Goal: Task Accomplishment & Management: Contribute content

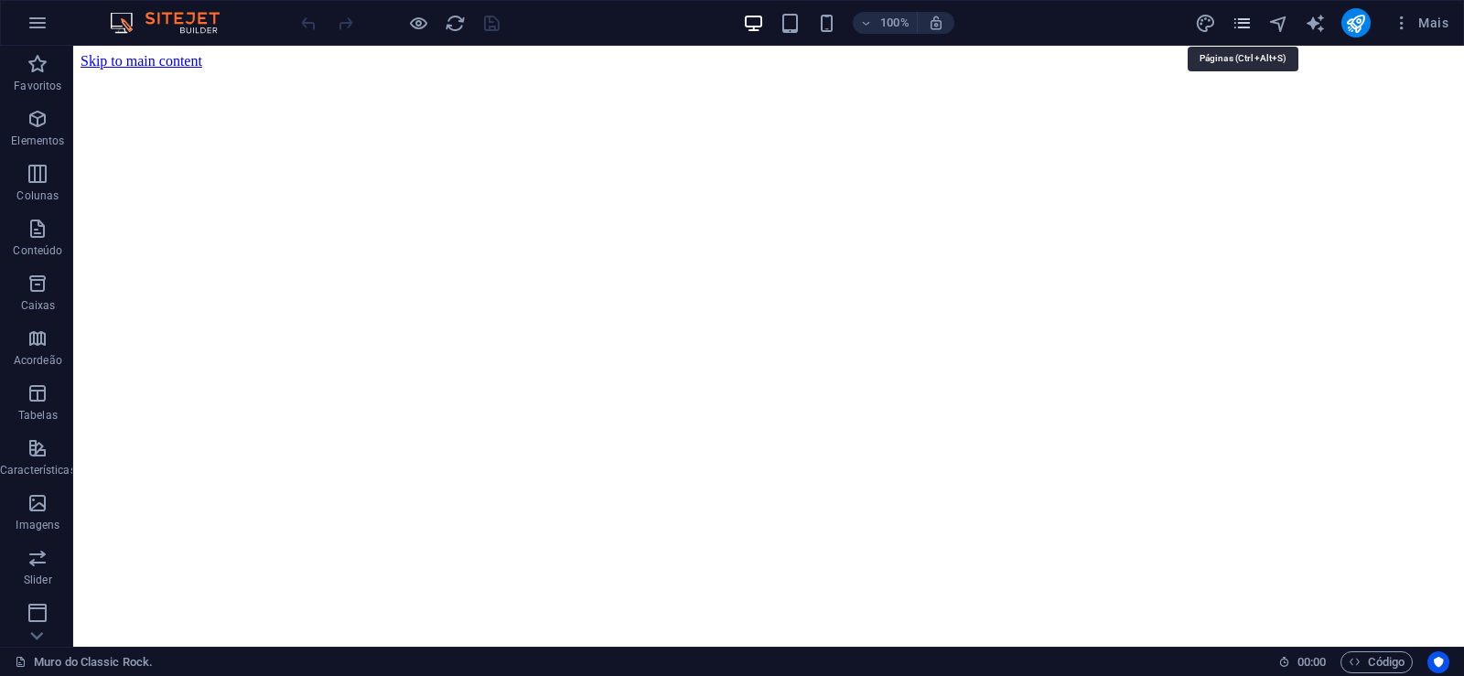
click at [1244, 13] on icon "pages" at bounding box center [1242, 23] width 21 height 21
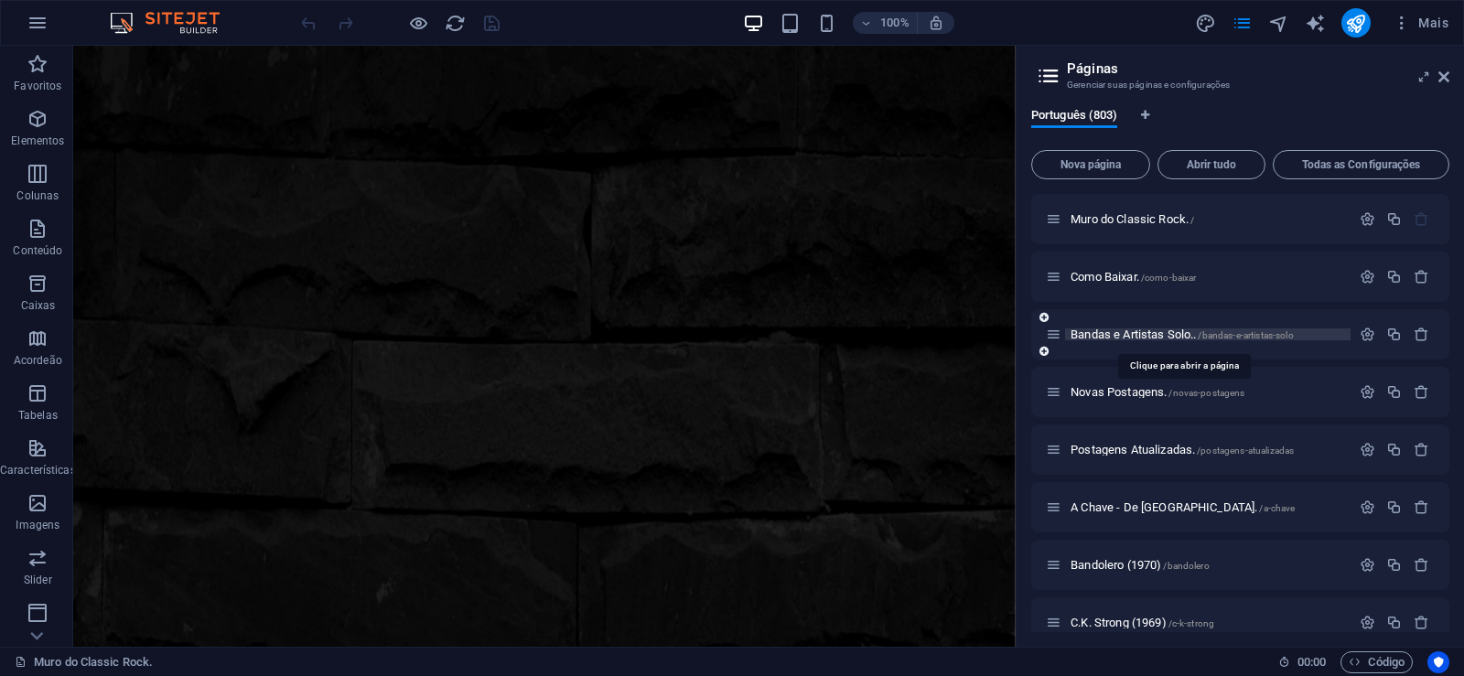
click at [1113, 339] on span "Bandas e Artistas Solo.. /bandas-e-artistas-solo" at bounding box center [1182, 335] width 223 height 14
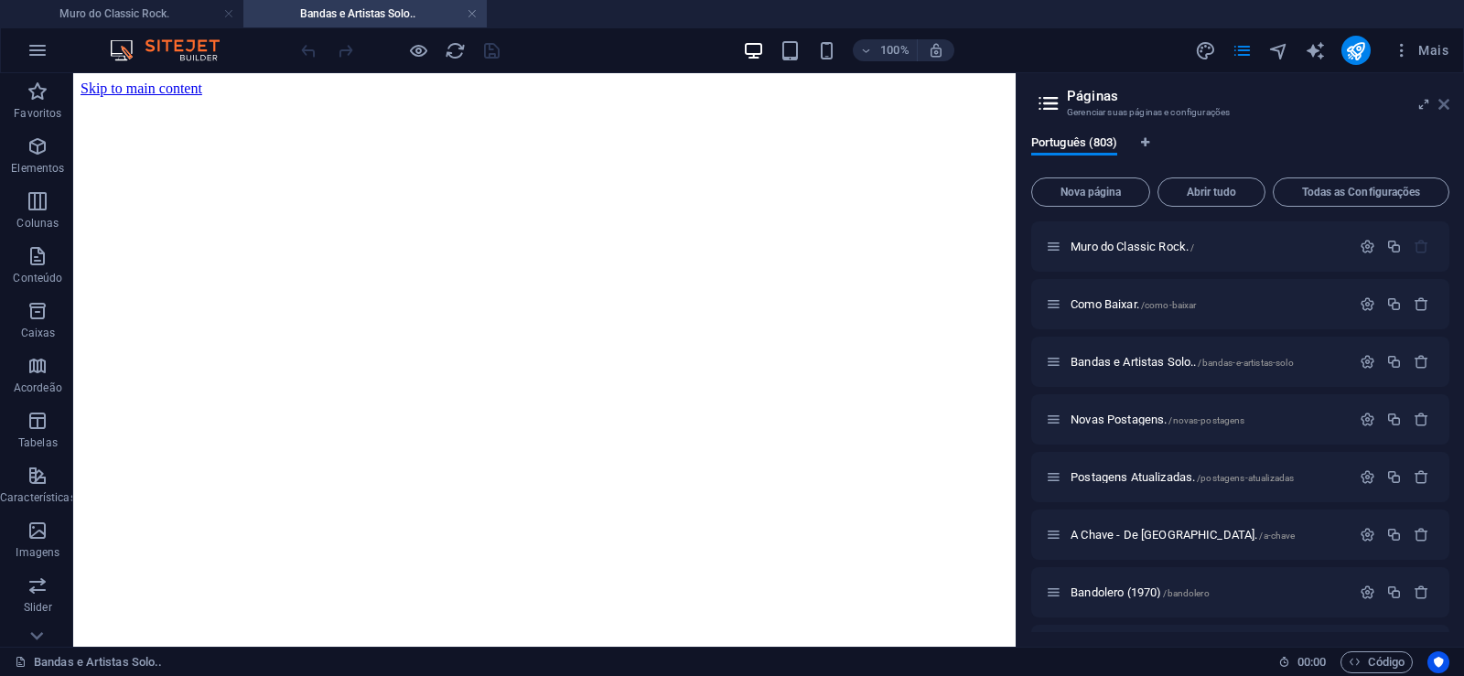
click at [1446, 108] on icon at bounding box center [1443, 104] width 11 height 15
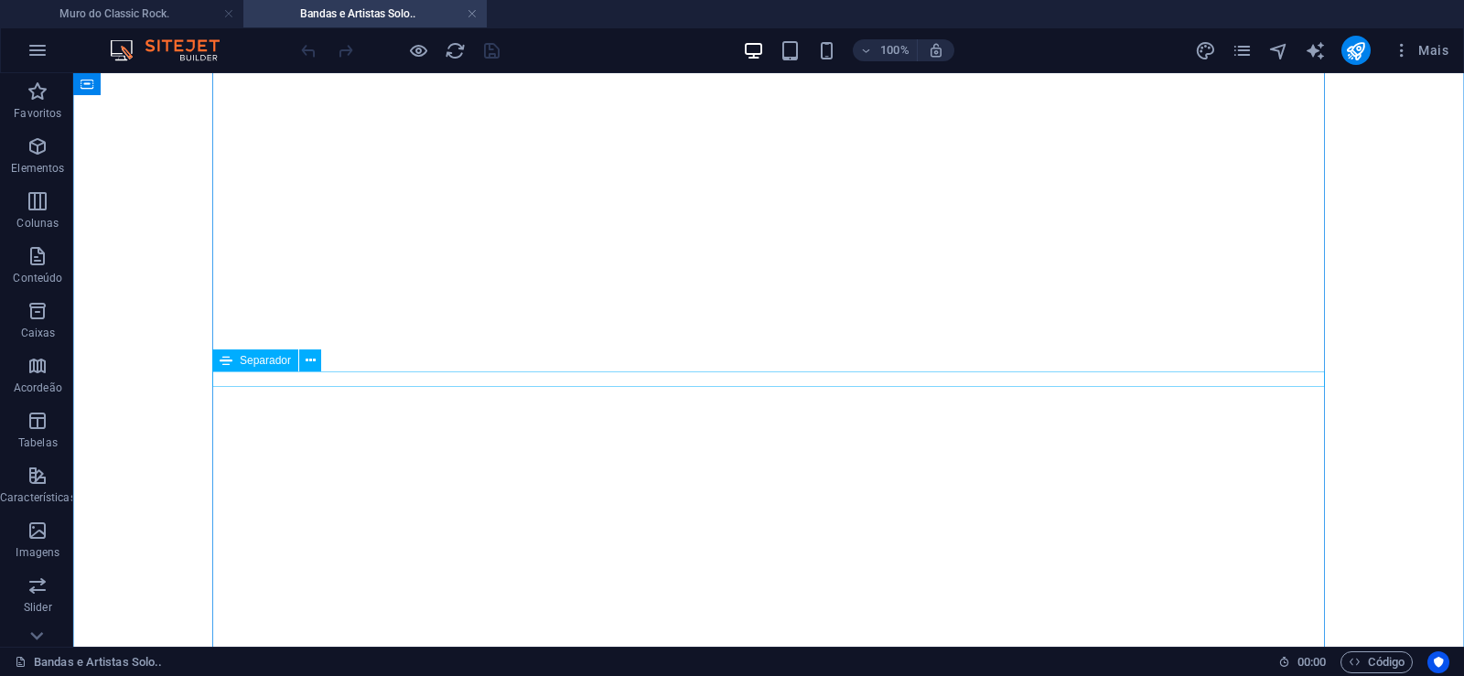
scroll to position [373, 0]
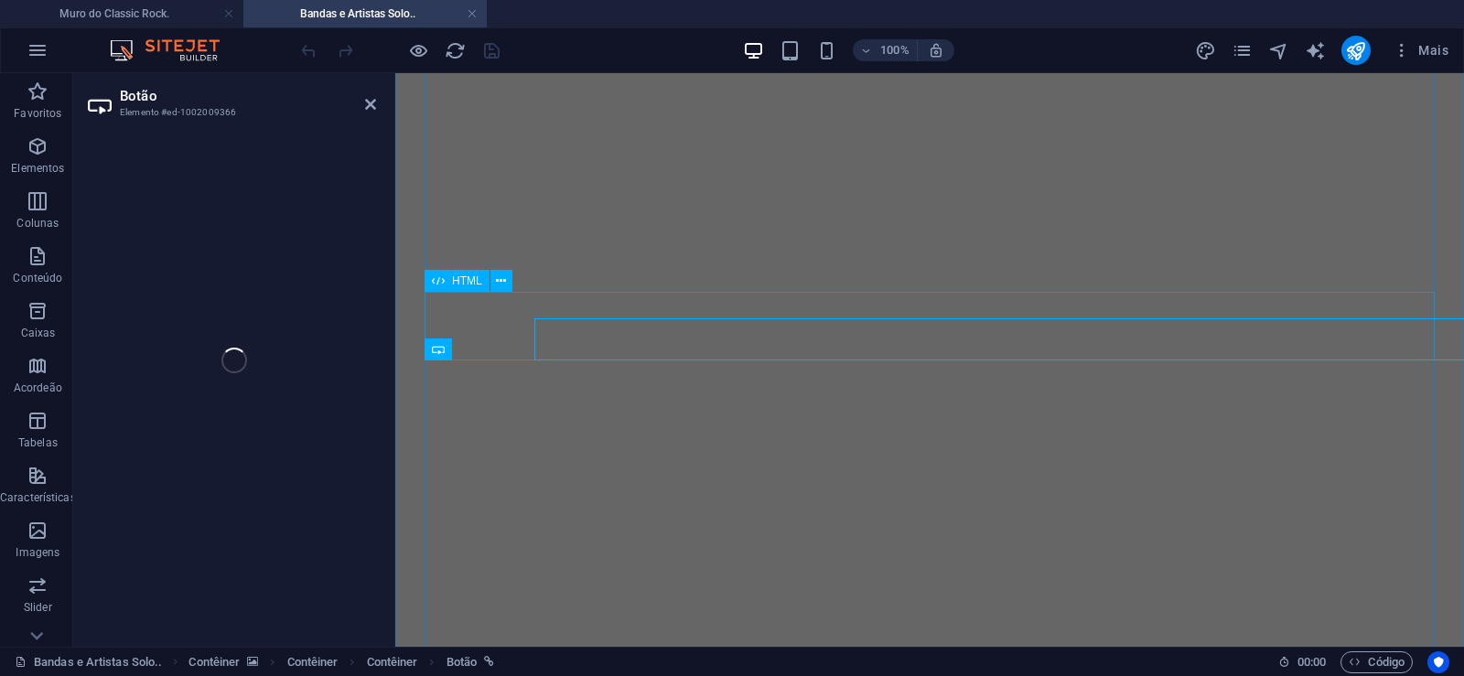
select select "px"
select select
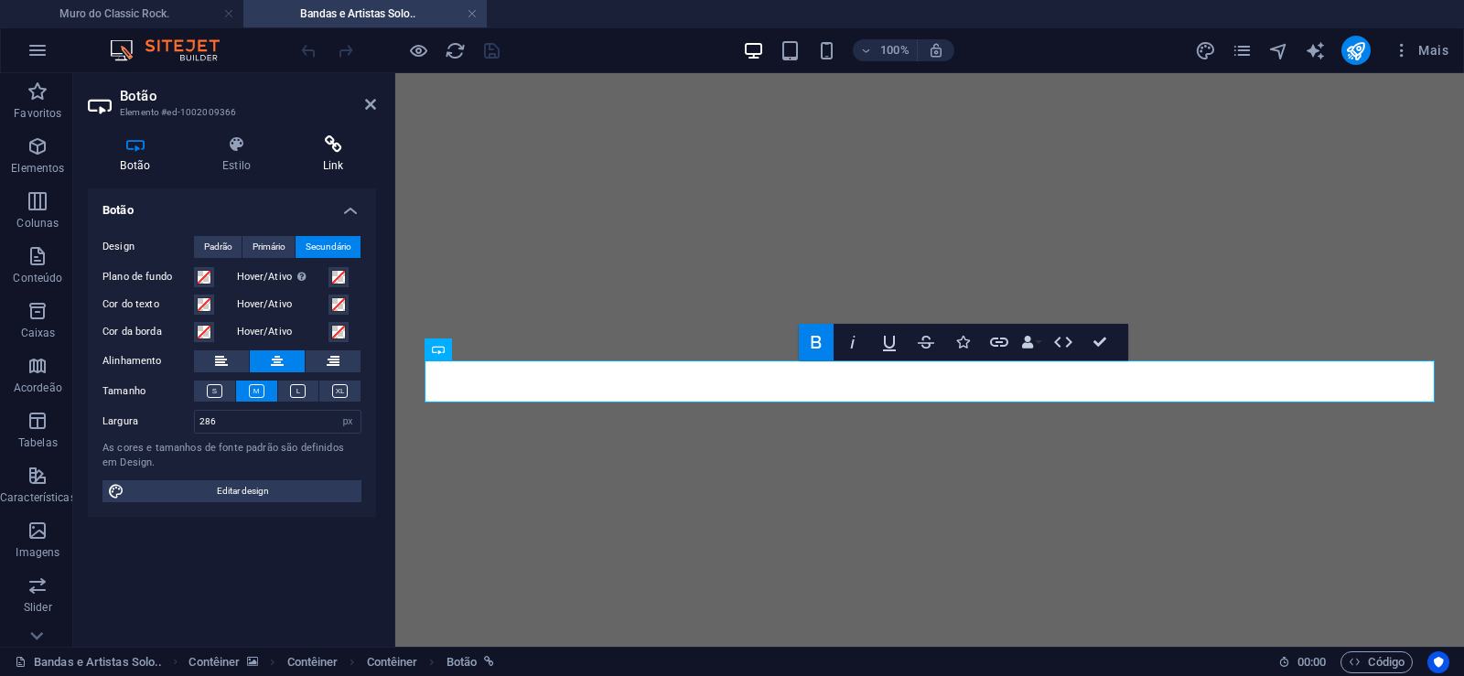
click at [335, 150] on icon at bounding box center [333, 144] width 86 height 18
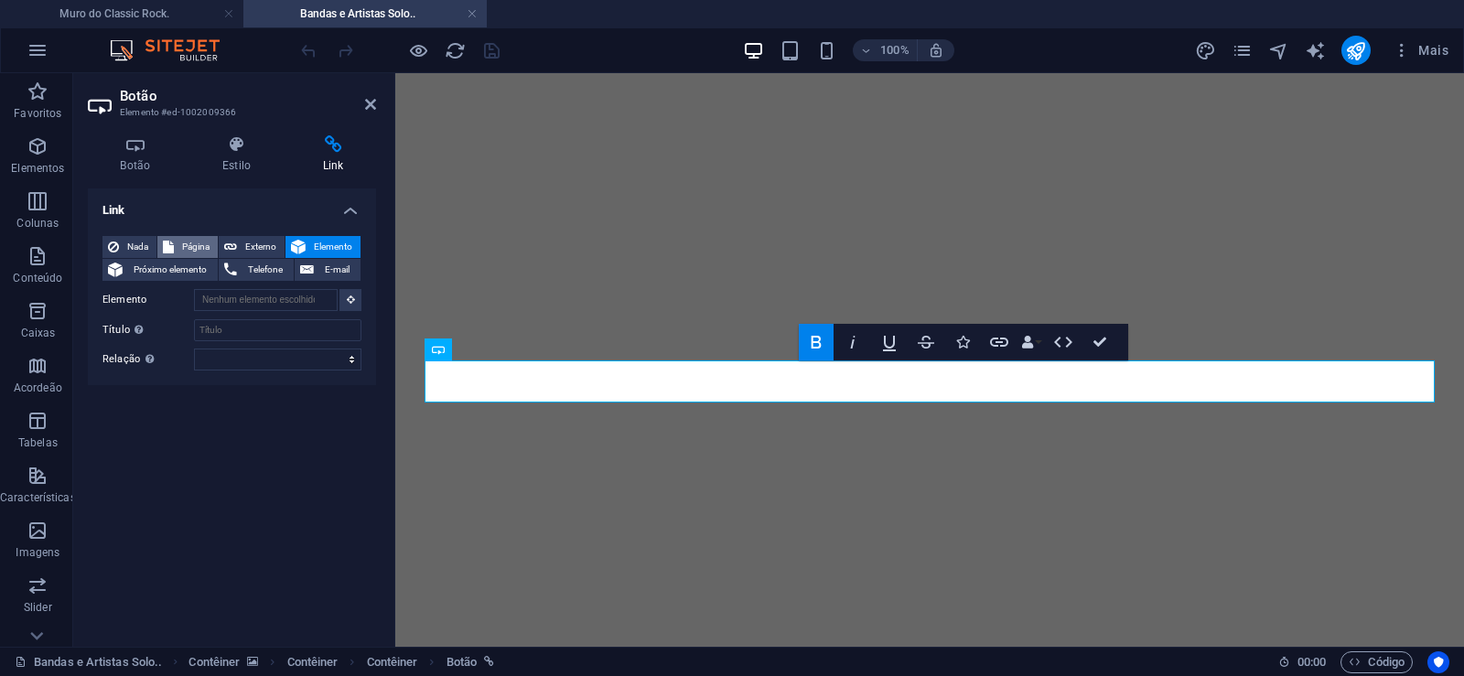
click at [186, 246] on span "Página" at bounding box center [195, 247] width 33 height 22
select select
click at [140, 245] on span "Nada" at bounding box center [137, 247] width 27 height 22
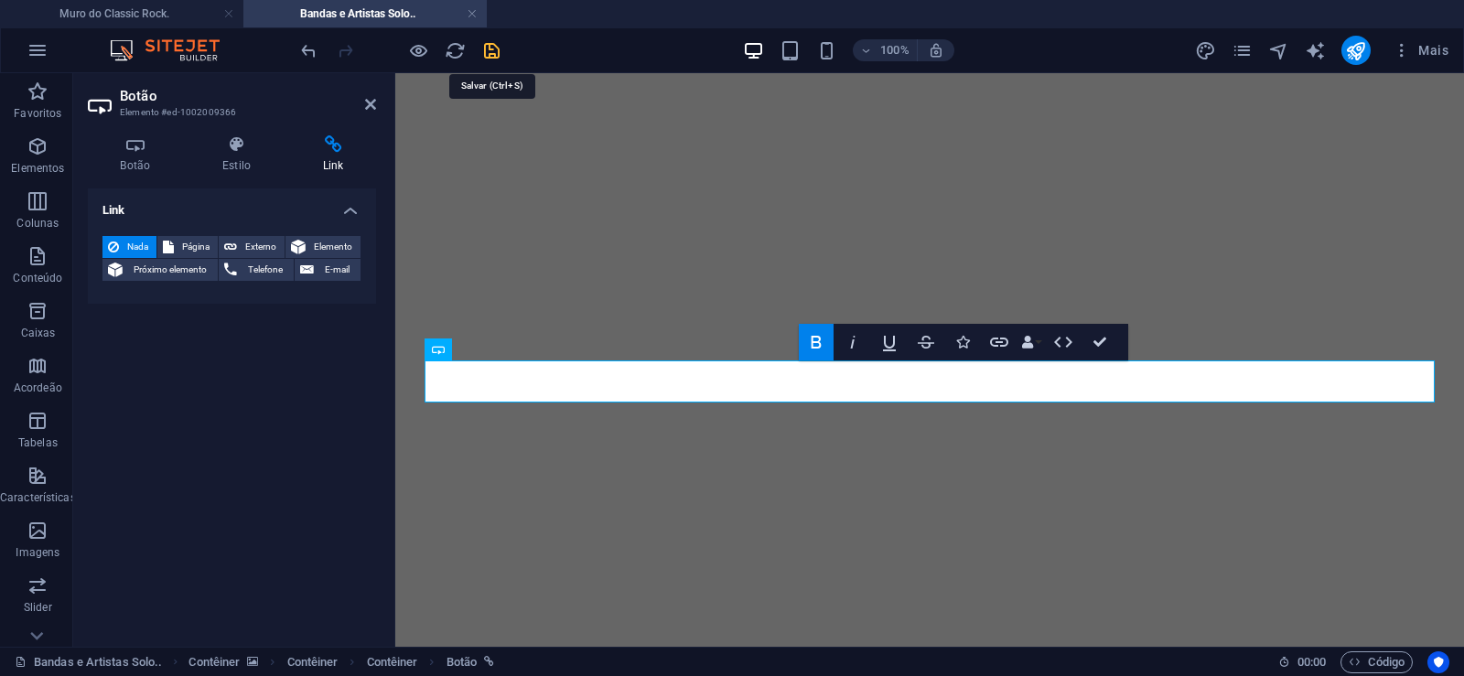
click at [492, 53] on icon "save" at bounding box center [491, 50] width 21 height 21
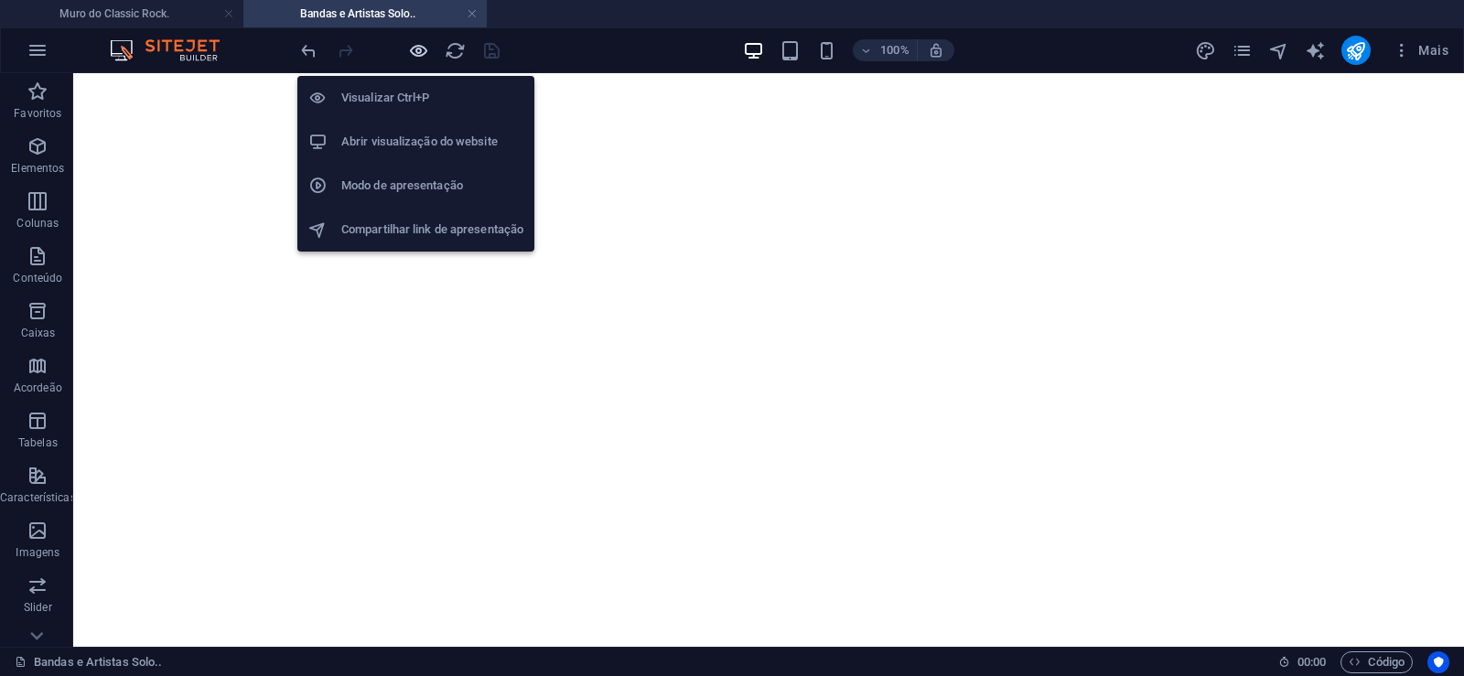
click at [417, 55] on icon "button" at bounding box center [418, 50] width 21 height 21
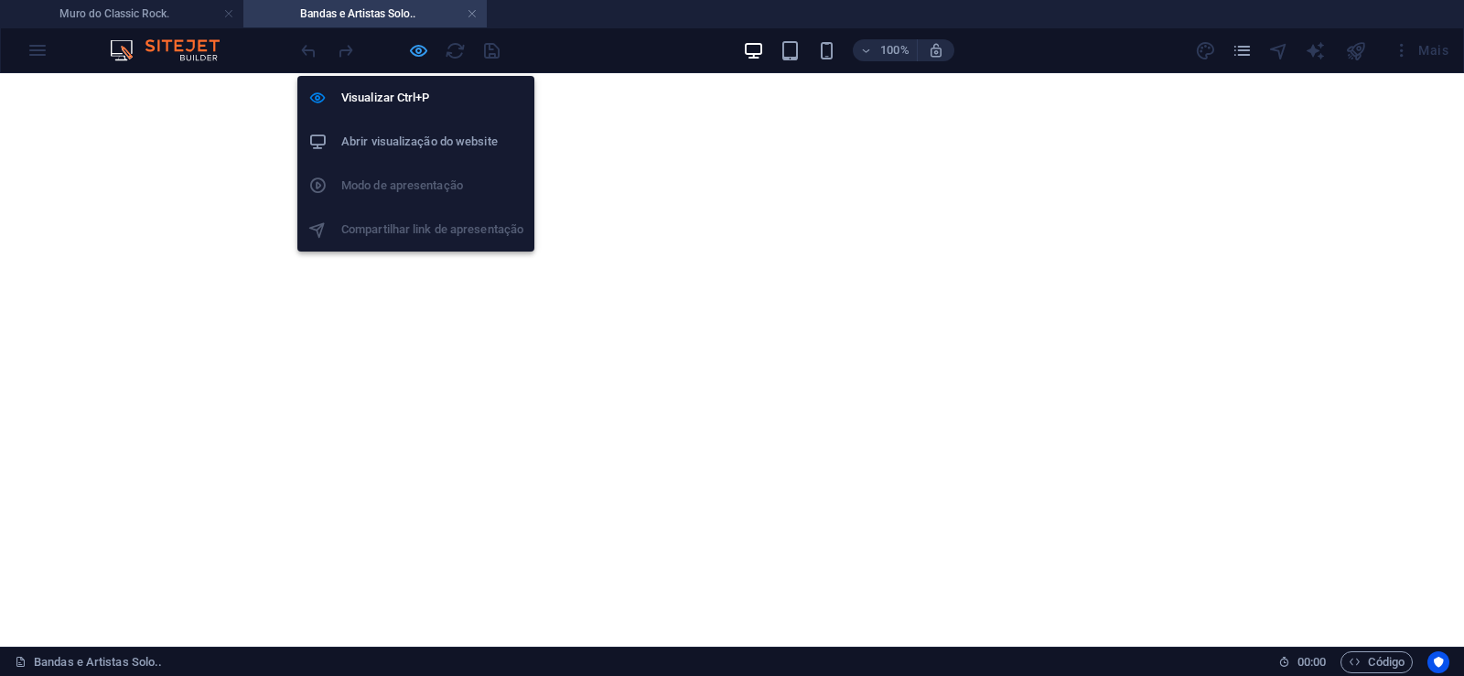
click at [416, 46] on icon "button" at bounding box center [418, 50] width 21 height 21
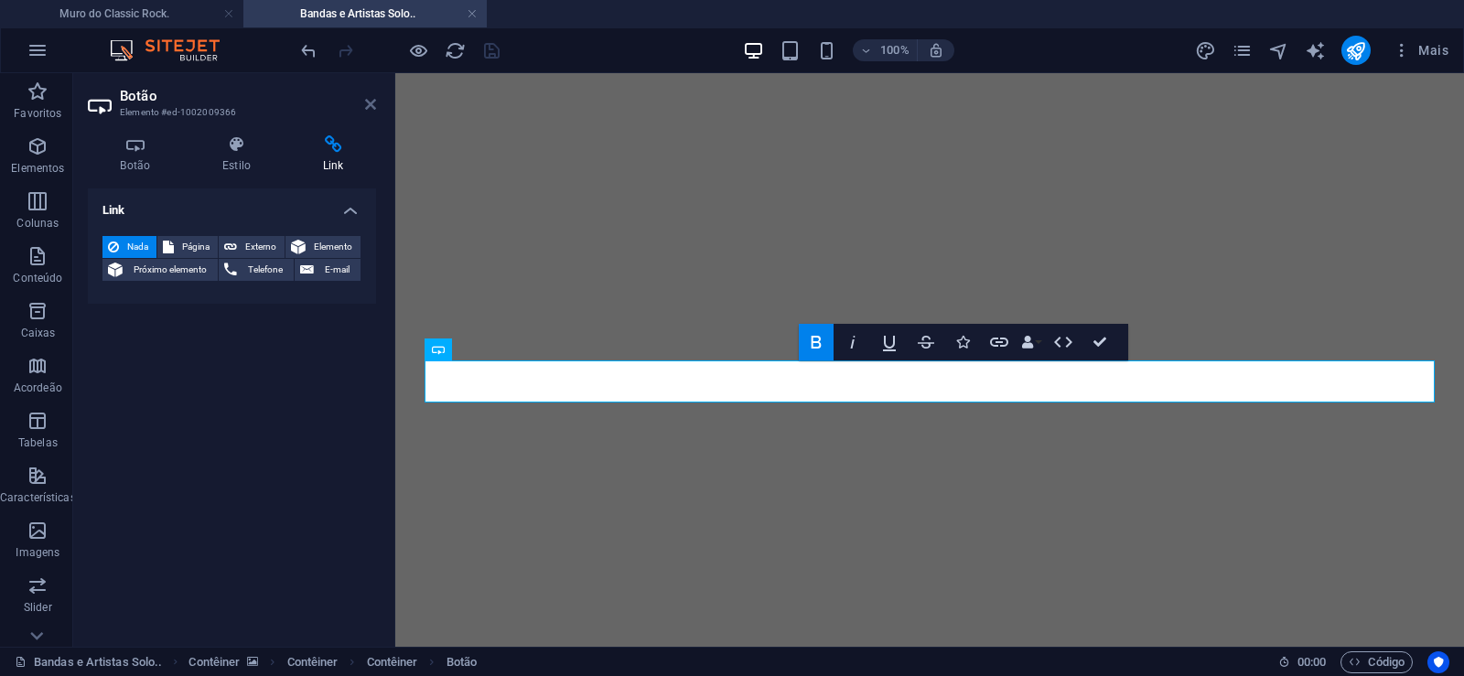
click at [371, 105] on icon at bounding box center [370, 104] width 11 height 15
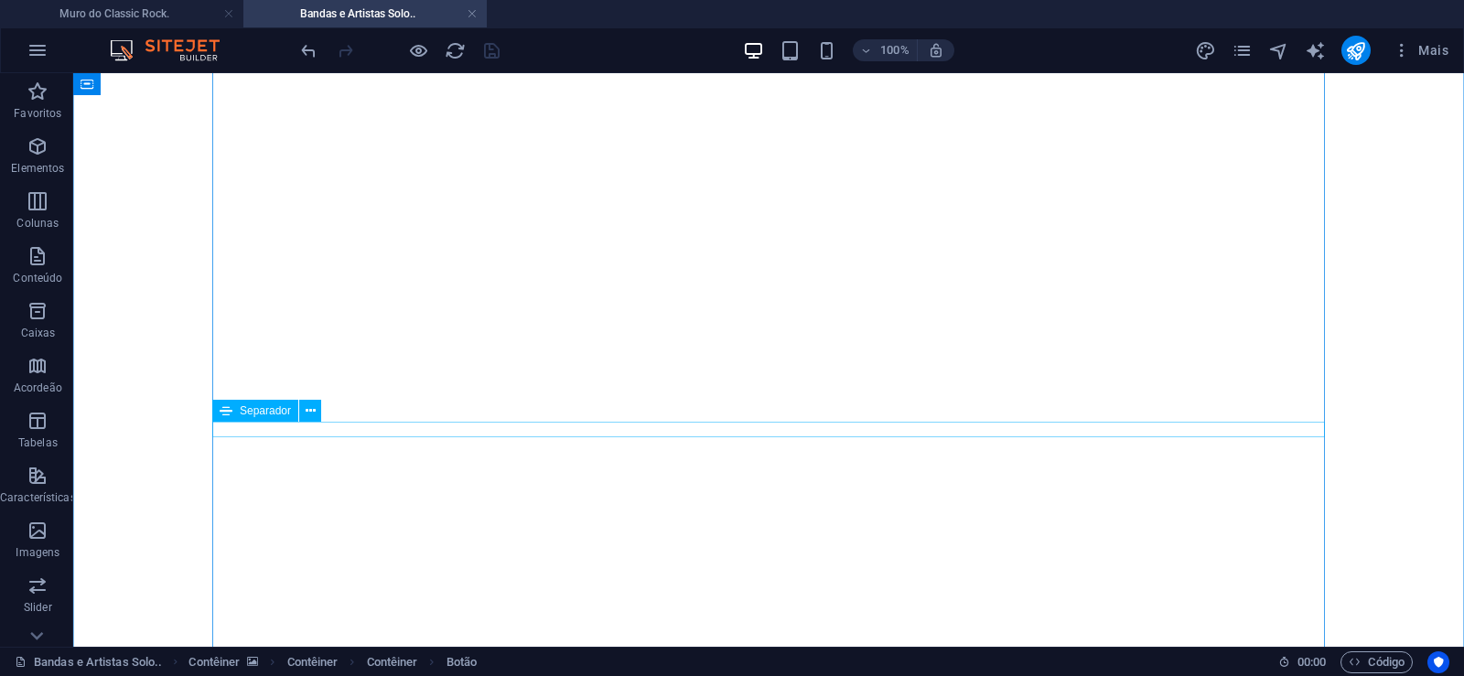
scroll to position [747, 0]
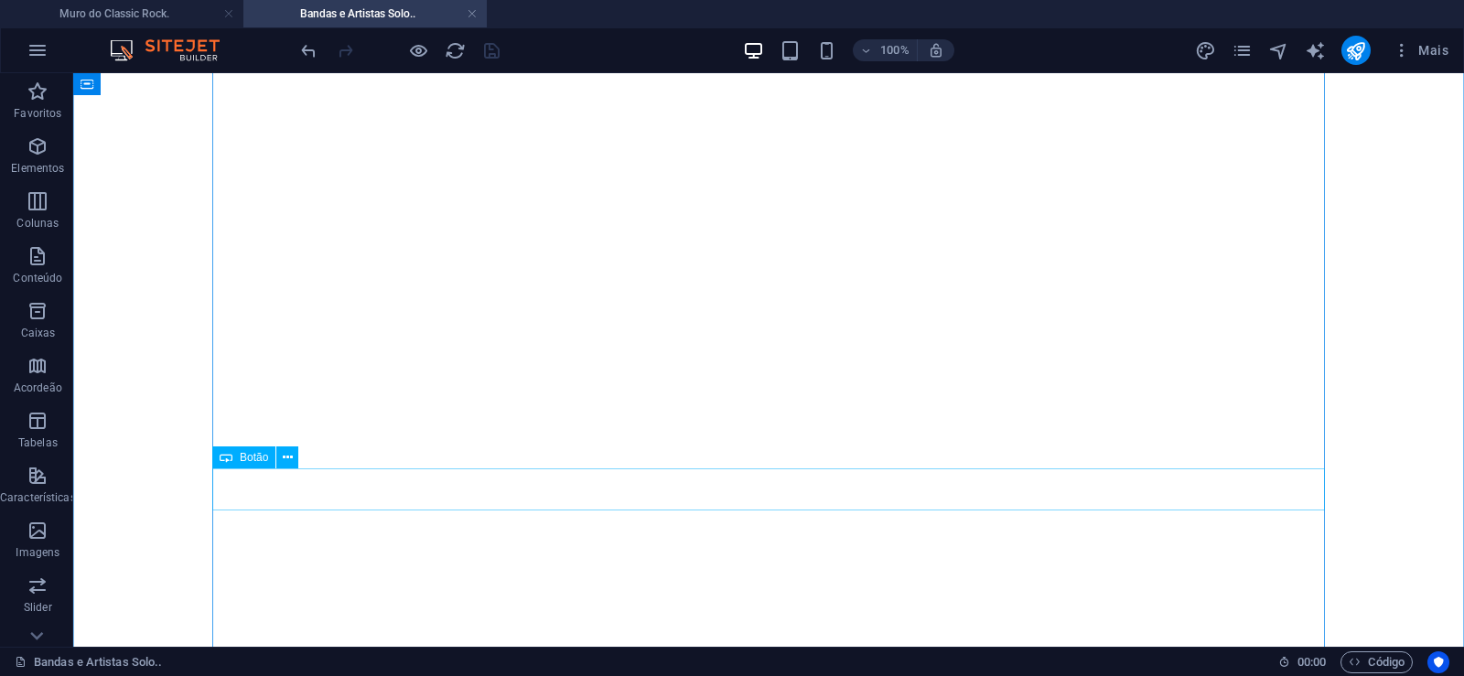
select select "px"
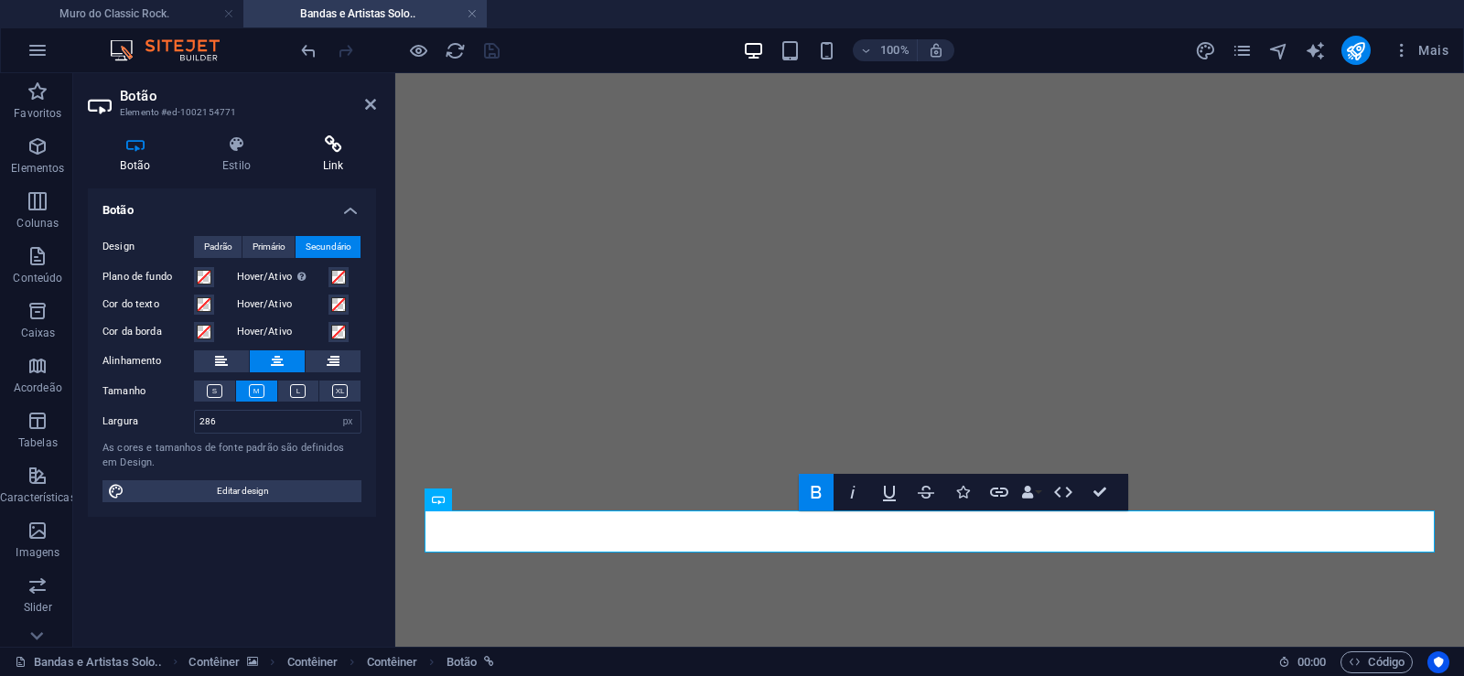
click at [339, 150] on icon at bounding box center [333, 144] width 86 height 18
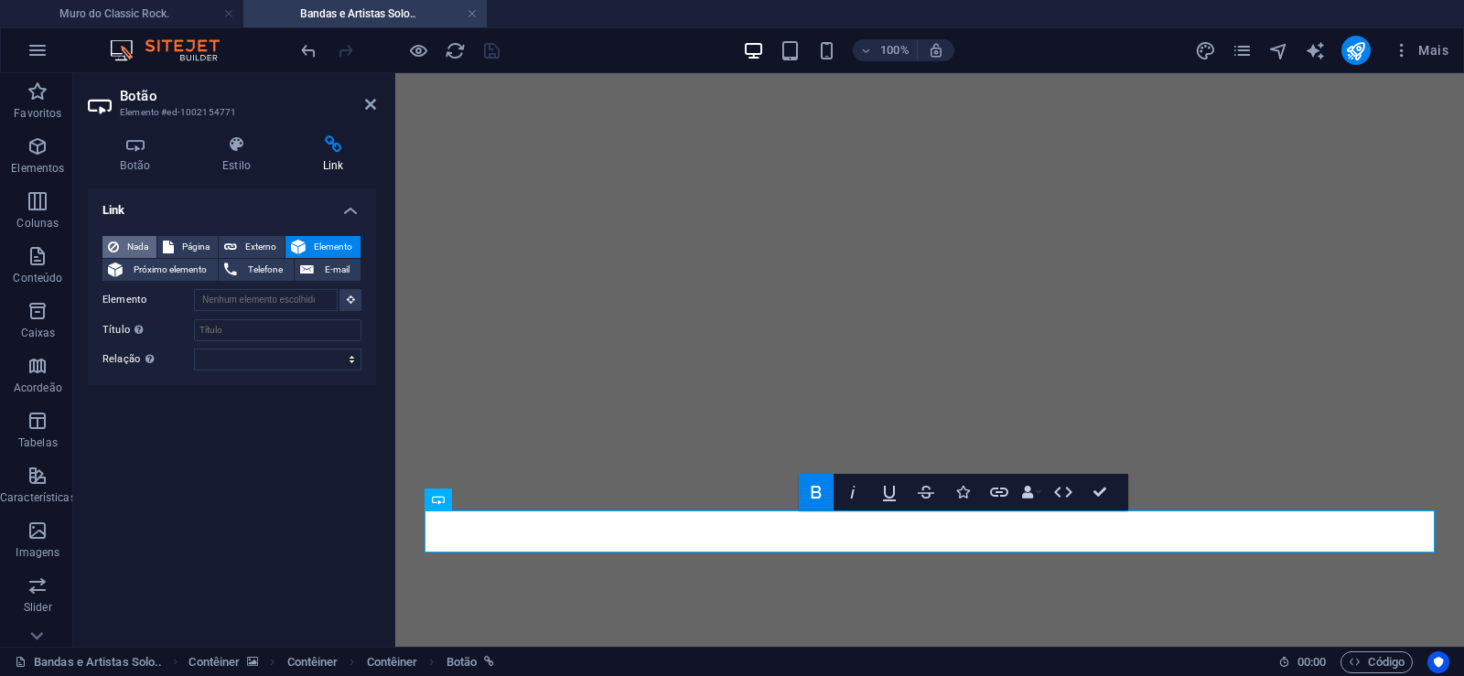
click at [137, 239] on span "Nada" at bounding box center [137, 247] width 27 height 22
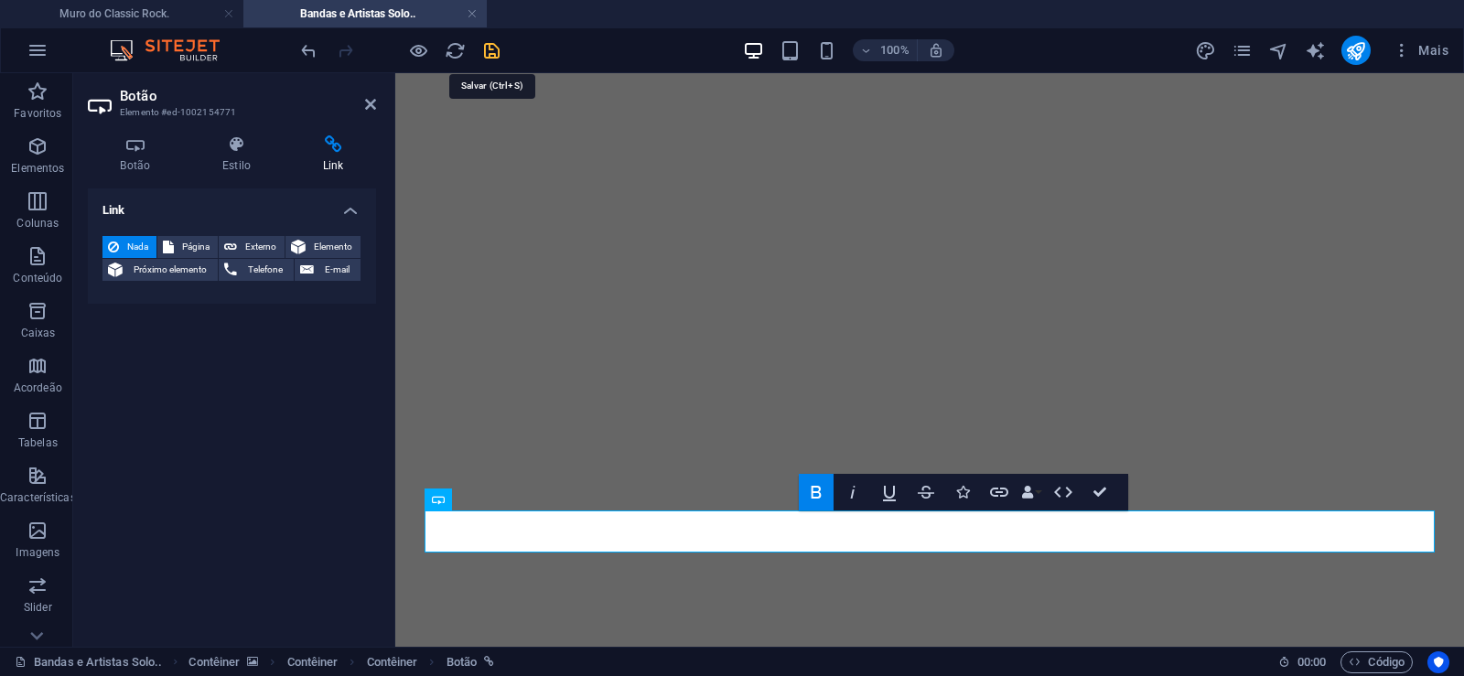
click at [485, 56] on icon "save" at bounding box center [491, 50] width 21 height 21
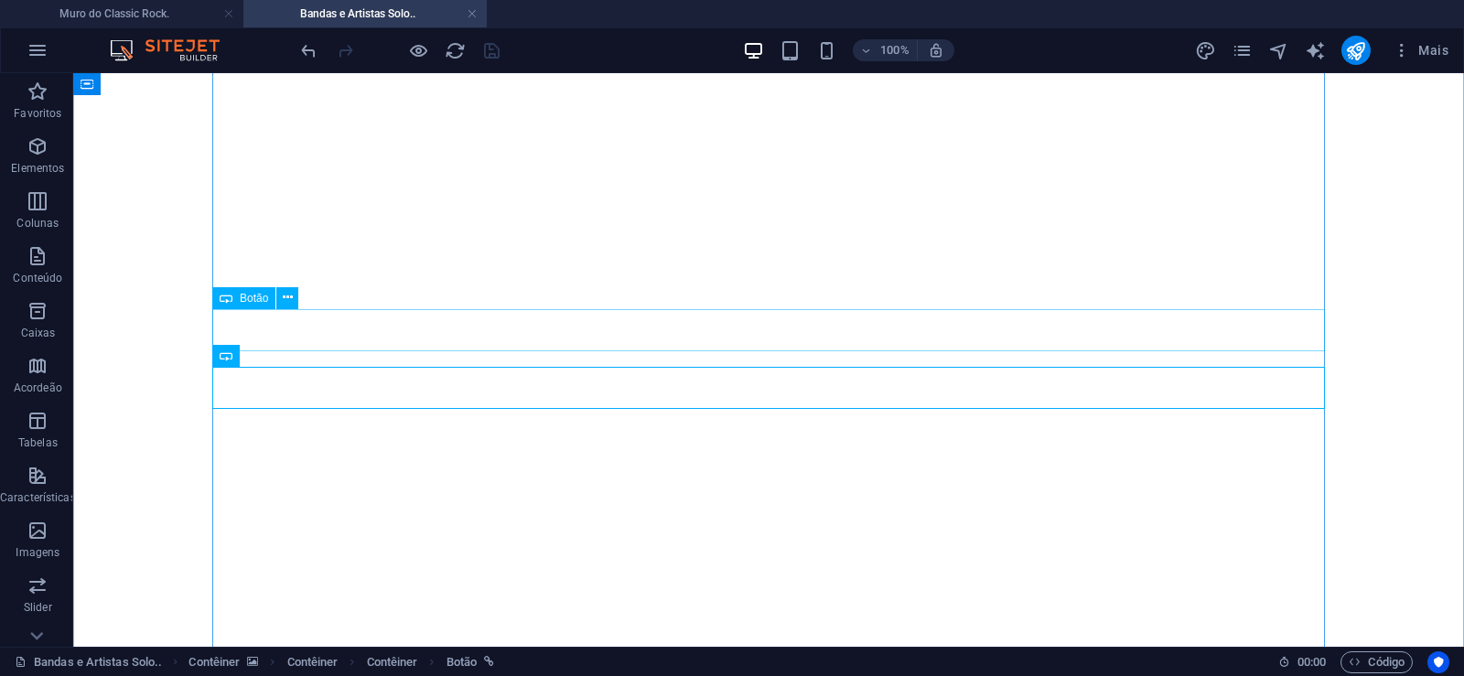
scroll to position [467, 0]
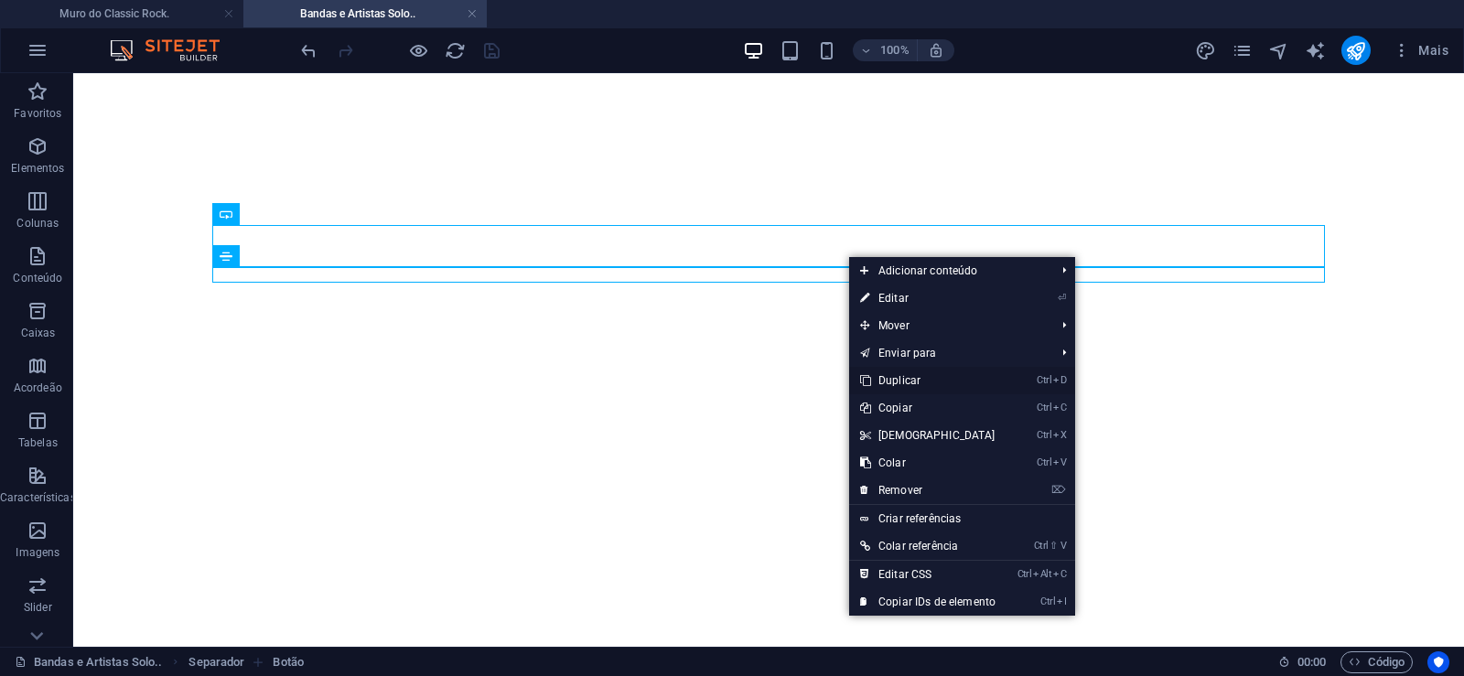
drag, startPoint x: 917, startPoint y: 375, endPoint x: 844, endPoint y: 303, distance: 102.9
click at [917, 375] on link "Ctrl D Duplicar" at bounding box center [927, 380] width 157 height 27
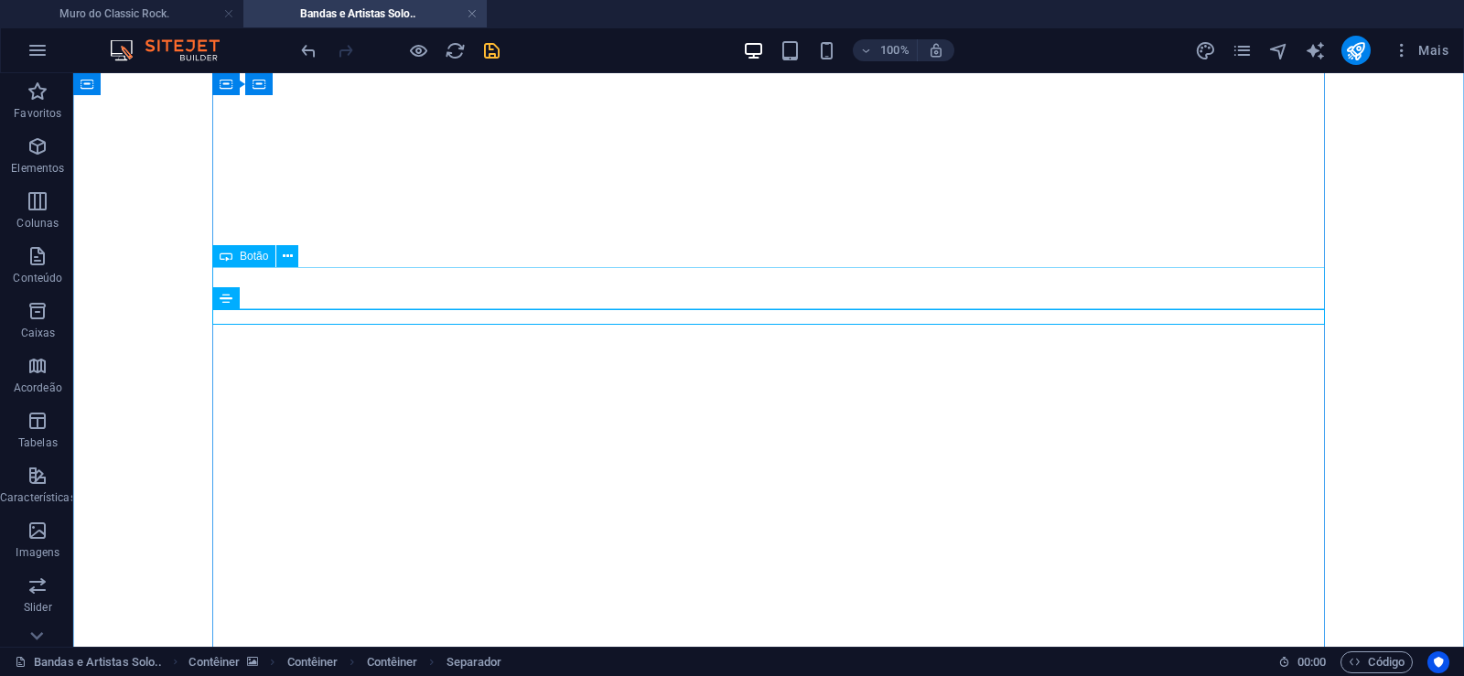
drag, startPoint x: 921, startPoint y: 310, endPoint x: 911, endPoint y: 269, distance: 42.4
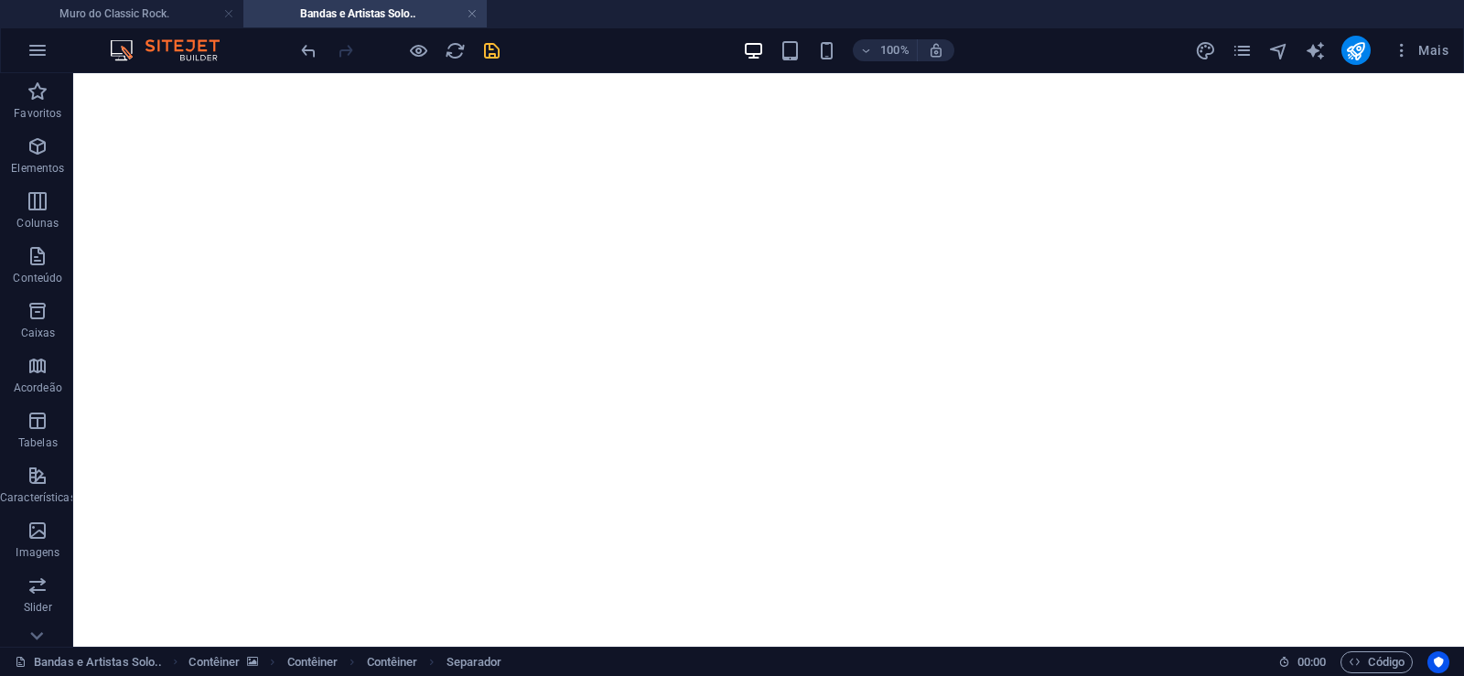
drag, startPoint x: 911, startPoint y: 318, endPoint x: 911, endPoint y: 276, distance: 41.2
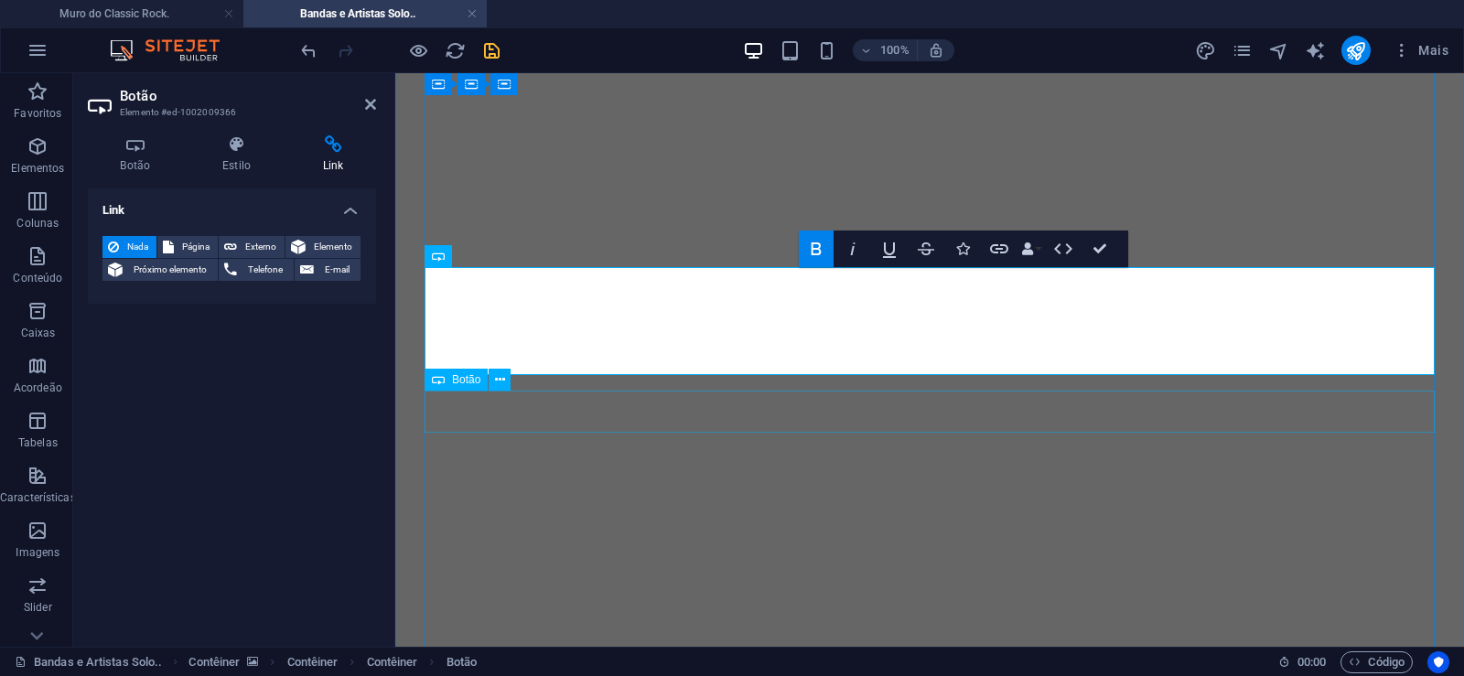
scroll to position [1251, 12]
click at [137, 153] on icon at bounding box center [135, 144] width 95 height 18
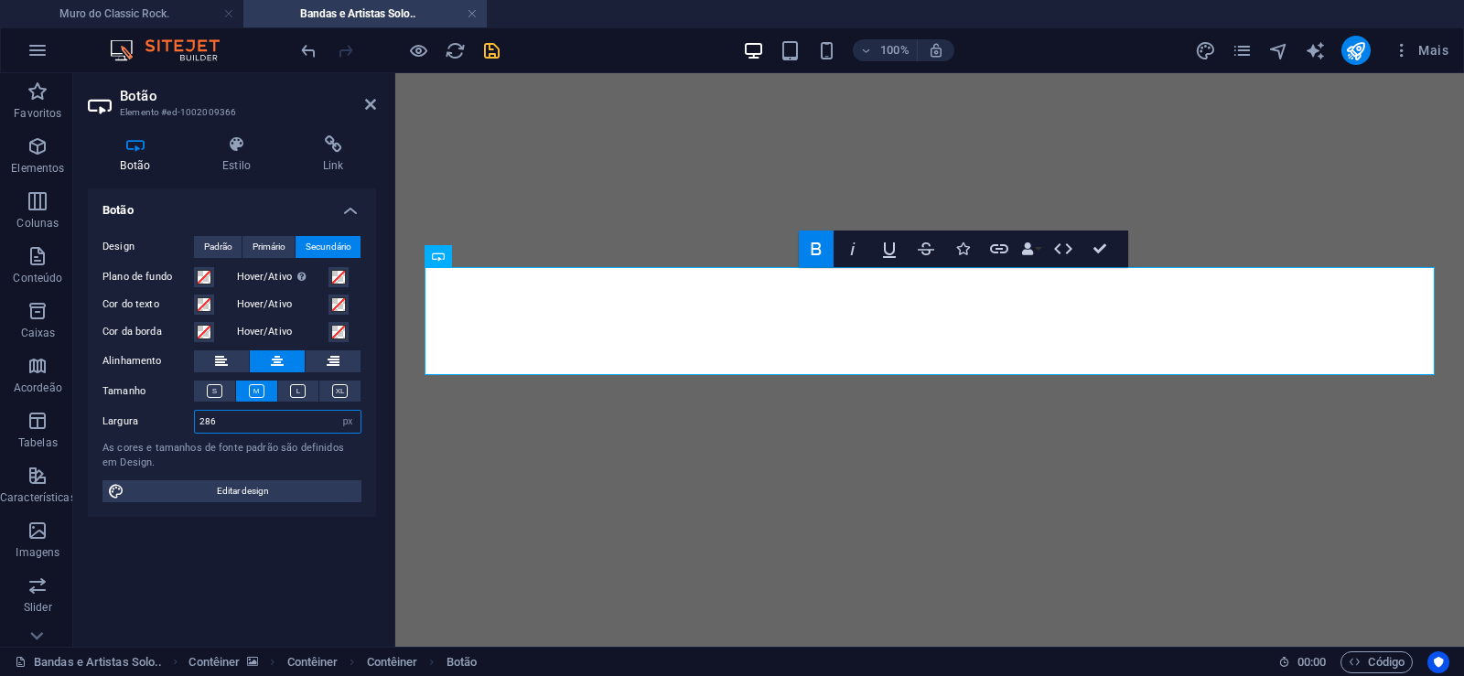
drag, startPoint x: 198, startPoint y: 426, endPoint x: 151, endPoint y: 432, distance: 47.0
click at [195, 431] on input "286" at bounding box center [278, 422] width 166 height 22
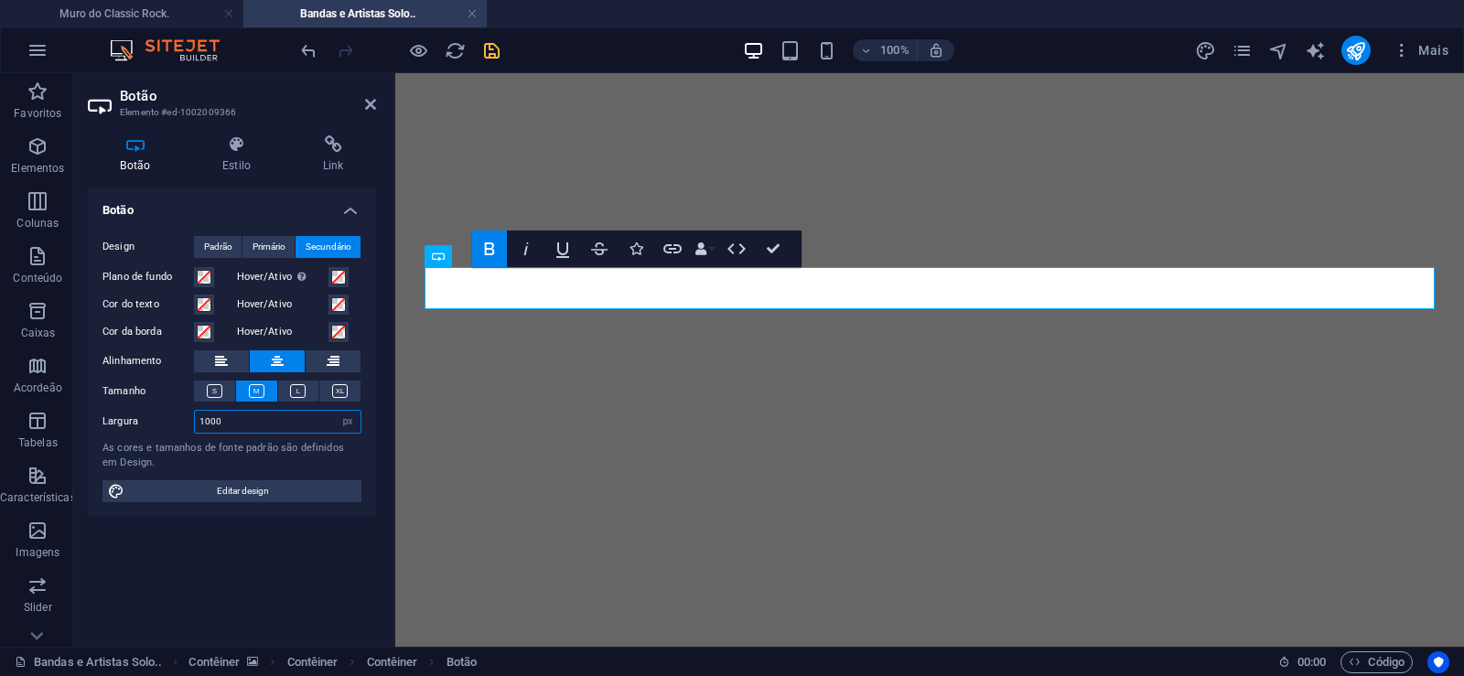
drag, startPoint x: 227, startPoint y: 427, endPoint x: 130, endPoint y: 435, distance: 97.3
click at [195, 433] on input "1000" at bounding box center [278, 422] width 166 height 22
drag, startPoint x: 220, startPoint y: 424, endPoint x: 41, endPoint y: 434, distance: 178.7
click at [195, 430] on input "990" at bounding box center [278, 422] width 166 height 22
drag, startPoint x: 224, startPoint y: 421, endPoint x: 86, endPoint y: 415, distance: 138.3
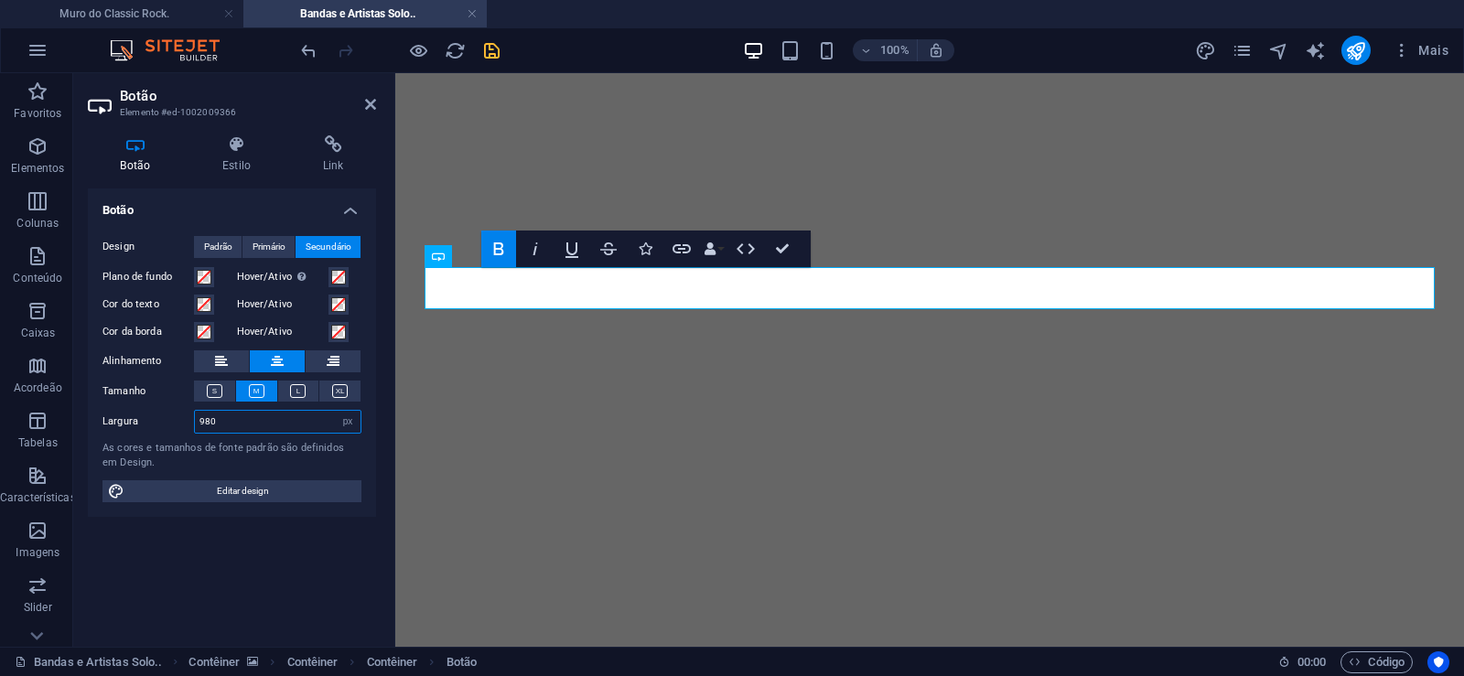
click at [195, 415] on input "980" at bounding box center [278, 422] width 166 height 22
drag, startPoint x: 222, startPoint y: 416, endPoint x: 93, endPoint y: 417, distance: 129.0
click at [195, 417] on input "960" at bounding box center [278, 422] width 166 height 22
drag, startPoint x: 210, startPoint y: 421, endPoint x: 87, endPoint y: 425, distance: 123.6
click at [195, 422] on input "950" at bounding box center [278, 422] width 166 height 22
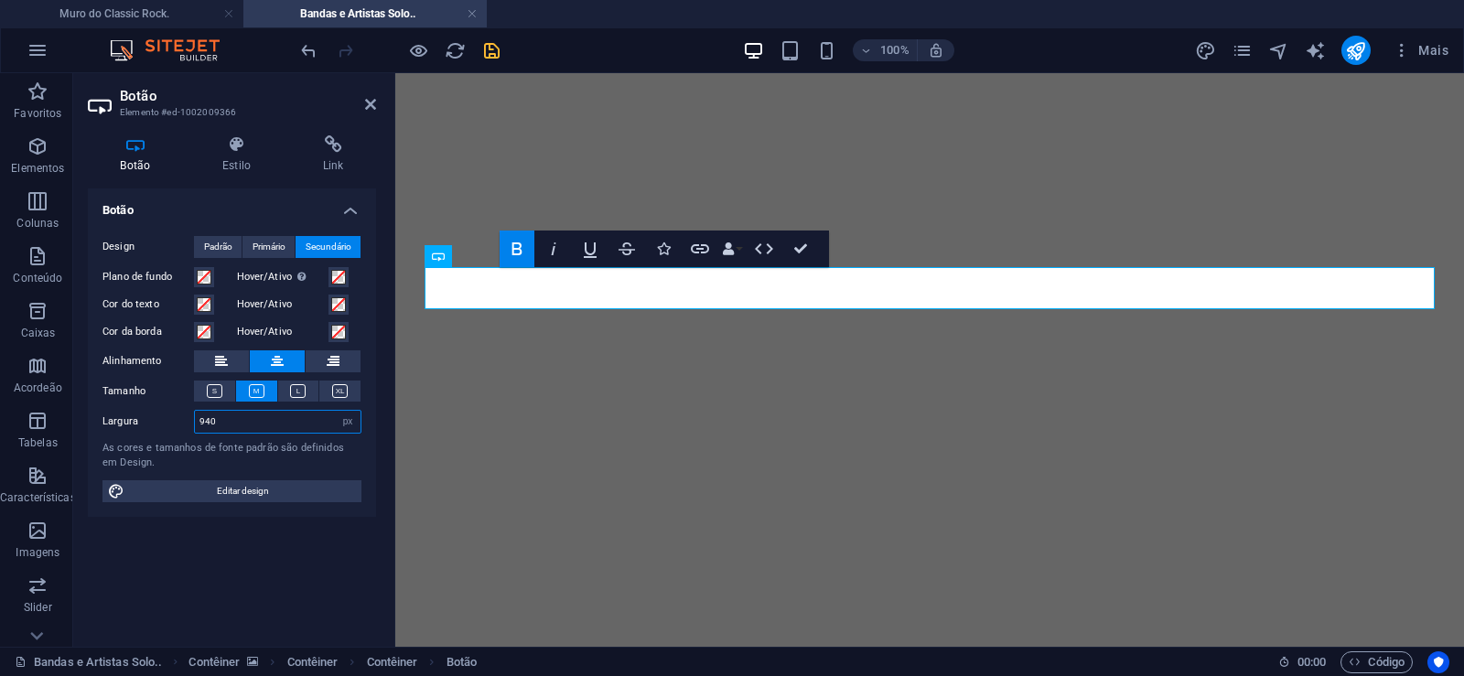
drag, startPoint x: 216, startPoint y: 426, endPoint x: 45, endPoint y: 408, distance: 172.1
click at [195, 411] on input "940" at bounding box center [278, 422] width 166 height 22
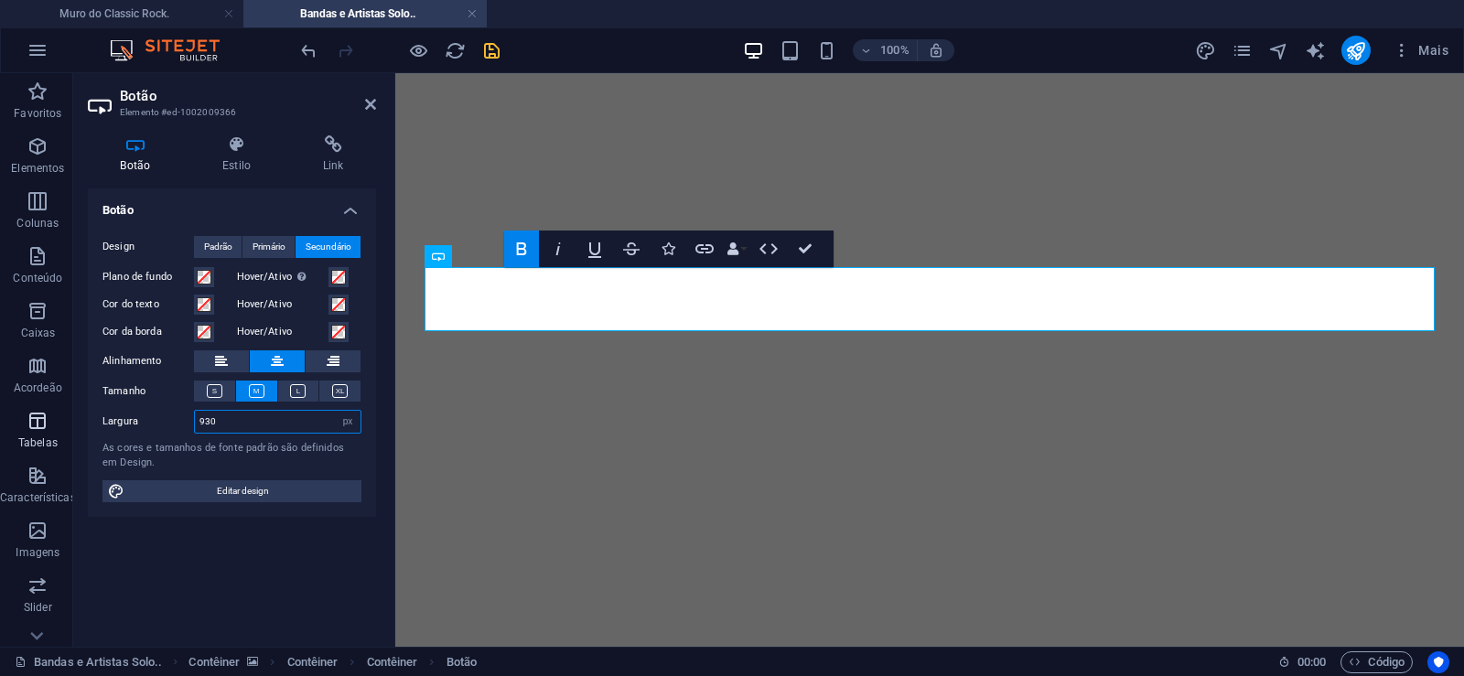
drag, startPoint x: 231, startPoint y: 422, endPoint x: 62, endPoint y: 424, distance: 168.4
click at [195, 421] on input "930" at bounding box center [278, 422] width 166 height 22
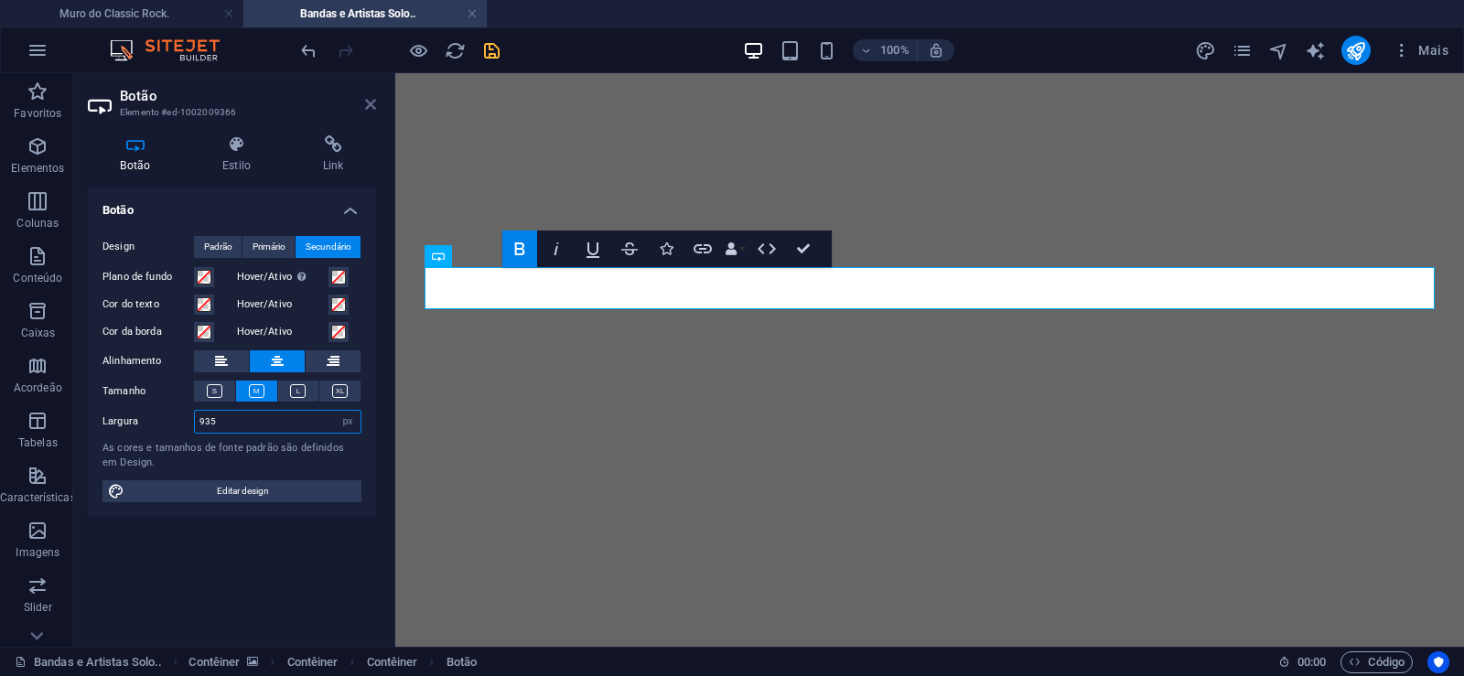
type input "935"
click at [370, 107] on icon at bounding box center [370, 104] width 11 height 15
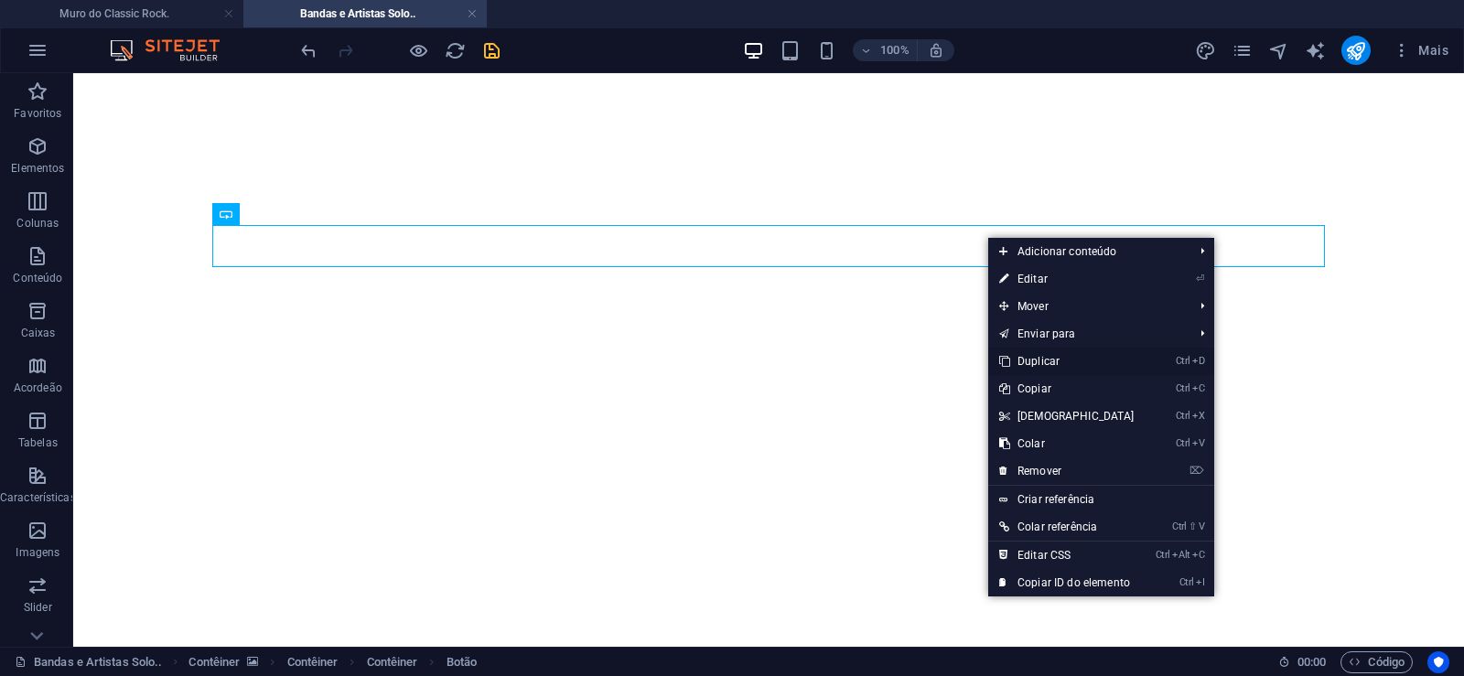
click at [1025, 354] on link "Ctrl D Duplicar" at bounding box center [1066, 361] width 157 height 27
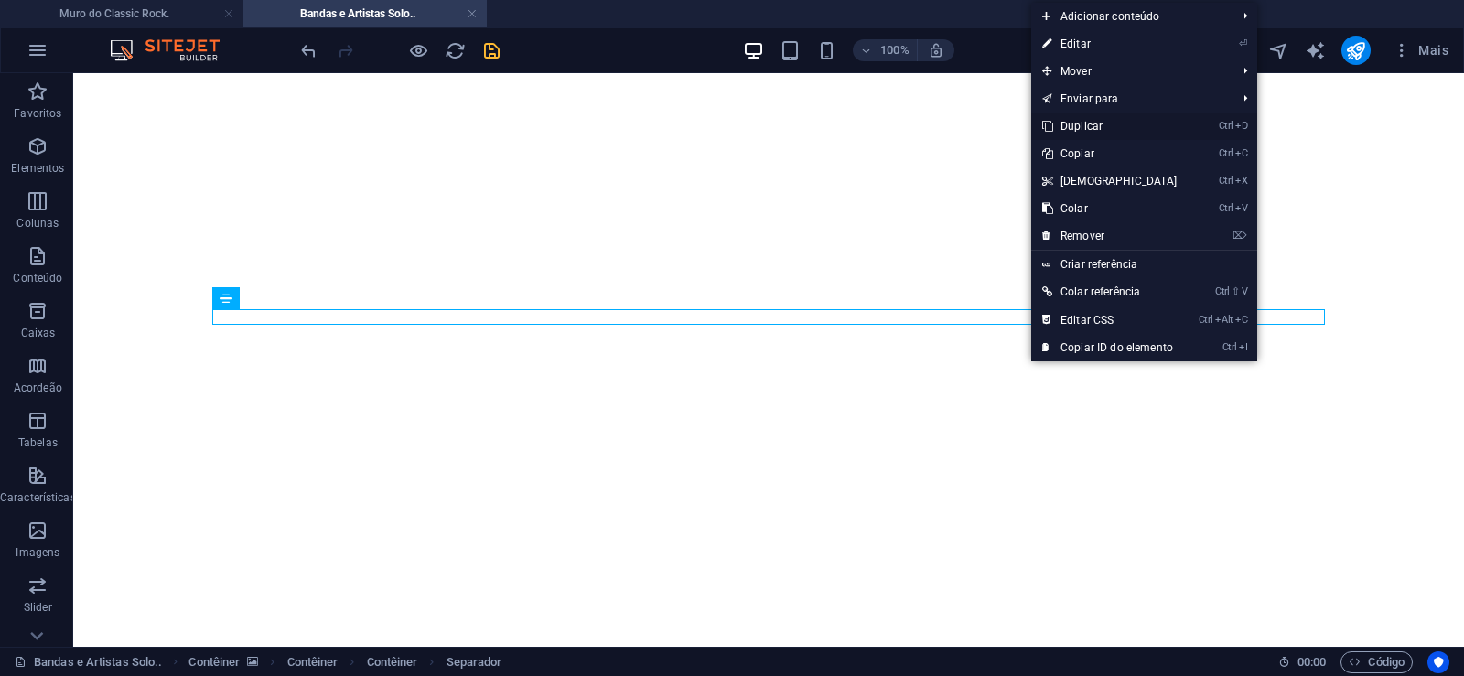
click at [1079, 128] on link "Ctrl D Duplicar" at bounding box center [1109, 126] width 157 height 27
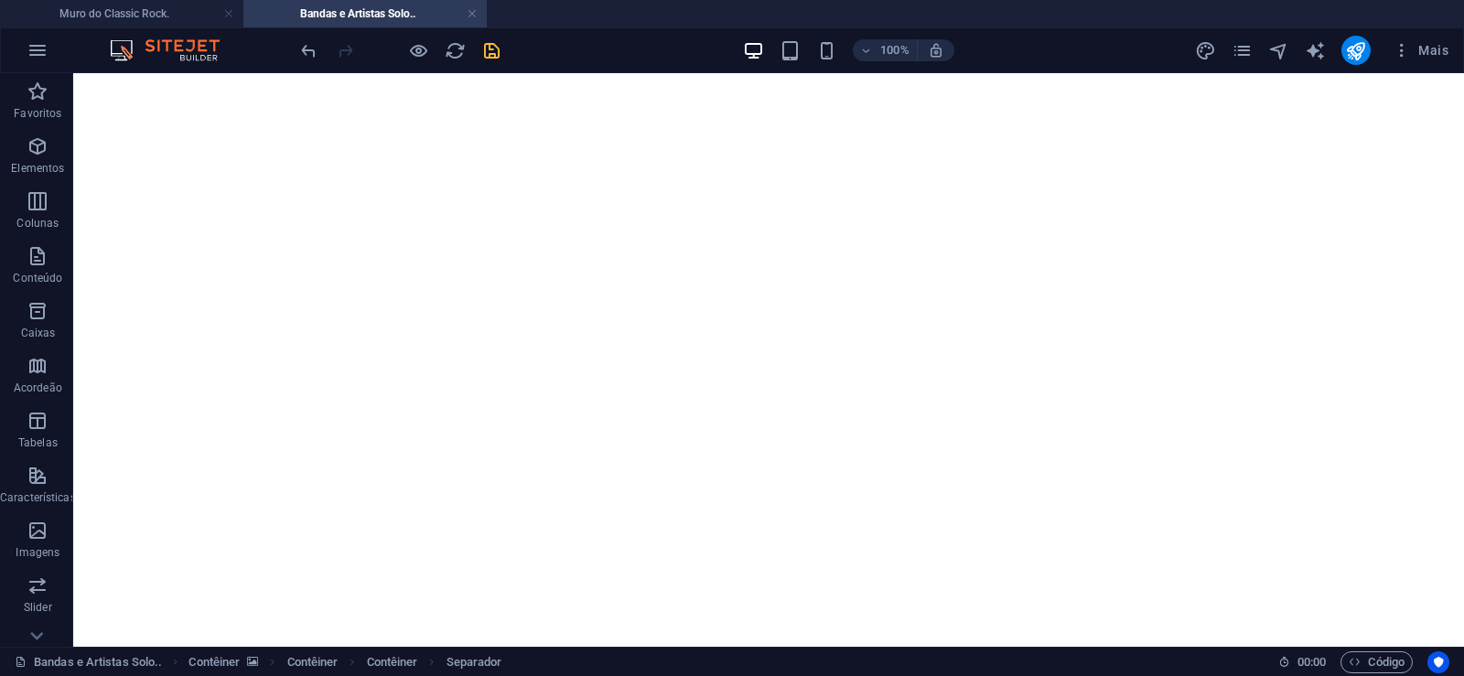
drag, startPoint x: 1180, startPoint y: 330, endPoint x: 1179, endPoint y: 284, distance: 46.7
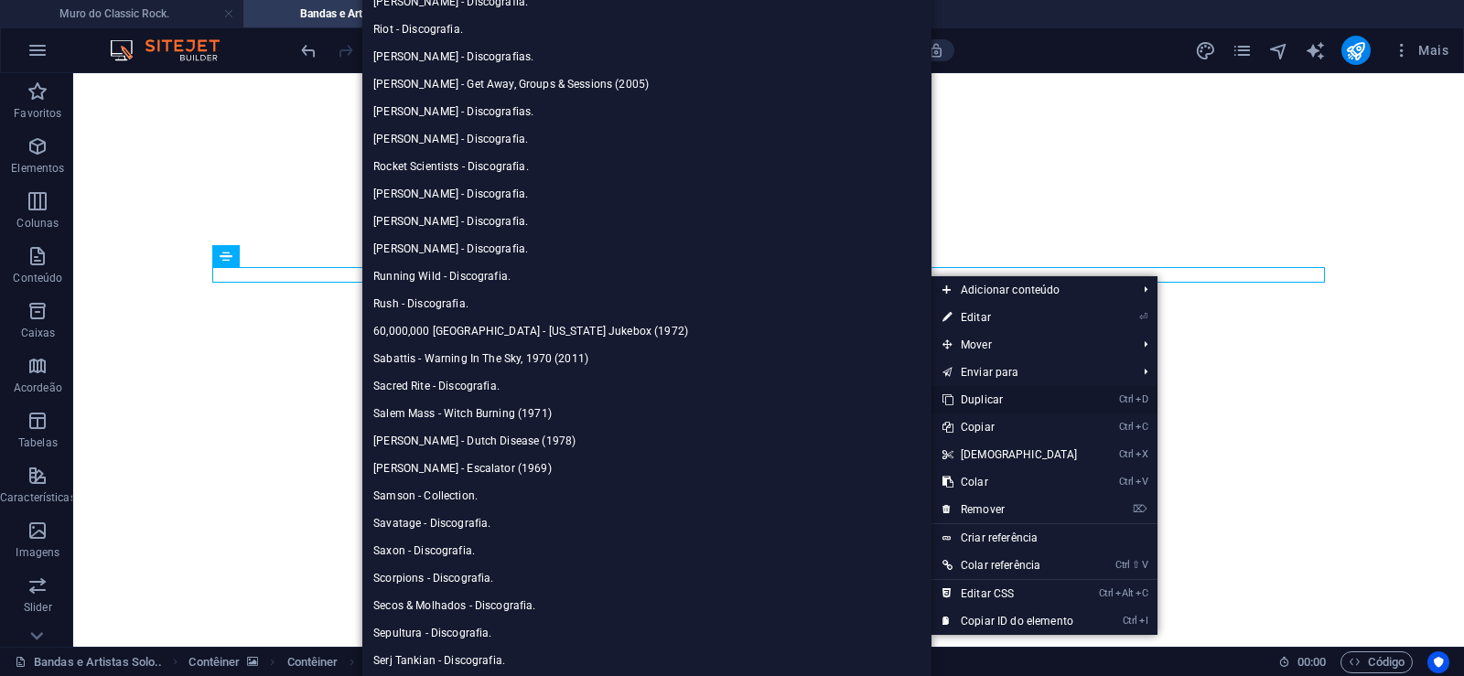
click at [986, 394] on link "Ctrl D Duplicar" at bounding box center [1010, 399] width 157 height 27
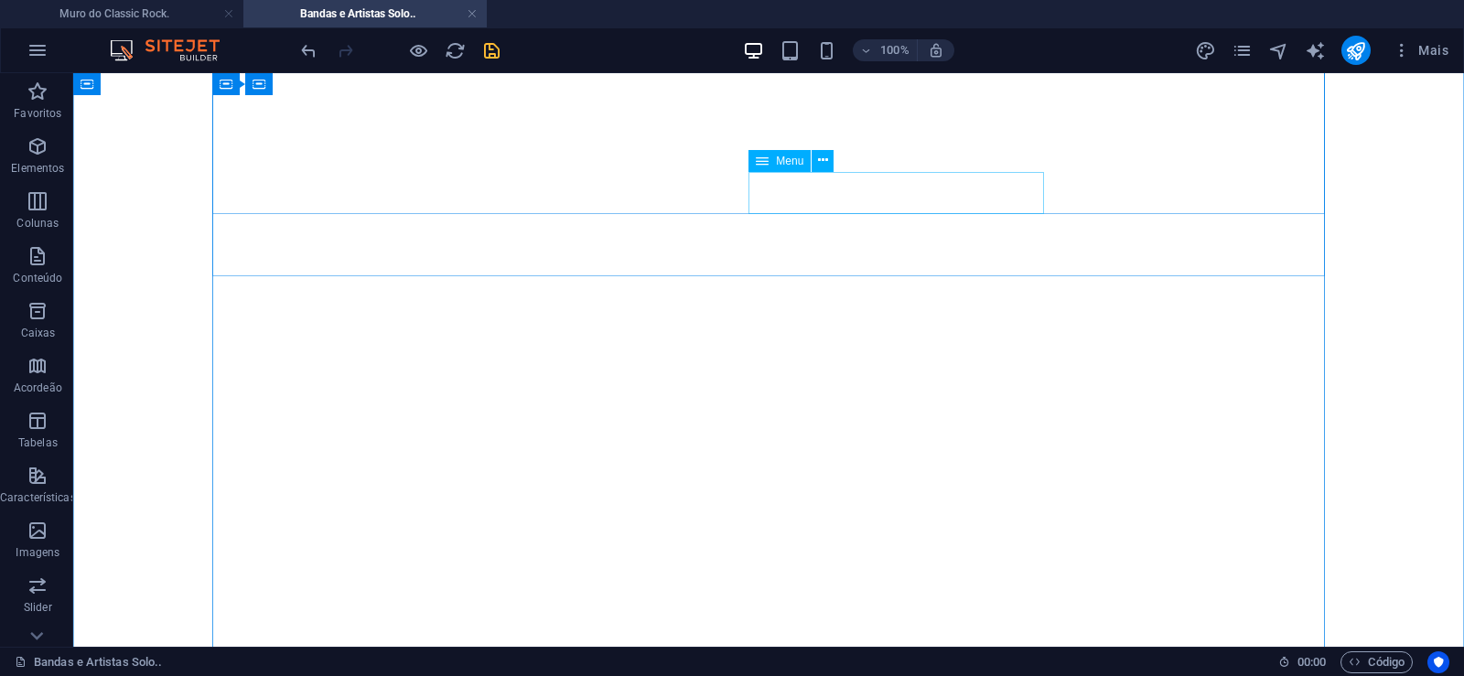
scroll to position [280, 0]
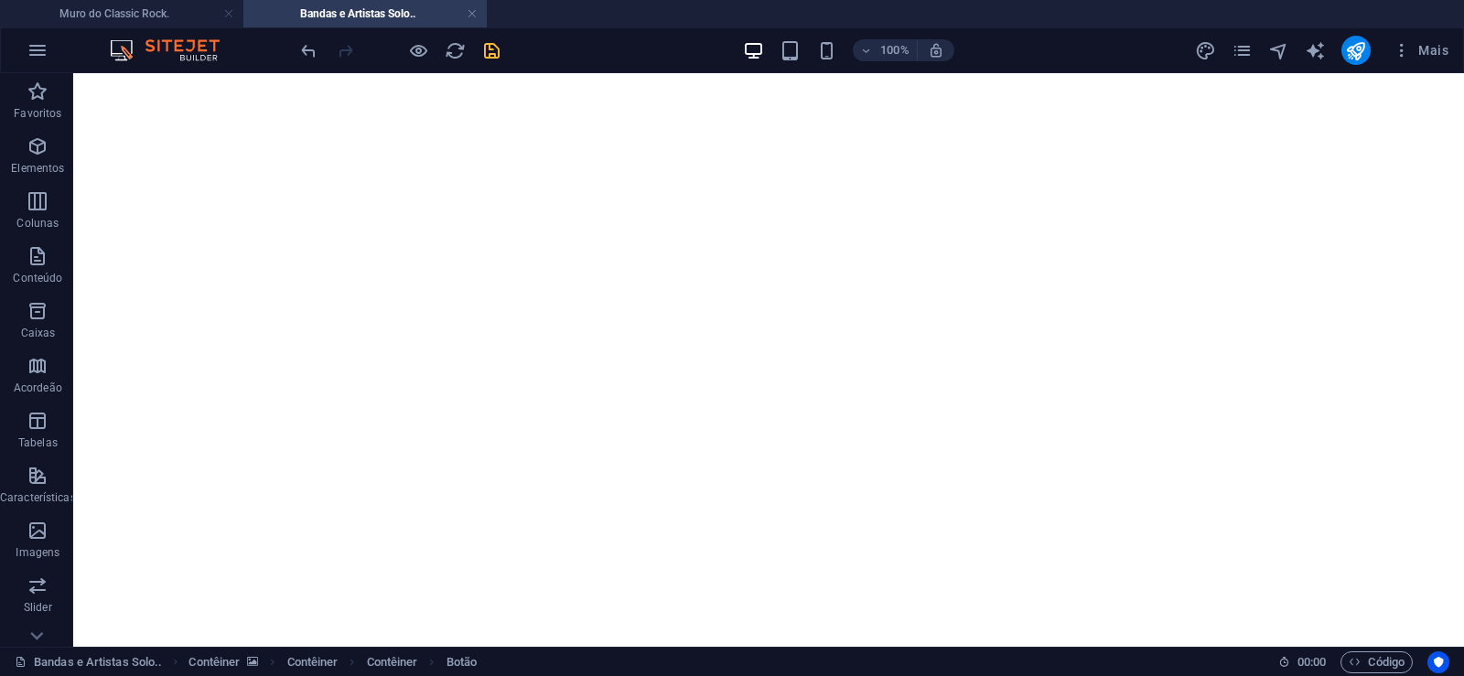
drag, startPoint x: 740, startPoint y: 358, endPoint x: 747, endPoint y: 339, distance: 19.4
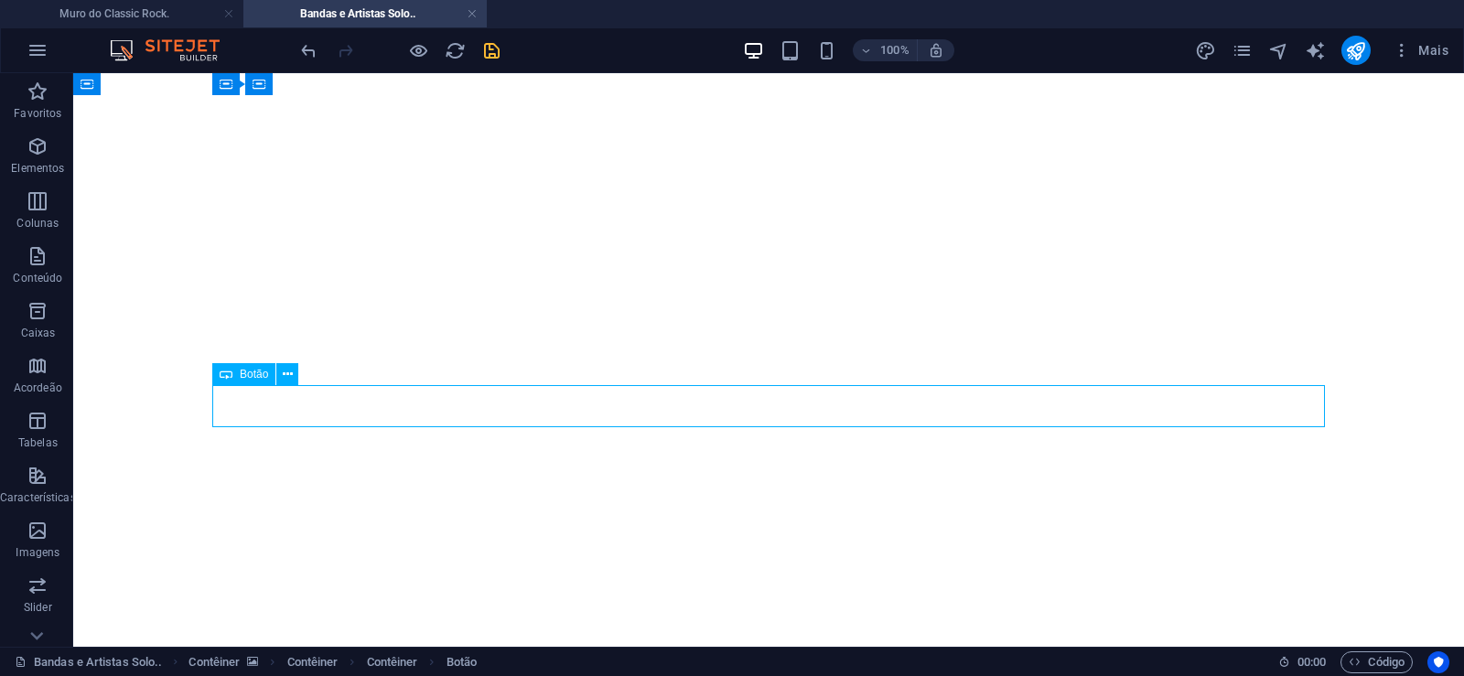
select select "px"
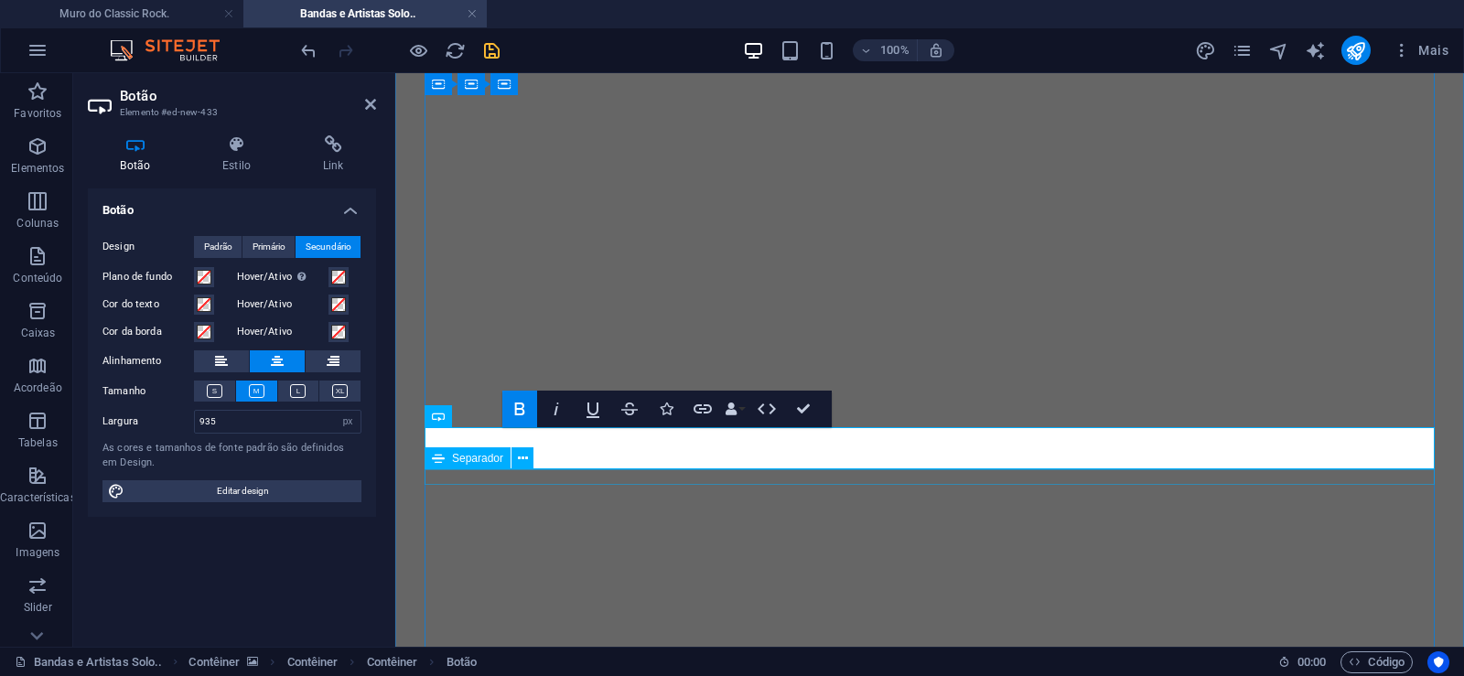
scroll to position [1066, 16]
drag, startPoint x: 238, startPoint y: 424, endPoint x: 188, endPoint y: 424, distance: 50.3
click at [195, 424] on input "935" at bounding box center [278, 422] width 166 height 22
drag, startPoint x: 232, startPoint y: 432, endPoint x: 129, endPoint y: 430, distance: 102.5
click at [195, 430] on input "935" at bounding box center [278, 422] width 166 height 22
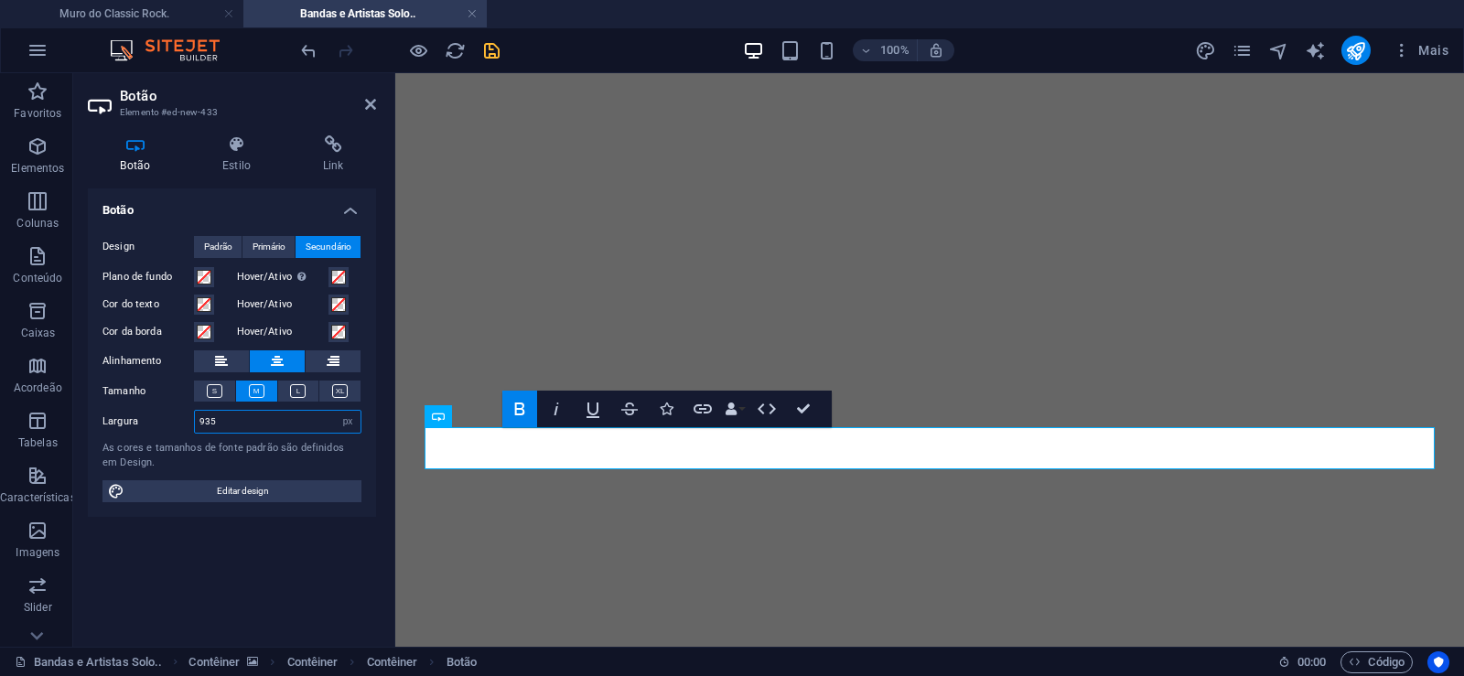
drag, startPoint x: 231, startPoint y: 421, endPoint x: 107, endPoint y: 420, distance: 123.5
click at [195, 420] on input "935" at bounding box center [278, 422] width 166 height 22
drag, startPoint x: 217, startPoint y: 418, endPoint x: 68, endPoint y: 416, distance: 149.2
click at [195, 418] on input "915" at bounding box center [278, 422] width 166 height 22
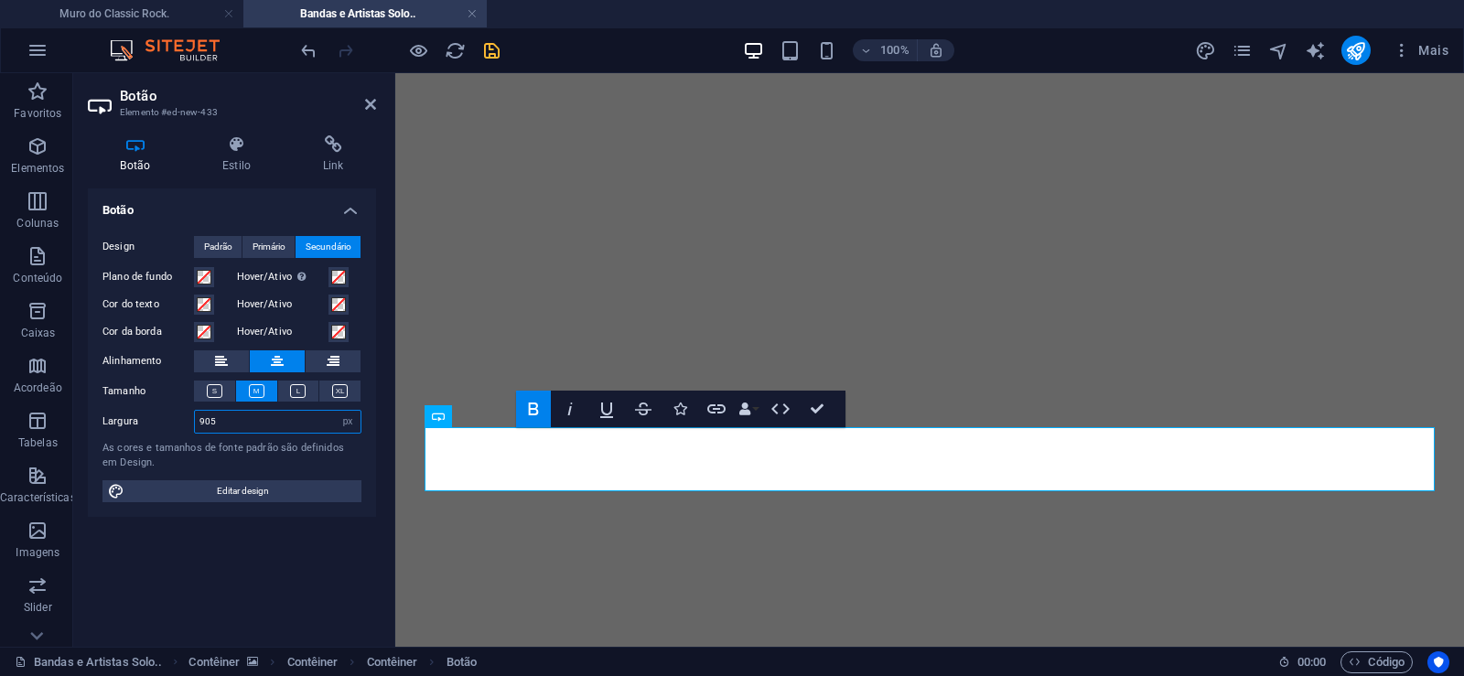
drag, startPoint x: 213, startPoint y: 420, endPoint x: 73, endPoint y: 413, distance: 140.2
click at [195, 413] on input "905" at bounding box center [278, 422] width 166 height 22
type input "9"
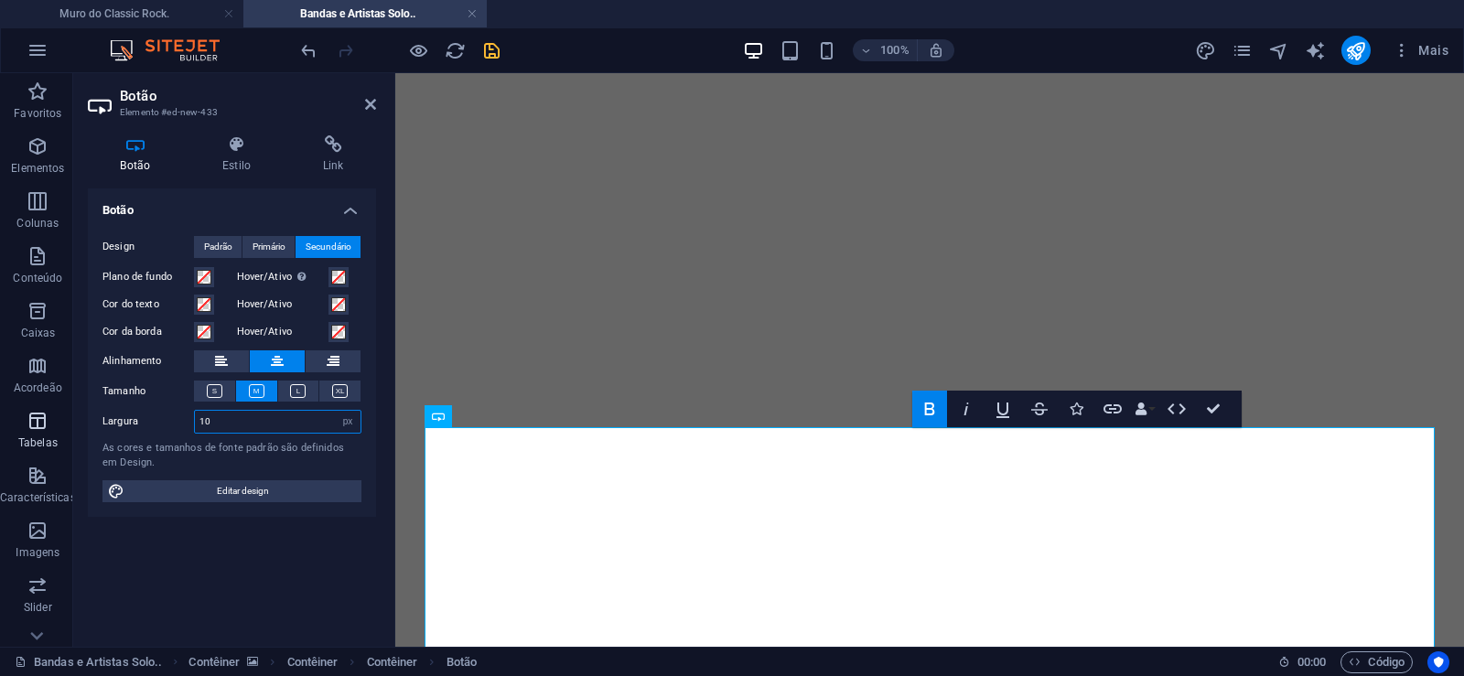
type input "1"
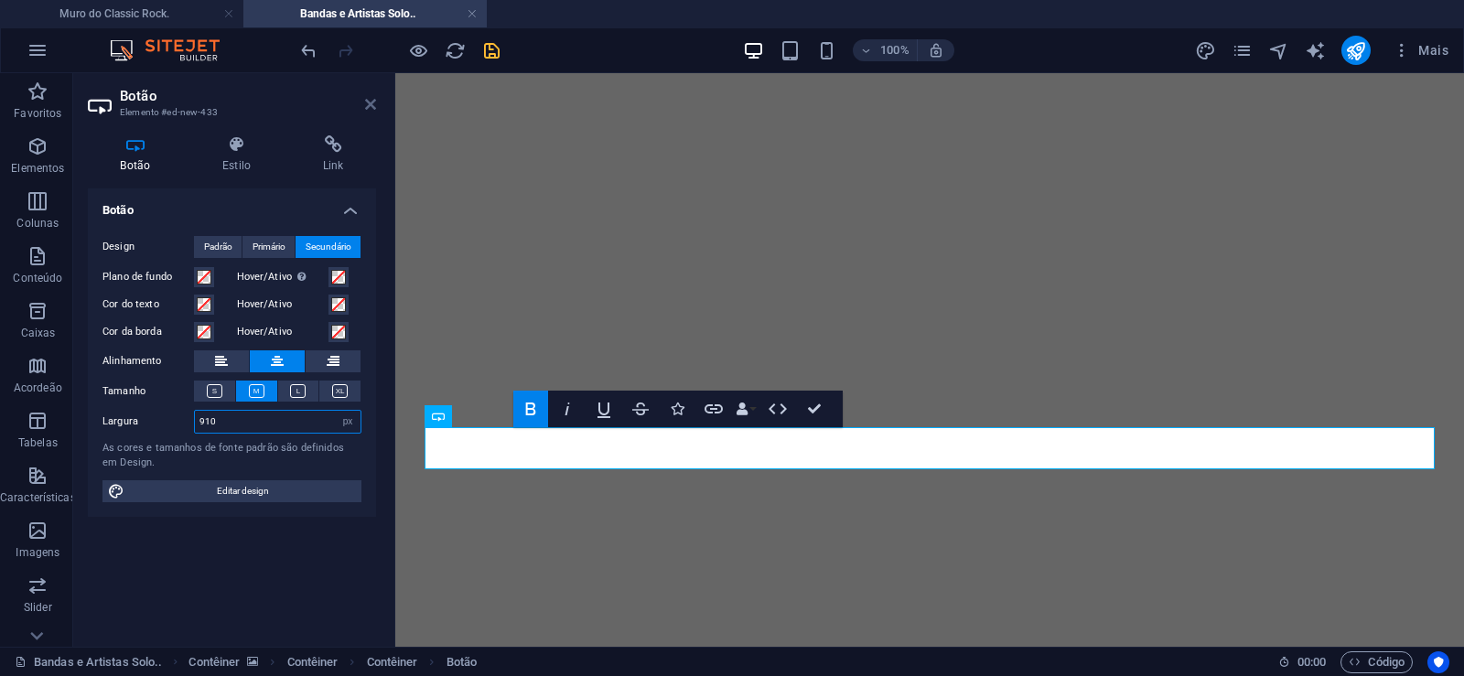
type input "910"
click at [366, 102] on icon at bounding box center [370, 104] width 11 height 15
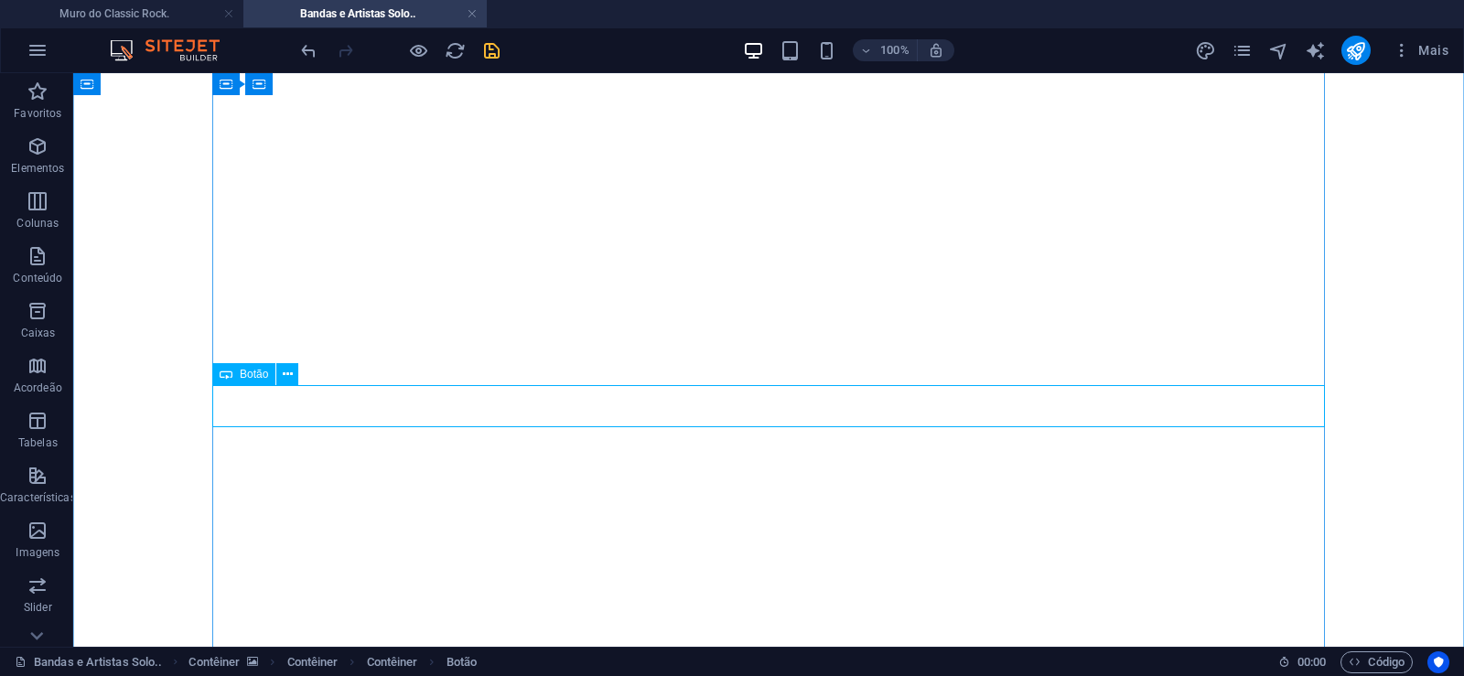
select select "px"
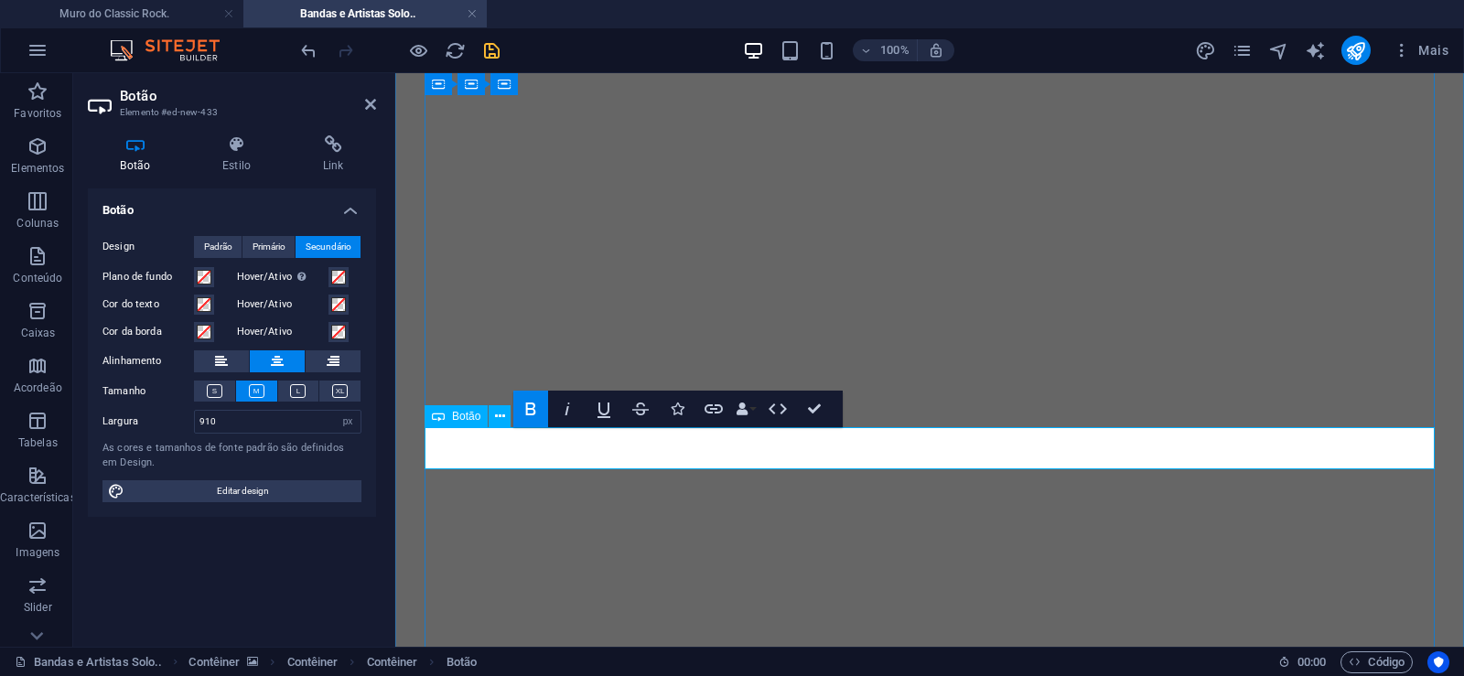
drag, startPoint x: 577, startPoint y: 447, endPoint x: 518, endPoint y: 456, distance: 60.0
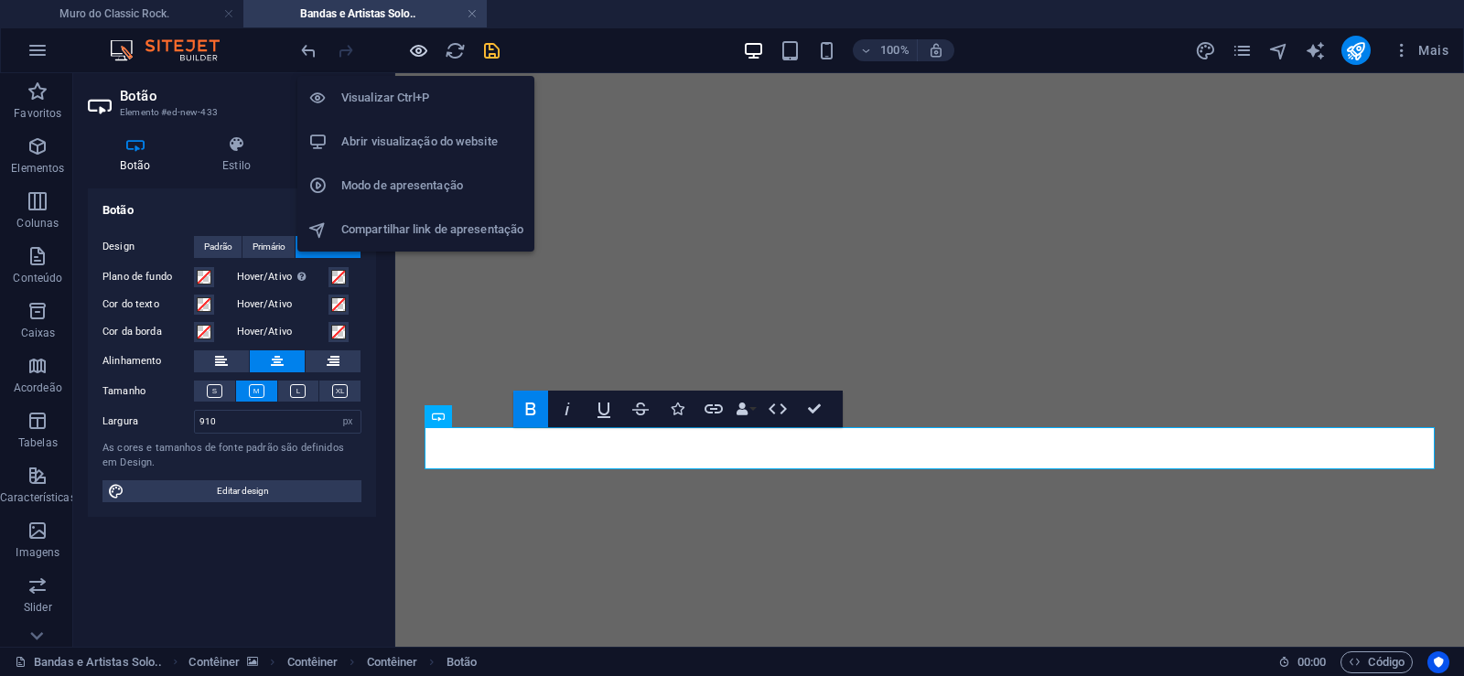
drag, startPoint x: 418, startPoint y: 50, endPoint x: 428, endPoint y: 216, distance: 165.9
click at [418, 50] on icon "button" at bounding box center [418, 50] width 21 height 21
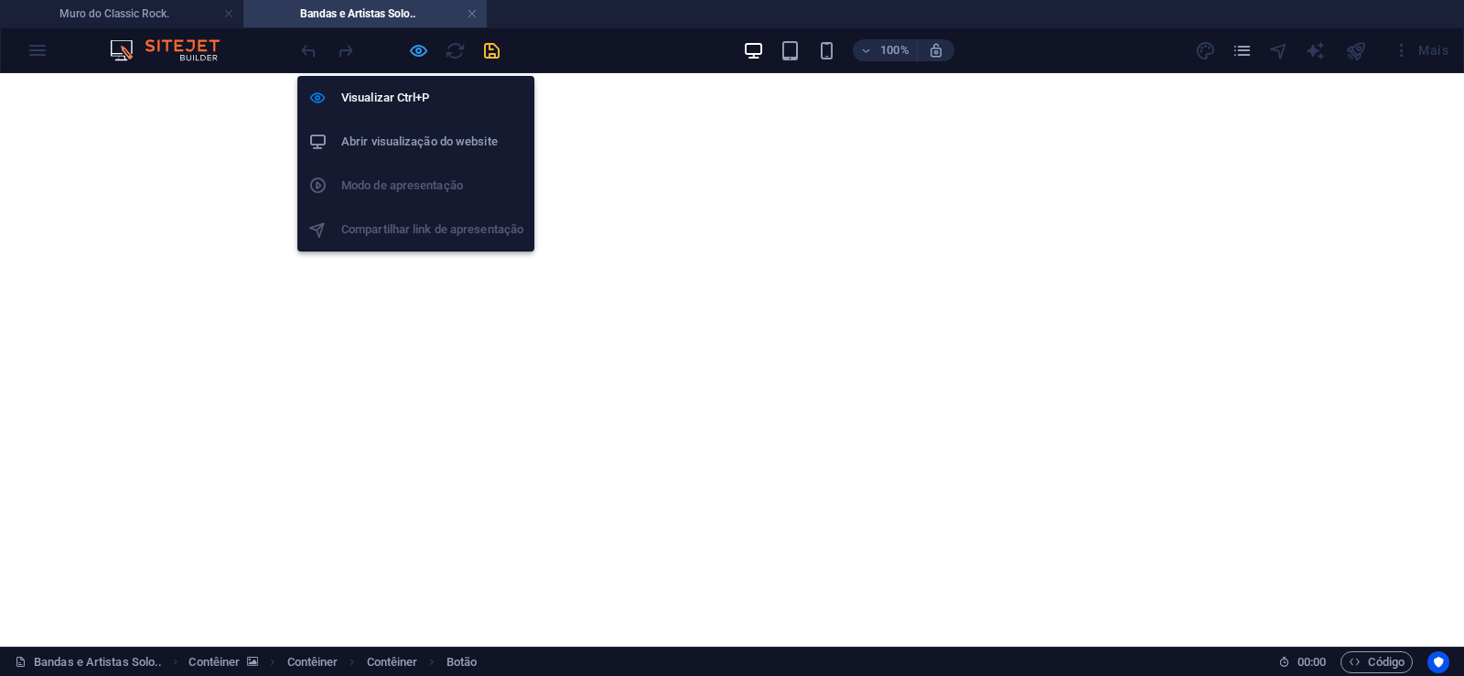
drag, startPoint x: 413, startPoint y: 44, endPoint x: 18, endPoint y: 215, distance: 429.9
click at [413, 44] on icon "button" at bounding box center [418, 50] width 21 height 21
select select "px"
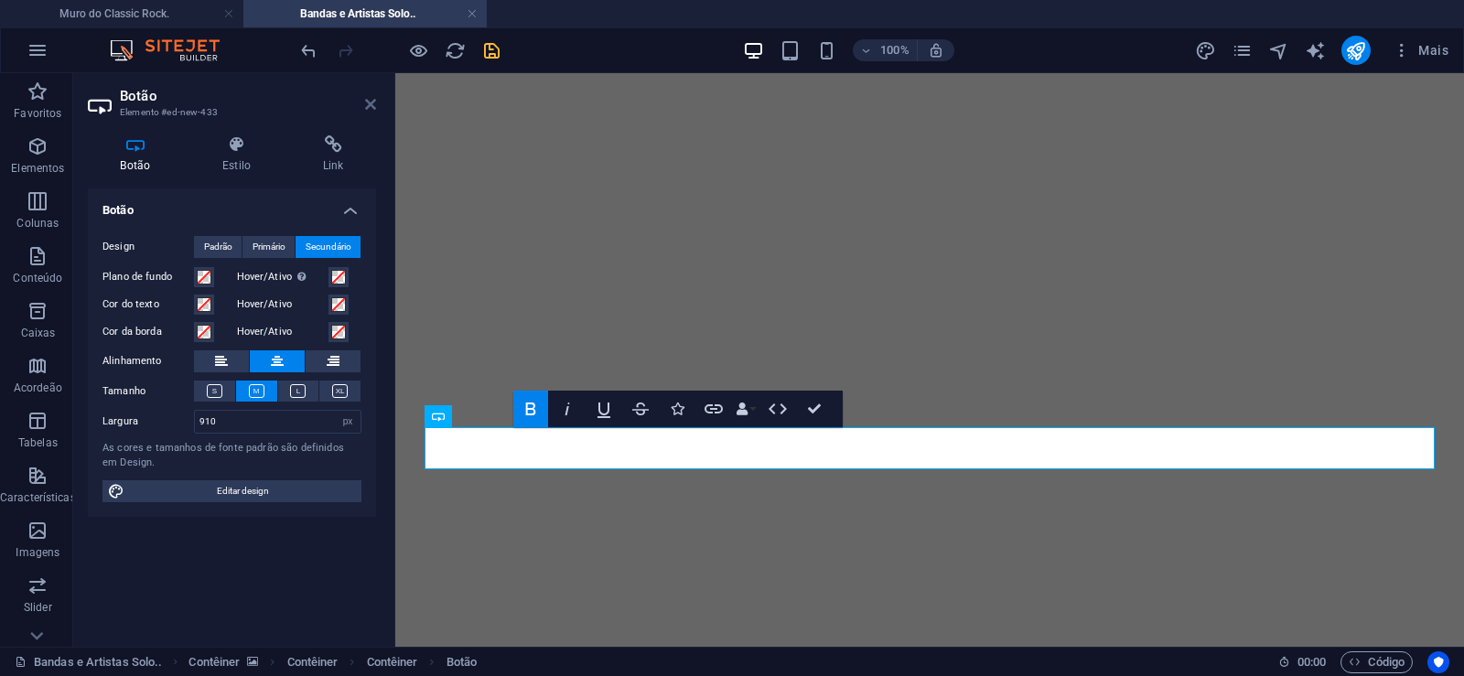
click at [370, 102] on icon at bounding box center [370, 104] width 11 height 15
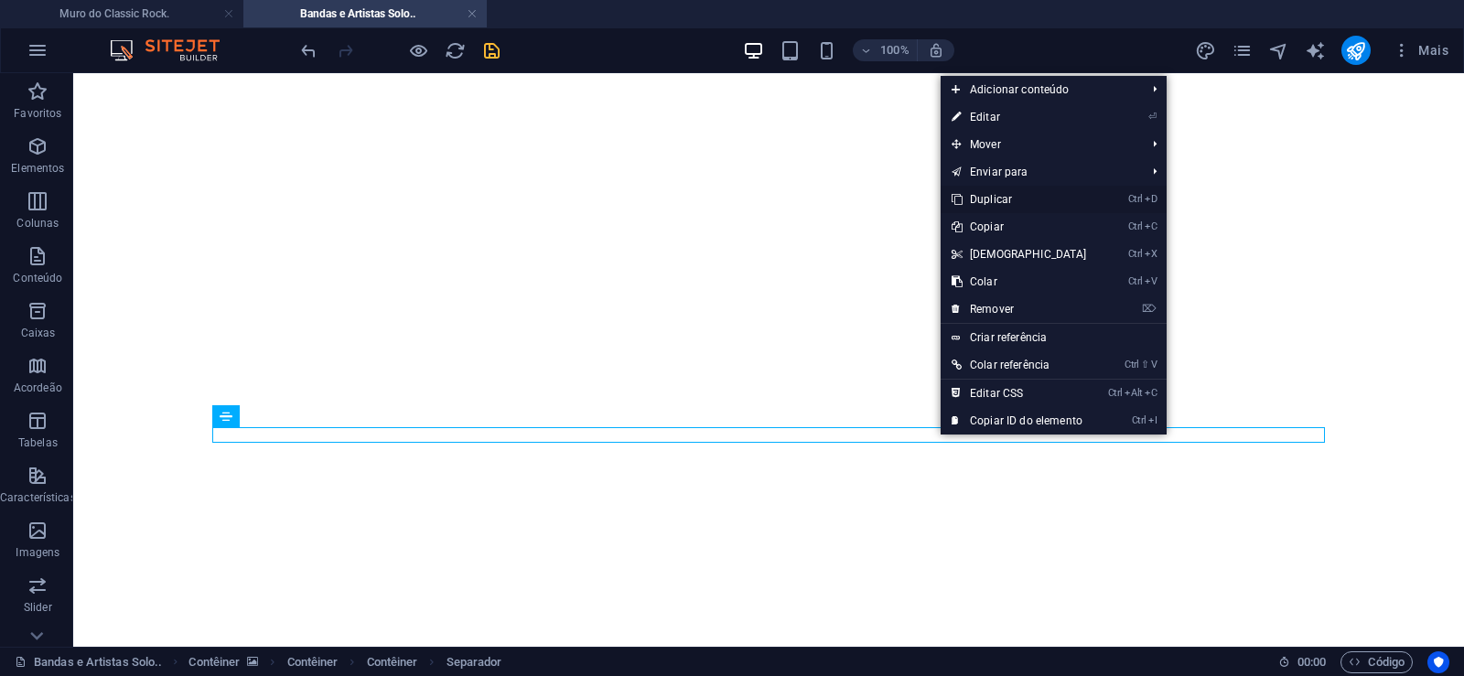
click at [988, 203] on link "Ctrl D Duplicar" at bounding box center [1019, 199] width 157 height 27
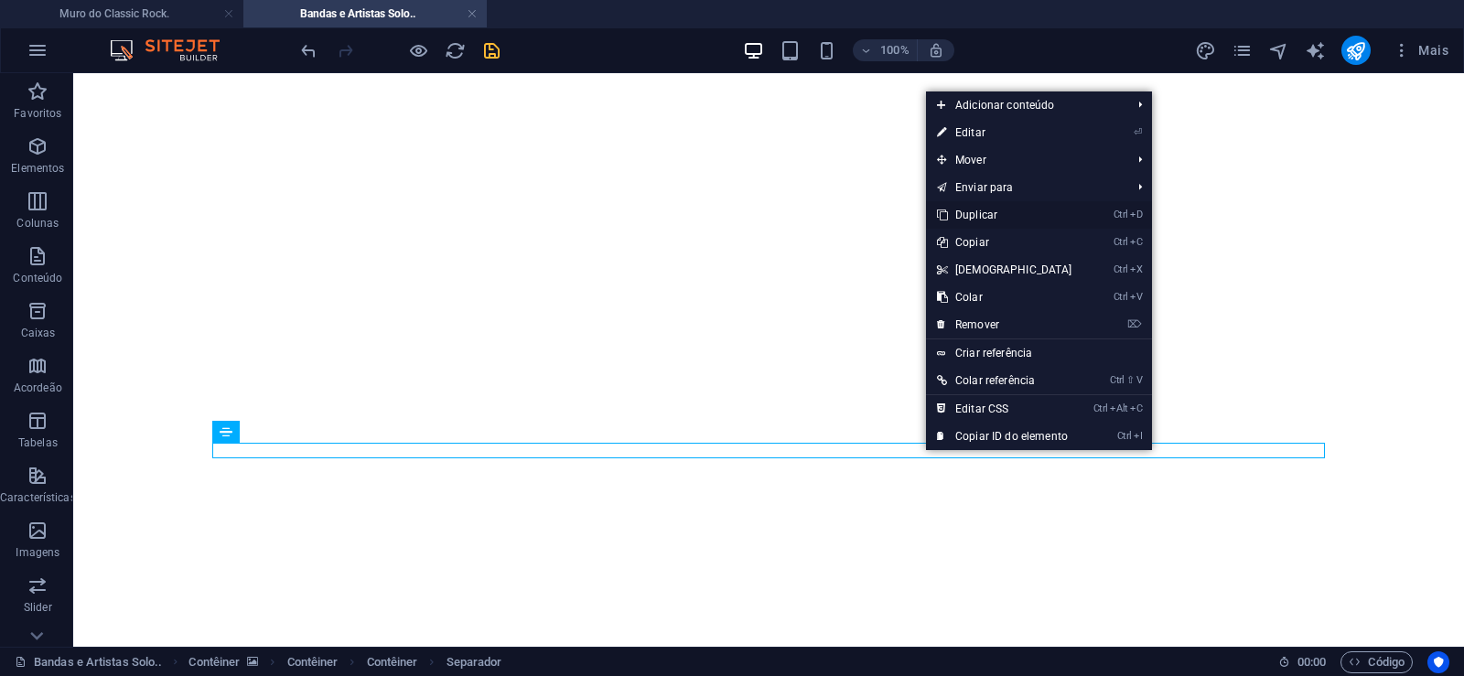
click at [970, 216] on link "Ctrl D Duplicar" at bounding box center [1004, 214] width 157 height 27
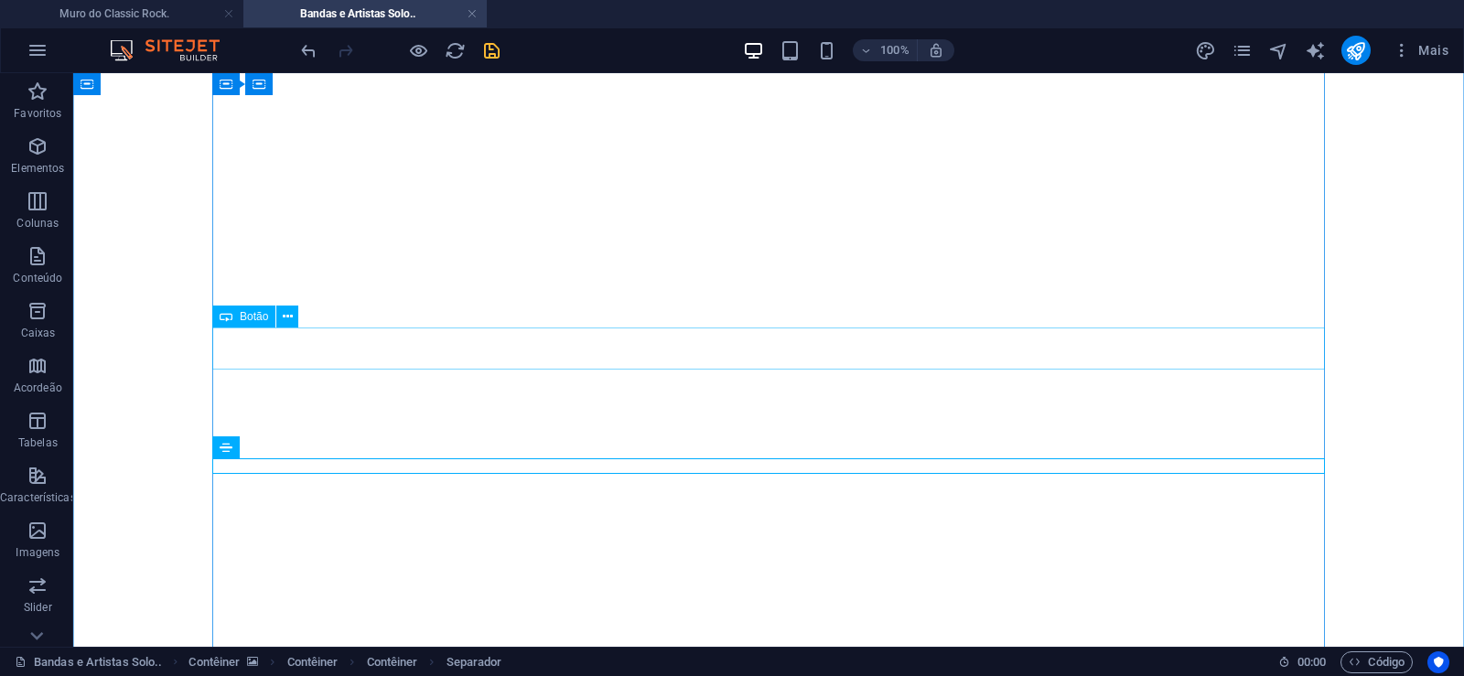
select select "px"
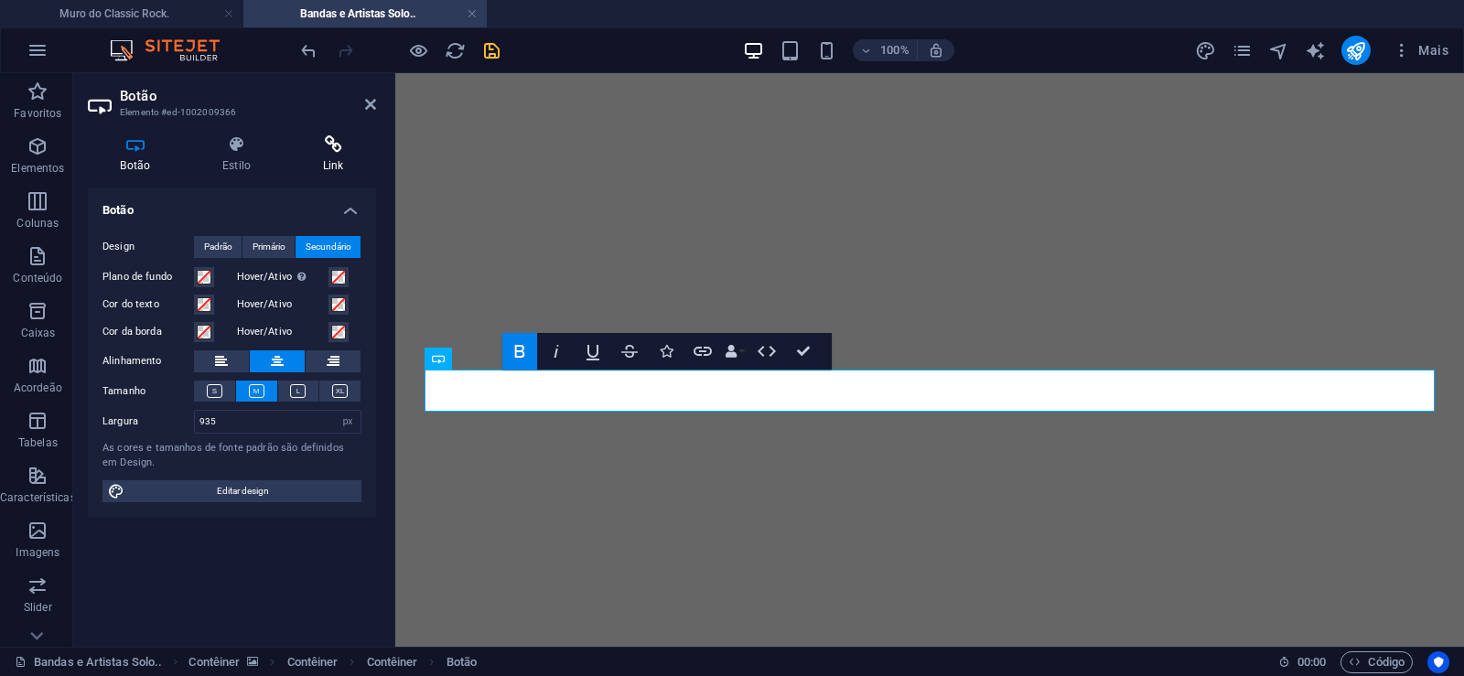
click at [325, 162] on h4 "Link" at bounding box center [333, 154] width 86 height 38
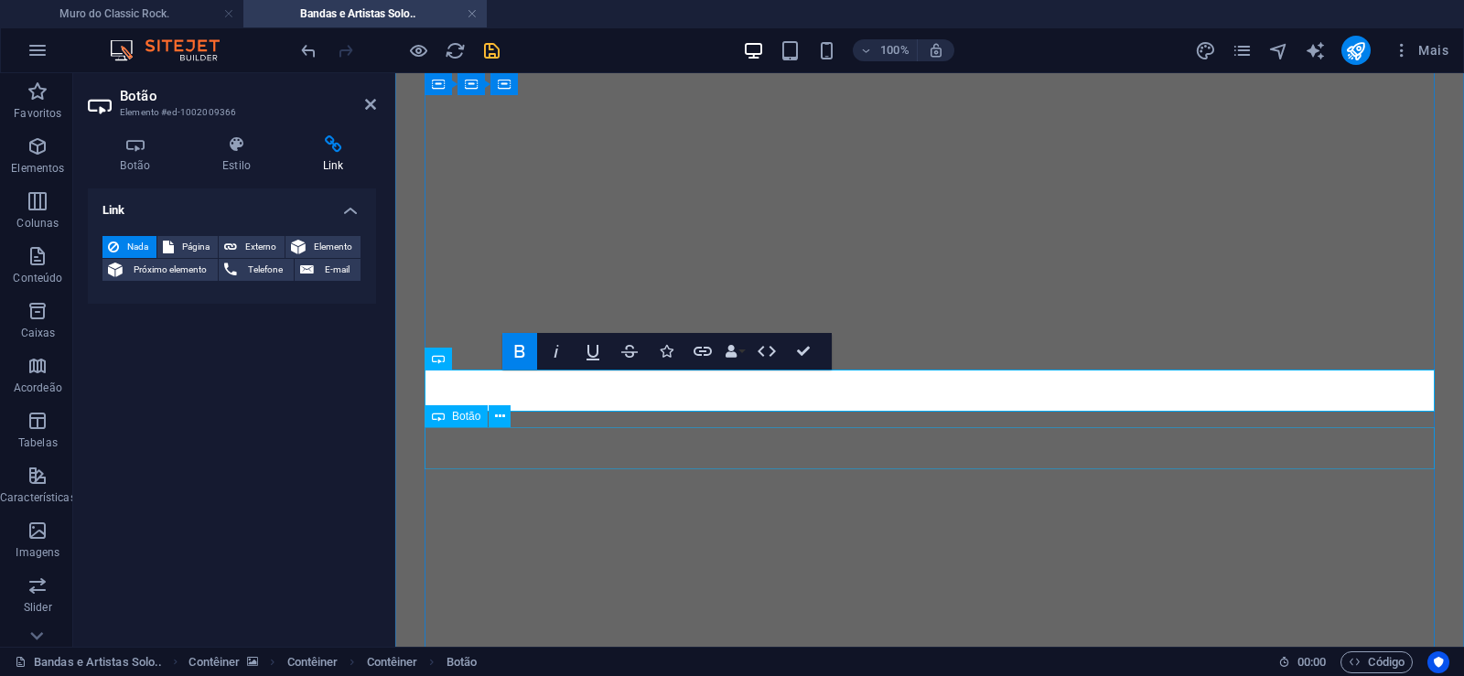
select select "px"
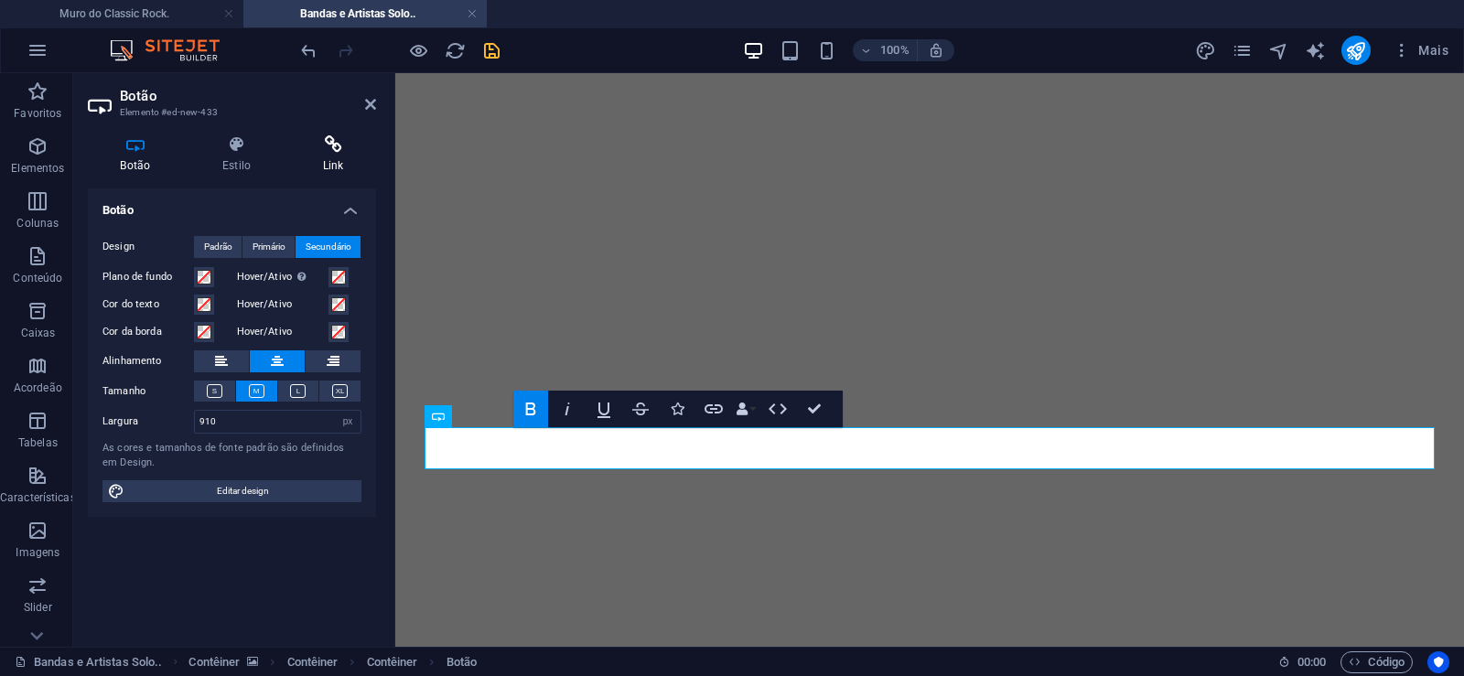
click at [324, 144] on icon at bounding box center [333, 144] width 86 height 18
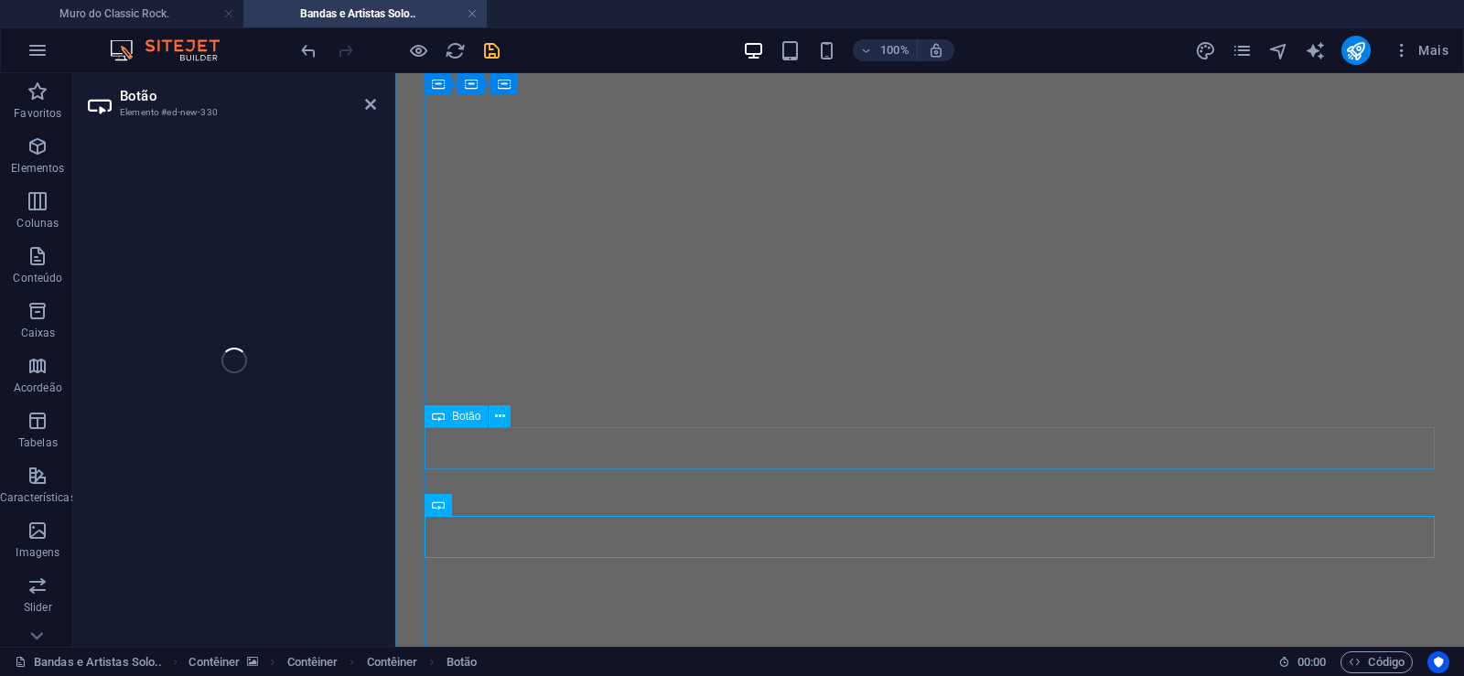
select select "px"
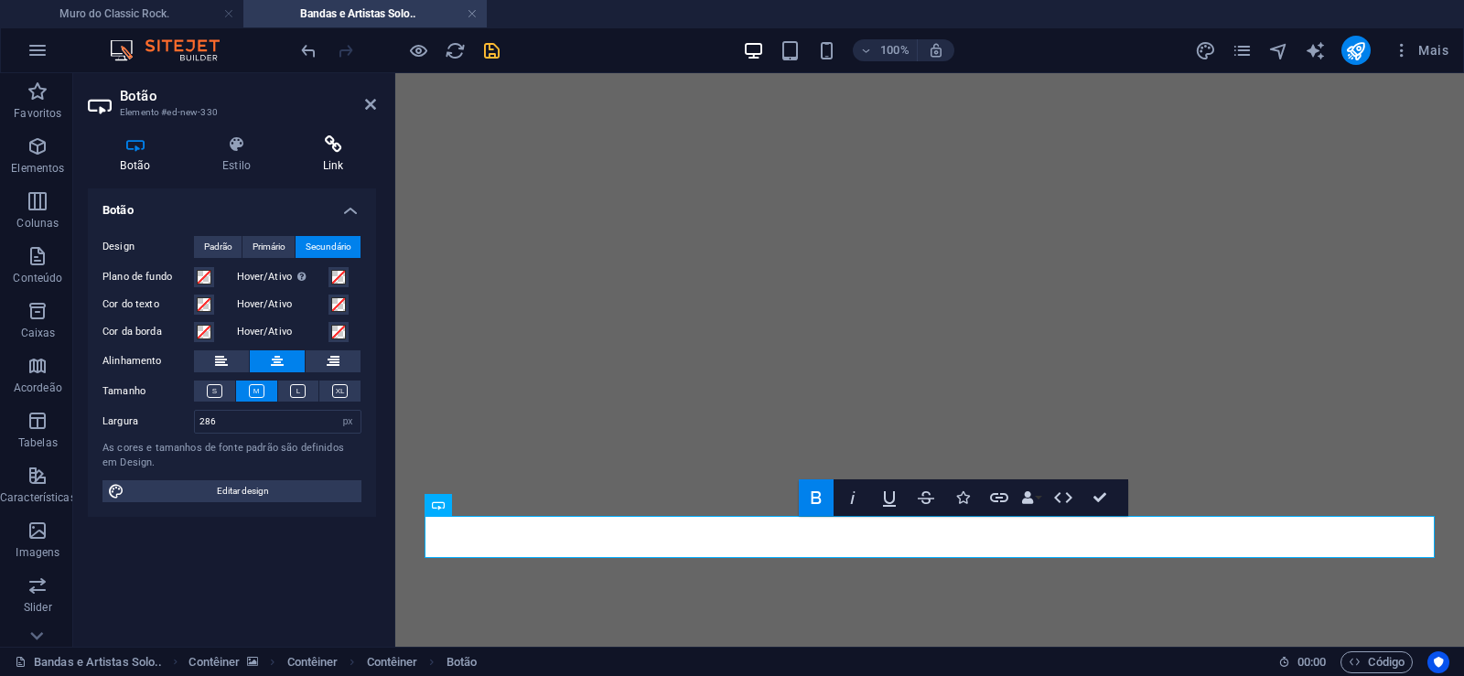
click at [324, 147] on icon at bounding box center [333, 144] width 86 height 18
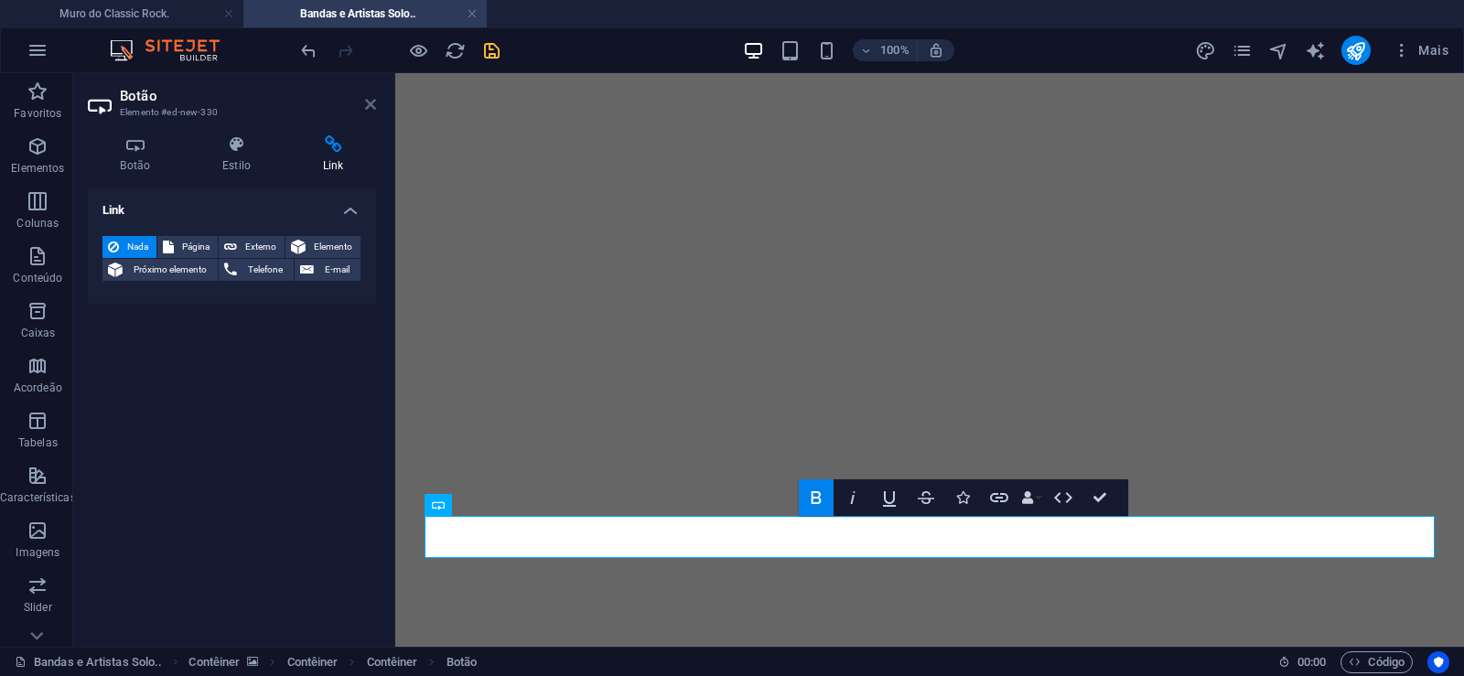
click at [371, 100] on icon at bounding box center [370, 104] width 11 height 15
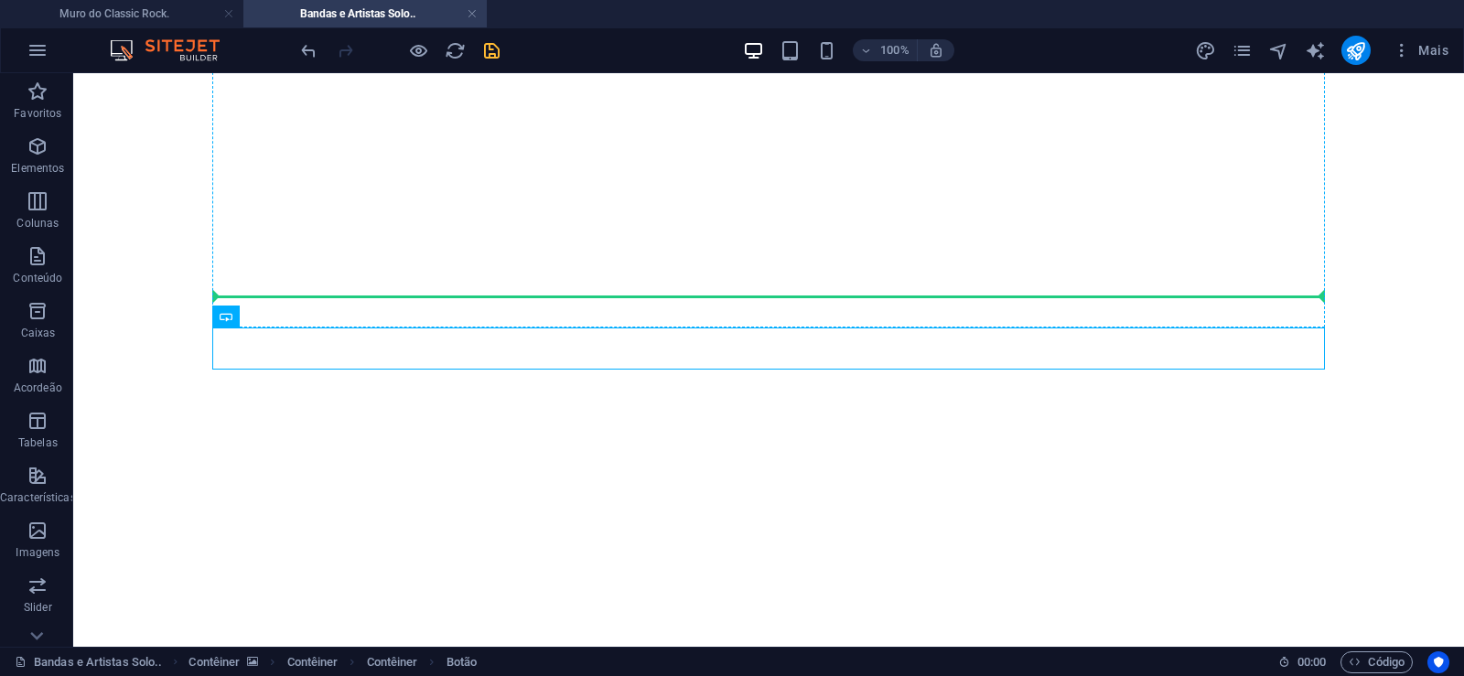
drag, startPoint x: 721, startPoint y: 338, endPoint x: 718, endPoint y: 304, distance: 34.0
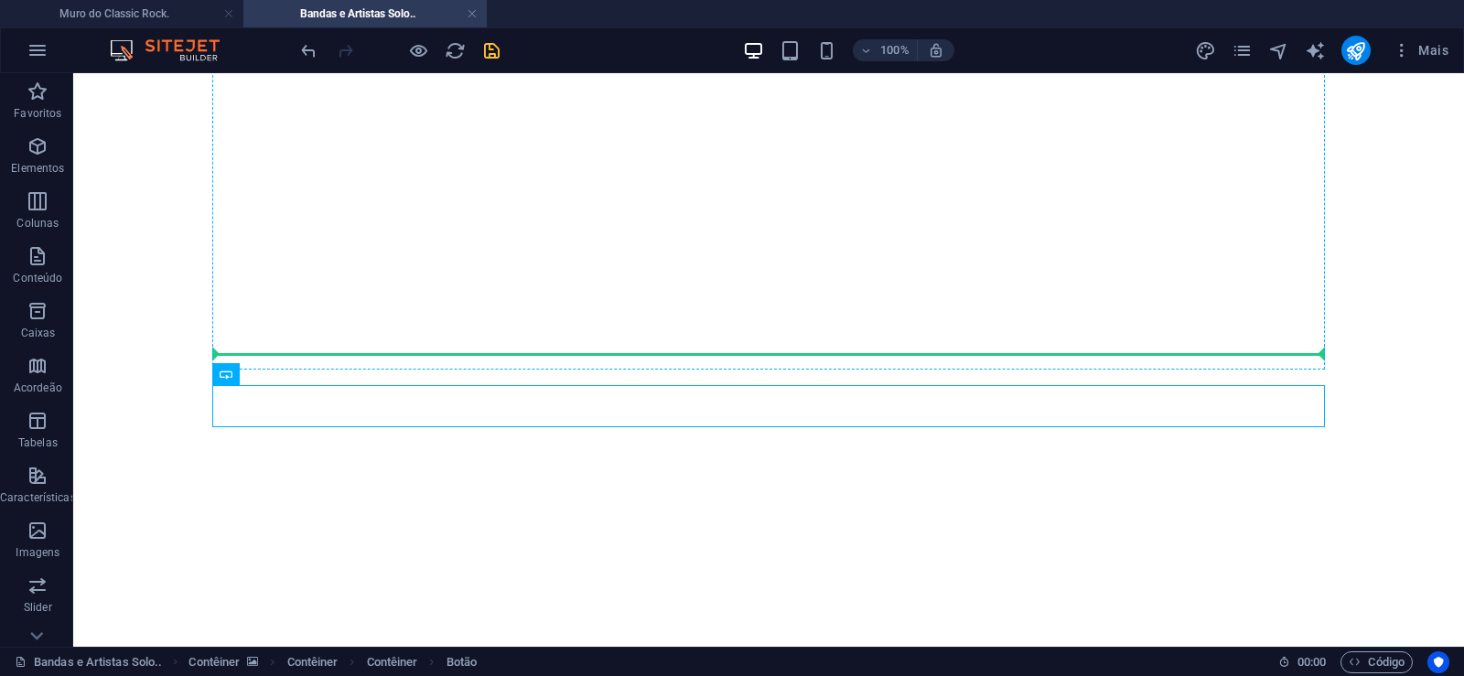
drag, startPoint x: 728, startPoint y: 396, endPoint x: 736, endPoint y: 358, distance: 39.1
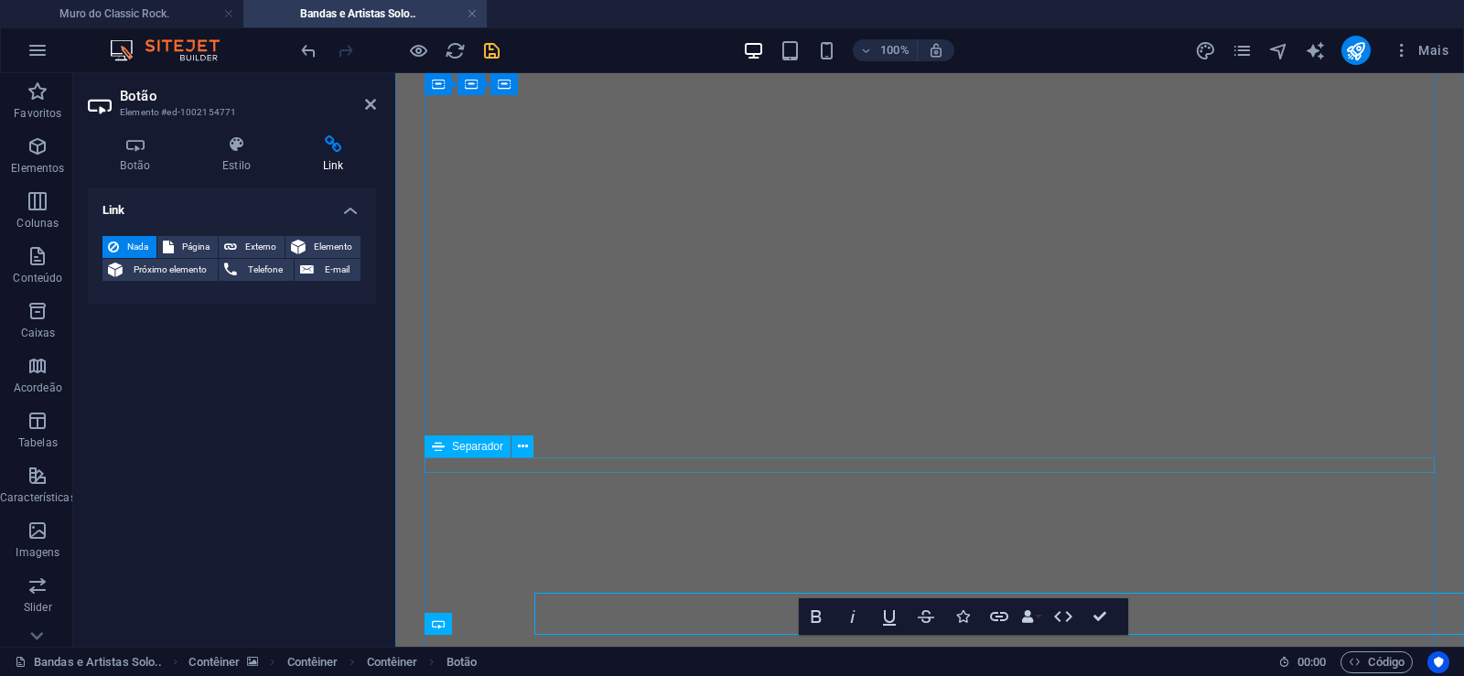
scroll to position [950, 0]
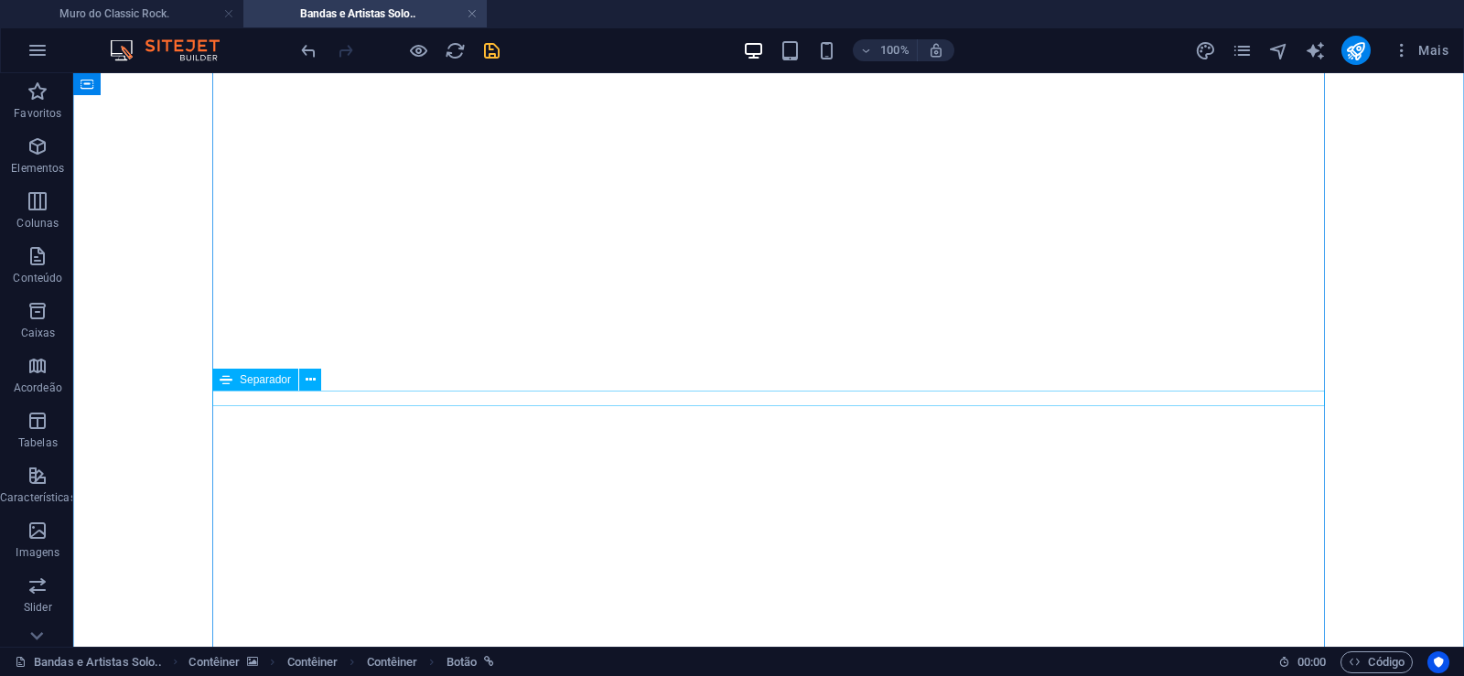
scroll to position [390, 0]
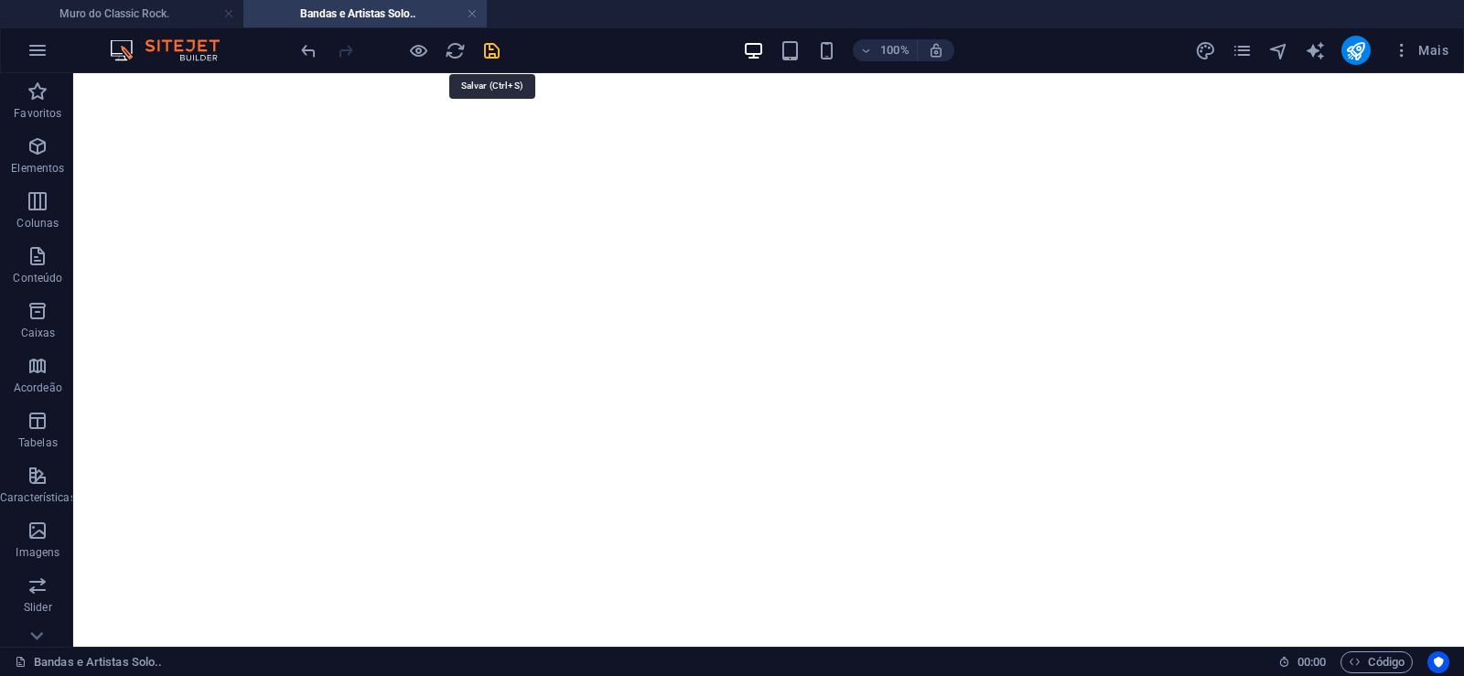
click at [487, 49] on icon "save" at bounding box center [491, 50] width 21 height 21
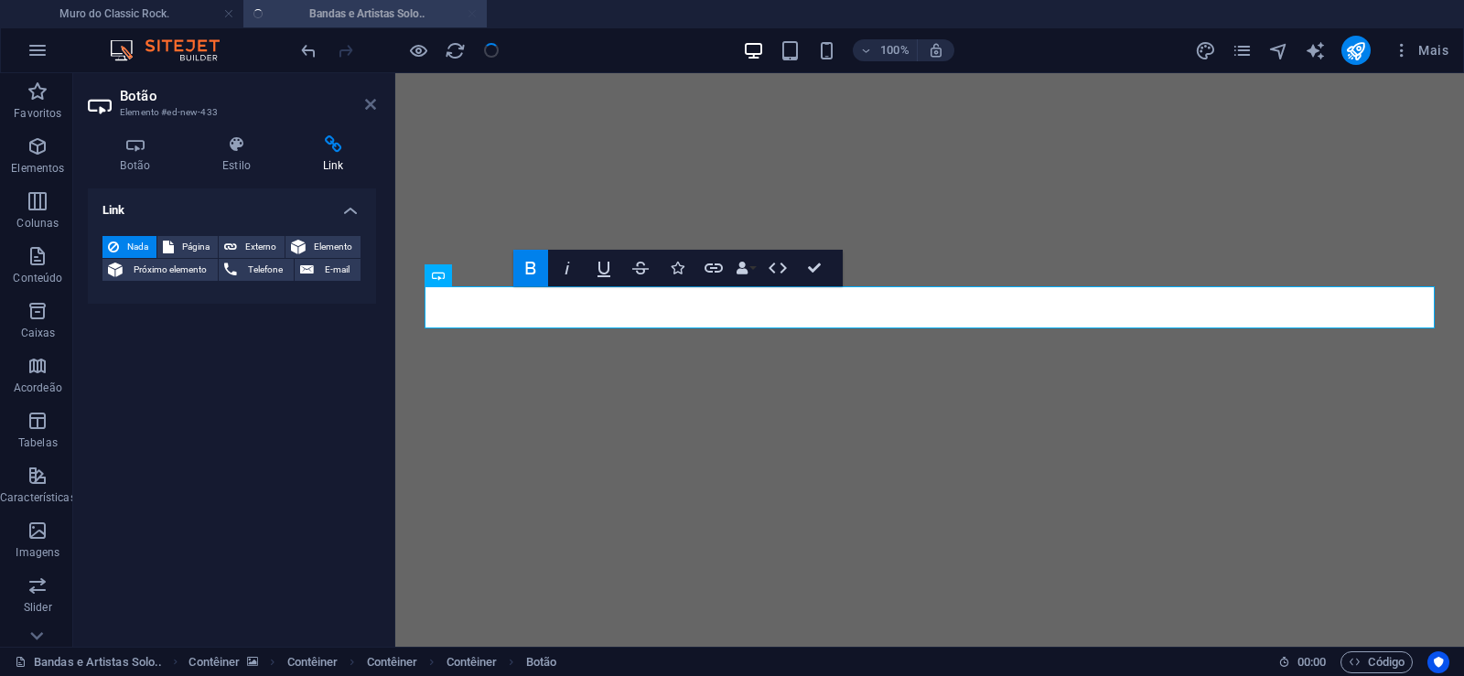
click at [368, 108] on icon at bounding box center [370, 104] width 11 height 15
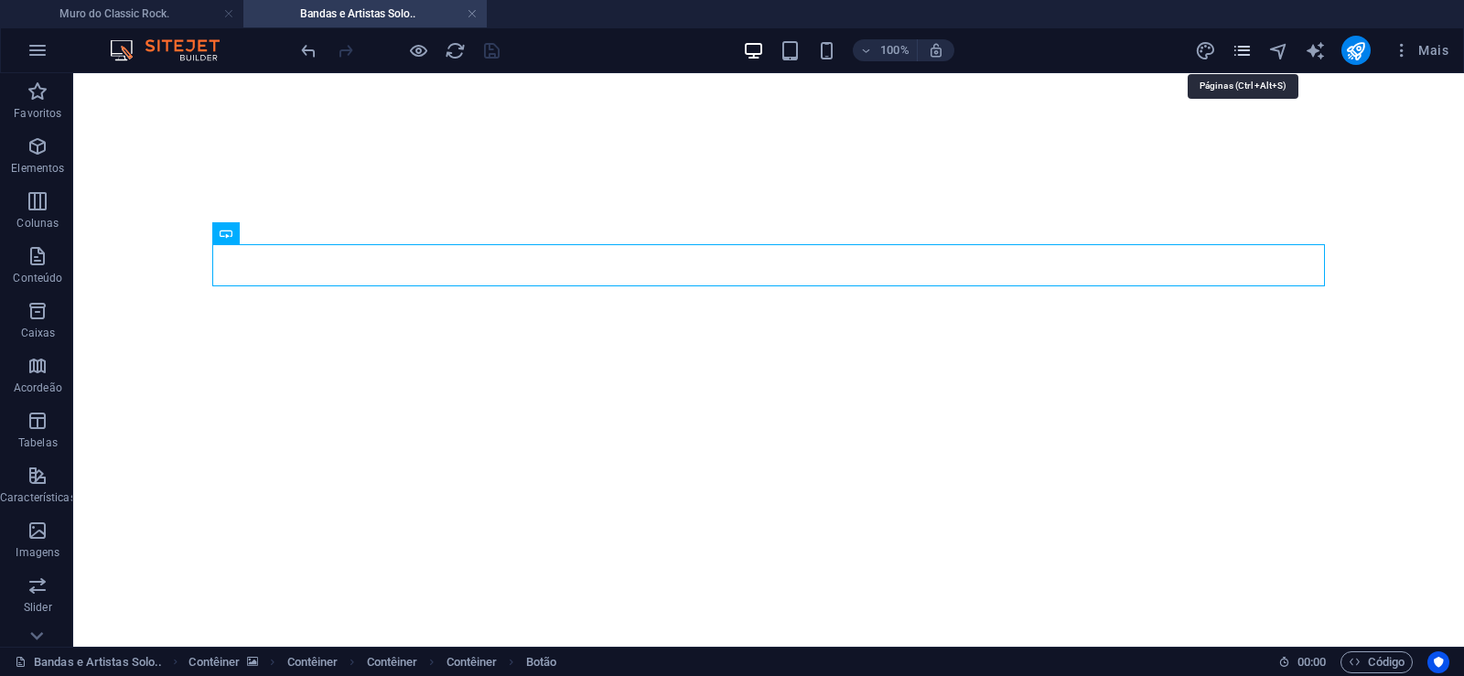
click at [1241, 51] on icon "pages" at bounding box center [1242, 50] width 21 height 21
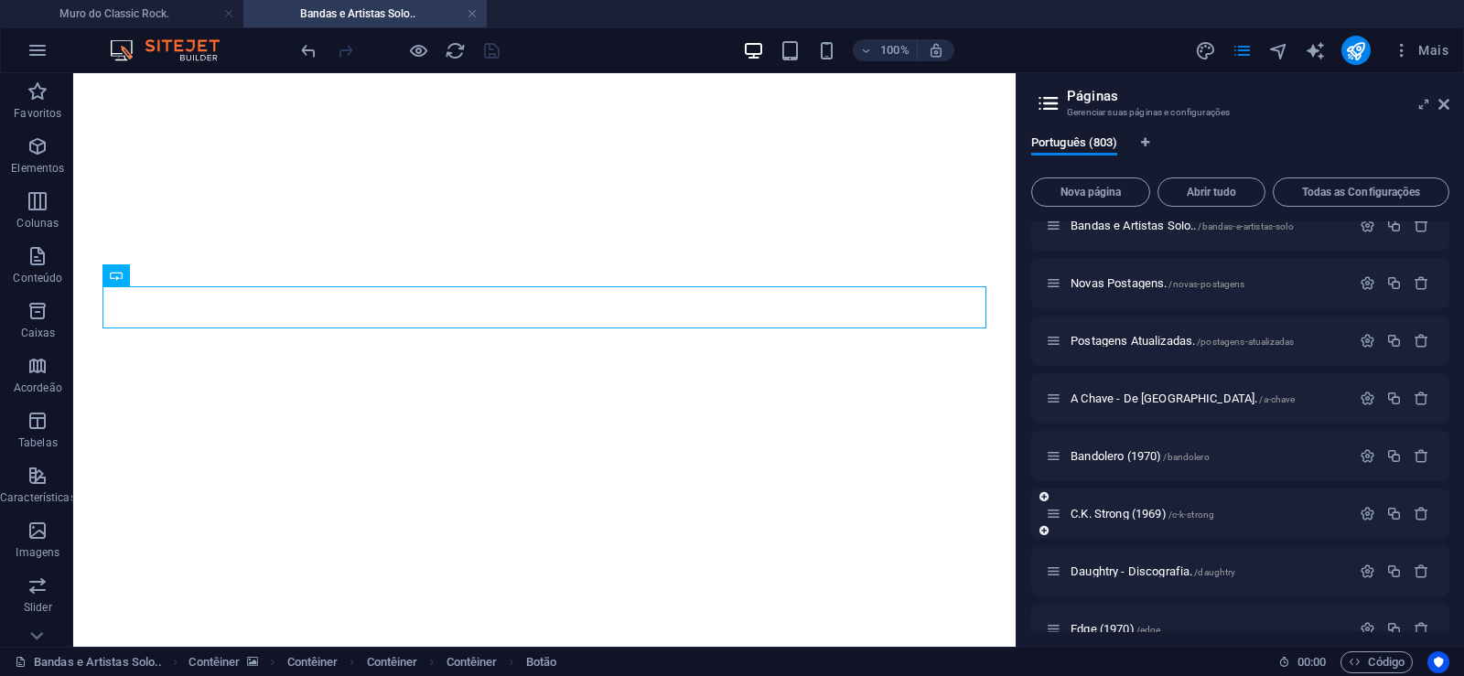
scroll to position [165, 0]
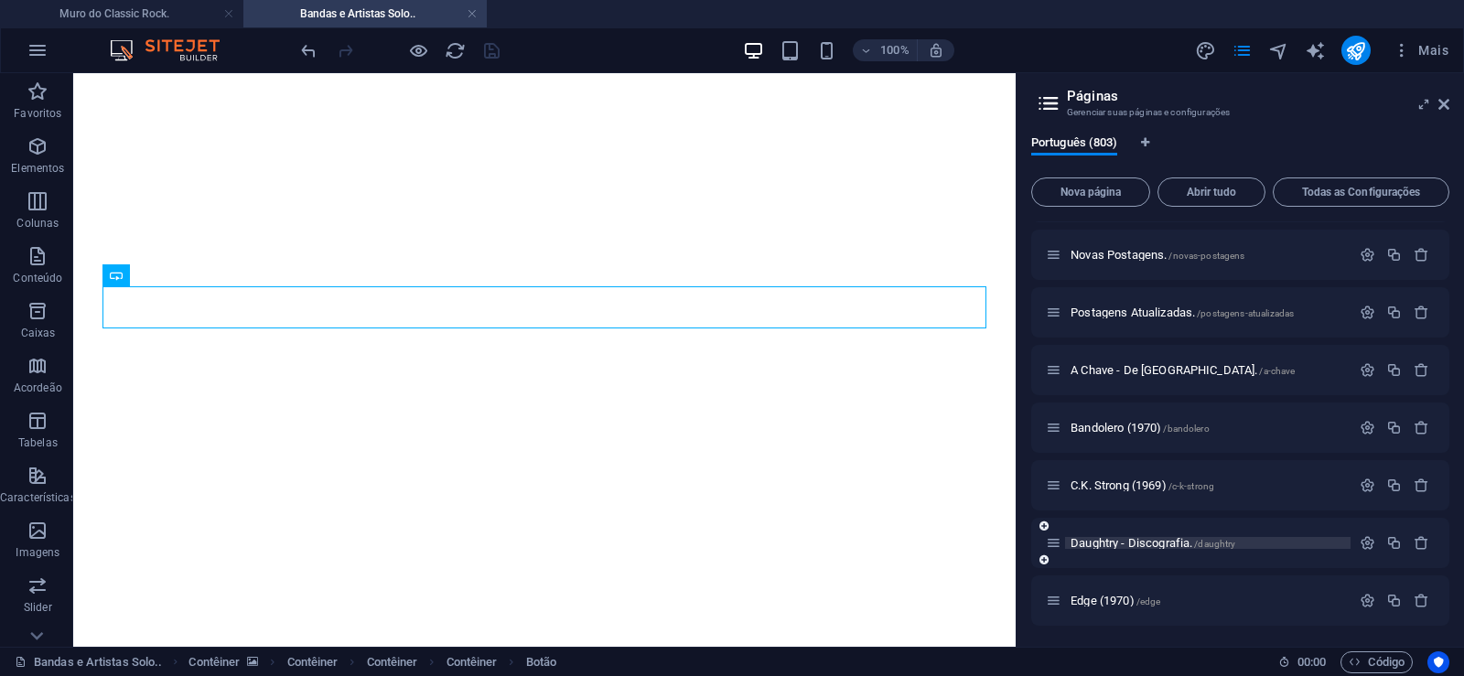
click at [1100, 544] on span "Daughtry - Discografia. /daughtry" at bounding box center [1153, 543] width 165 height 14
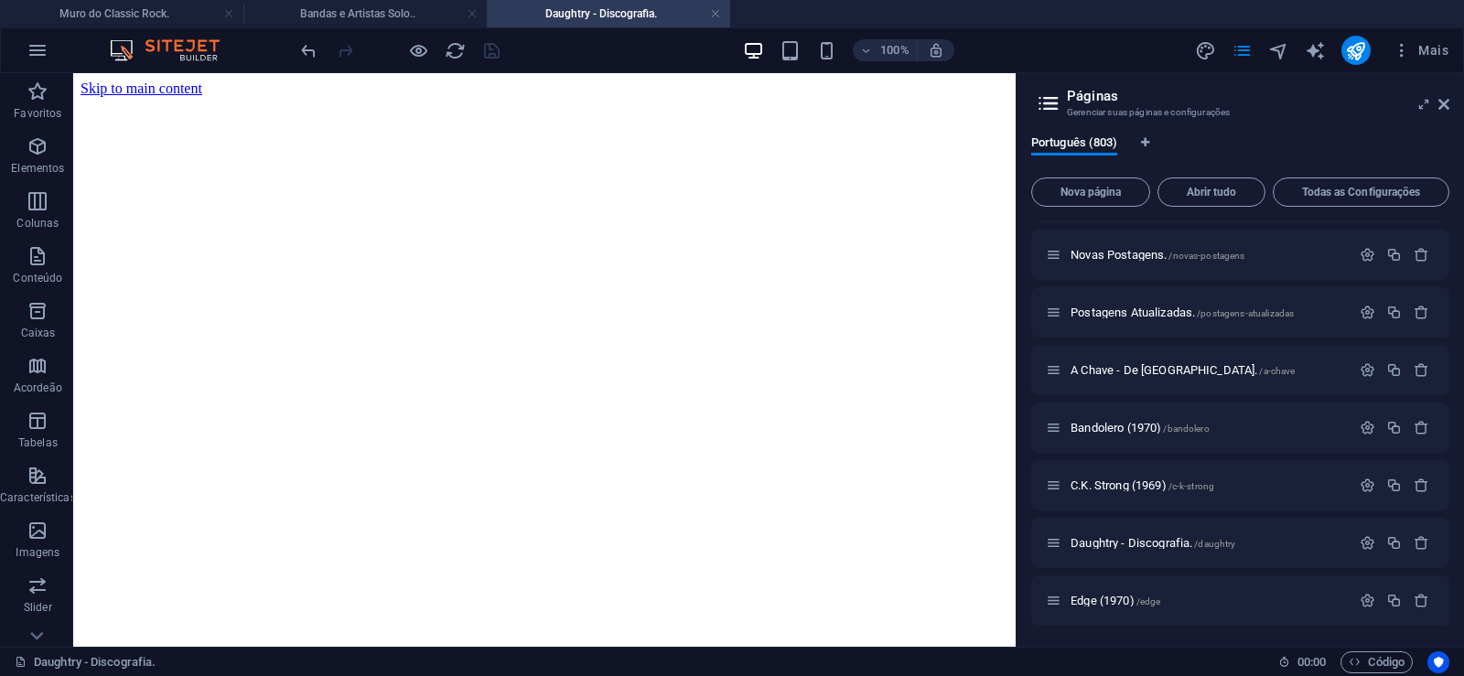
scroll to position [0, 0]
click at [1095, 194] on span "Nova página" at bounding box center [1090, 192] width 102 height 11
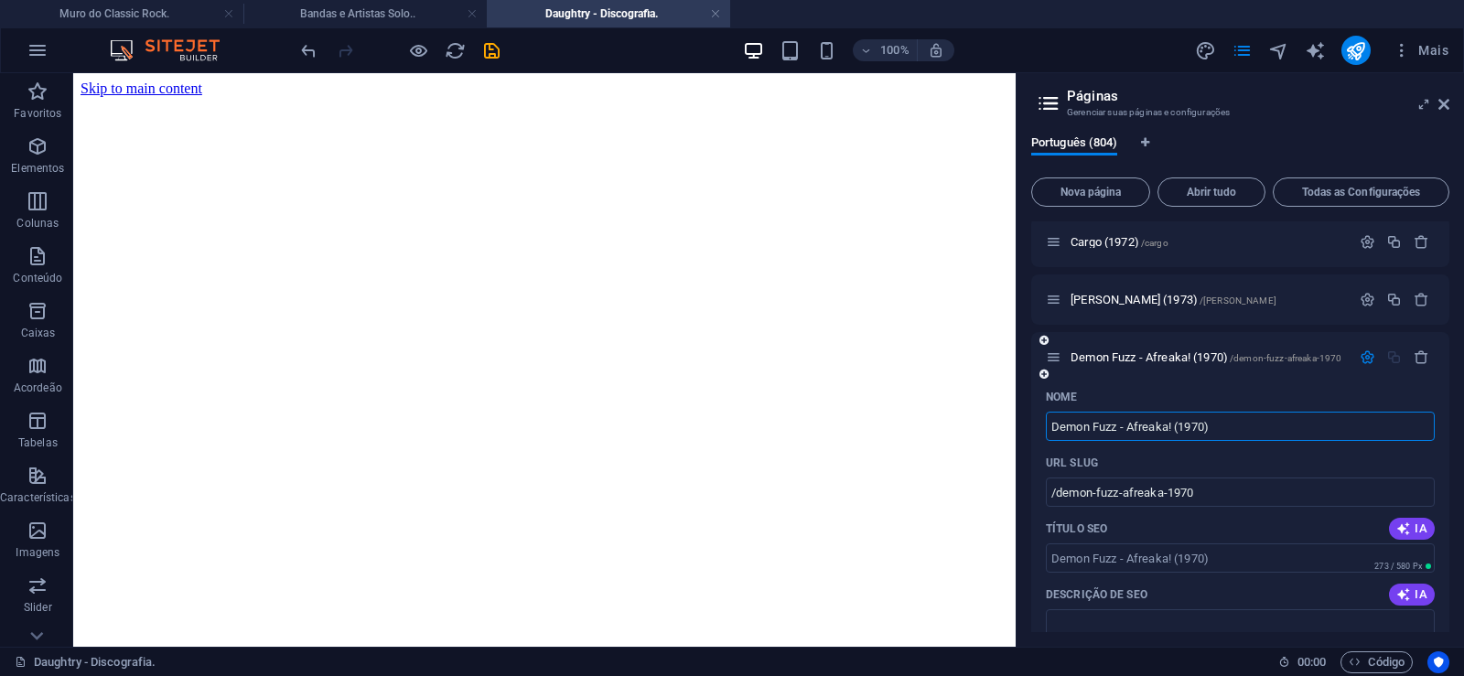
type input "Demon Fuzz - Afreaka! (1970)"
type input "/demon-fuzz-afreaka-1970"
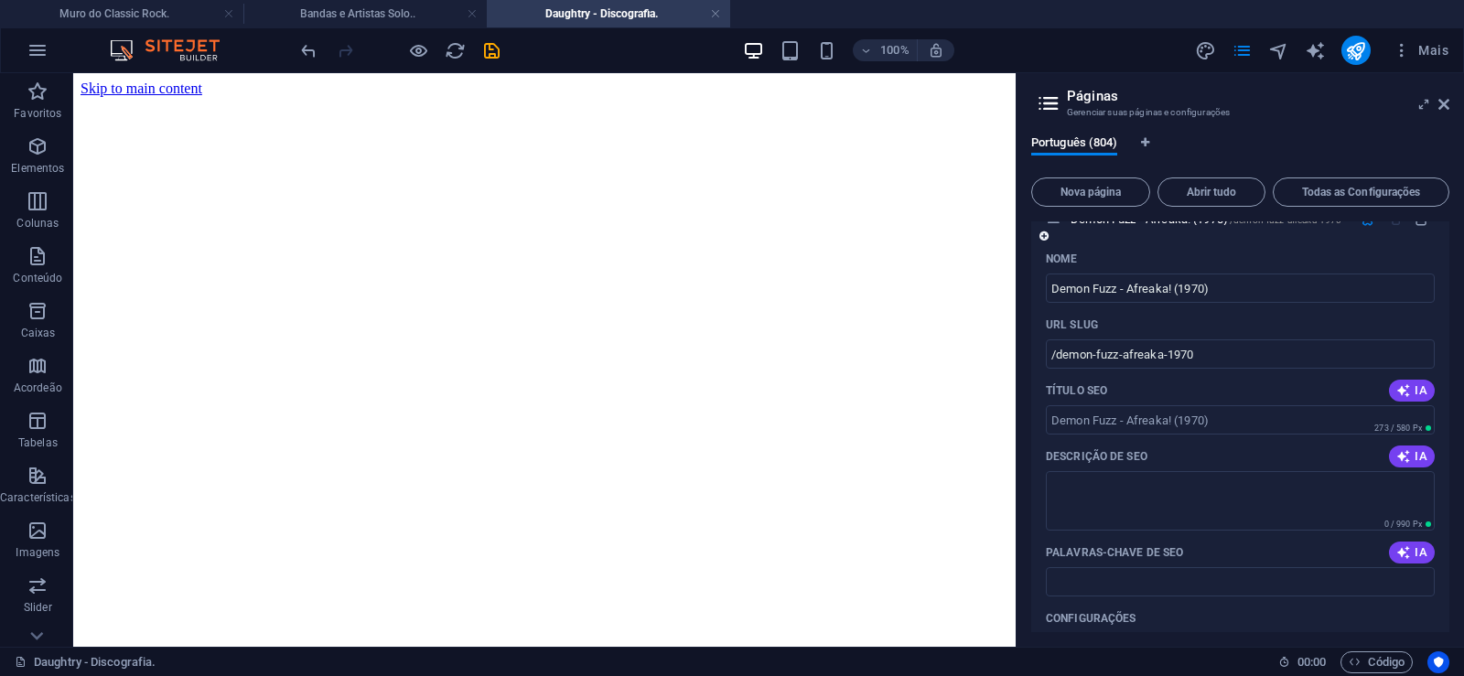
scroll to position [46345, 0]
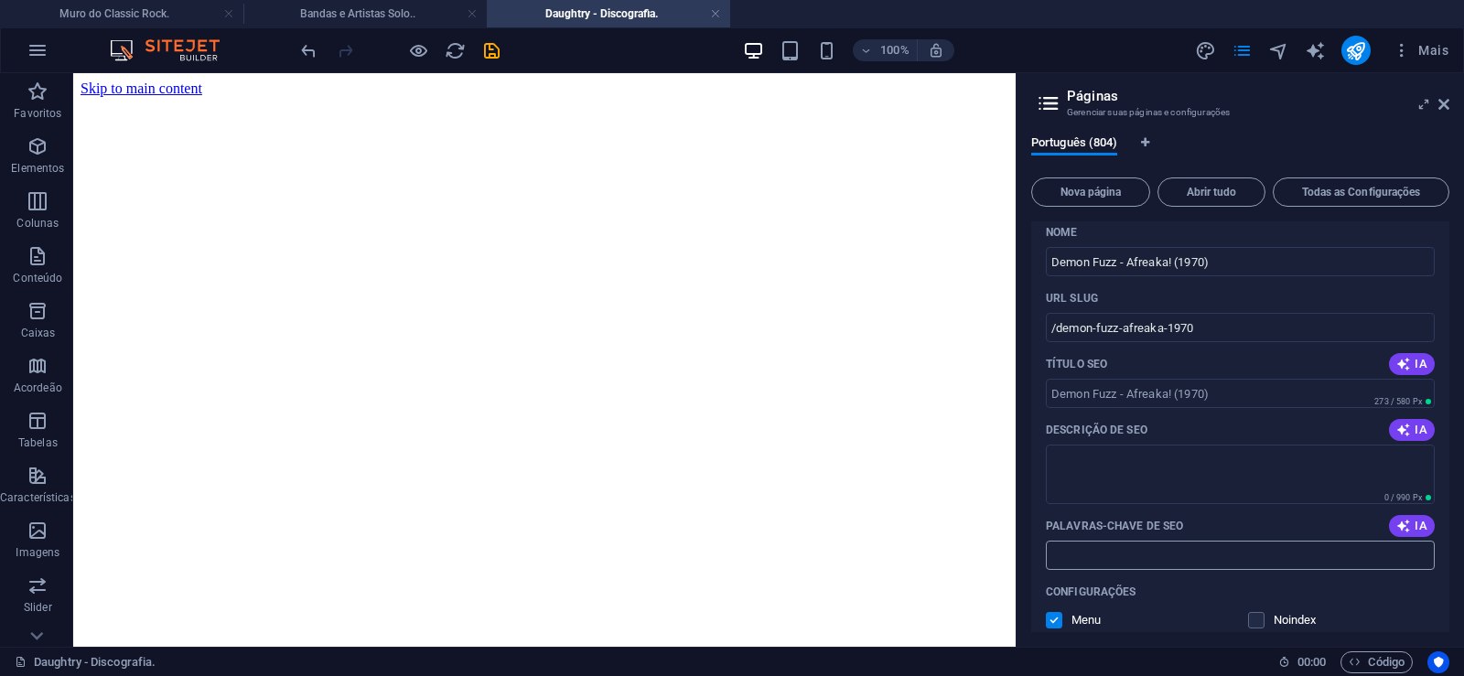
click at [1131, 545] on input "Palavras-chave de SEO" at bounding box center [1240, 555] width 389 height 29
paste input "Demon Fuzz - Afreaka! (1970) Download."
type input "Demon Fuzz - Afreaka! (1970) Download."
click at [1109, 459] on textarea "Descrição de SEO" at bounding box center [1240, 474] width 389 height 59
paste textarea "Oriundo da cena afro-rock britânica, o Demon Fuzz lançou um único álbum antes d…"
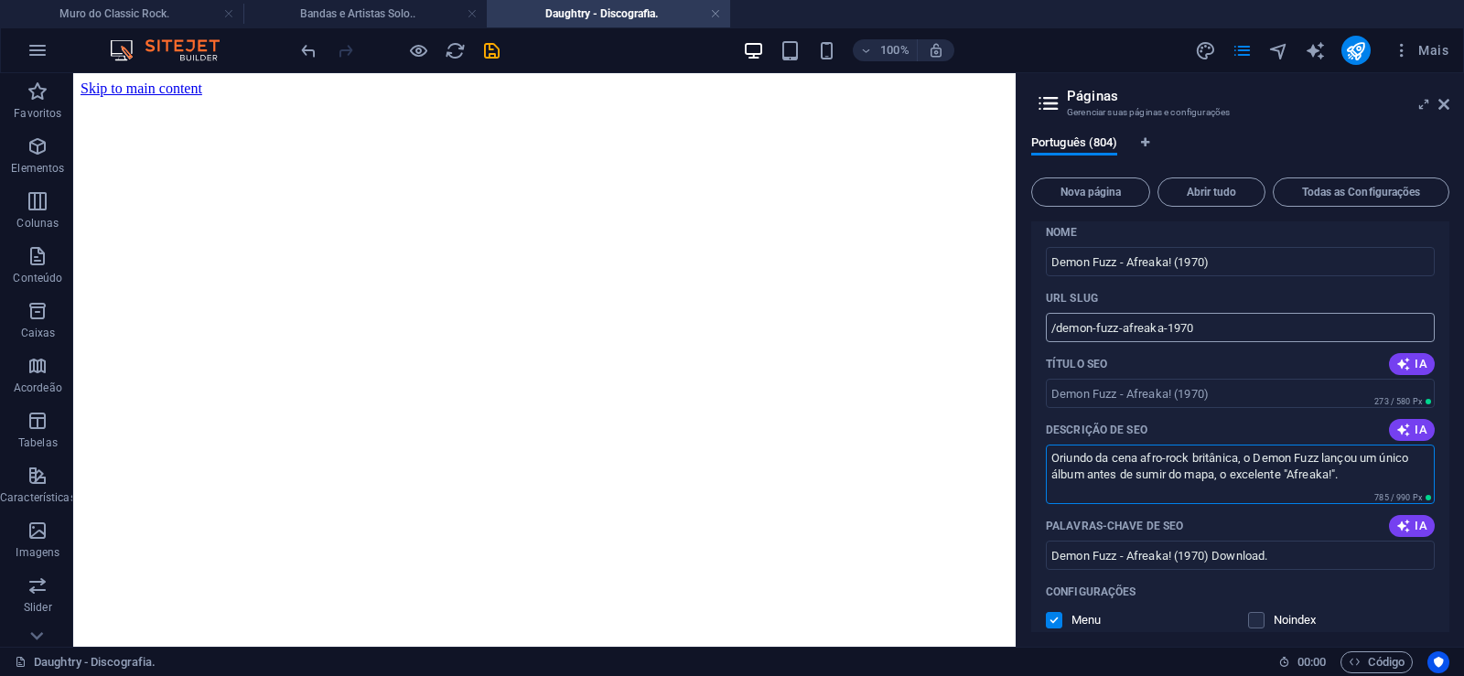
click at [1122, 322] on input "/demon-fuzz-afreaka-1970" at bounding box center [1240, 327] width 389 height 29
type textarea "Oriundo da cena afro-rock britânica, o Demon Fuzz lançou um único álbum antes d…"
drag, startPoint x: 1122, startPoint y: 326, endPoint x: 1054, endPoint y: 332, distance: 68.0
click at [1054, 332] on input "/demon-fuzz-afreaka-1970" at bounding box center [1240, 327] width 389 height 29
click at [1137, 323] on input "/demon-fuzz-afreaka-1970" at bounding box center [1240, 327] width 389 height 29
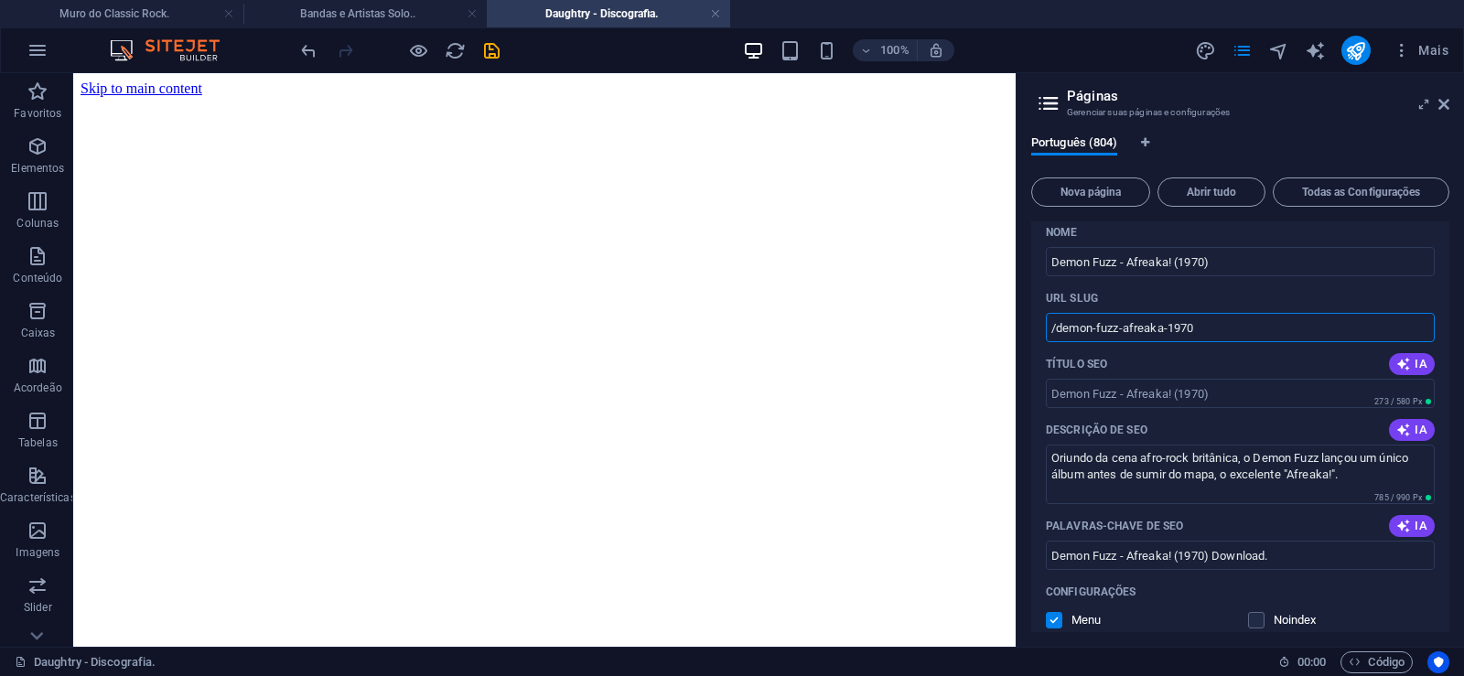
drag, startPoint x: 1121, startPoint y: 328, endPoint x: 1205, endPoint y: 324, distance: 84.3
click at [1205, 324] on input "/demon-fuzz-afreaka-1970" at bounding box center [1240, 327] width 389 height 29
type input "/demon-fuzz"
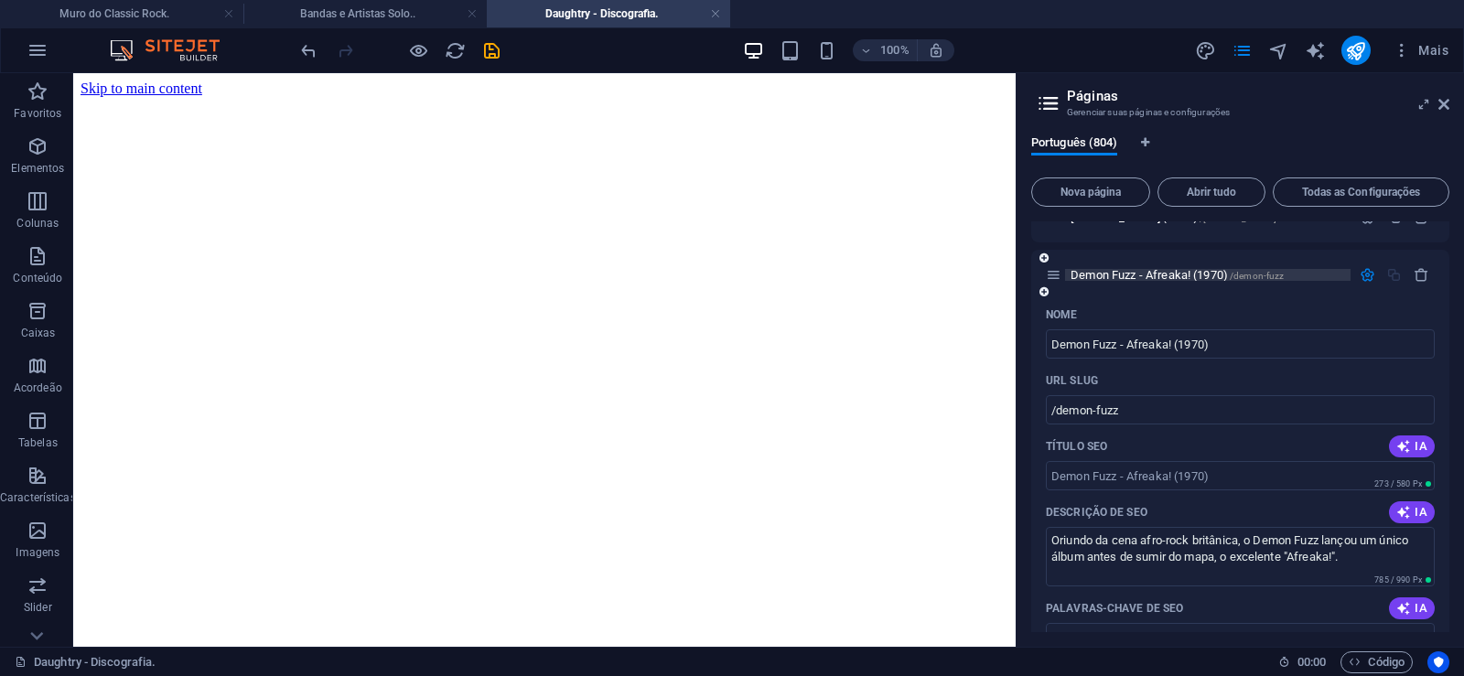
click at [1129, 278] on span "Demon Fuzz - Afreaka! (1970) /demon-fuzz" at bounding box center [1177, 275] width 213 height 14
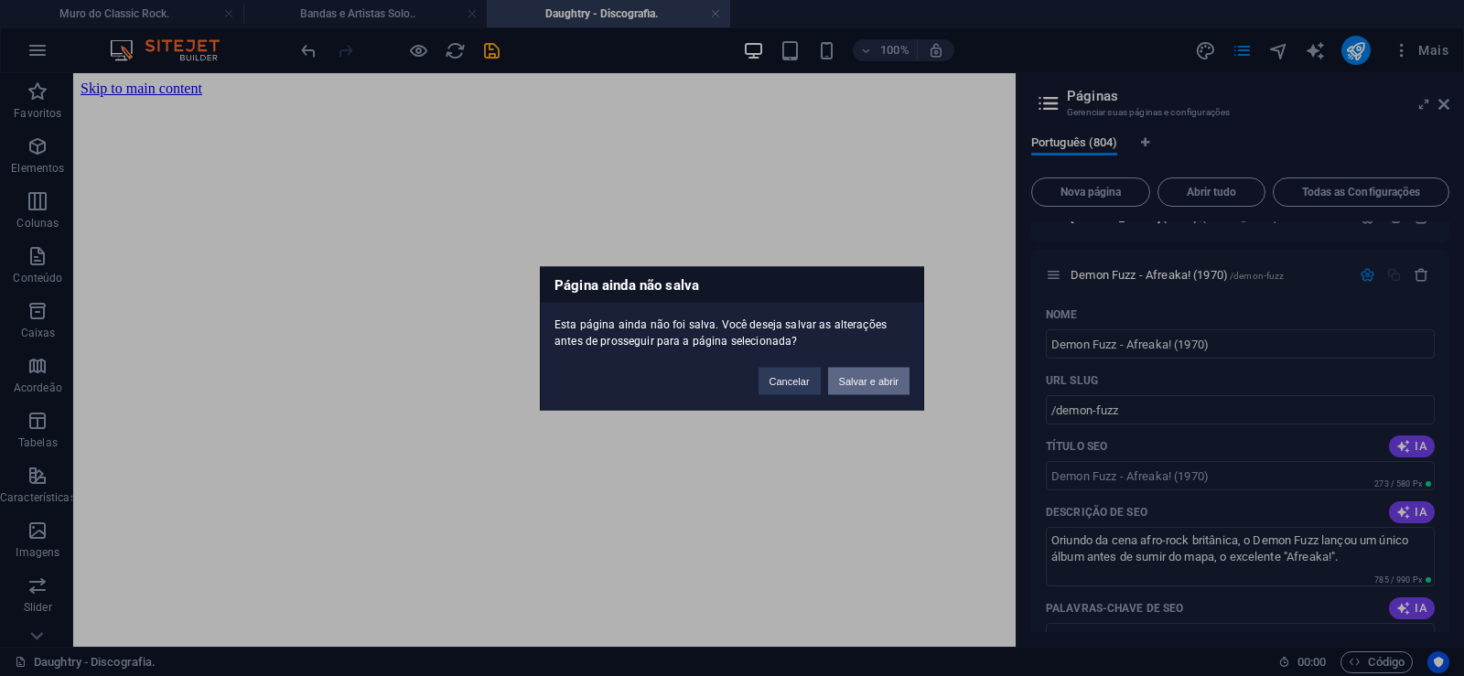
click at [874, 373] on button "Salvar e abrir" at bounding box center [868, 380] width 81 height 27
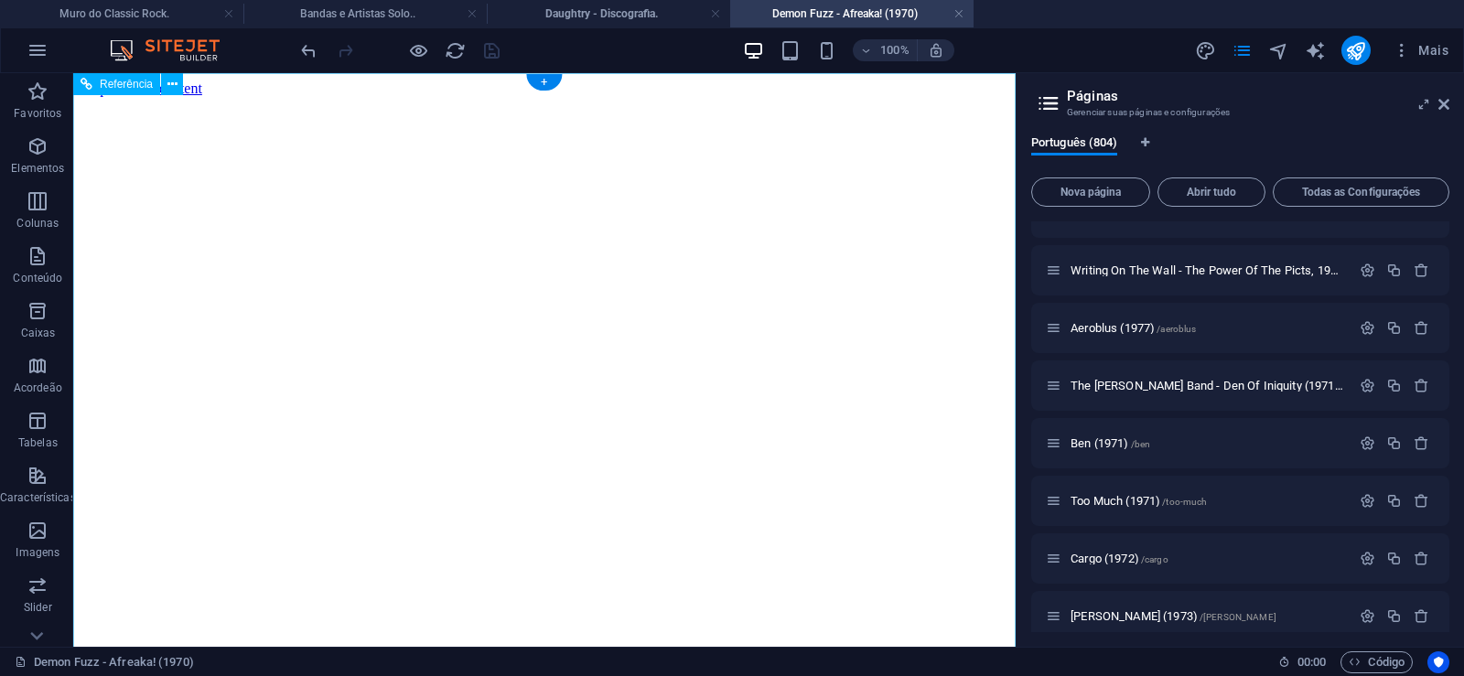
scroll to position [0, 0]
click at [1444, 104] on icon at bounding box center [1443, 104] width 11 height 15
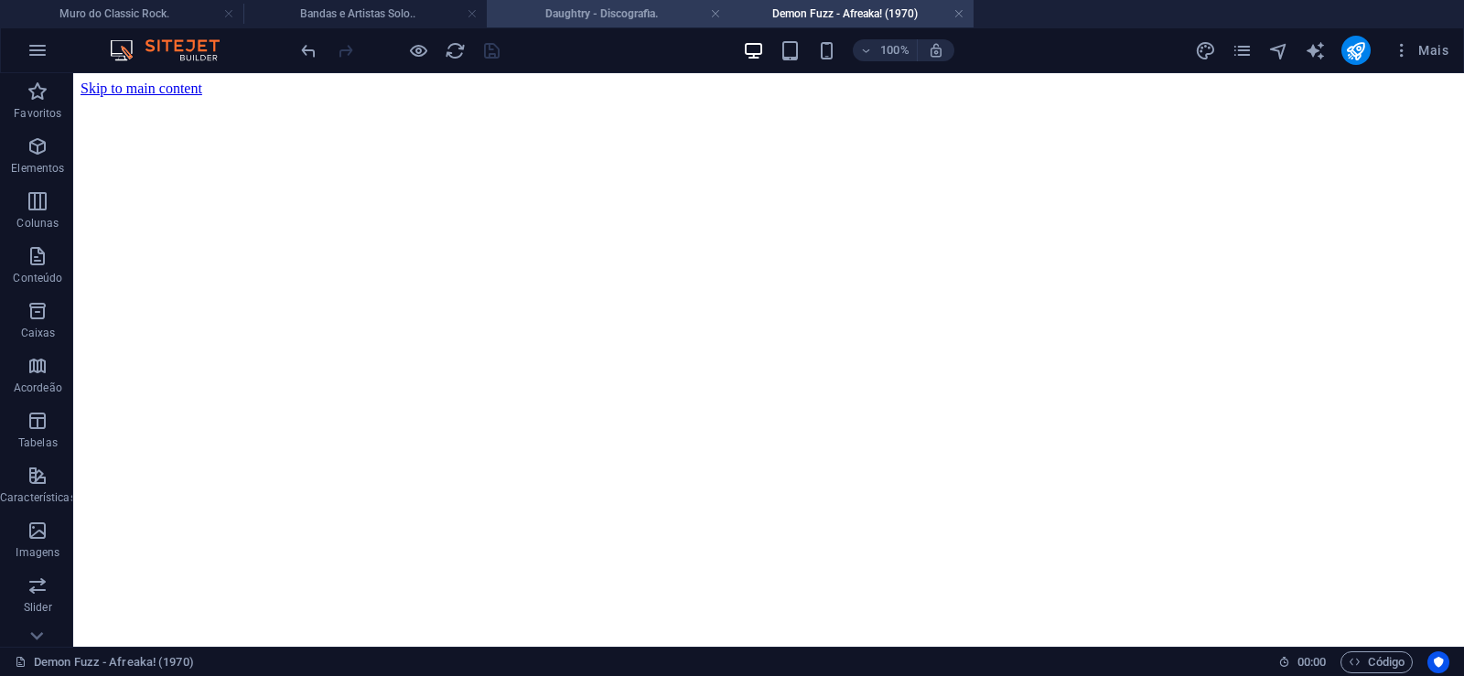
click at [590, 16] on h4 "Daughtry - Discografia." at bounding box center [608, 14] width 243 height 20
click figure
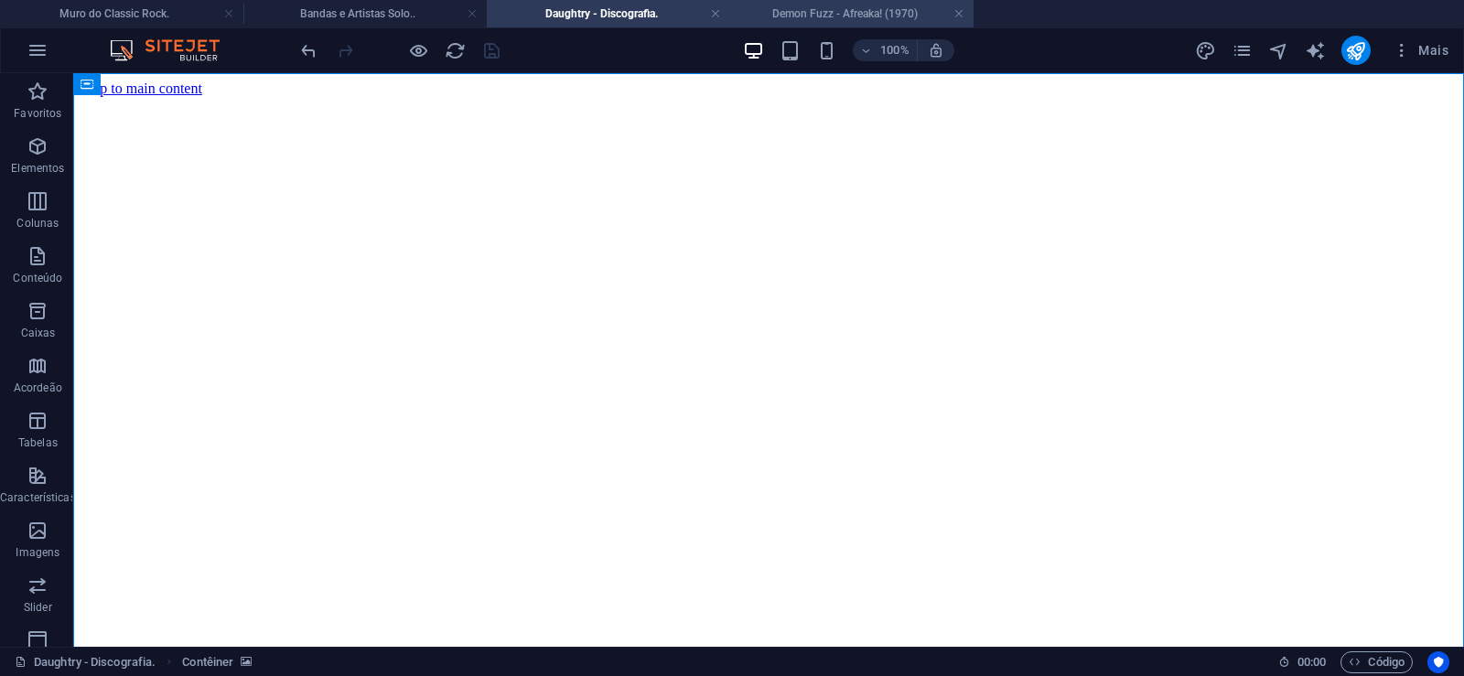
click at [824, 9] on h4 "Demon Fuzz - Afreaka! (1970)" at bounding box center [851, 14] width 243 height 20
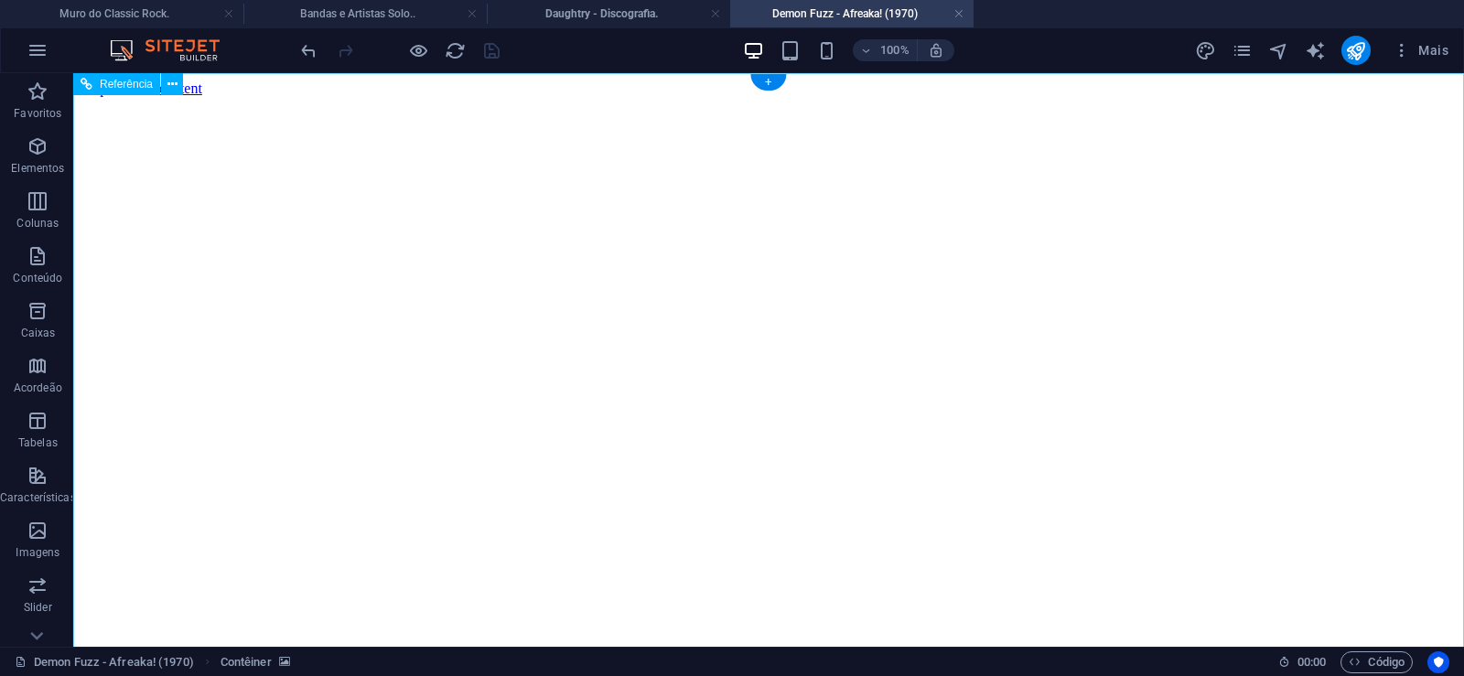
click at [113, 97] on figure at bounding box center [769, 97] width 1376 height 0
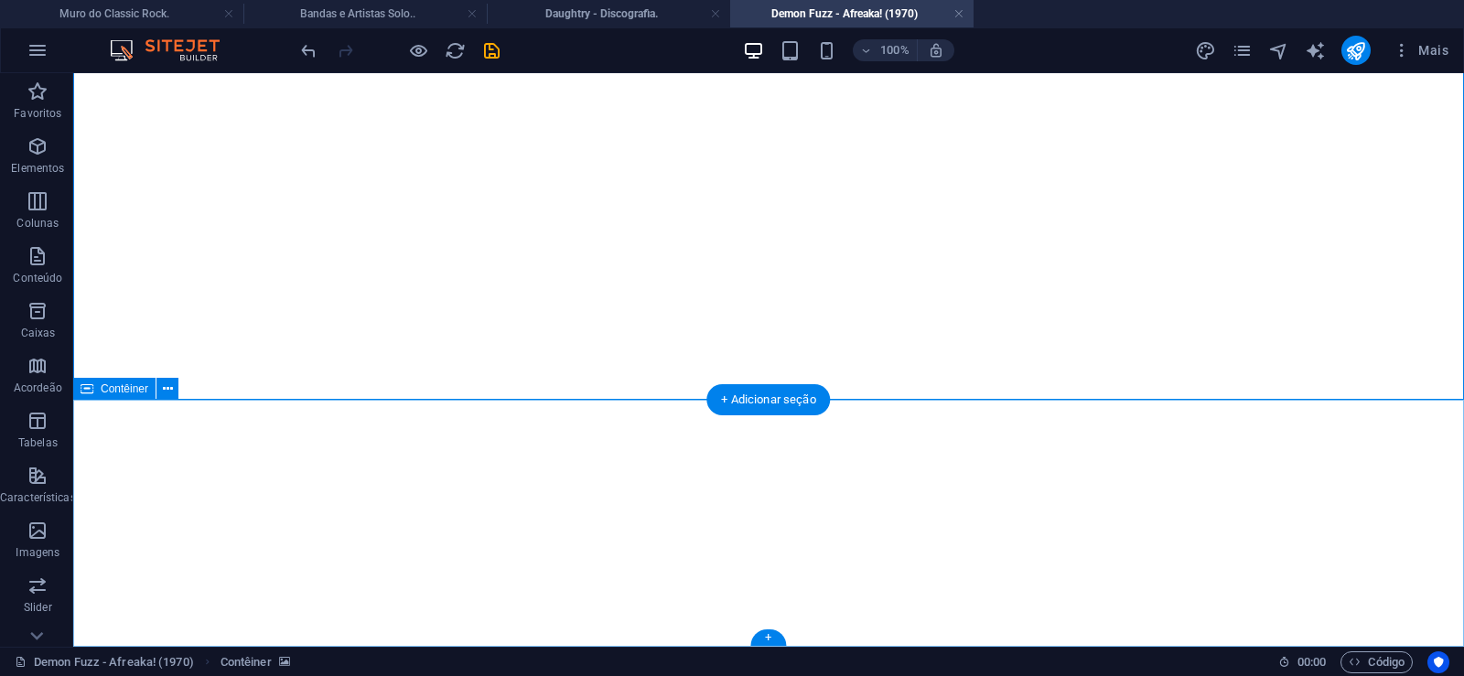
click div "Solte o conteúdo aqui ou Adicionar elementos Colar área de transferência"
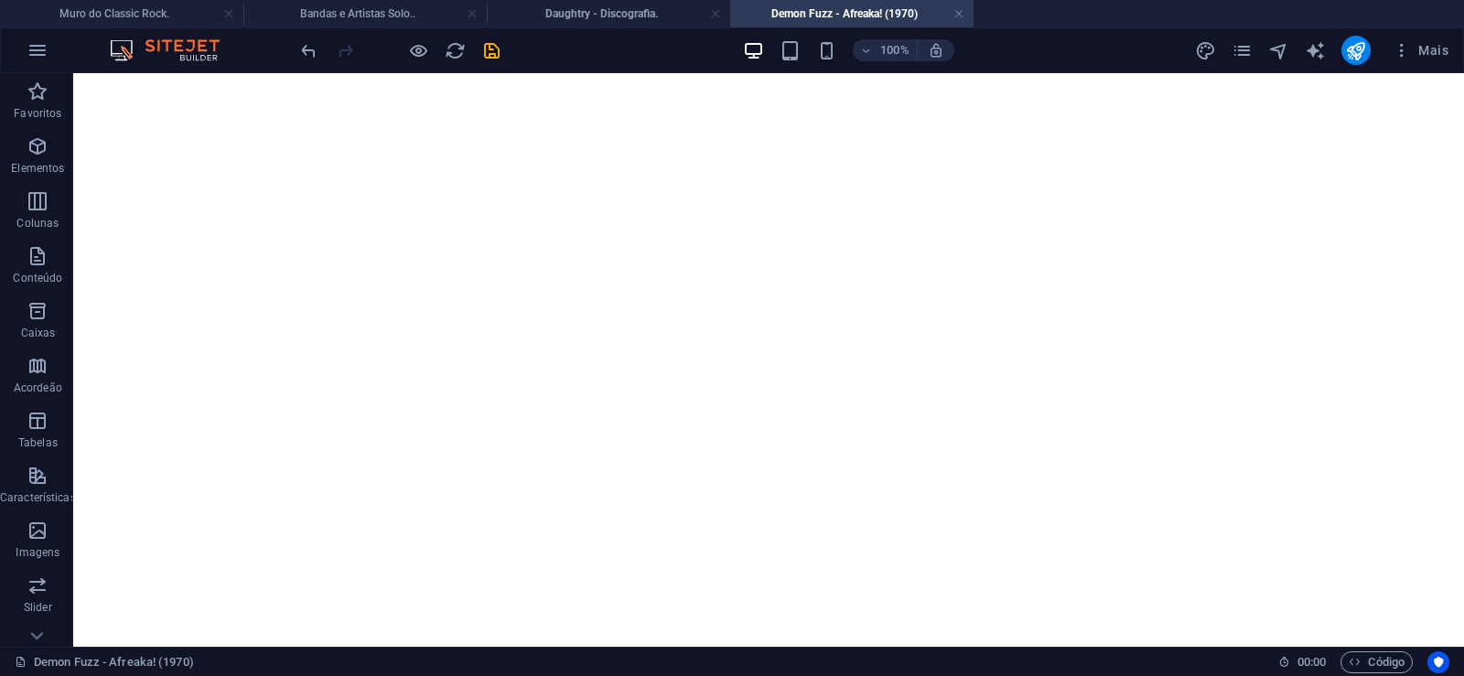
scroll to position [0, 0]
click figure
click div "Daughtry - Discografia."
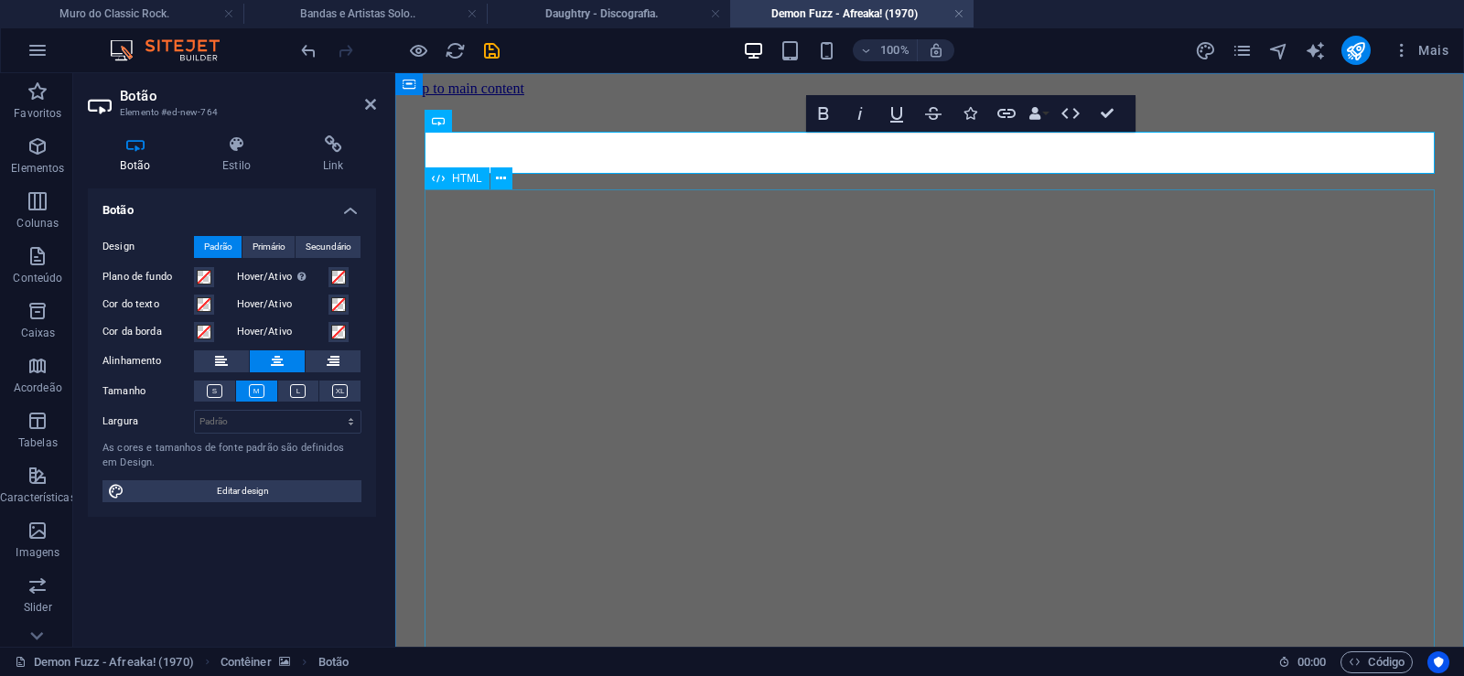
scroll to position [0, 16]
click div "Daughtry é uma banda norte-americana de rock liderada pelo ex-participante do p…"
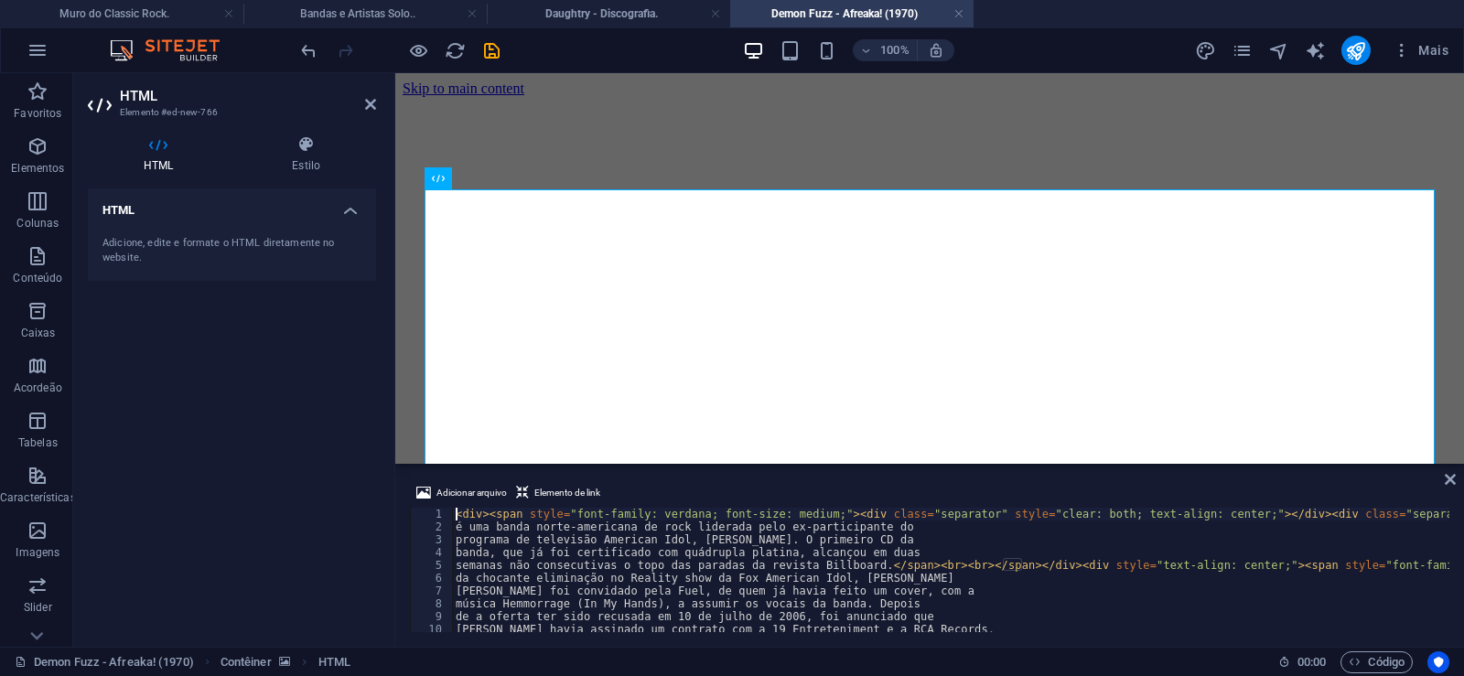
type textarea "música Hemmorrage (In My Hands), a assumir os vocais da banda. Depois"
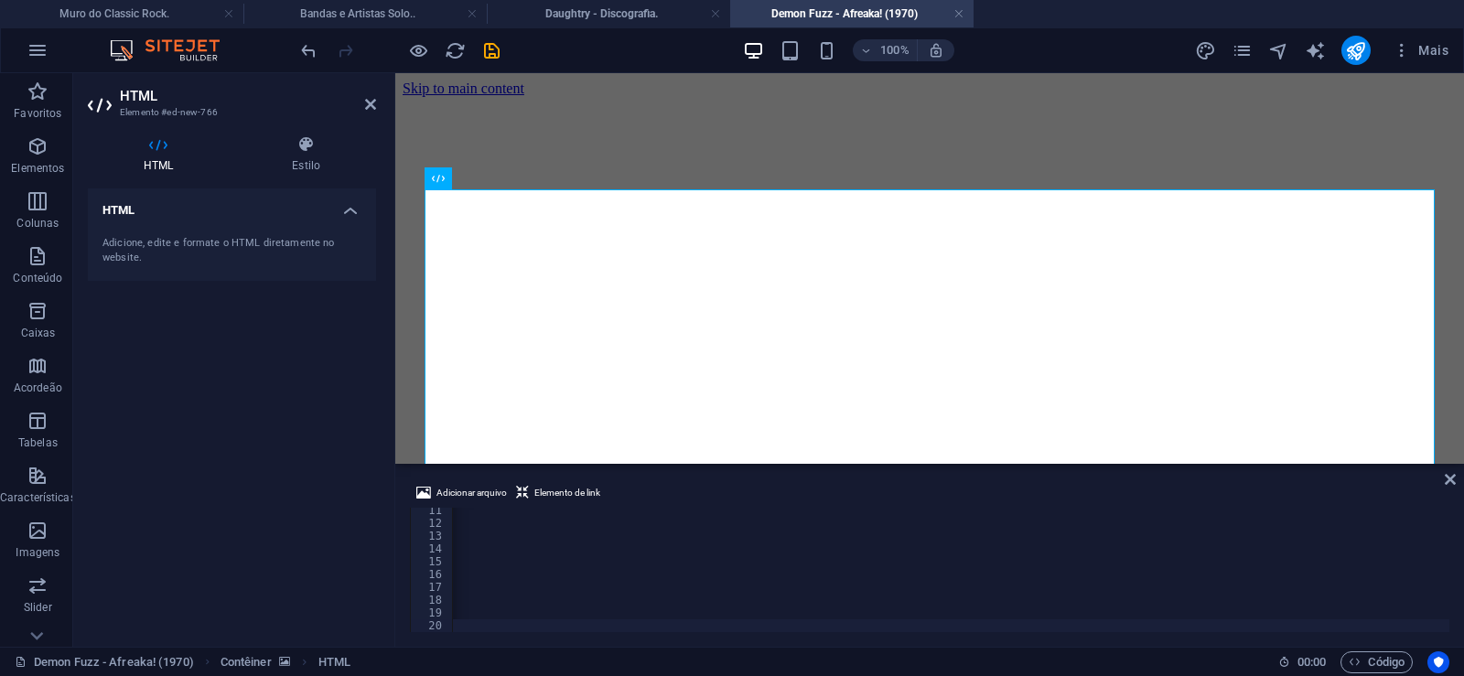
scroll to position [0, 60817]
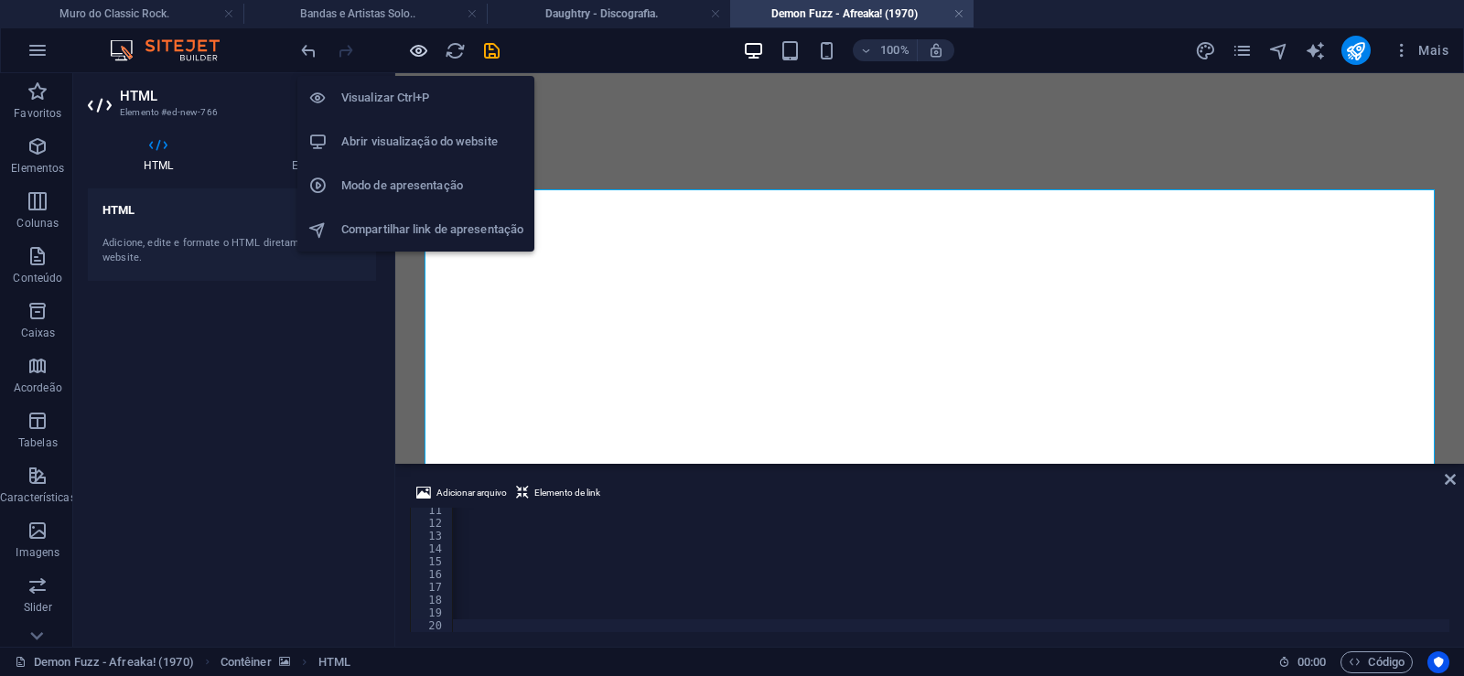
click at [415, 50] on icon "button" at bounding box center [418, 50] width 21 height 21
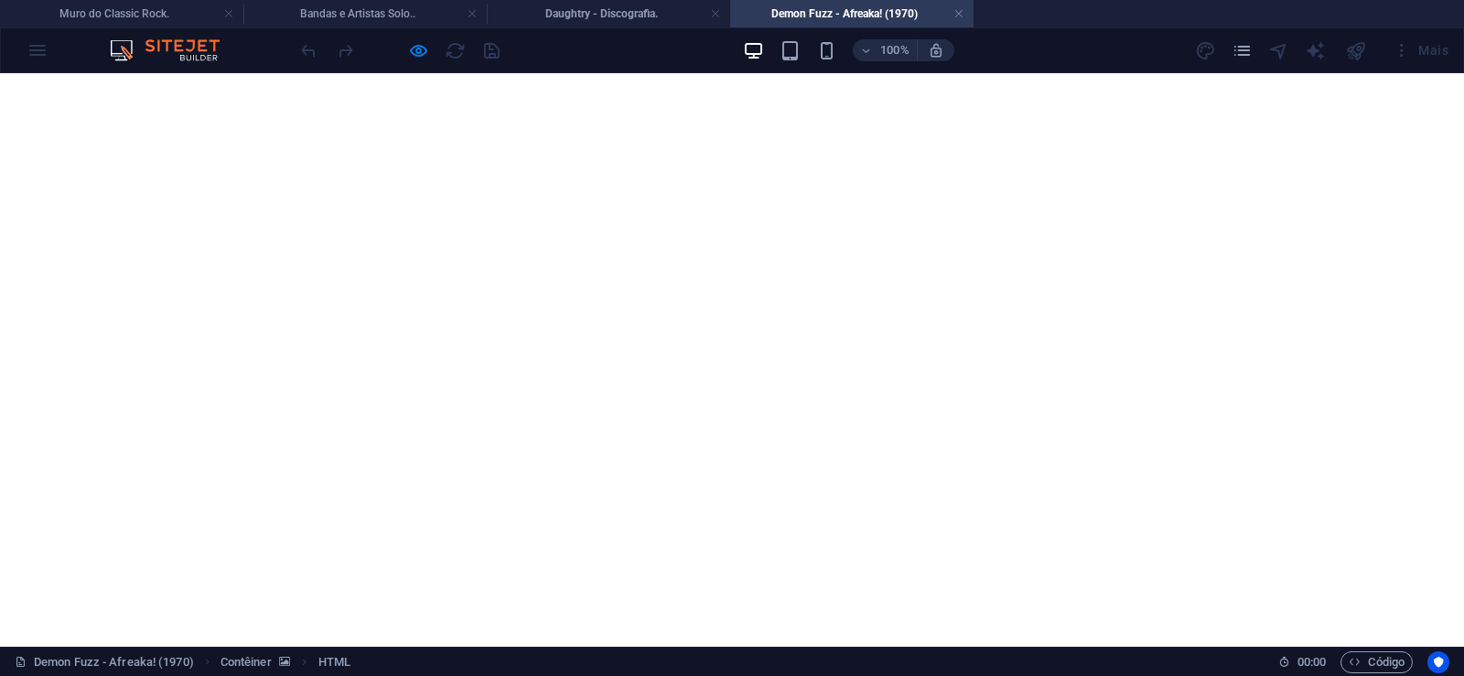
scroll to position [1615, 0]
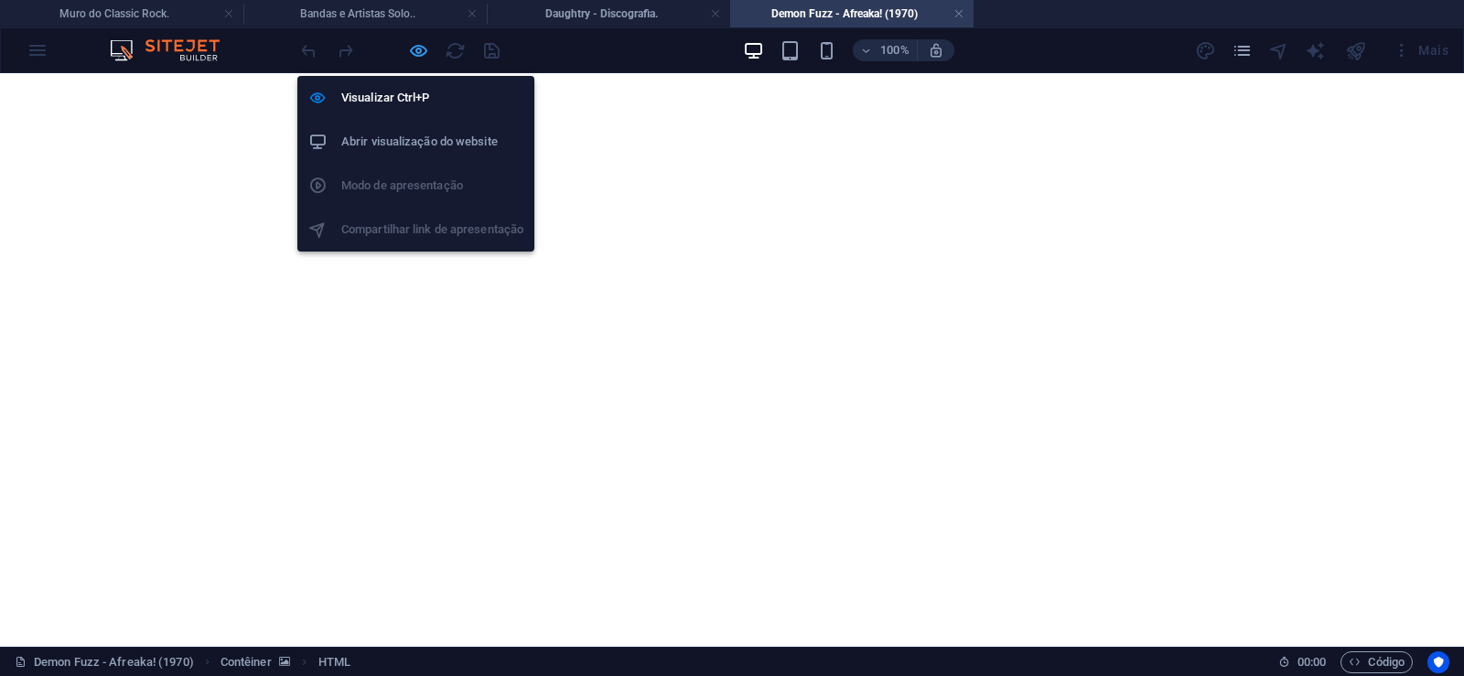
click at [418, 52] on icon "button" at bounding box center [418, 50] width 21 height 21
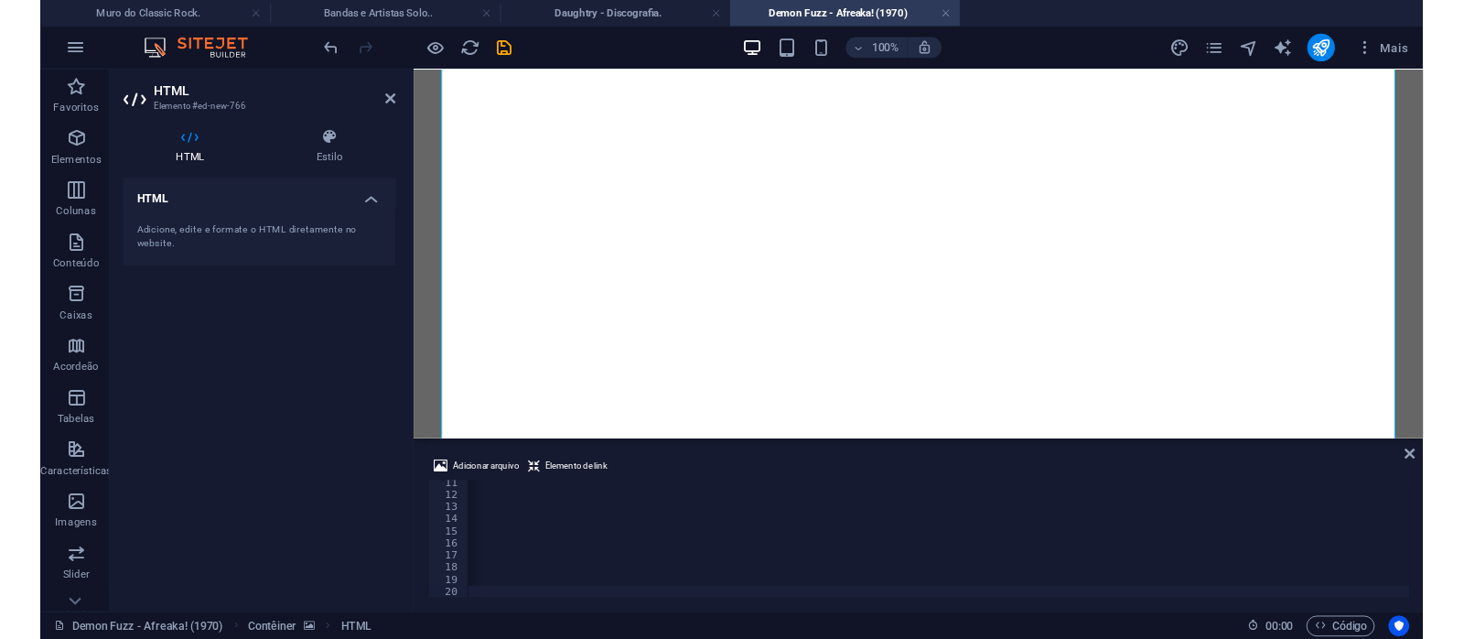
scroll to position [0, 60744]
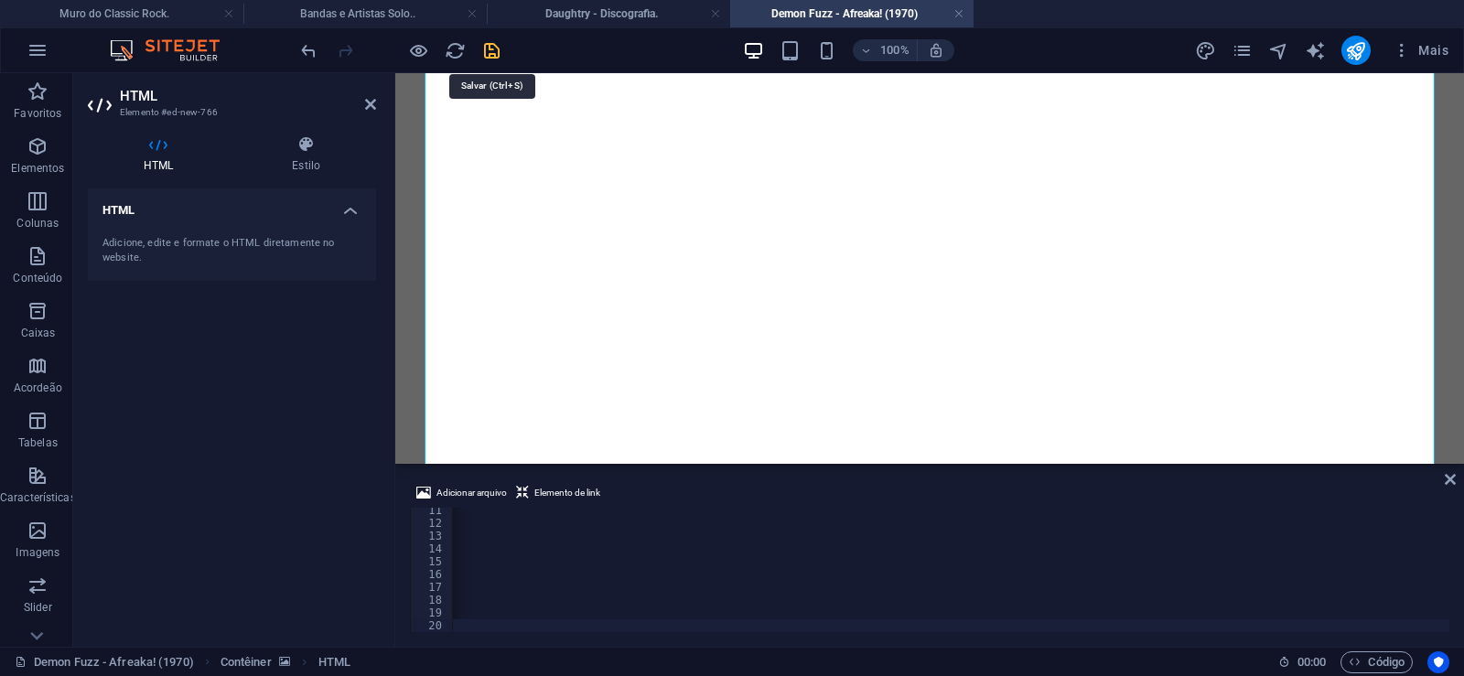
drag, startPoint x: 500, startPoint y: 57, endPoint x: 427, endPoint y: 19, distance: 81.4
click at [500, 57] on icon "save" at bounding box center [491, 50] width 21 height 21
click at [962, 14] on link at bounding box center [958, 13] width 11 height 17
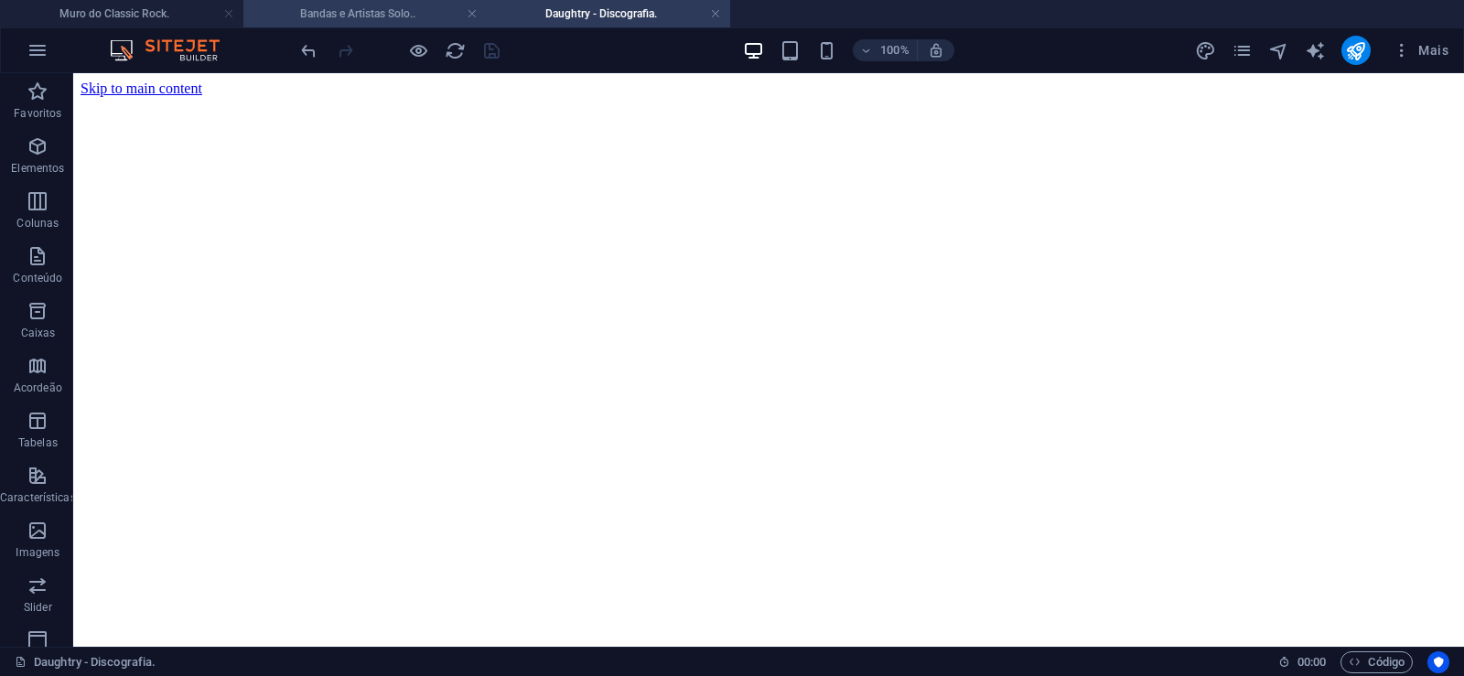
click at [385, 17] on h4 "Bandas e Artistas Solo.." at bounding box center [364, 14] width 243 height 20
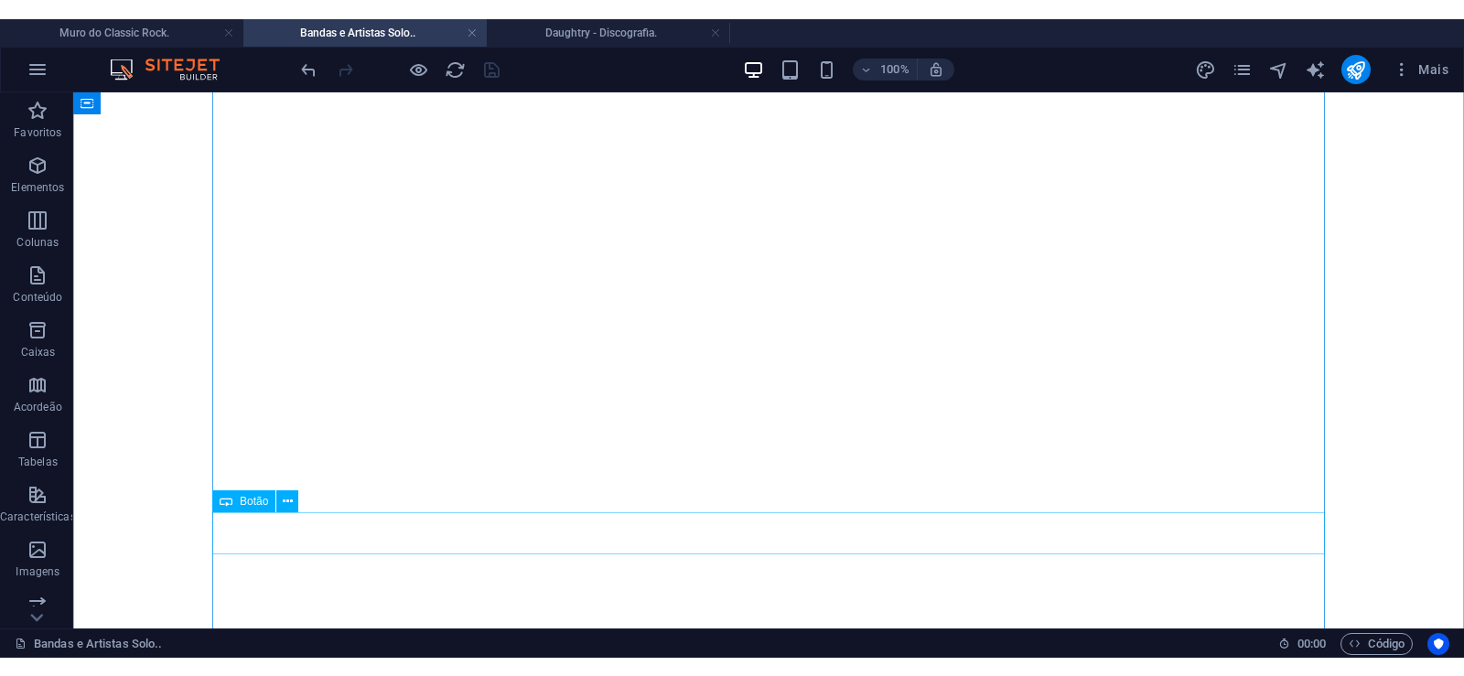
scroll to position [9977, 0]
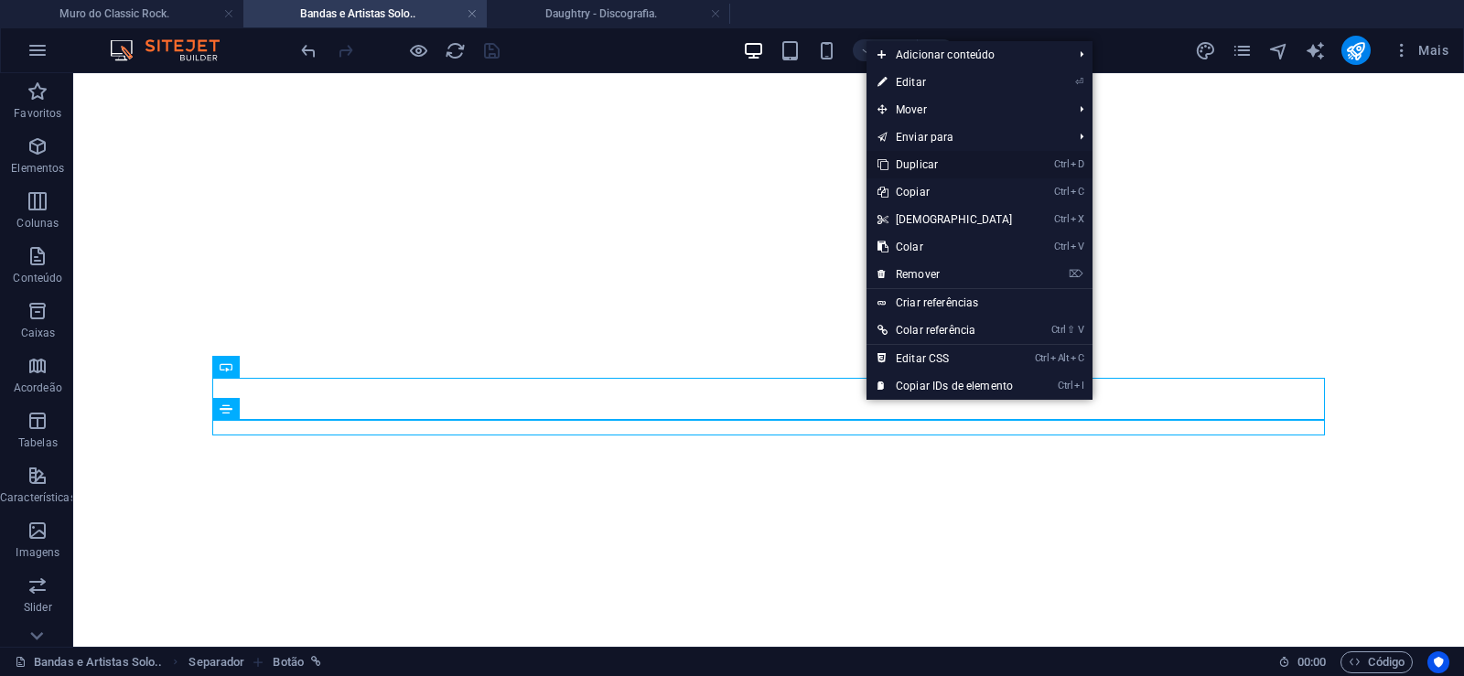
drag, startPoint x: 917, startPoint y: 165, endPoint x: 822, endPoint y: 211, distance: 106.0
click at [917, 165] on link "Ctrl D Duplicar" at bounding box center [945, 164] width 157 height 27
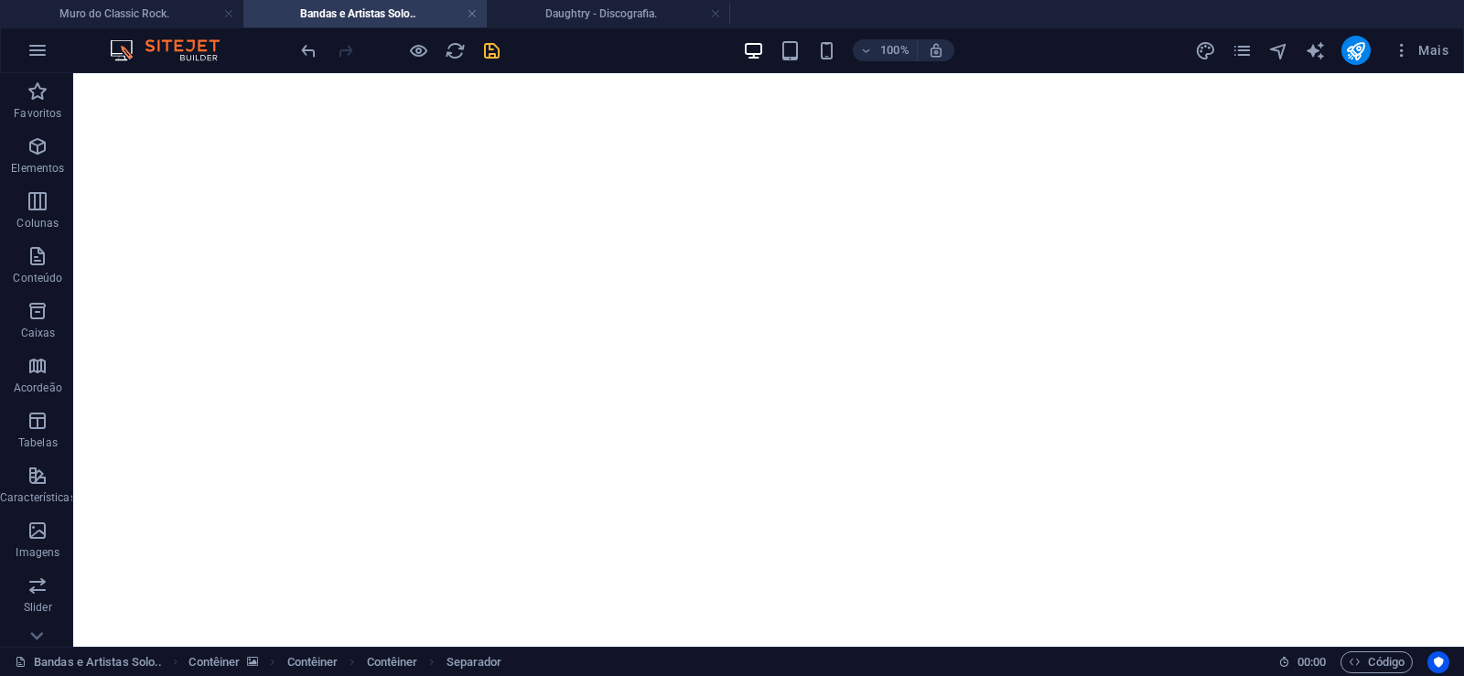
drag, startPoint x: 874, startPoint y: 469, endPoint x: 867, endPoint y: 441, distance: 29.1
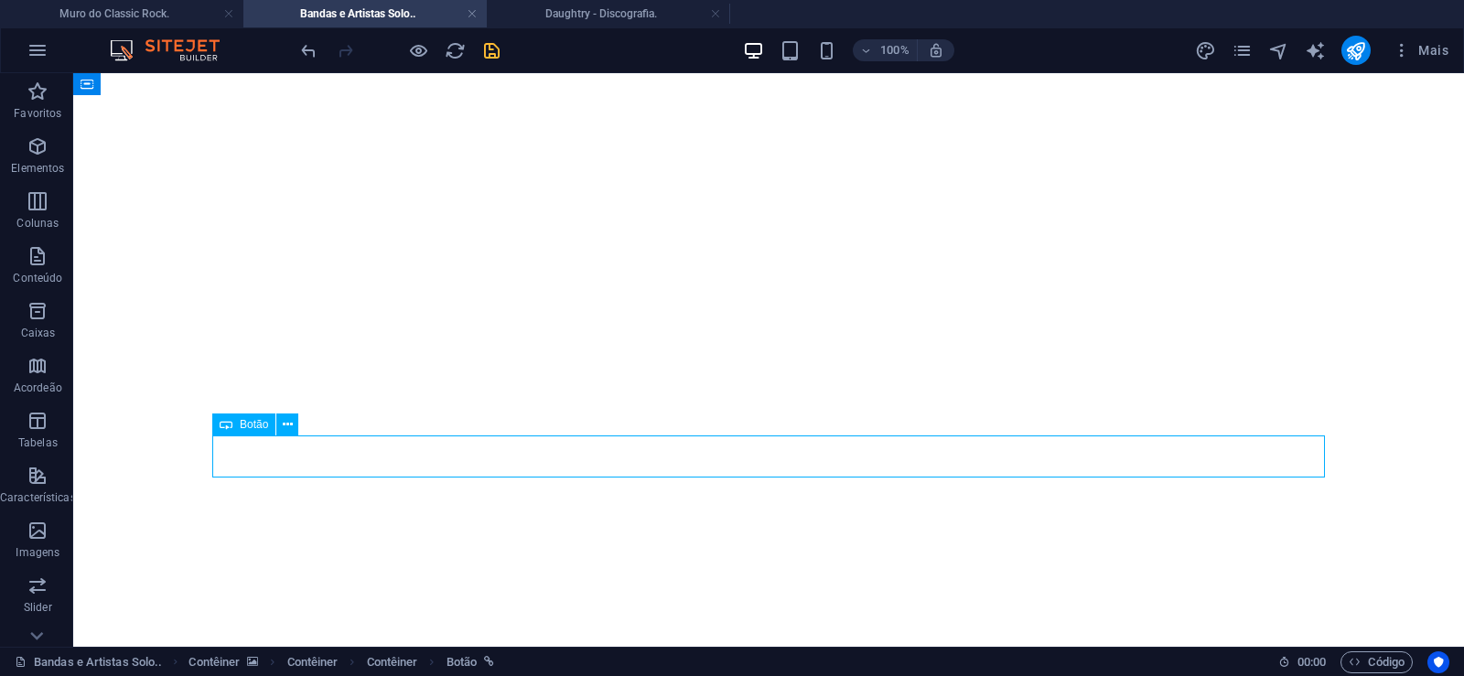
select select "px"
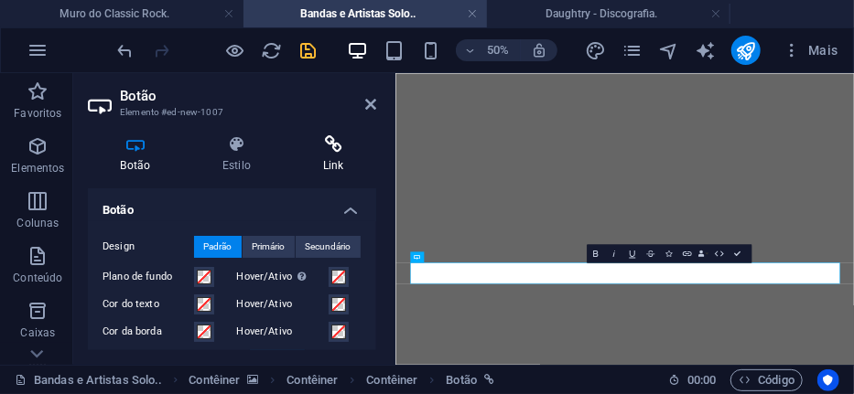
click at [331, 152] on icon at bounding box center [333, 144] width 86 height 18
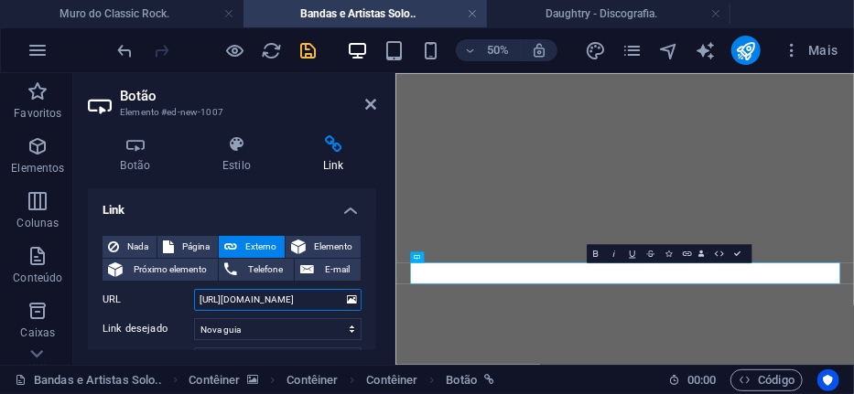
drag, startPoint x: 271, startPoint y: 303, endPoint x: 330, endPoint y: 296, distance: 59.8
click at [330, 296] on input "[URL][DOMAIN_NAME]" at bounding box center [277, 300] width 167 height 22
paste input "on-fuzz"
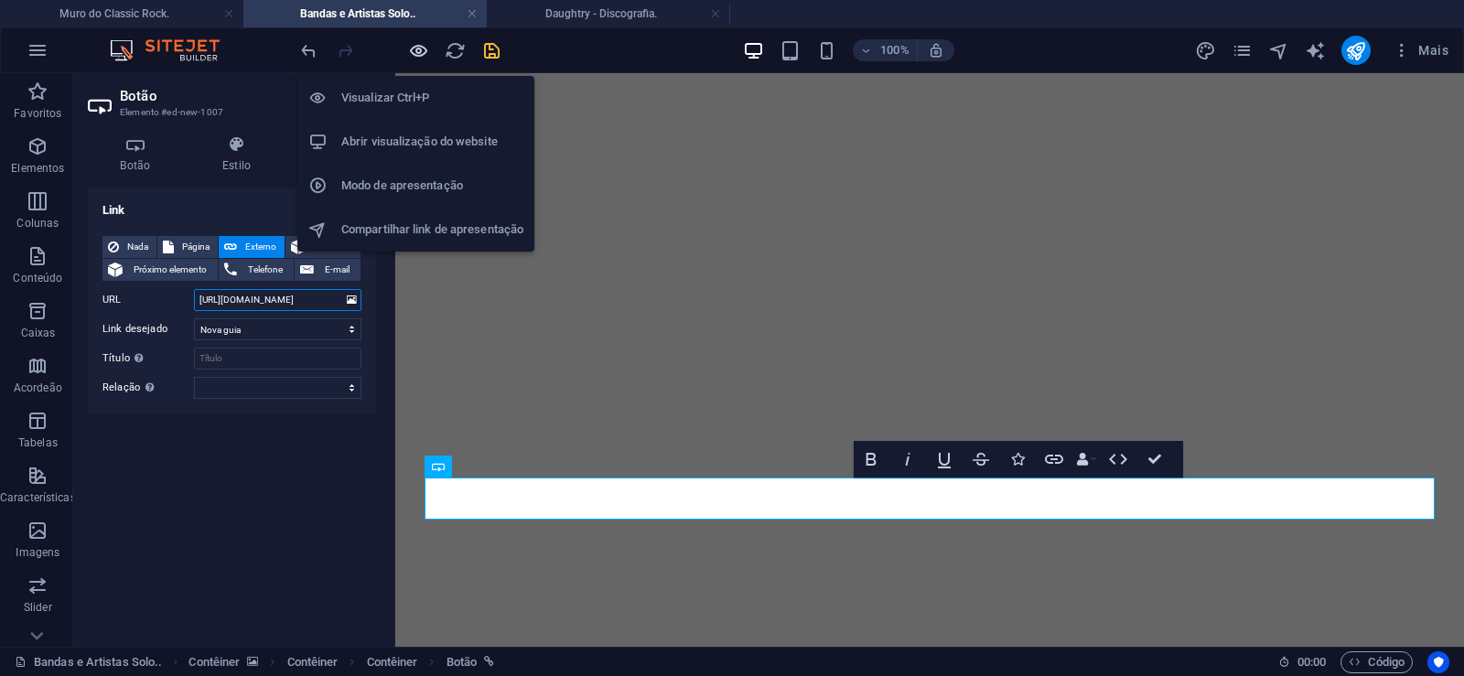
type input "[URL][DOMAIN_NAME]"
drag, startPoint x: 419, startPoint y: 44, endPoint x: 410, endPoint y: 262, distance: 218.0
click at [419, 44] on icon "button" at bounding box center [418, 50] width 21 height 21
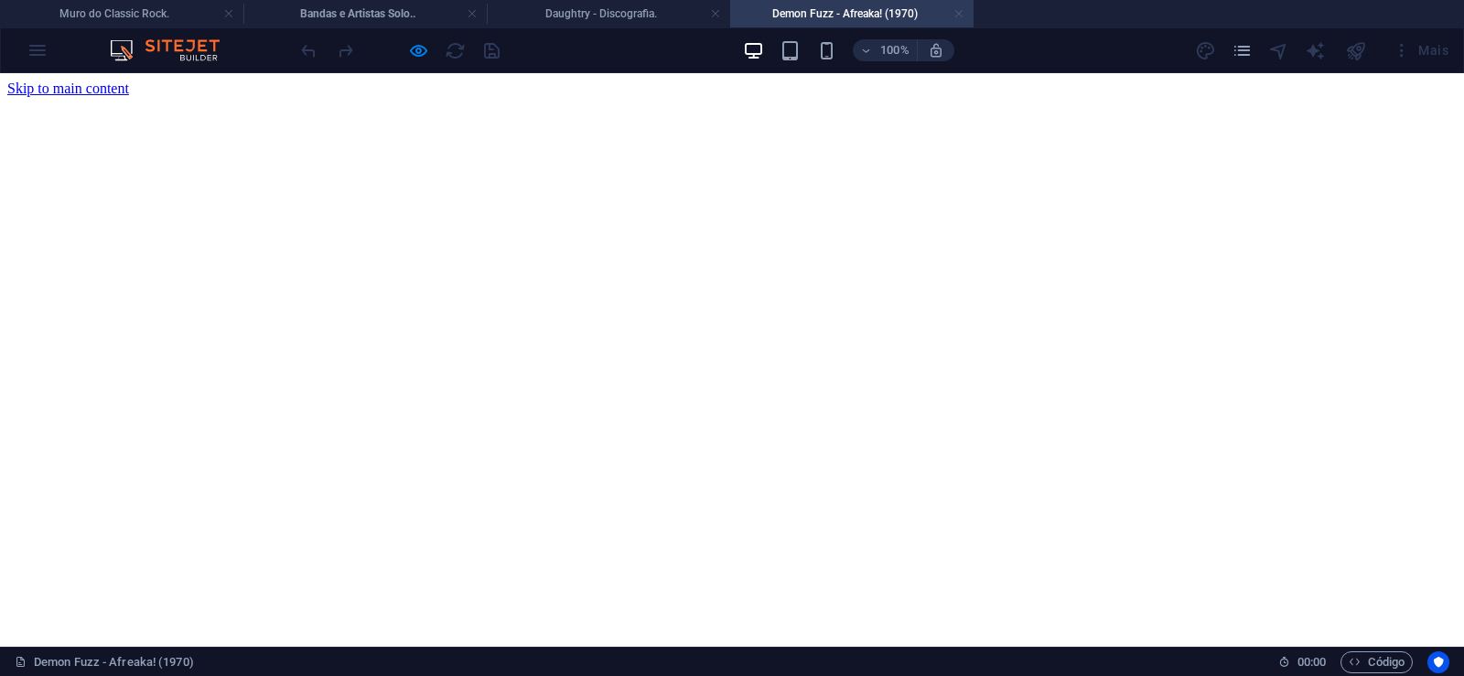
scroll to position [0, 0]
drag, startPoint x: 962, startPoint y: 14, endPoint x: 600, endPoint y: 256, distance: 435.2
click at [962, 14] on link at bounding box center [958, 13] width 11 height 17
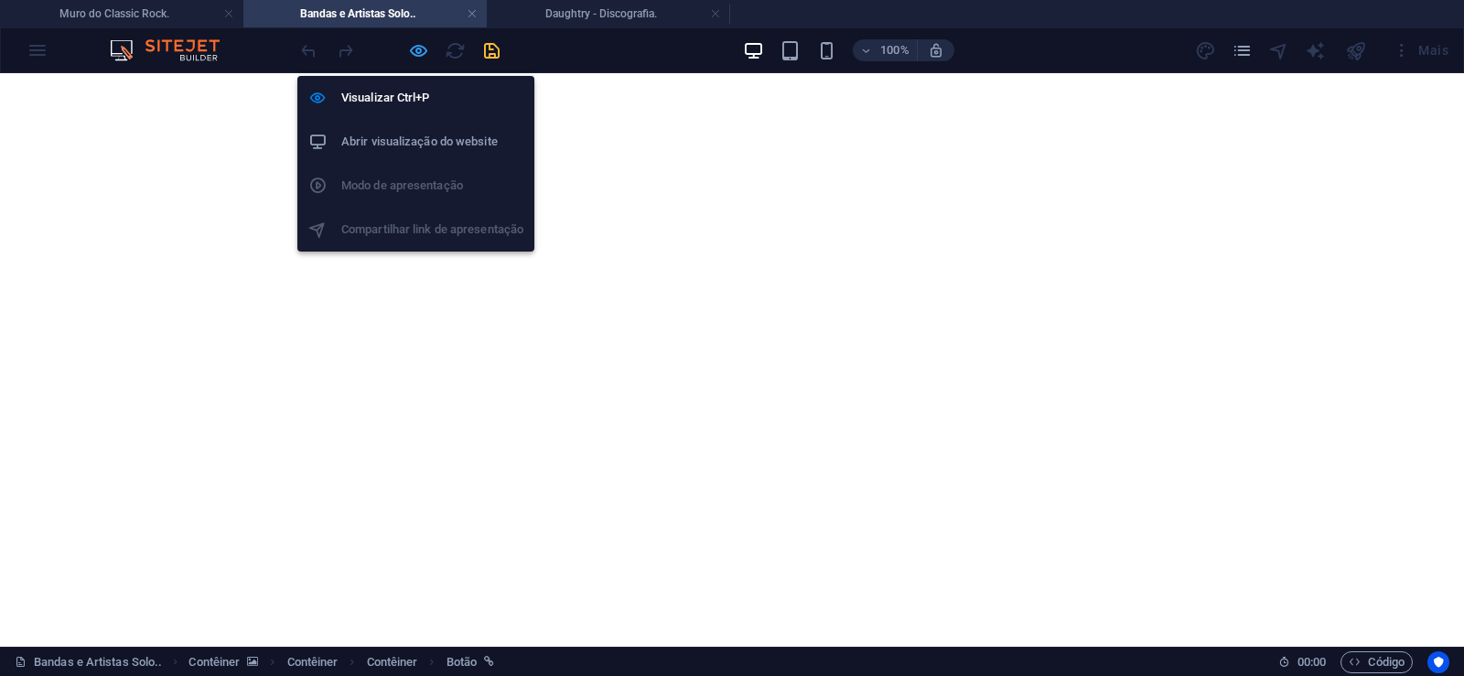
click at [416, 46] on icon "button" at bounding box center [418, 50] width 21 height 21
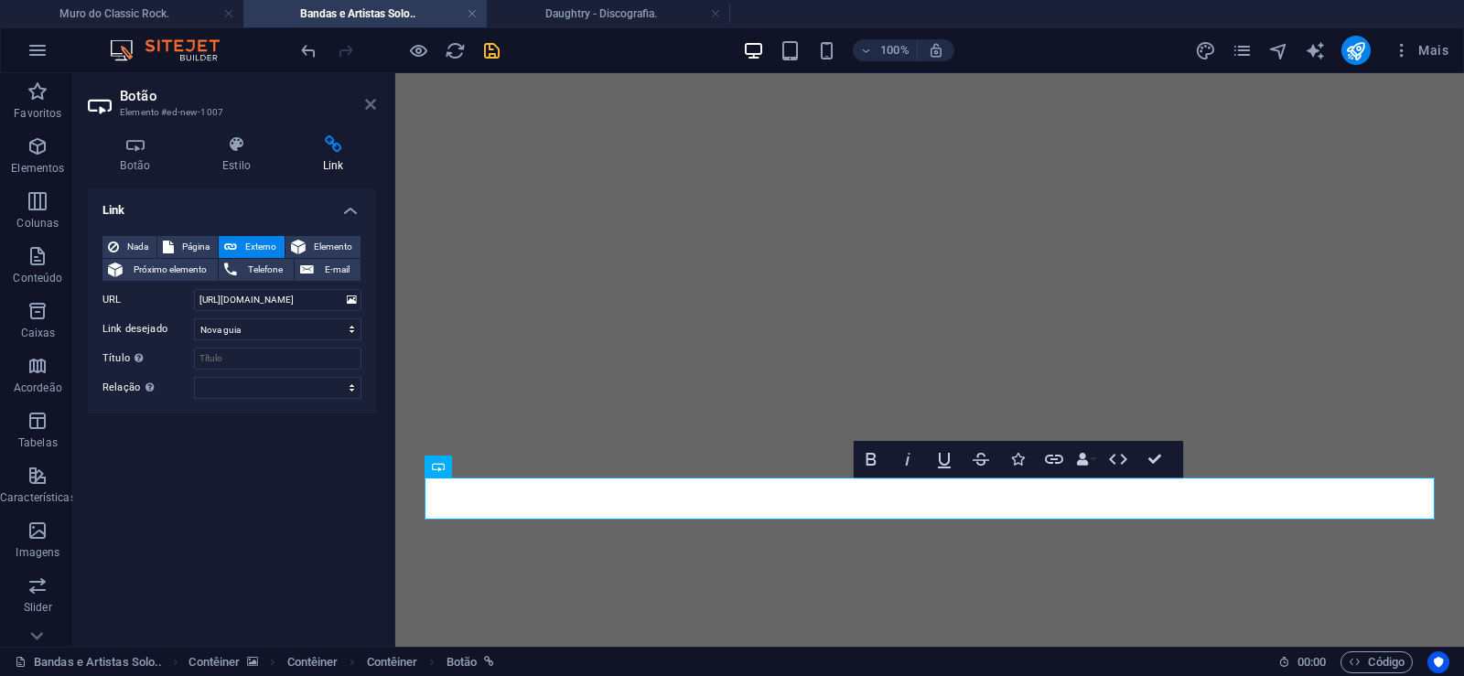
click at [368, 106] on icon at bounding box center [370, 104] width 11 height 15
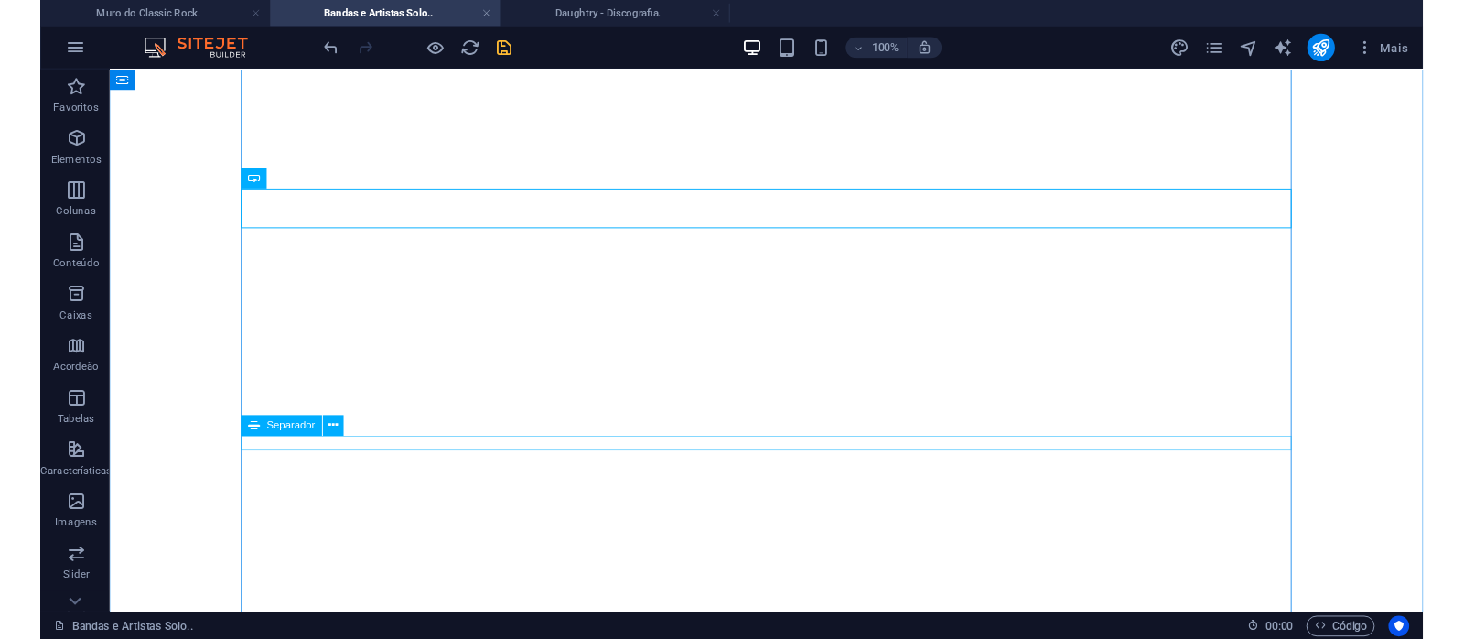
scroll to position [373, 0]
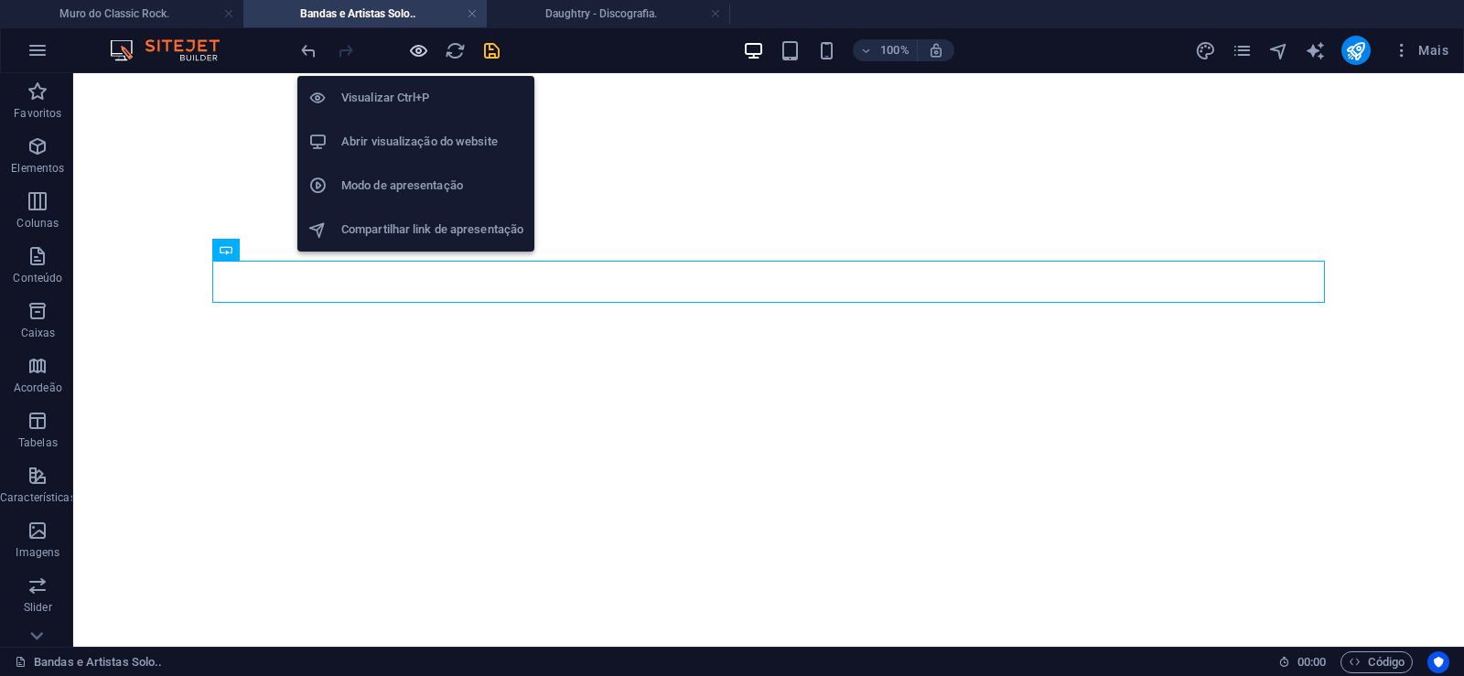
click at [425, 46] on icon "button" at bounding box center [418, 50] width 21 height 21
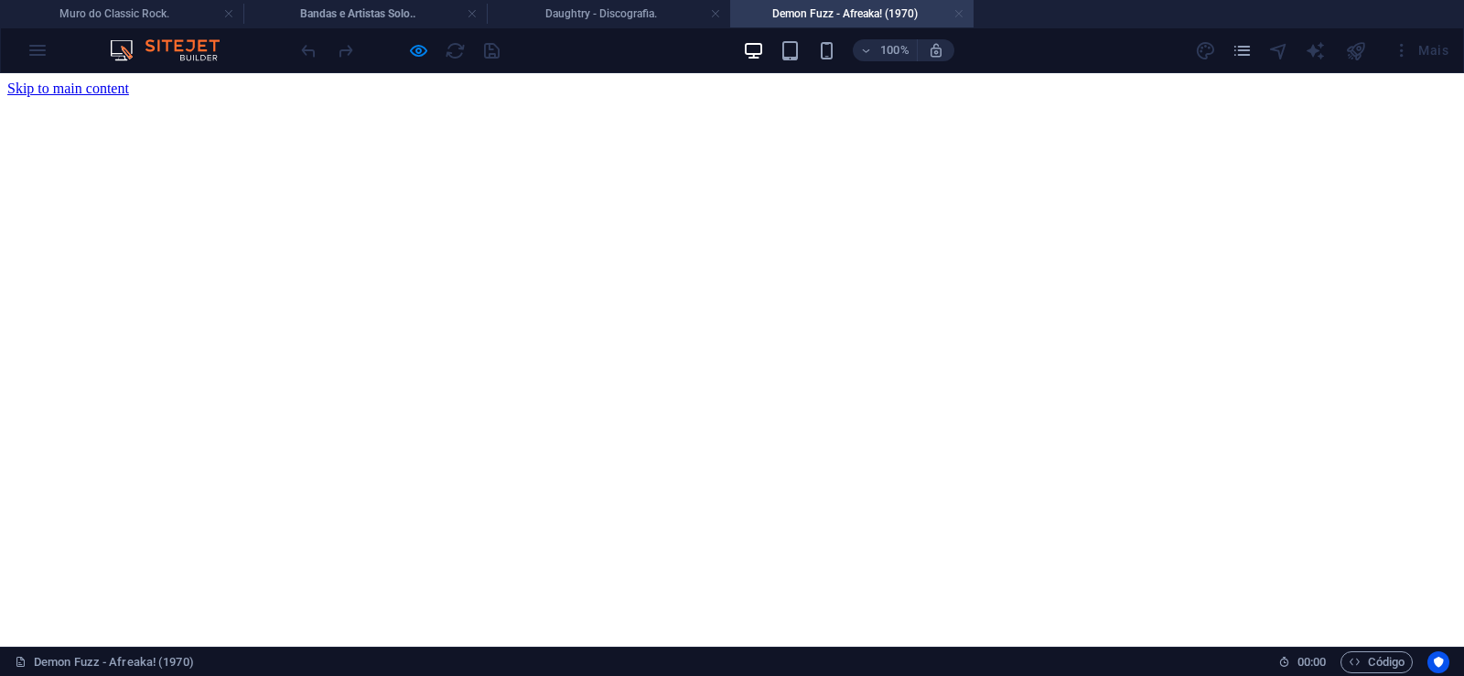
scroll to position [0, 0]
click at [959, 17] on link at bounding box center [958, 13] width 11 height 17
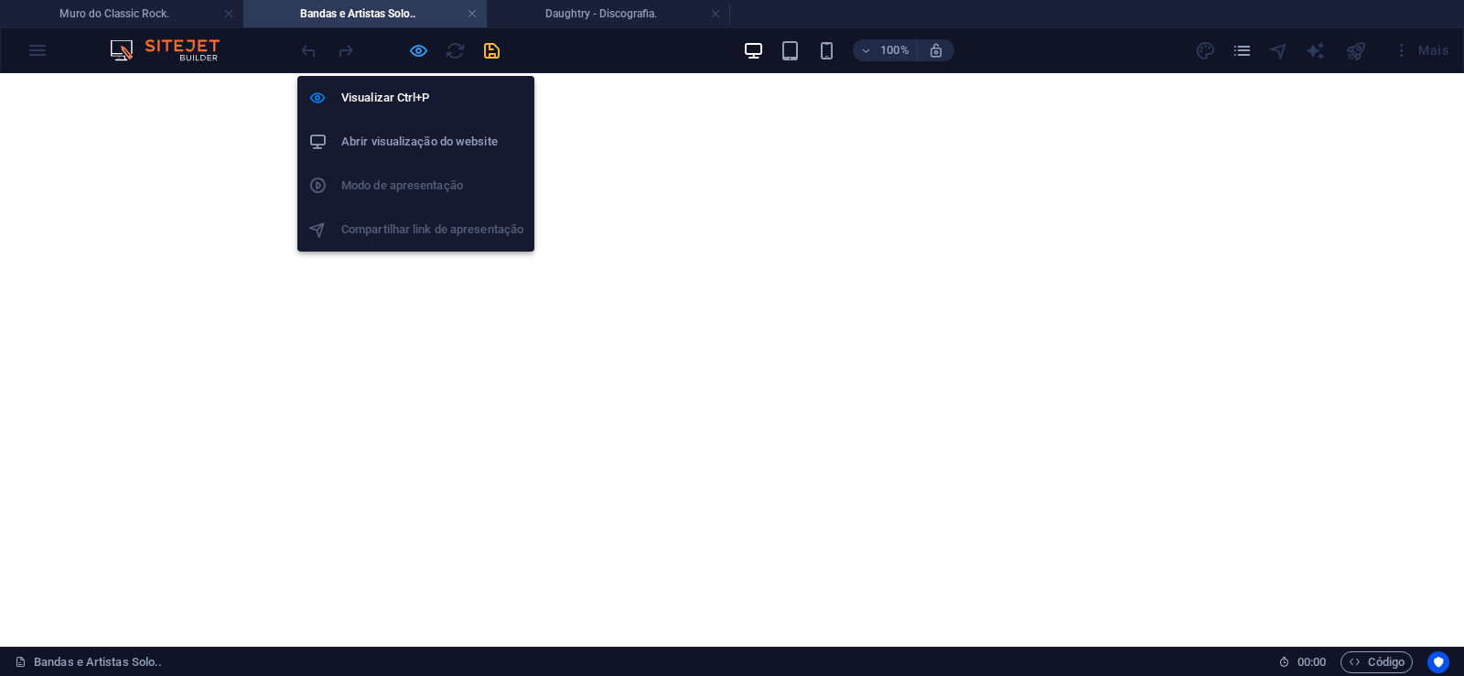
drag, startPoint x: 418, startPoint y: 51, endPoint x: 313, endPoint y: 240, distance: 215.9
click at [418, 51] on icon "button" at bounding box center [418, 50] width 21 height 21
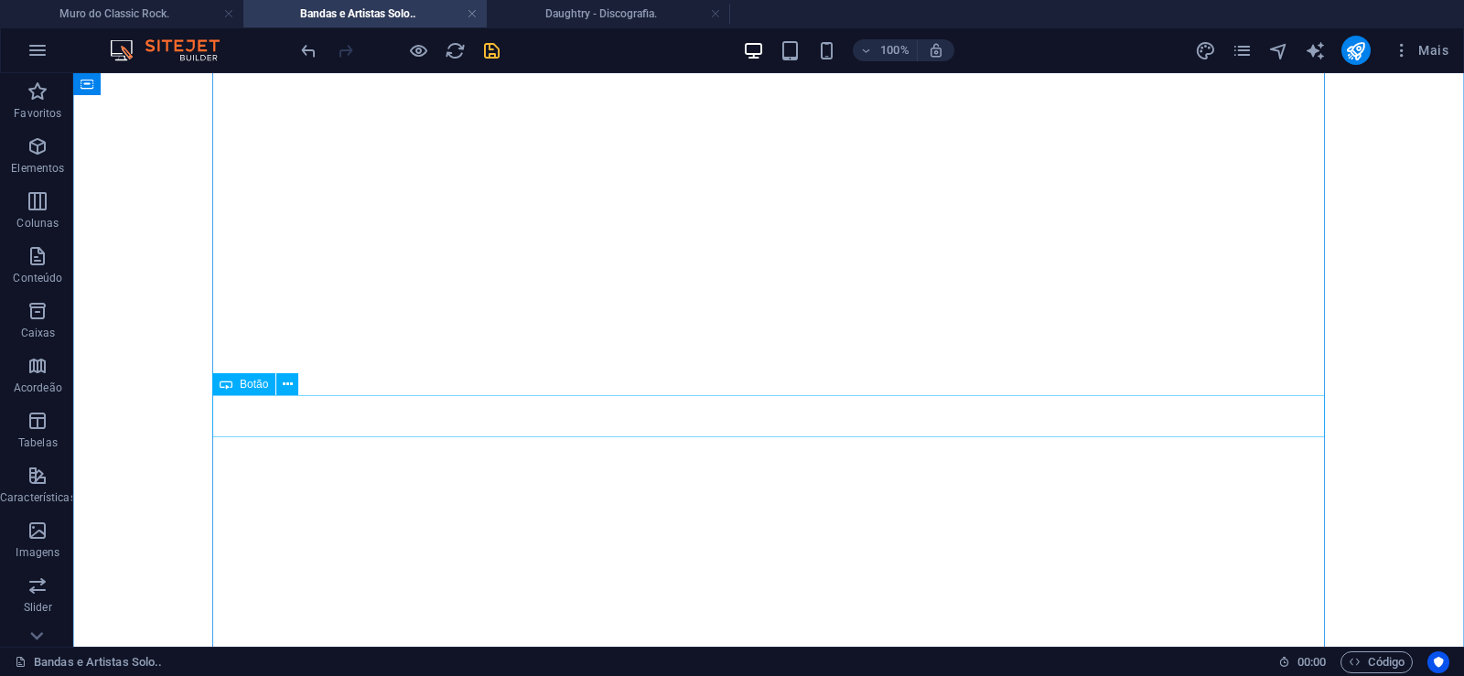
scroll to position [373, 0]
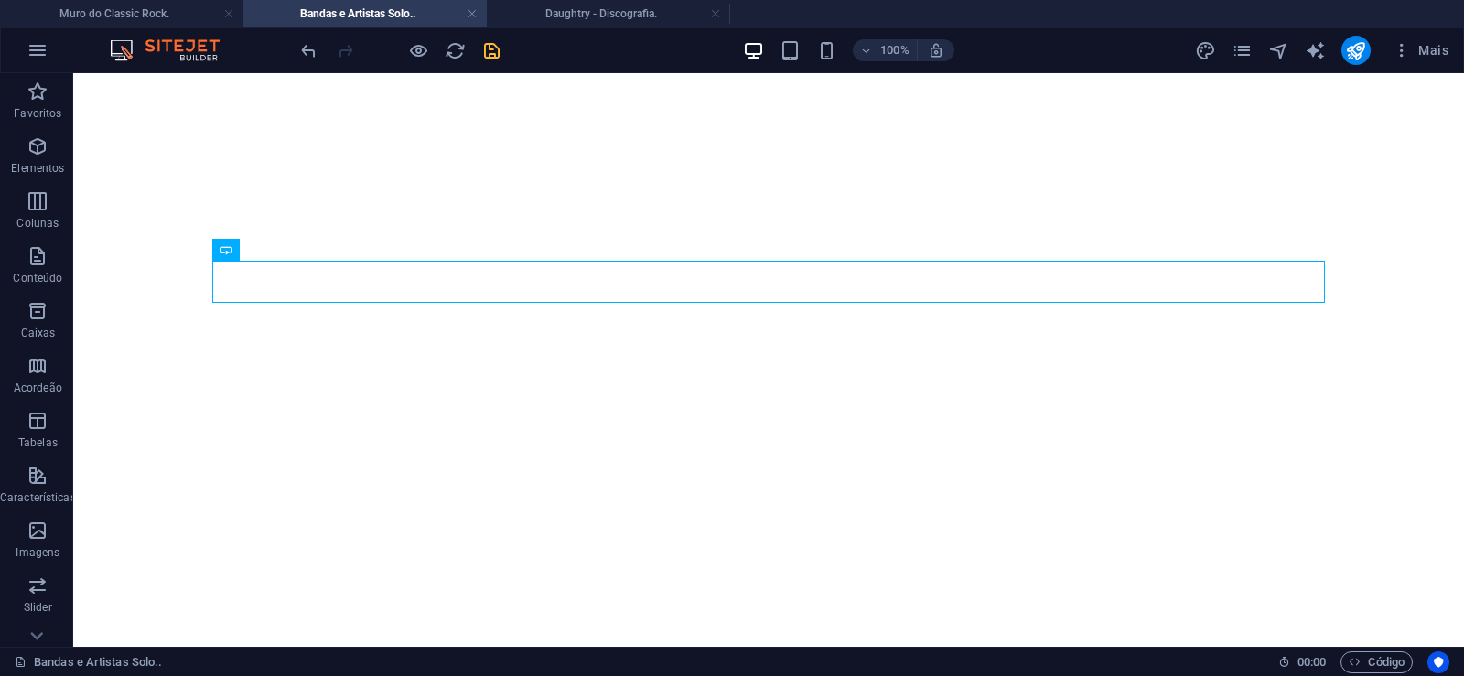
click at [495, 57] on icon "save" at bounding box center [491, 50] width 21 height 21
click at [1241, 47] on icon "pages" at bounding box center [1242, 50] width 21 height 21
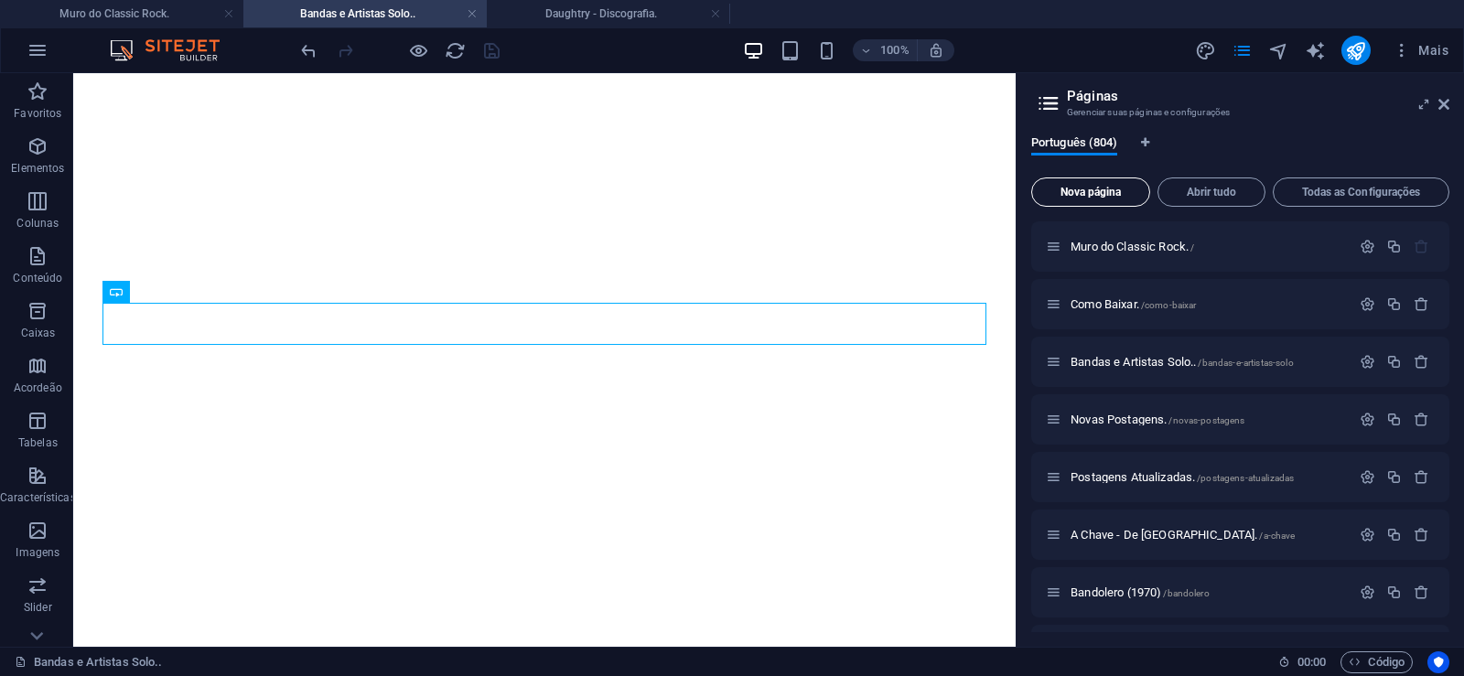
click at [1079, 190] on span "Nova página" at bounding box center [1090, 192] width 102 height 11
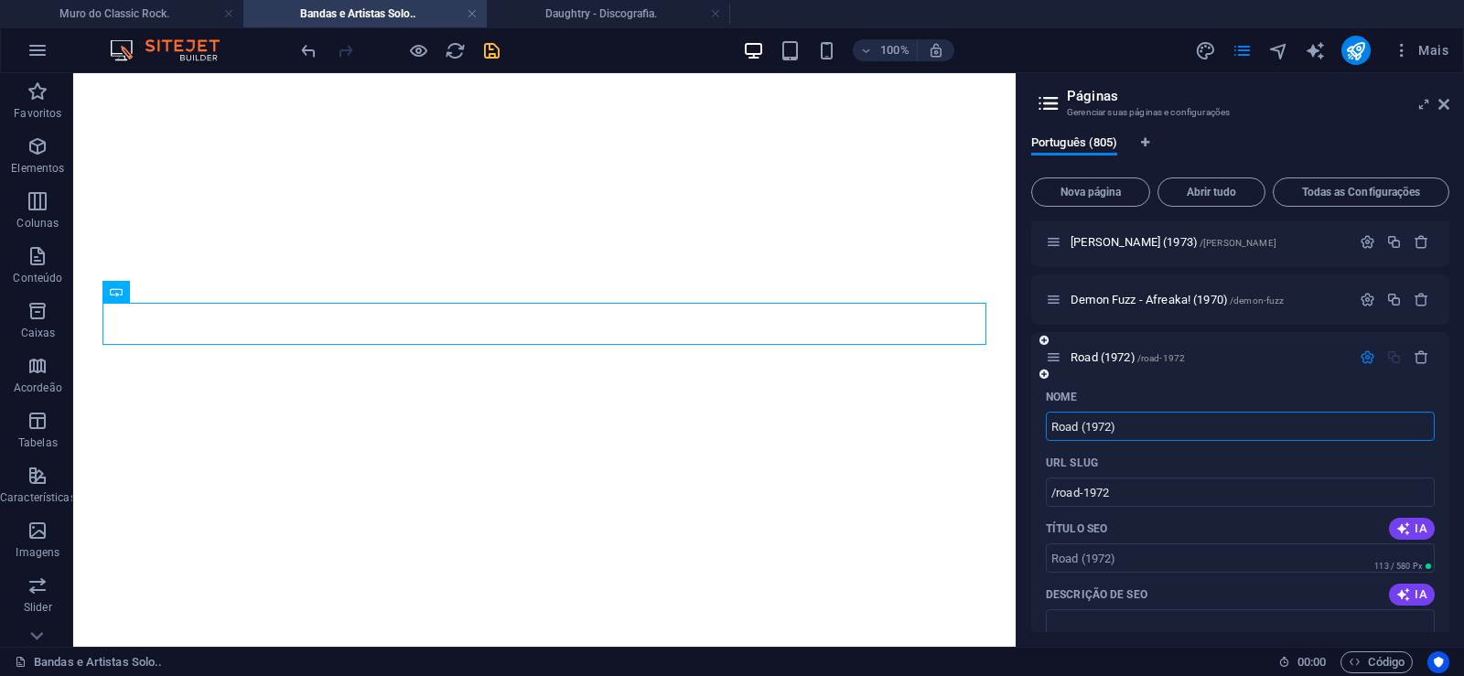
type input "Road (1972)"
type input "/road-1972"
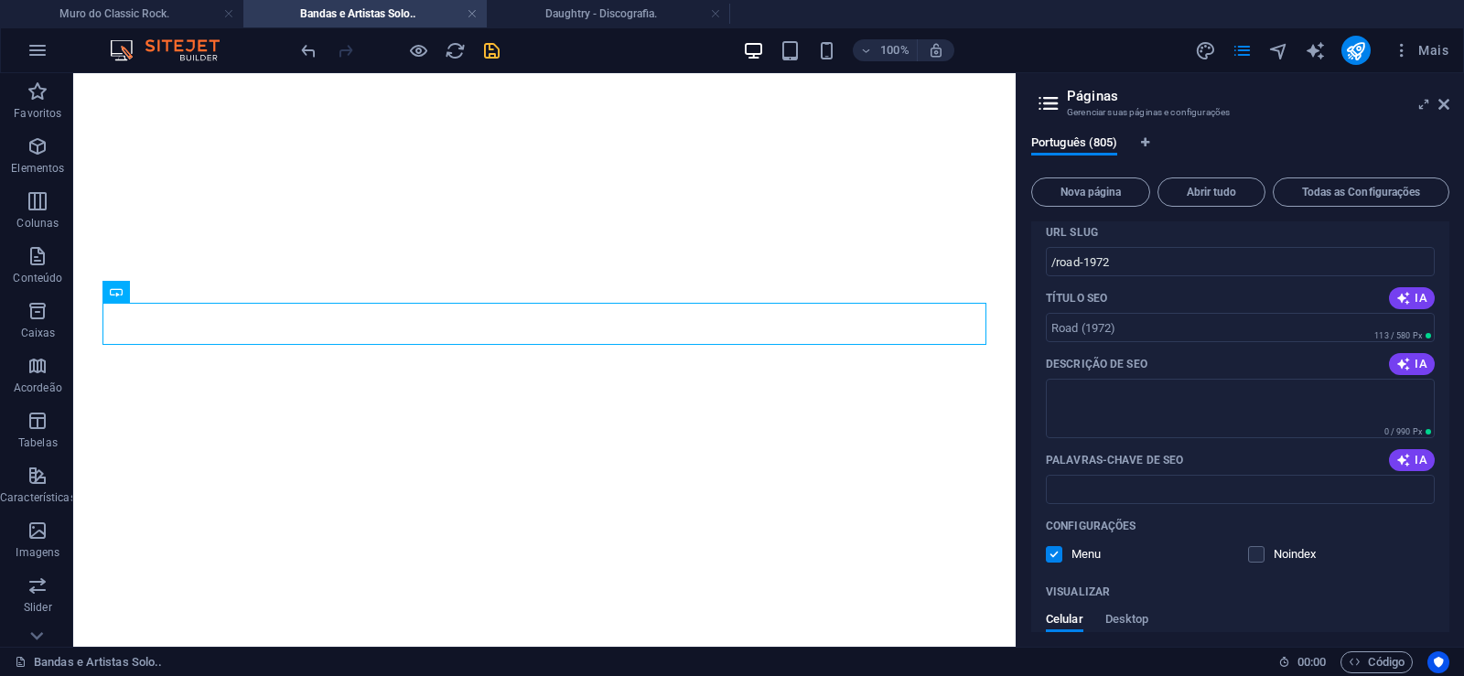
scroll to position [46485, 0]
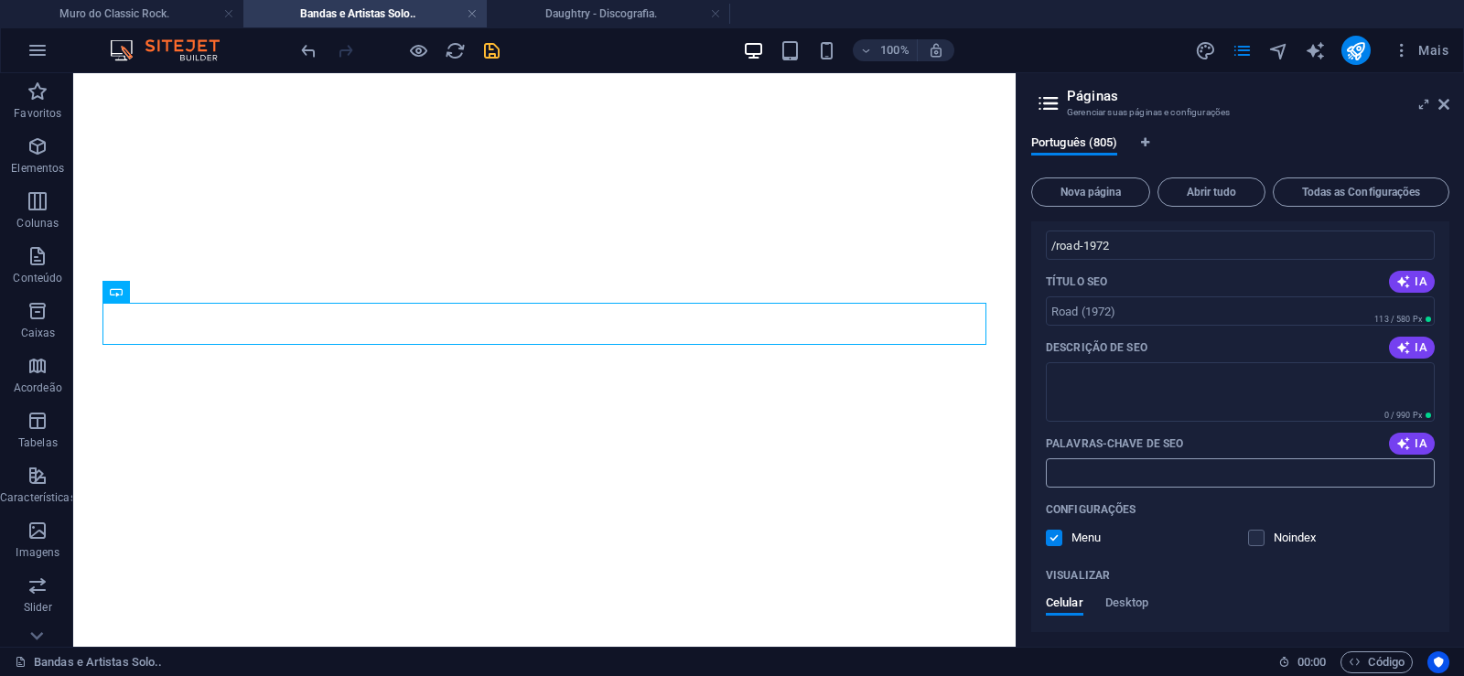
click at [1104, 467] on input "Palavras-chave de SEO" at bounding box center [1240, 472] width 389 height 29
paste input "Road (1972) Download."
type input "Road (1972) Download."
click at [1107, 382] on textarea "Descrição de SEO" at bounding box center [1240, 391] width 389 height 59
paste textarea "Road foi uma banda de hard rock americana que se formou em [GEOGRAPHIC_DATA], […"
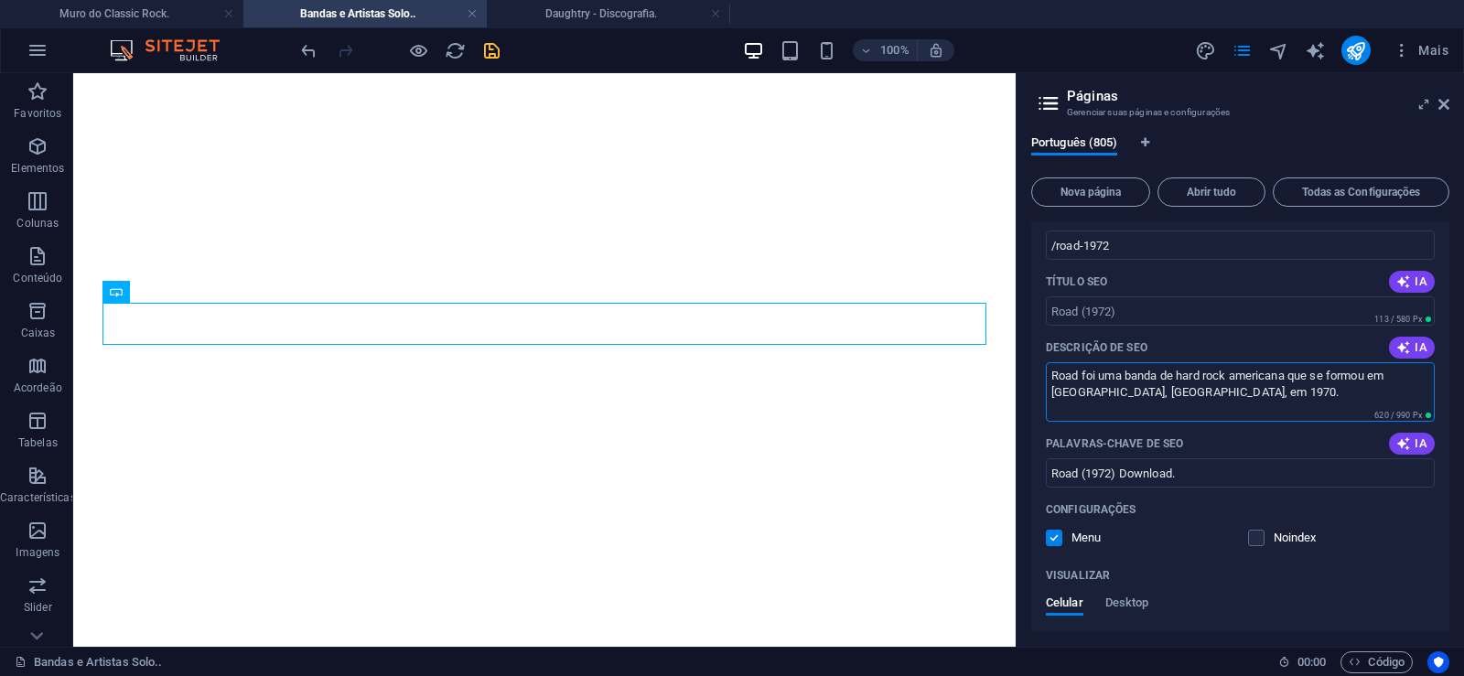
type textarea "Road foi uma banda de hard rock americana que se formou em [GEOGRAPHIC_DATA], […"
drag, startPoint x: 1082, startPoint y: 243, endPoint x: 1058, endPoint y: 257, distance: 27.5
click at [1058, 257] on input "/road-1972" at bounding box center [1240, 245] width 389 height 29
click at [1098, 252] on input "/road-1972" at bounding box center [1240, 245] width 389 height 29
drag, startPoint x: 1082, startPoint y: 249, endPoint x: 1136, endPoint y: 243, distance: 53.4
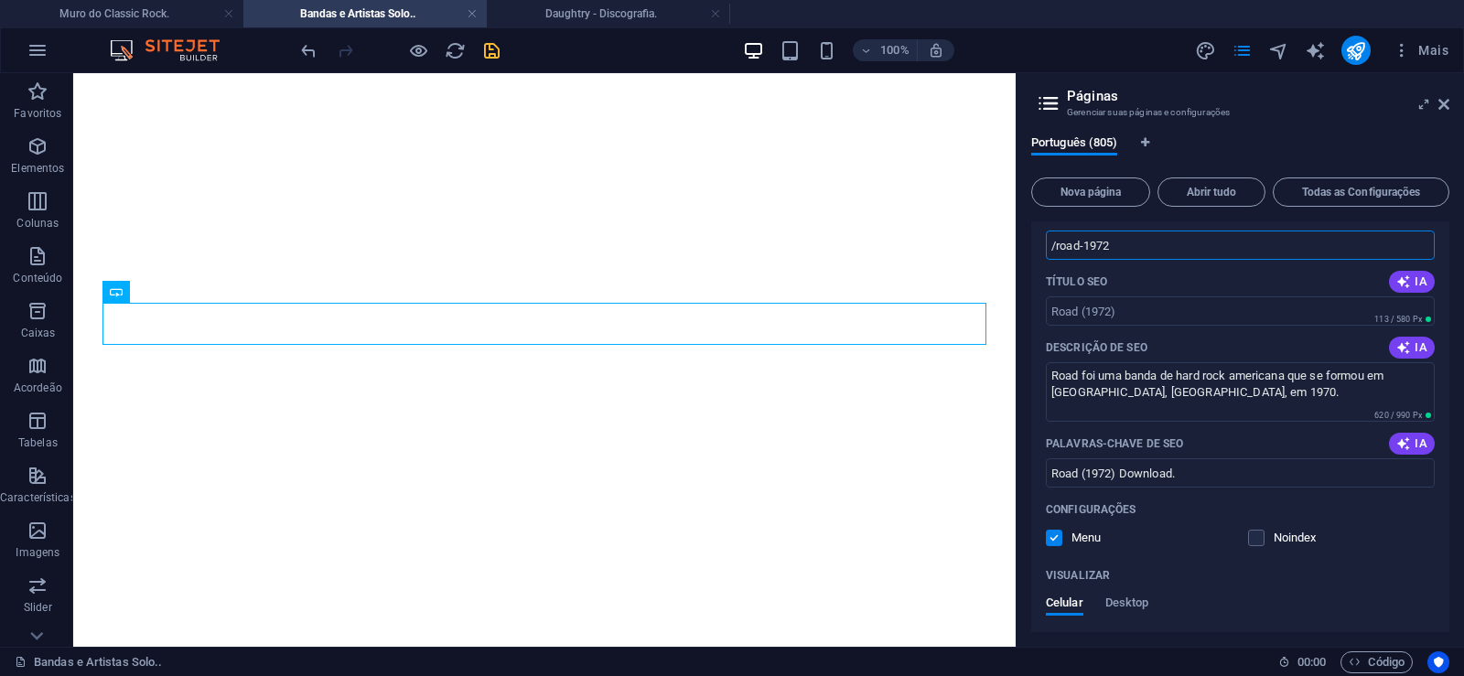
click at [1136, 243] on input "/road-1972" at bounding box center [1240, 245] width 389 height 29
click at [1100, 244] on input "/road-1972" at bounding box center [1240, 245] width 389 height 29
drag, startPoint x: 1082, startPoint y: 250, endPoint x: 1125, endPoint y: 242, distance: 43.6
click at [1125, 242] on input "/road-1972" at bounding box center [1240, 245] width 389 height 29
type input "/road"
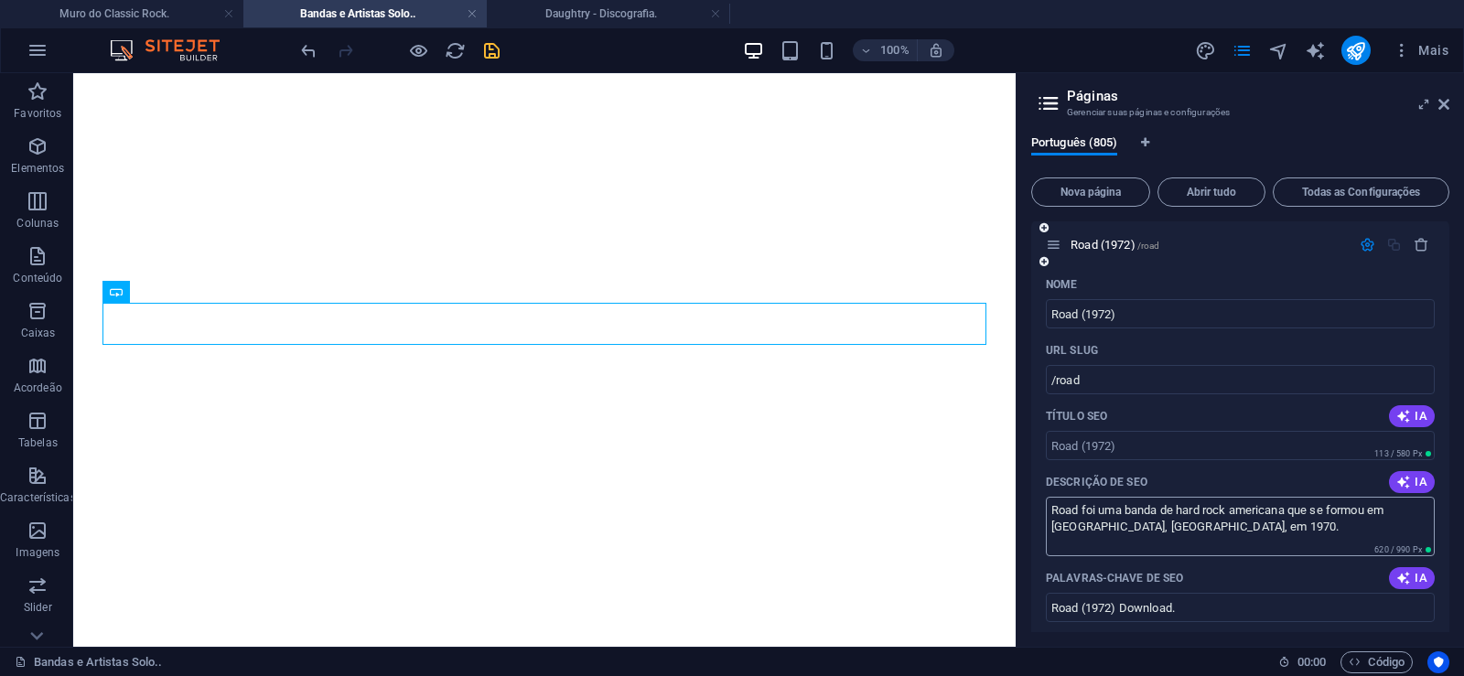
scroll to position [46320, 0]
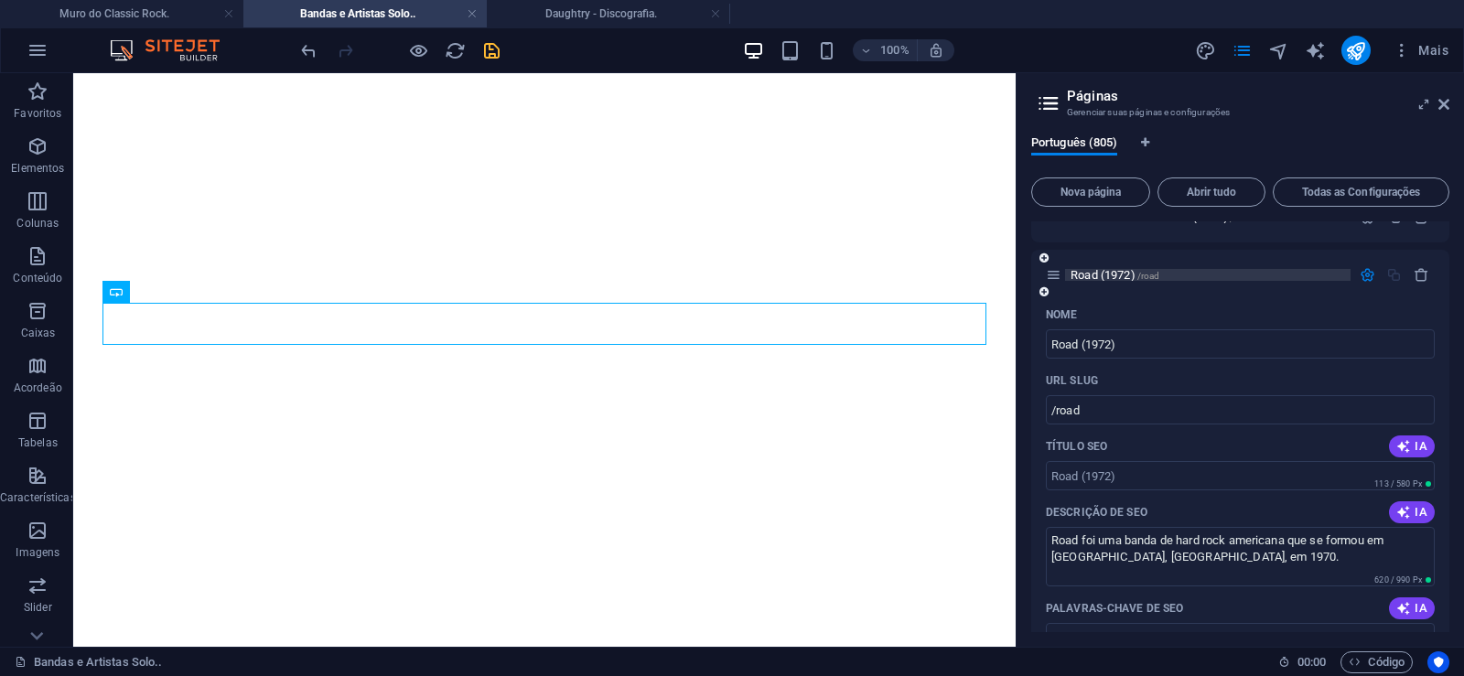
click at [1104, 269] on span "Road (1972) /road" at bounding box center [1115, 275] width 89 height 14
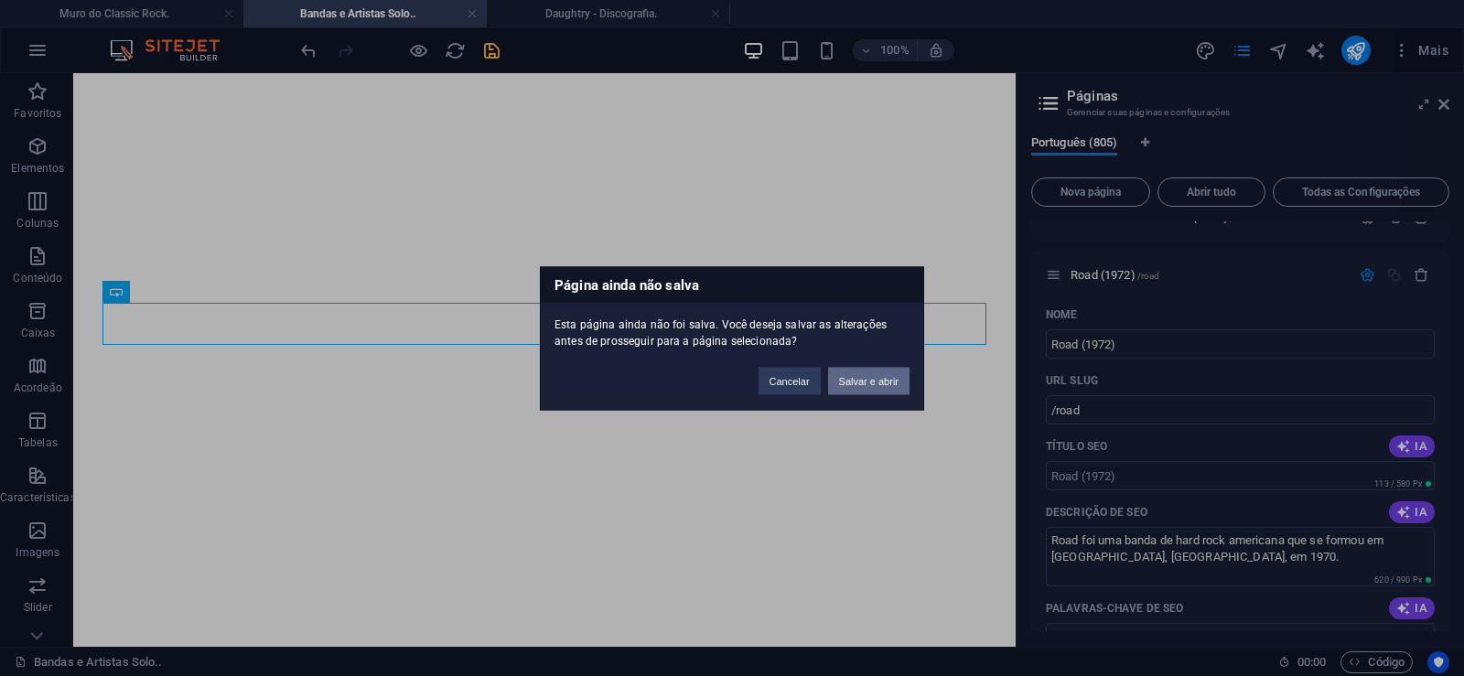
click at [870, 381] on button "Salvar e abrir" at bounding box center [868, 380] width 81 height 27
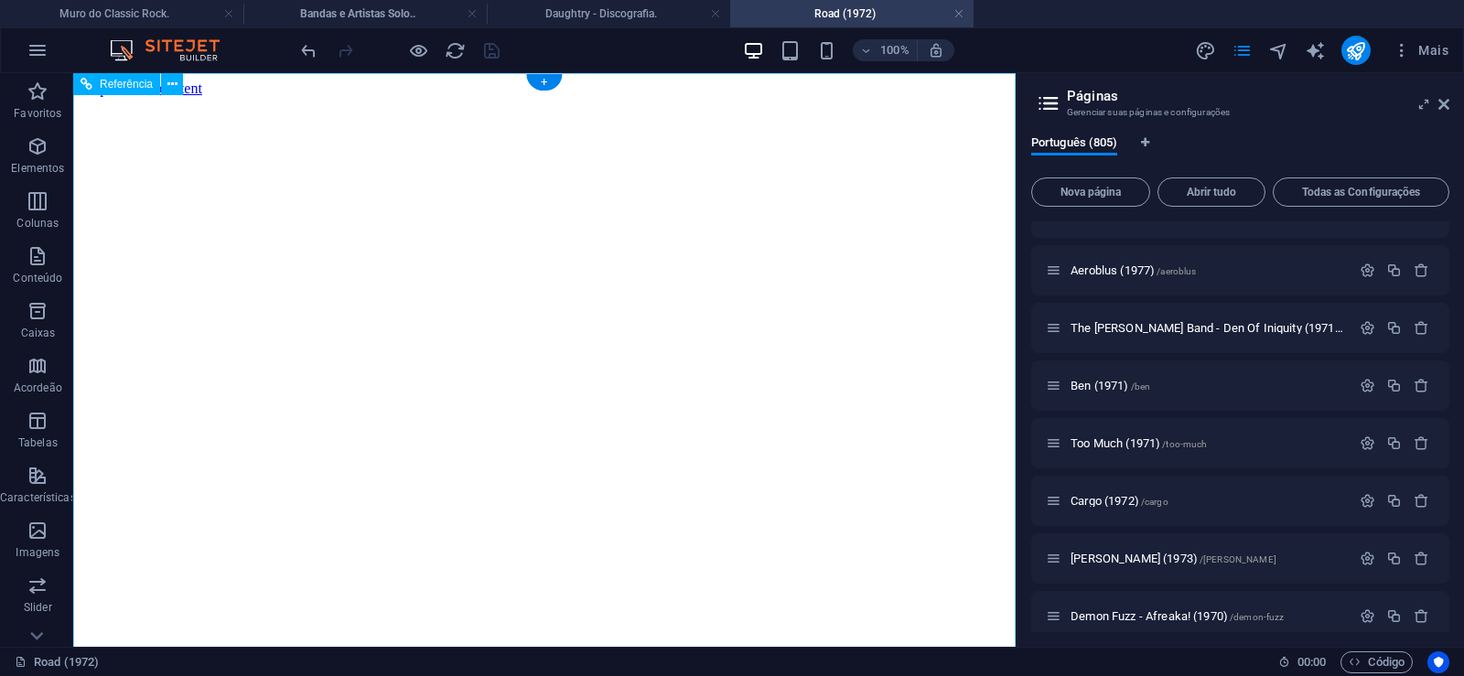
scroll to position [0, 0]
click at [1448, 104] on icon at bounding box center [1443, 104] width 11 height 15
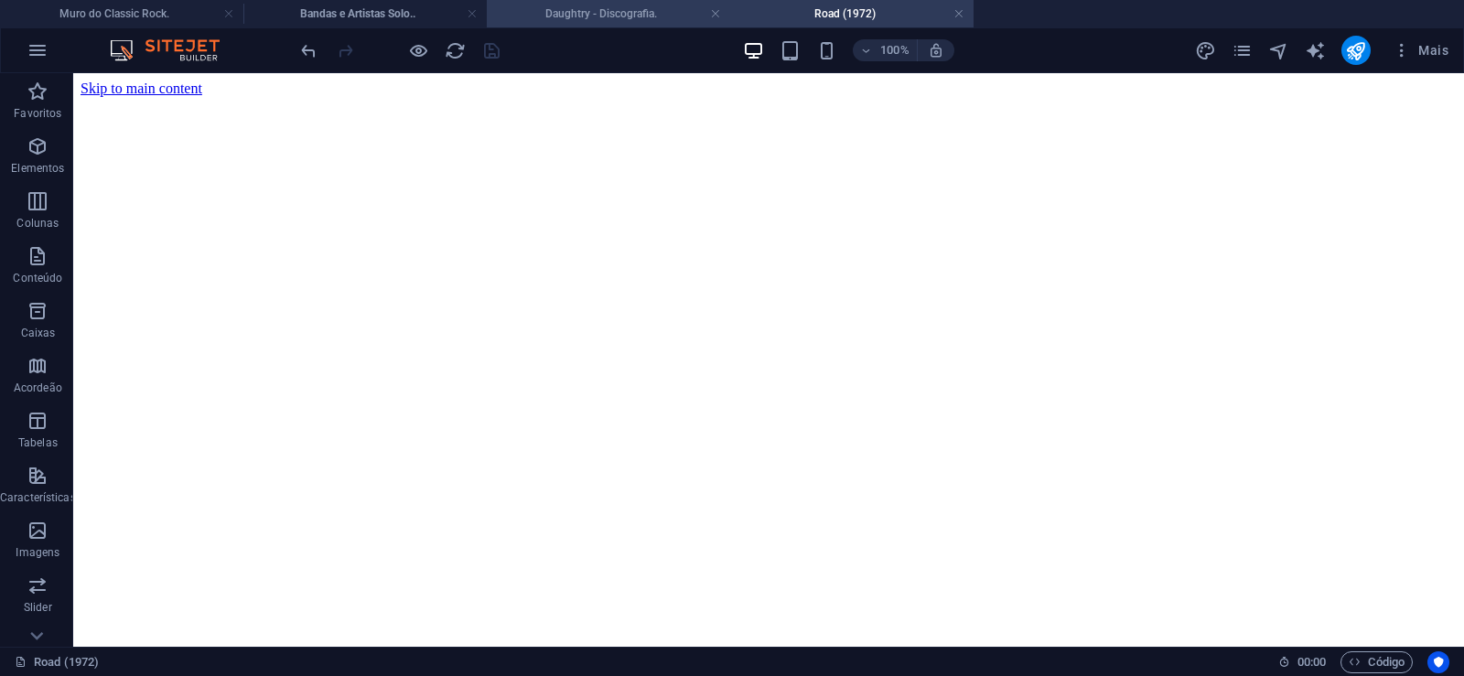
click at [602, 12] on h4 "Daughtry - Discografia." at bounding box center [608, 14] width 243 height 20
click figure
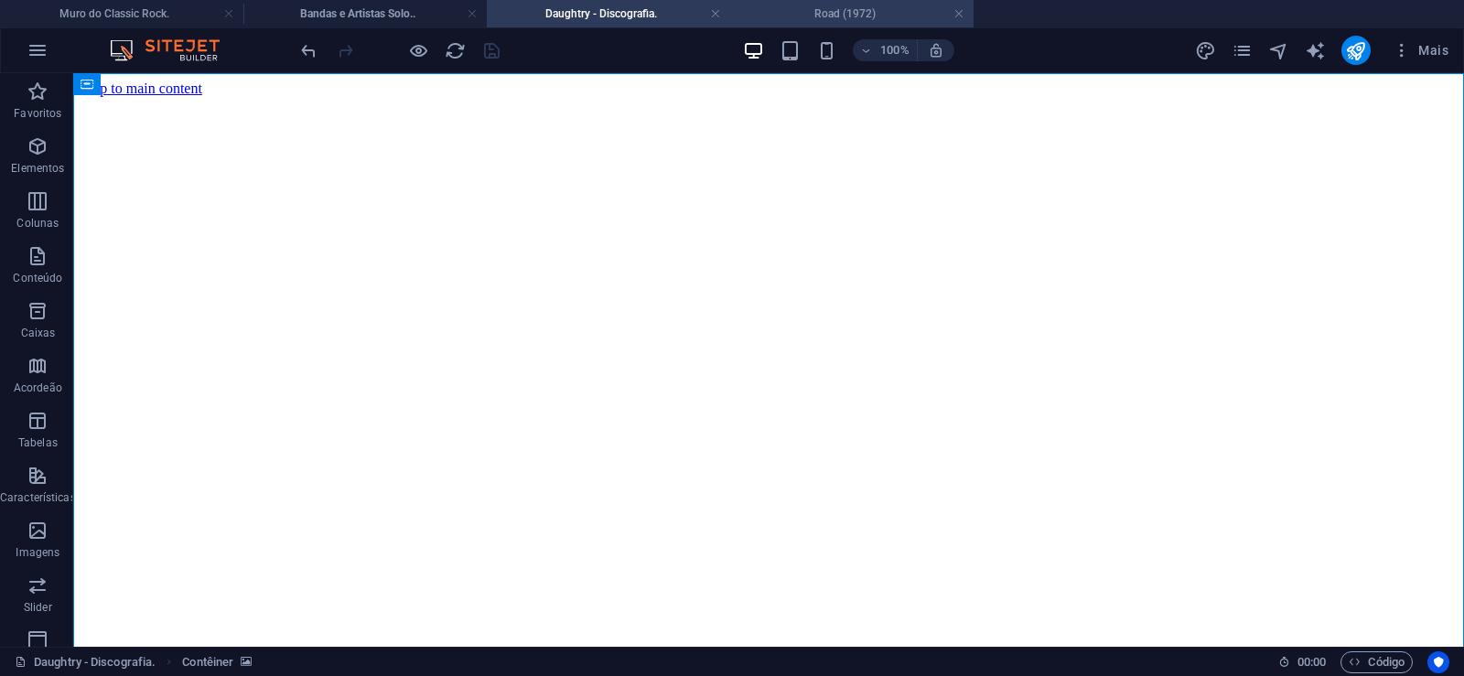
click at [833, 7] on h4 "Road (1972)" at bounding box center [851, 14] width 243 height 20
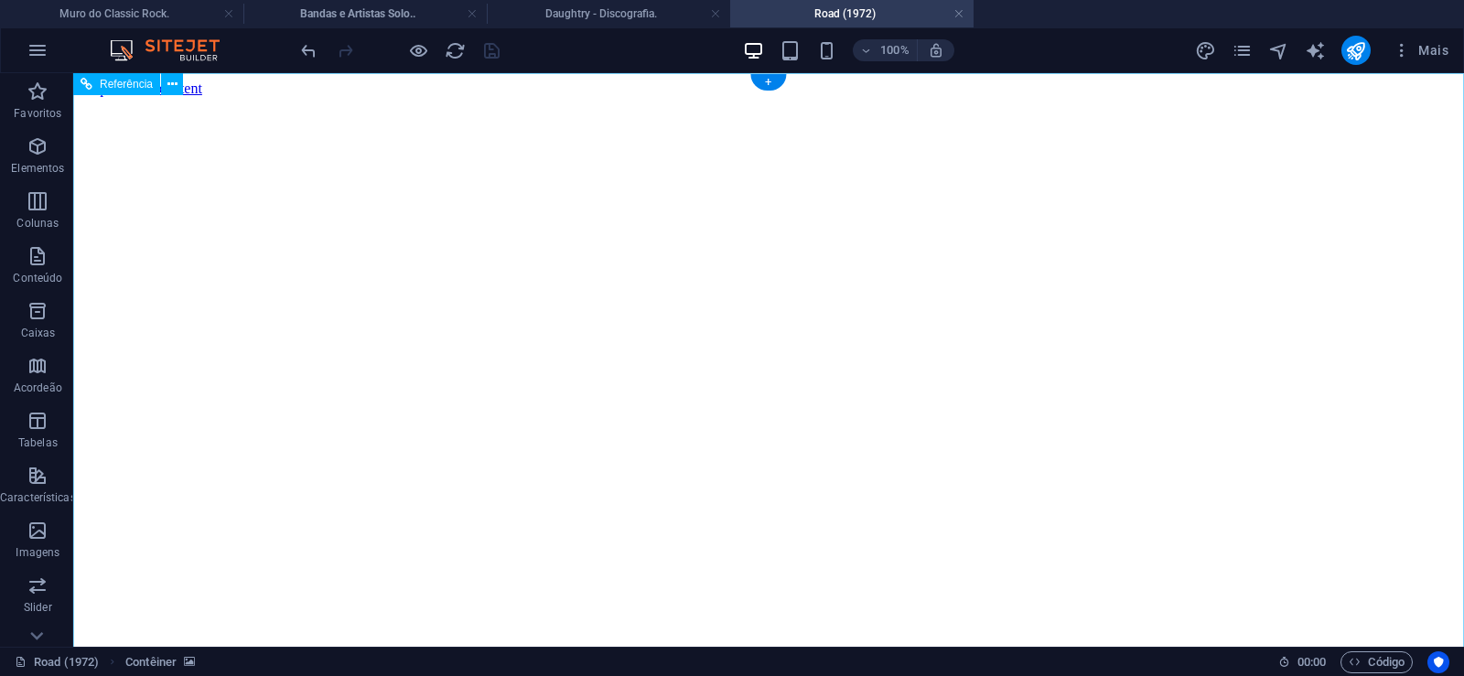
click at [130, 97] on figure at bounding box center [769, 97] width 1376 height 0
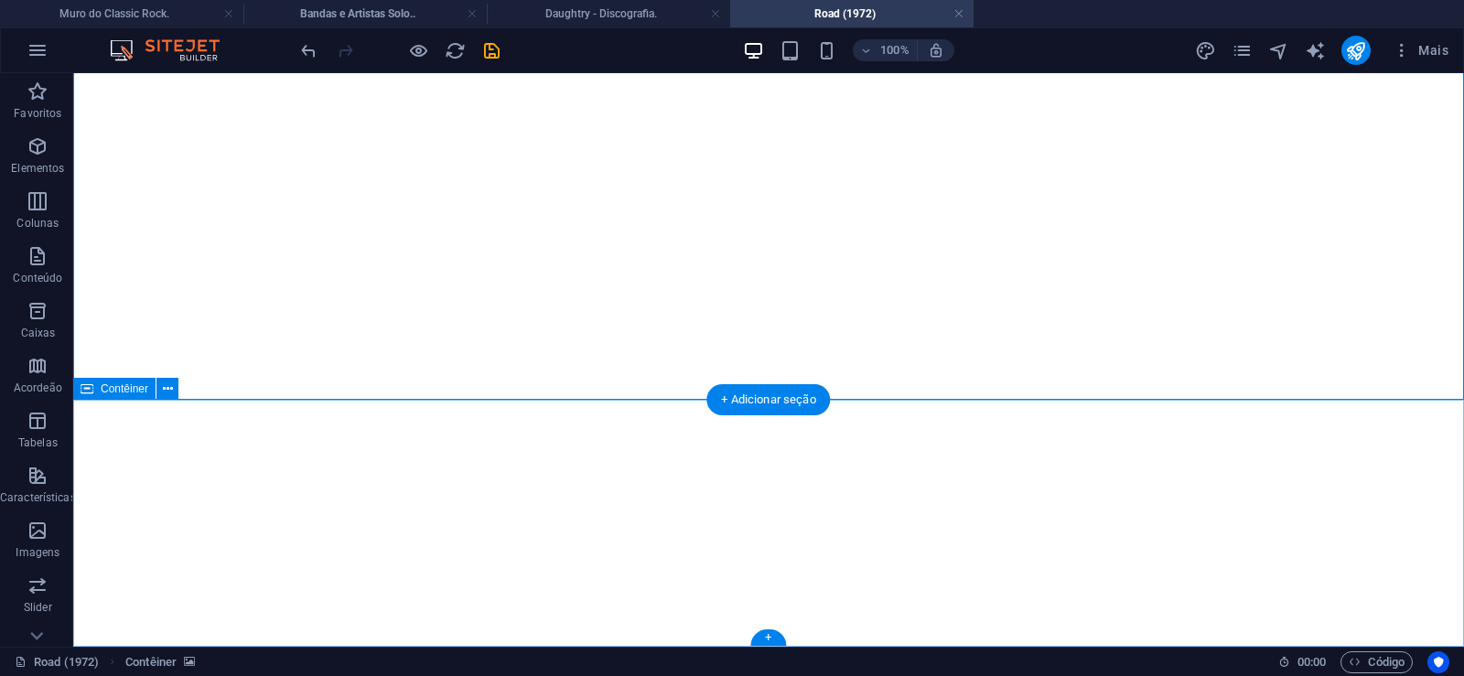
click div "Solte o conteúdo aqui ou Adicionar elementos Colar área de transferência"
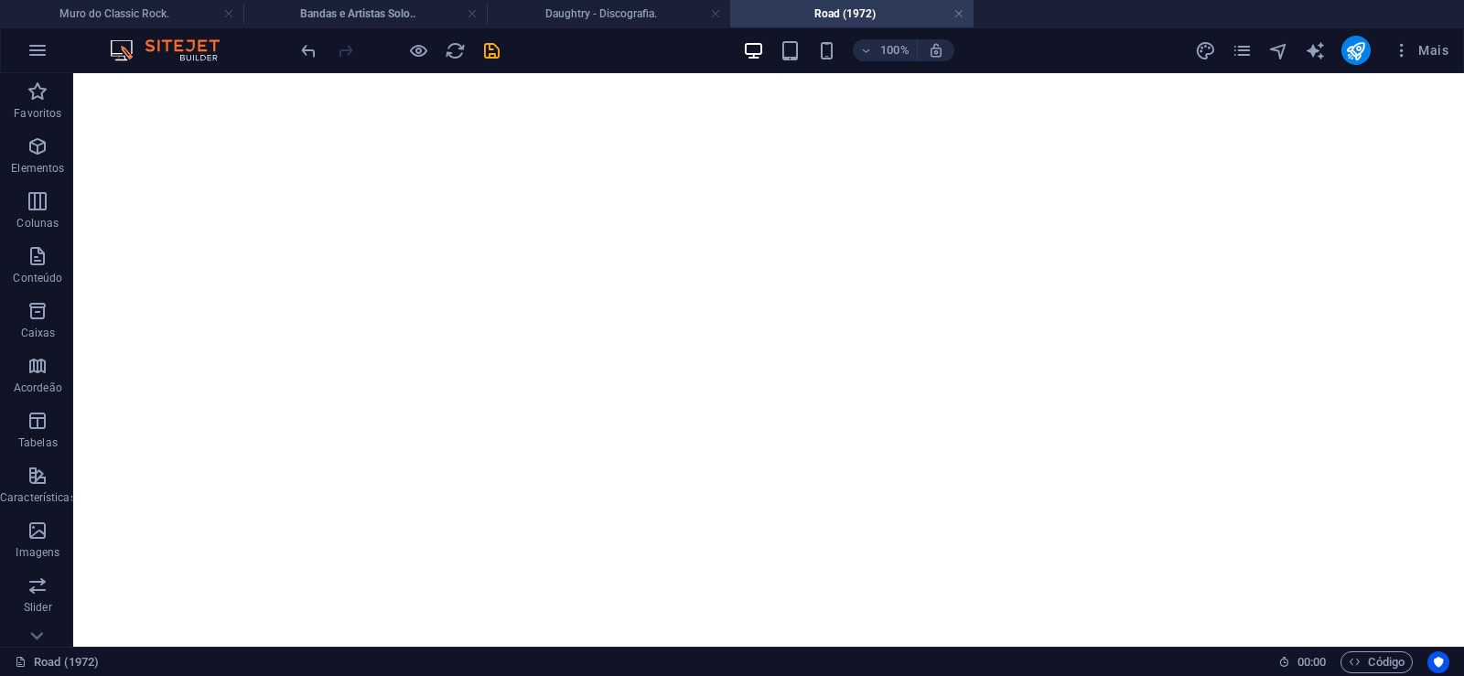
scroll to position [0, 0]
click figure
click div "Daughtry - Discografia."
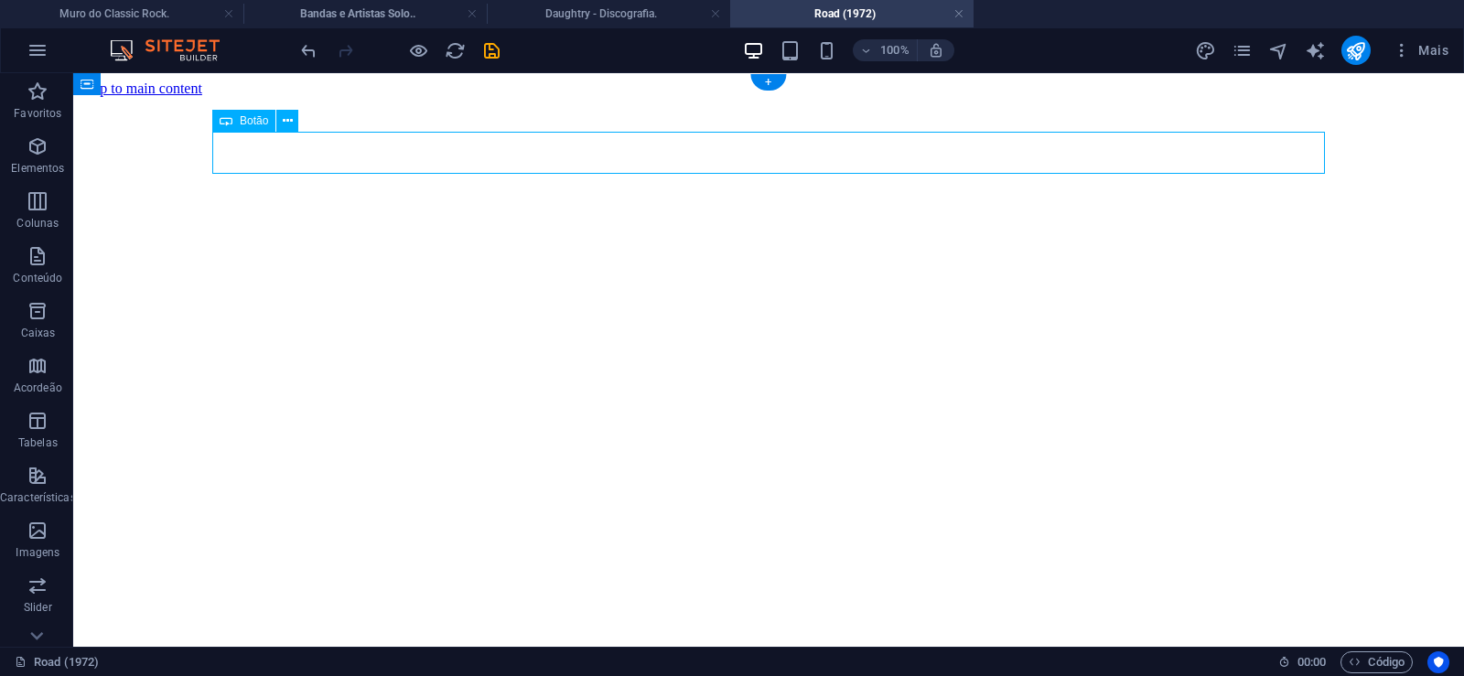
click div "Daughtry - Discografia."
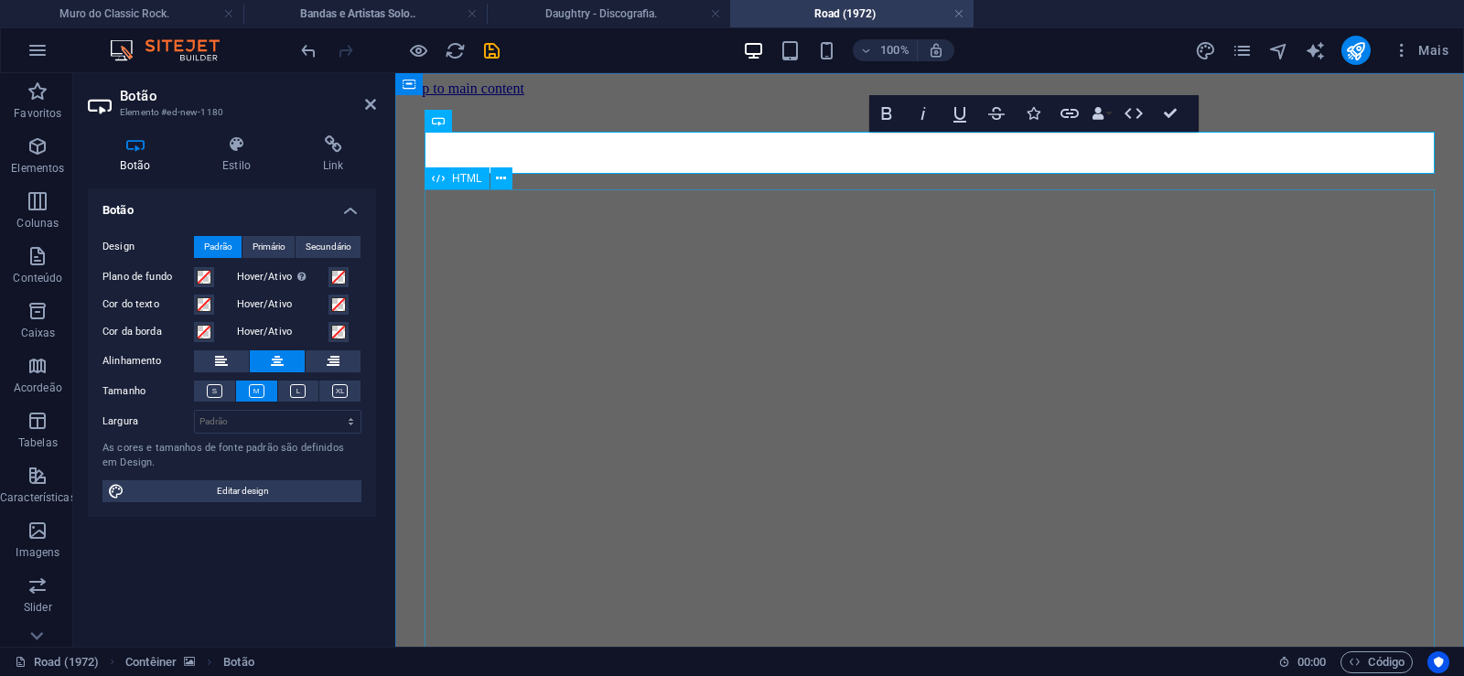
scroll to position [0, 15]
click div "Daughtry é uma banda norte-americana de rock liderada pelo ex-participante do p…"
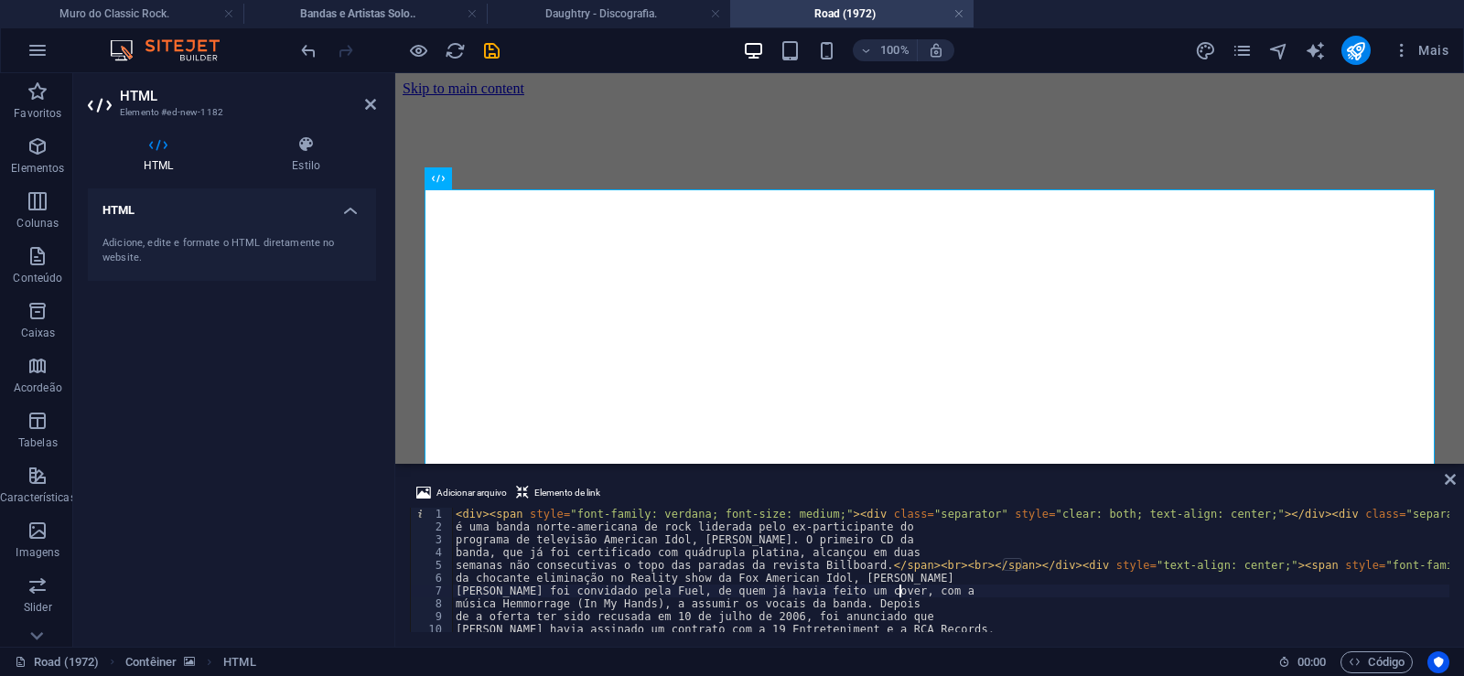
type textarea "[PERSON_NAME] foi convidado pela Fuel, de quem já havia feito um cover, com a"
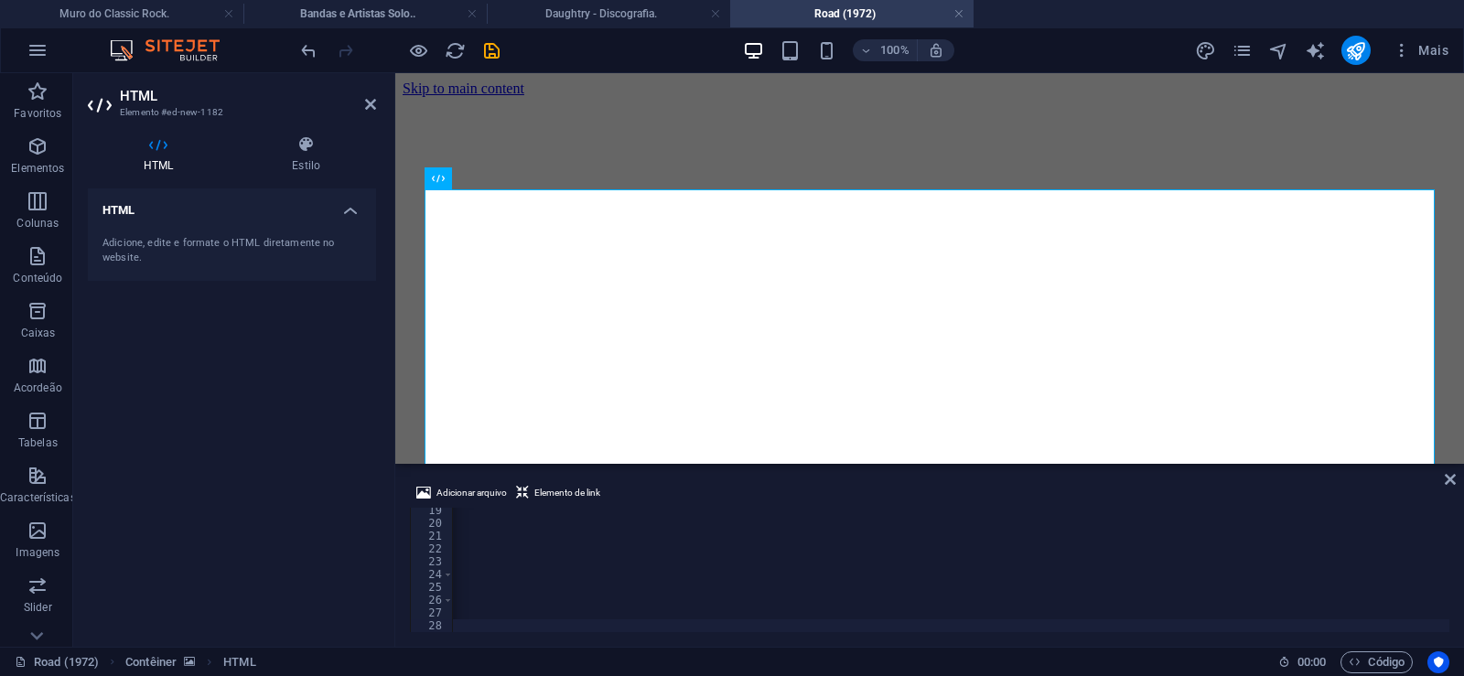
scroll to position [0, 60817]
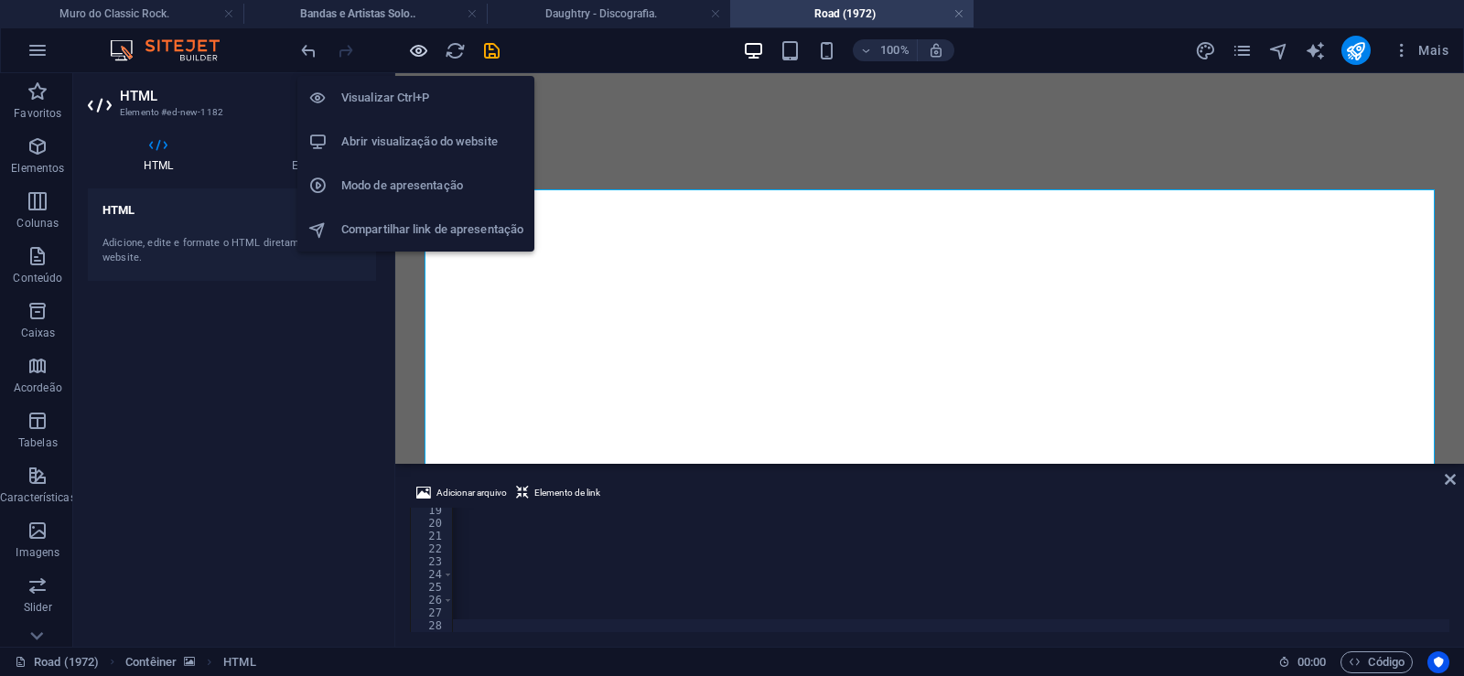
click at [416, 53] on icon "button" at bounding box center [418, 50] width 21 height 21
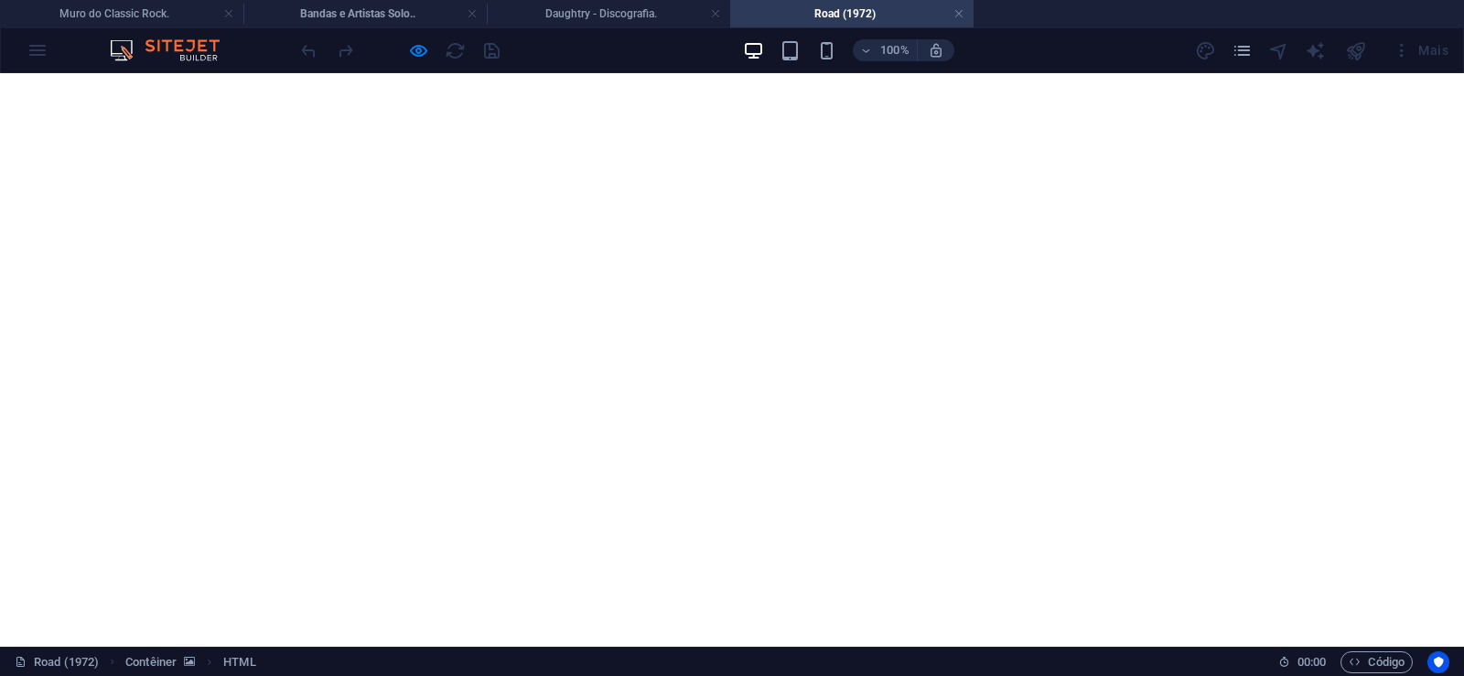
scroll to position [1343, 0]
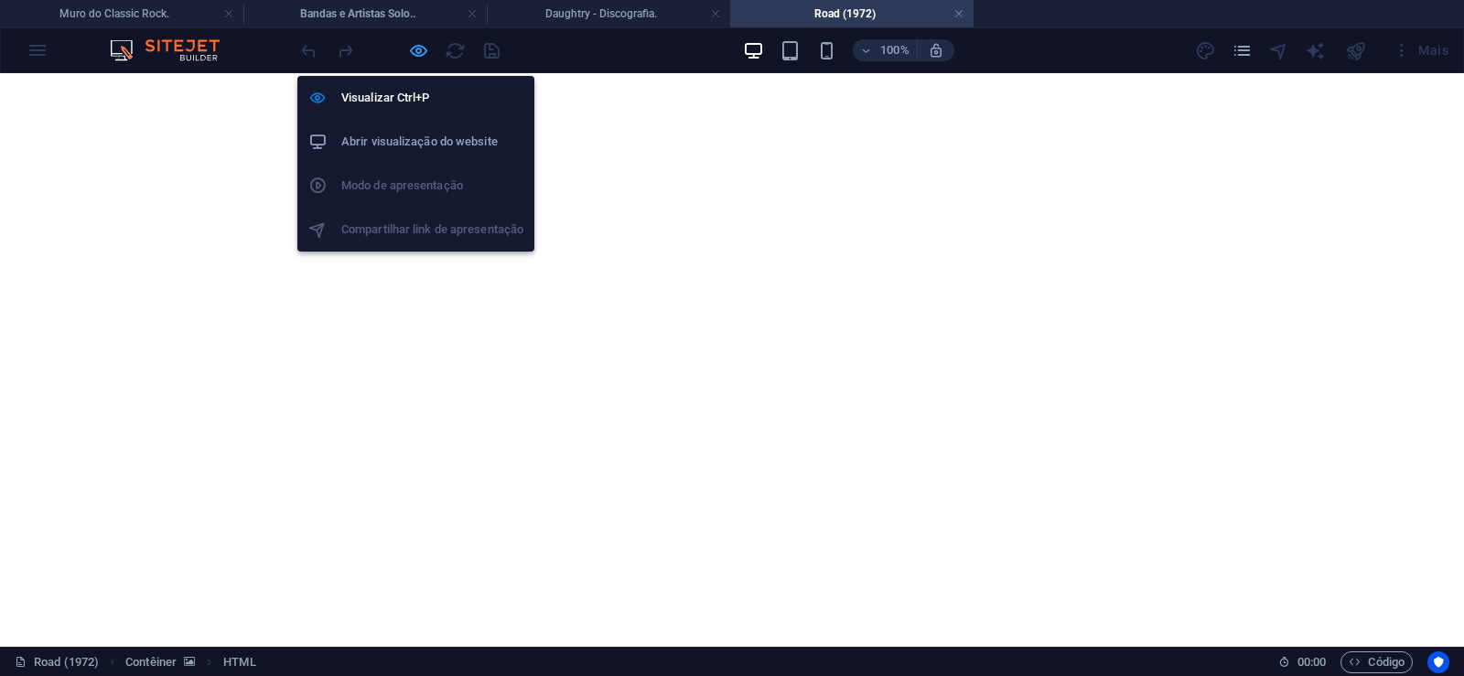
click at [420, 46] on icon "button" at bounding box center [418, 50] width 21 height 21
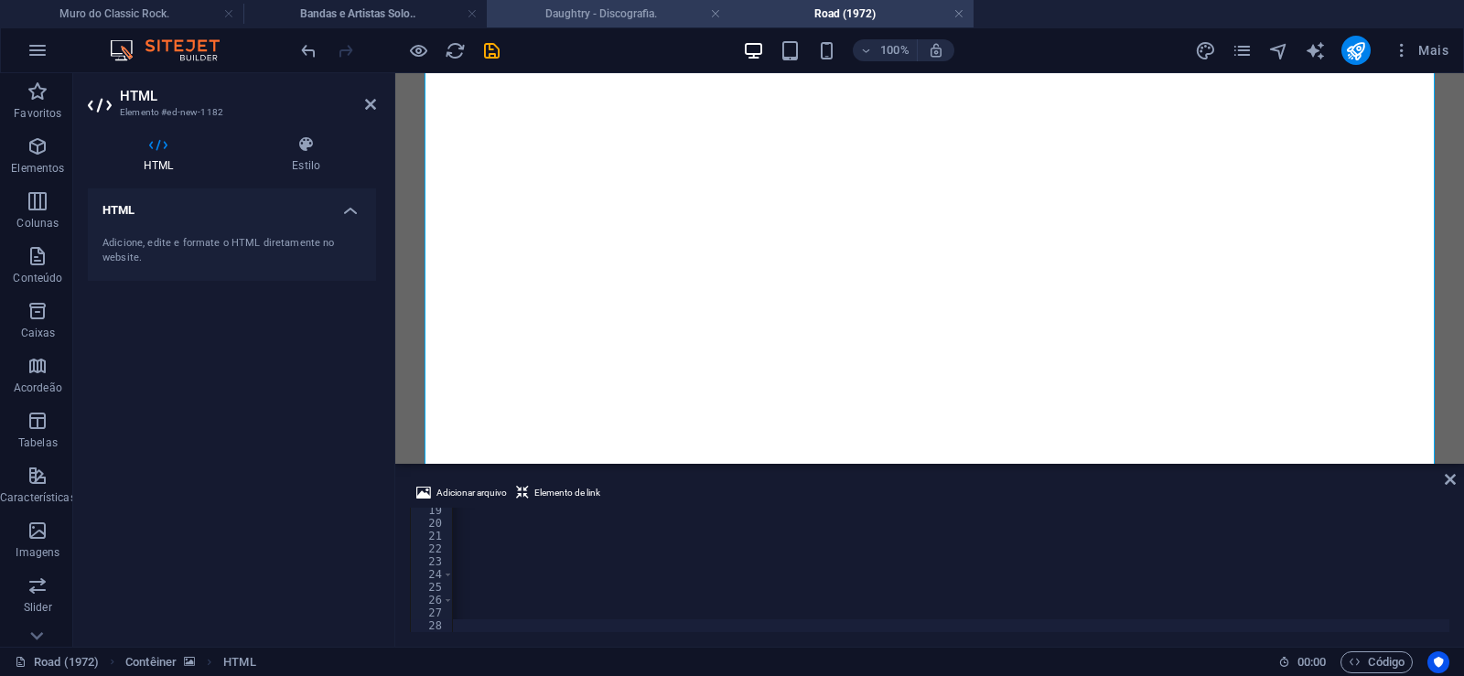
scroll to position [0, 60744]
click at [487, 55] on icon "save" at bounding box center [491, 50] width 21 height 21
click at [957, 15] on link at bounding box center [958, 13] width 11 height 17
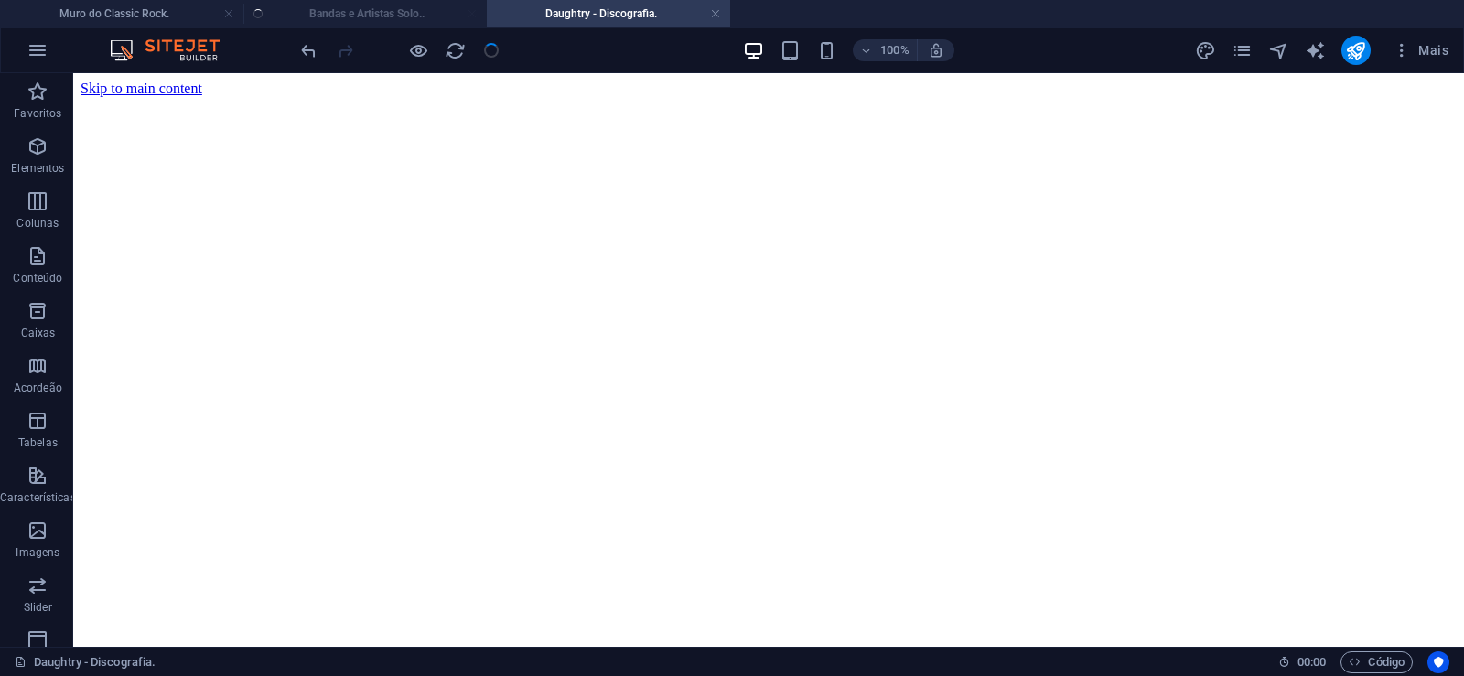
click at [382, 5] on ul "Muro do Classic Rock. Bandas e Artistas Solo.. Daughtry - Discografia." at bounding box center [732, 13] width 1464 height 27
click at [341, 13] on h4 "Bandas e Artistas Solo.." at bounding box center [364, 14] width 243 height 20
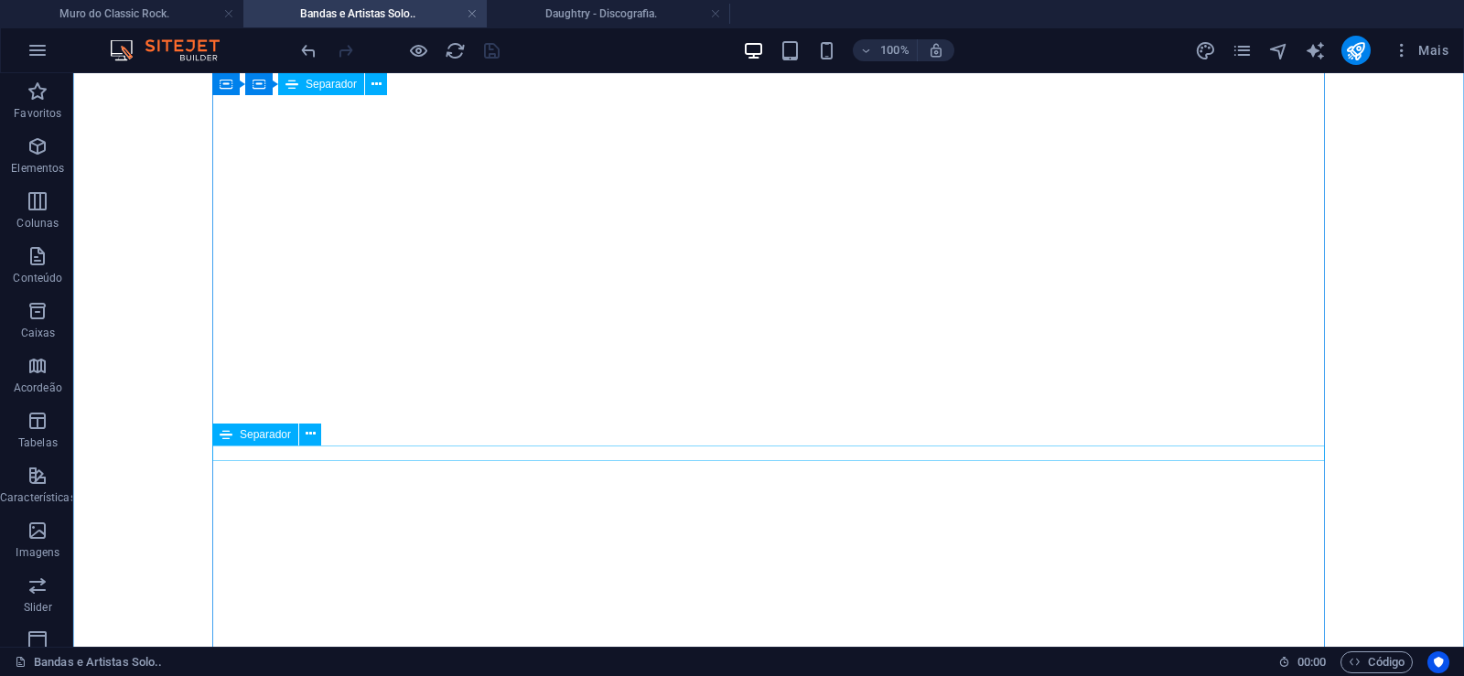
scroll to position [34436, 0]
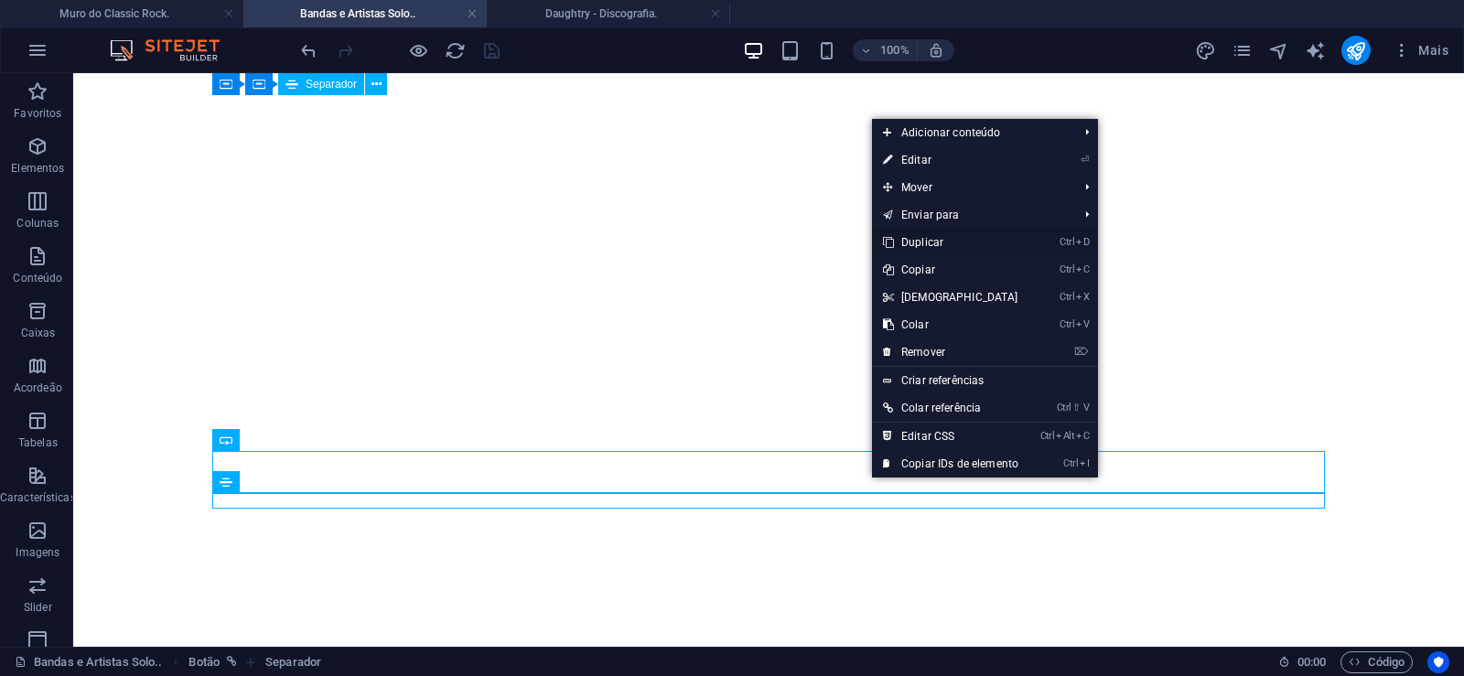
click at [914, 242] on link "Ctrl D Duplicar" at bounding box center [950, 242] width 157 height 27
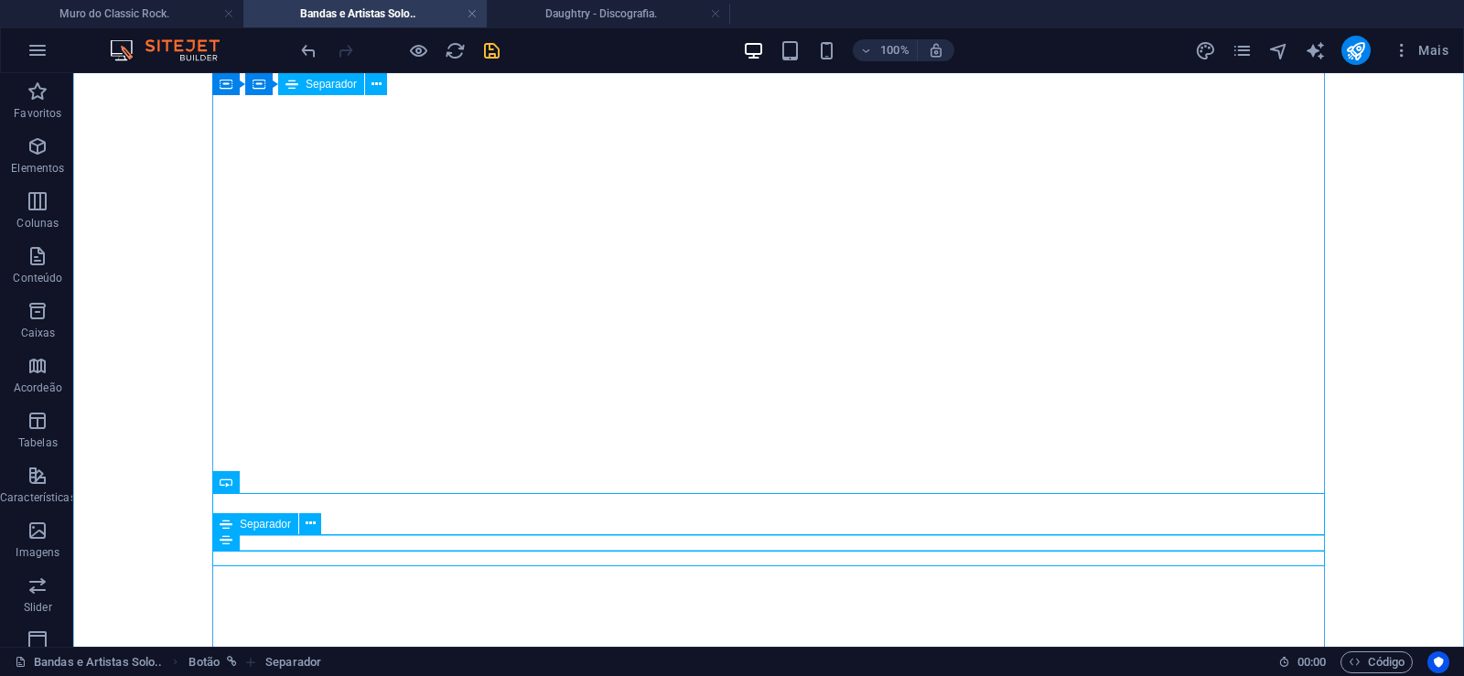
scroll to position [34435, 0]
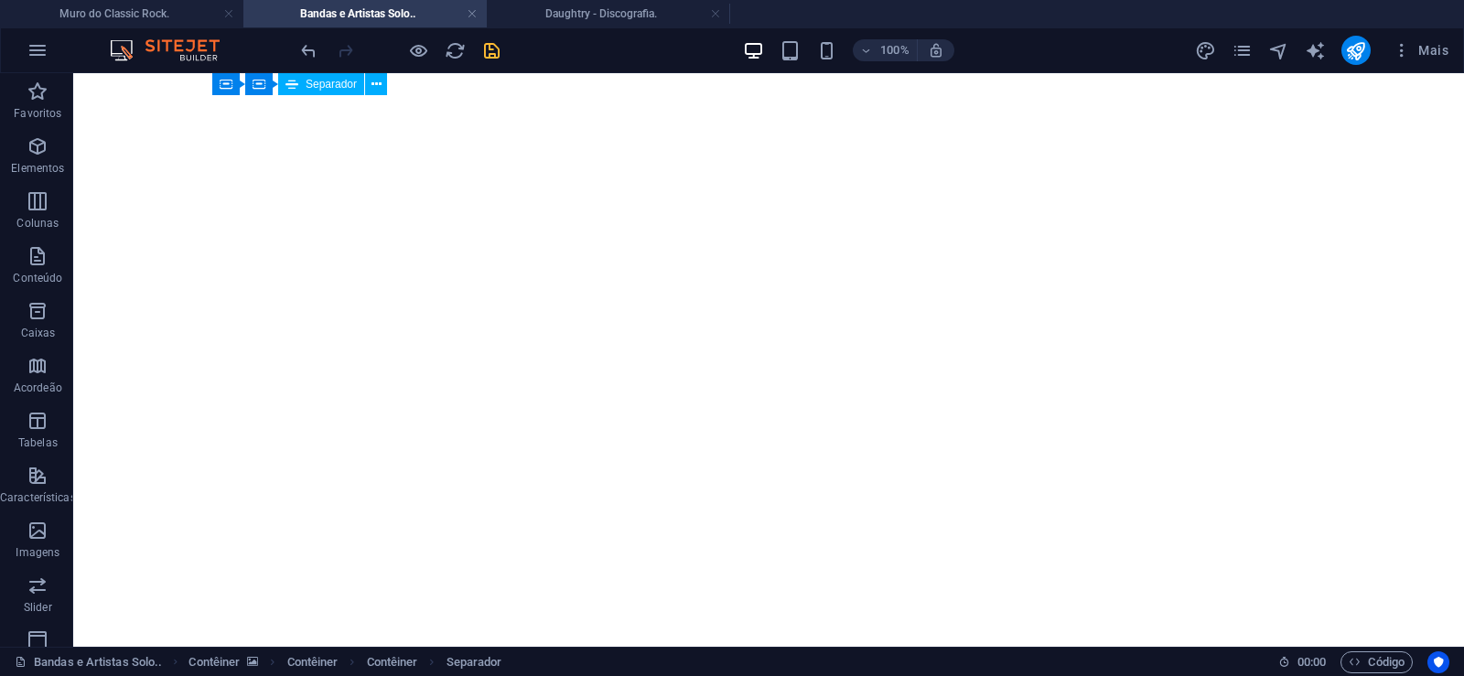
drag, startPoint x: 870, startPoint y: 544, endPoint x: 869, endPoint y: 512, distance: 32.0
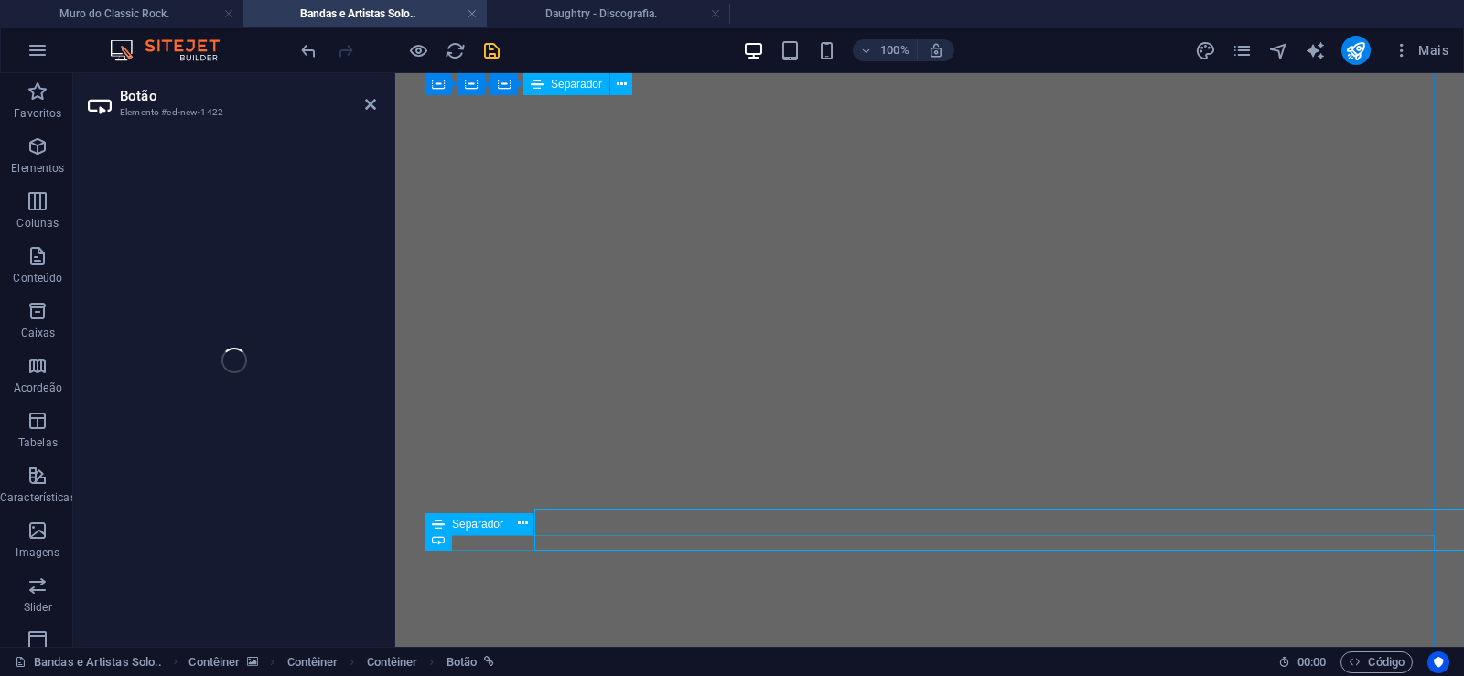
select select "px"
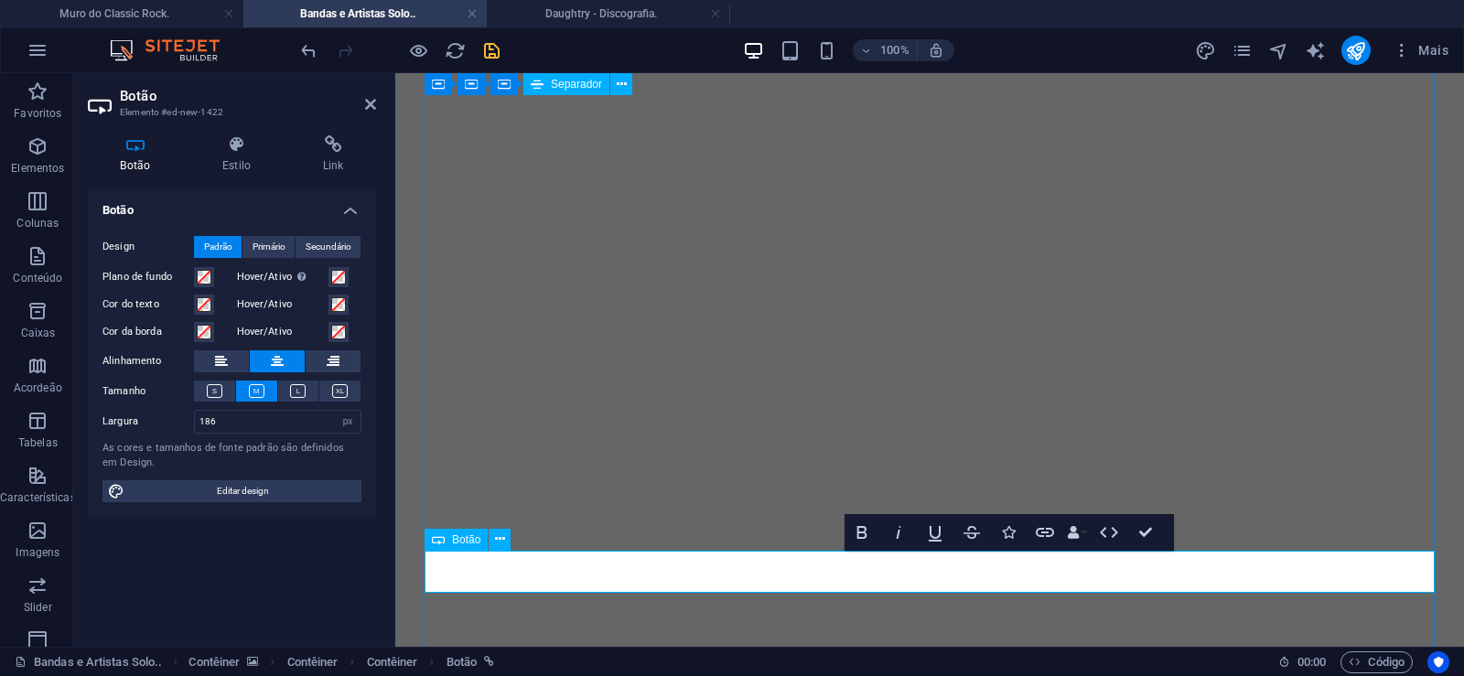
scroll to position [34436, 0]
drag, startPoint x: 223, startPoint y: 420, endPoint x: 138, endPoint y: 423, distance: 85.1
click at [195, 423] on input "186" at bounding box center [278, 422] width 166 height 22
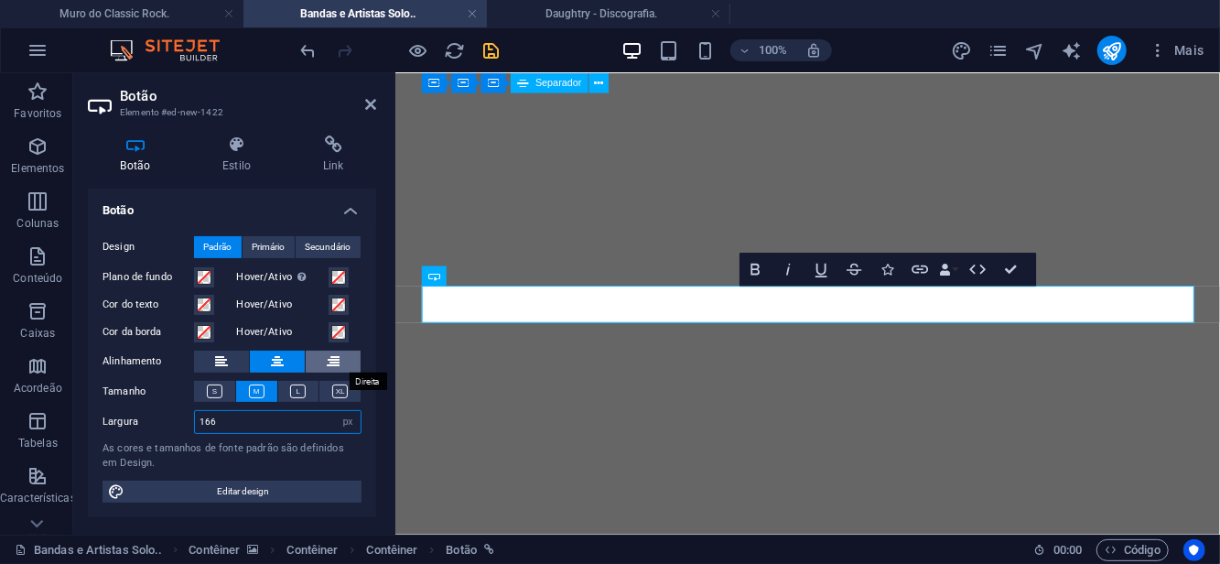
scroll to position [0, 12]
type input "166"
click at [328, 154] on h4 "Link" at bounding box center [333, 154] width 86 height 38
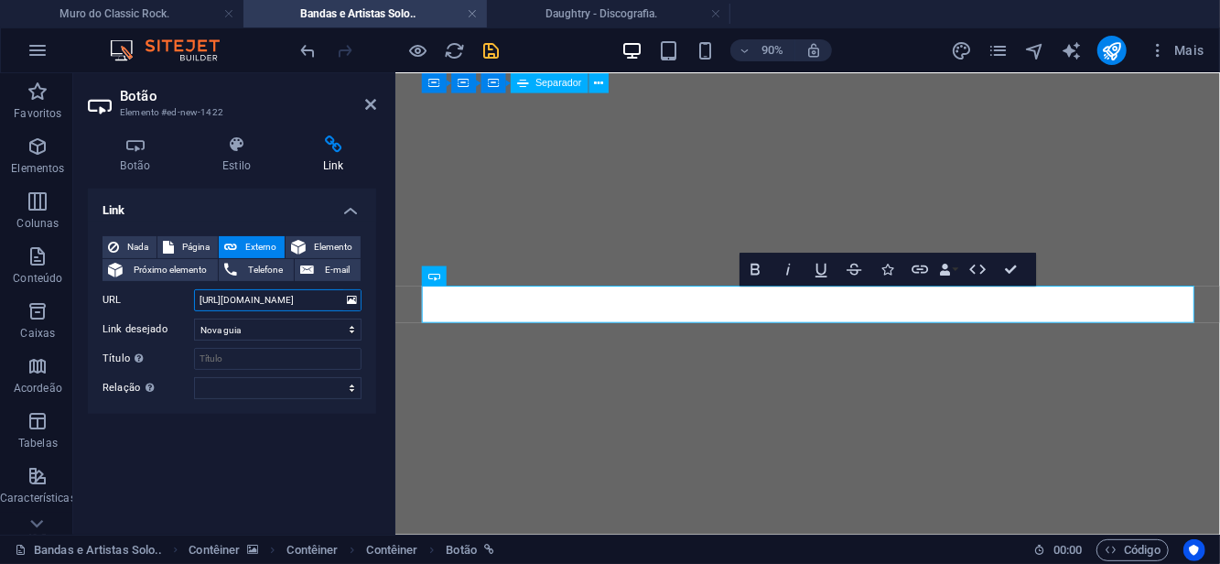
drag, startPoint x: 268, startPoint y: 303, endPoint x: 325, endPoint y: 300, distance: 56.8
click at [325, 300] on input "[URL][DOMAIN_NAME]" at bounding box center [277, 300] width 167 height 22
click at [285, 302] on input "[URL][DOMAIN_NAME]" at bounding box center [277, 300] width 167 height 22
drag, startPoint x: 270, startPoint y: 302, endPoint x: 370, endPoint y: 300, distance: 99.8
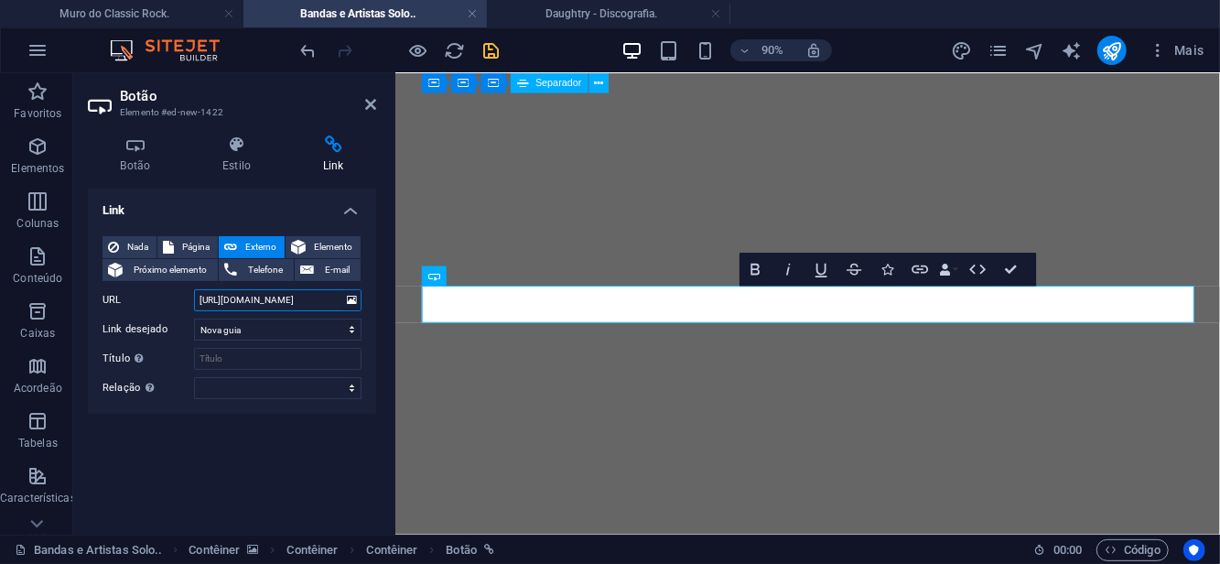
click at [361, 300] on input "[URL][DOMAIN_NAME]" at bounding box center [277, 300] width 167 height 22
paste input "oad"
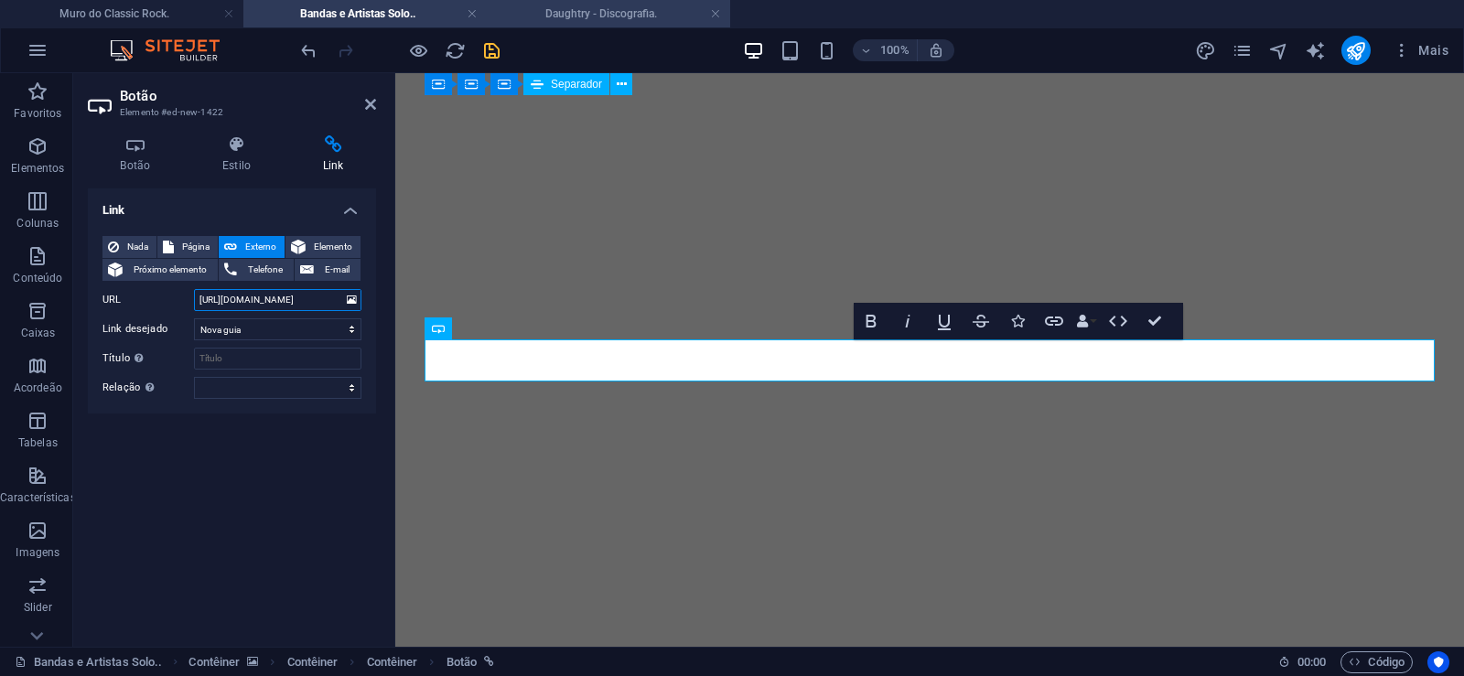
scroll to position [34647, 0]
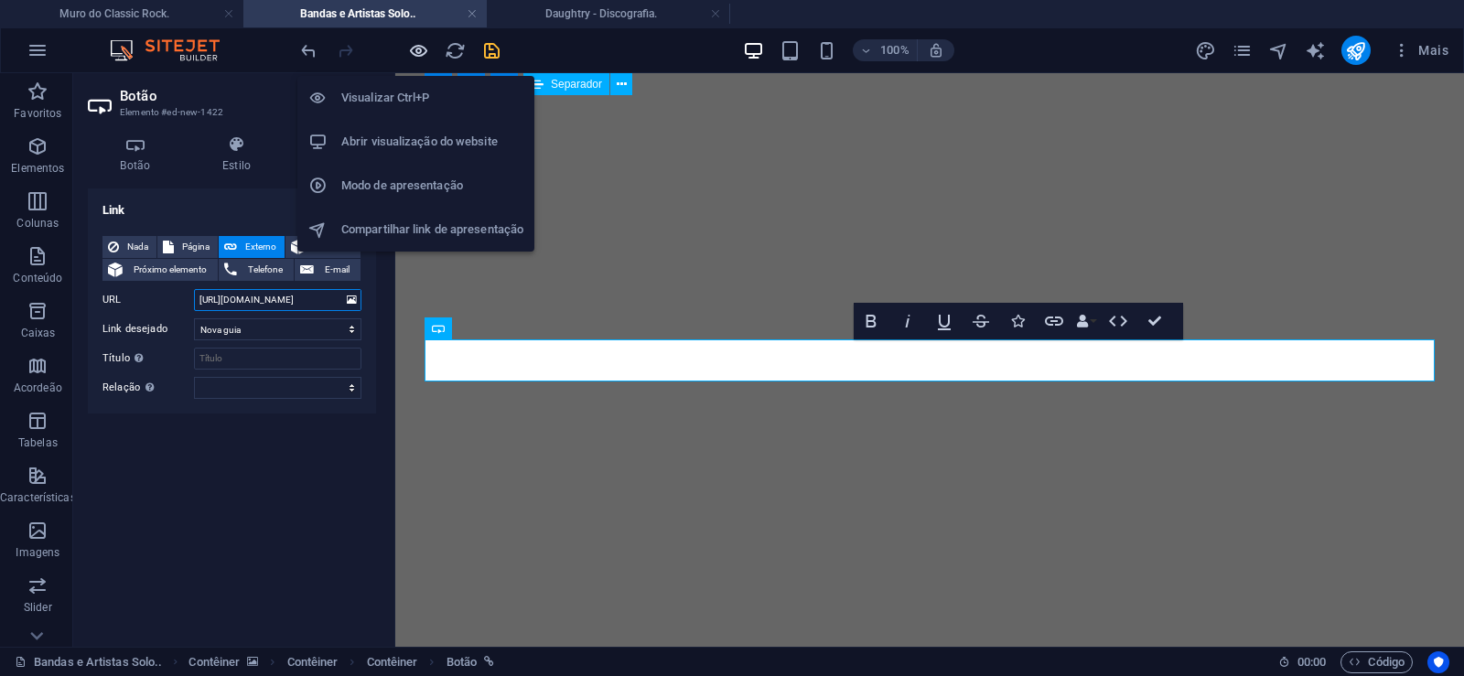
type input "[URL][DOMAIN_NAME]"
drag, startPoint x: 417, startPoint y: 47, endPoint x: 200, endPoint y: 245, distance: 294.0
click at [417, 47] on icon "button" at bounding box center [418, 50] width 21 height 21
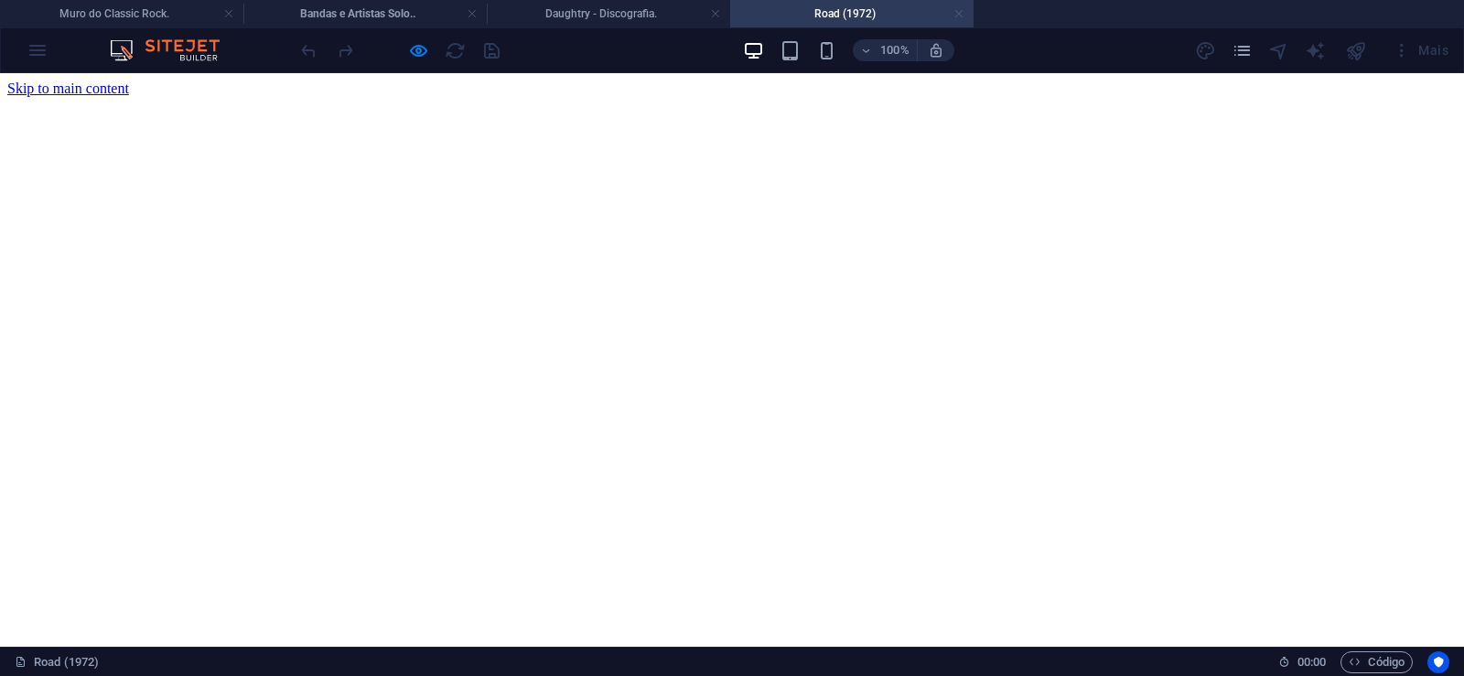
scroll to position [0, 0]
click at [959, 14] on link at bounding box center [958, 13] width 11 height 17
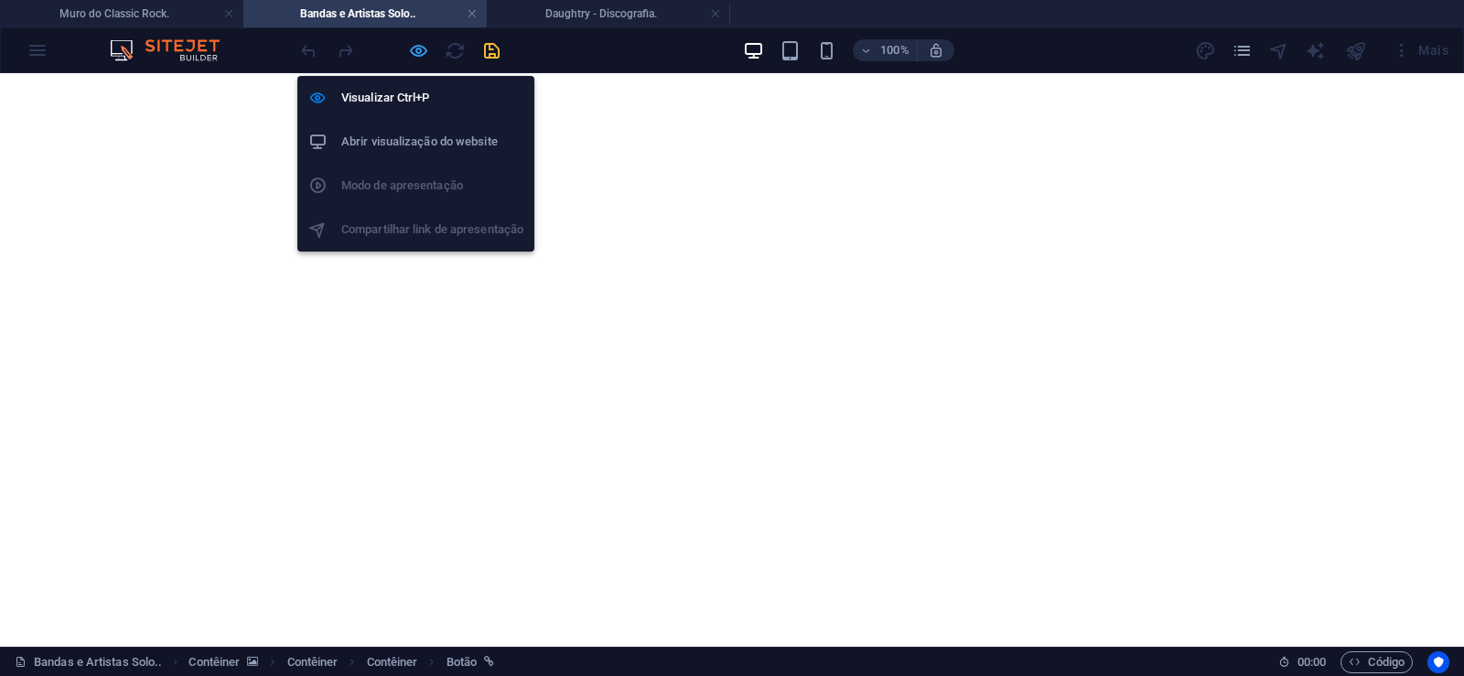
click at [420, 53] on icon "button" at bounding box center [418, 50] width 21 height 21
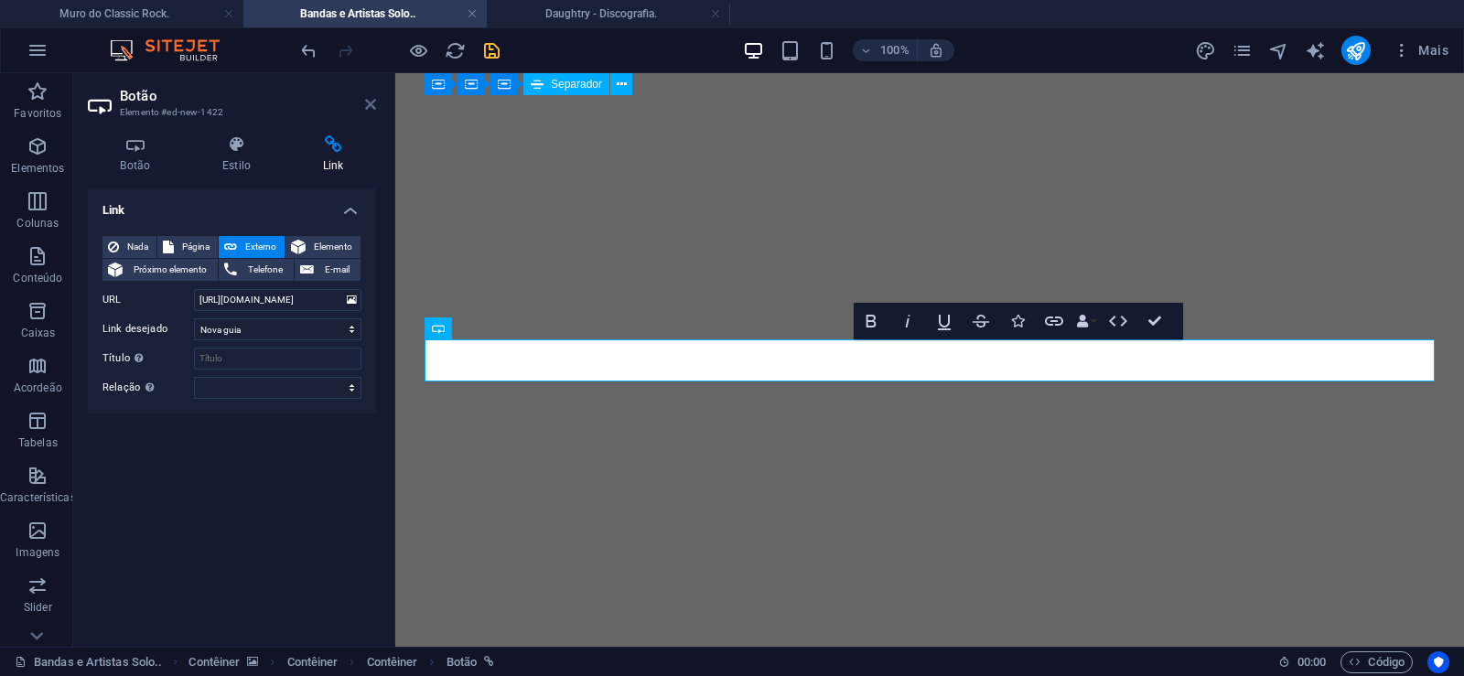
drag, startPoint x: 282, startPoint y: 315, endPoint x: 373, endPoint y: 104, distance: 229.5
click at [373, 104] on icon at bounding box center [370, 104] width 11 height 15
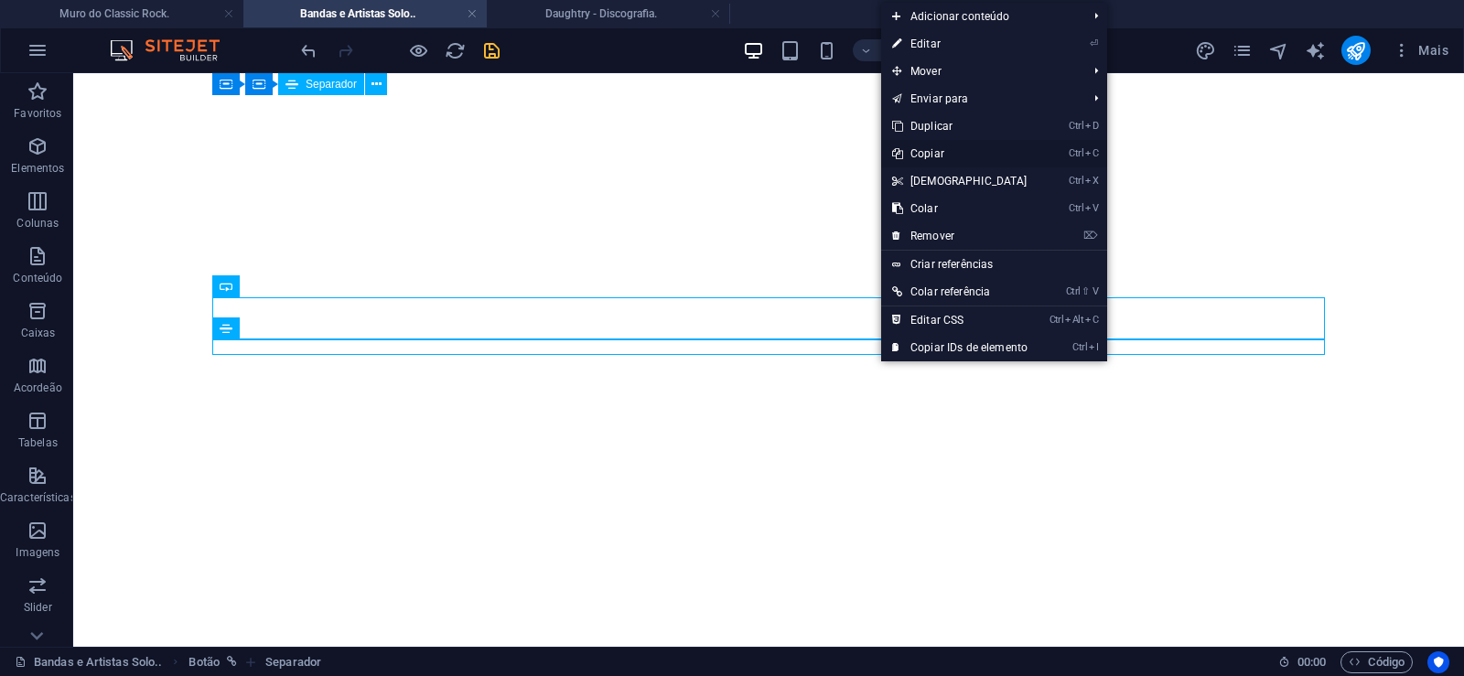
click at [928, 155] on link "Ctrl C Copiar" at bounding box center [959, 153] width 157 height 27
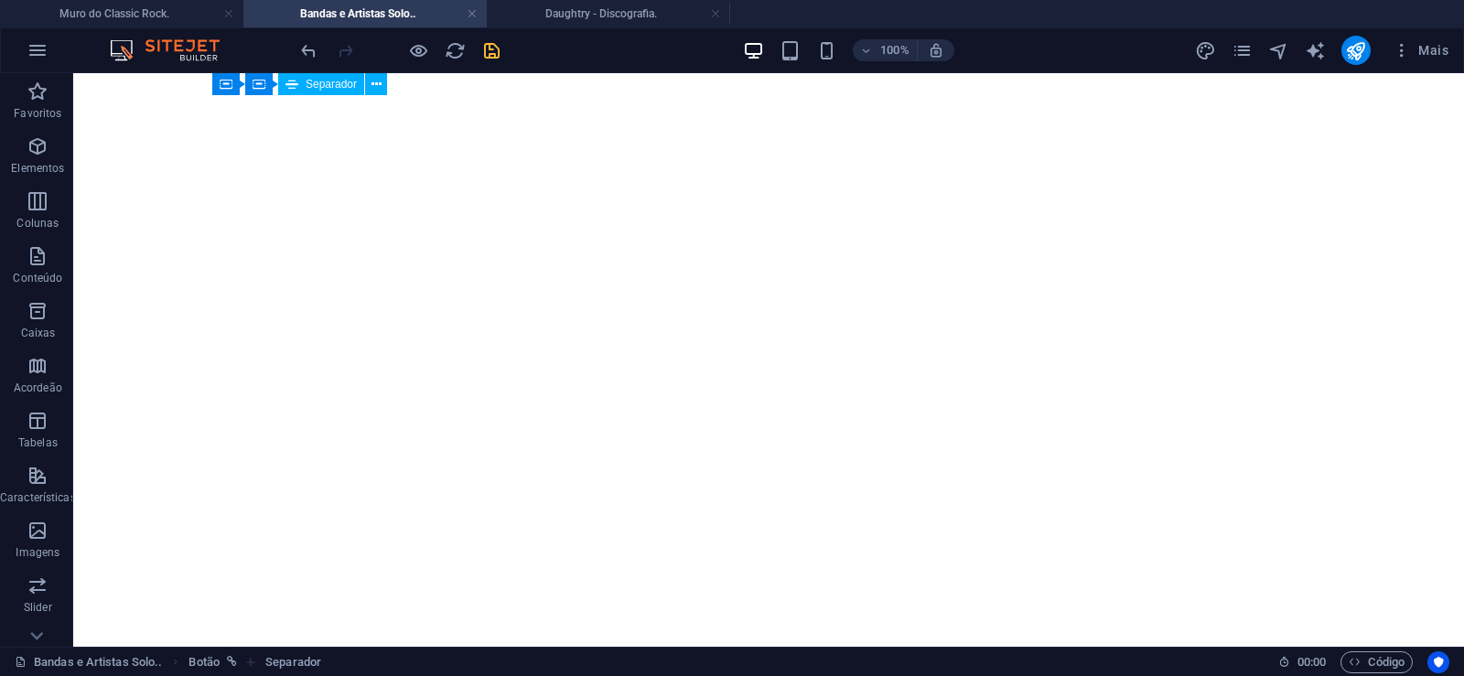
scroll to position [568, 0]
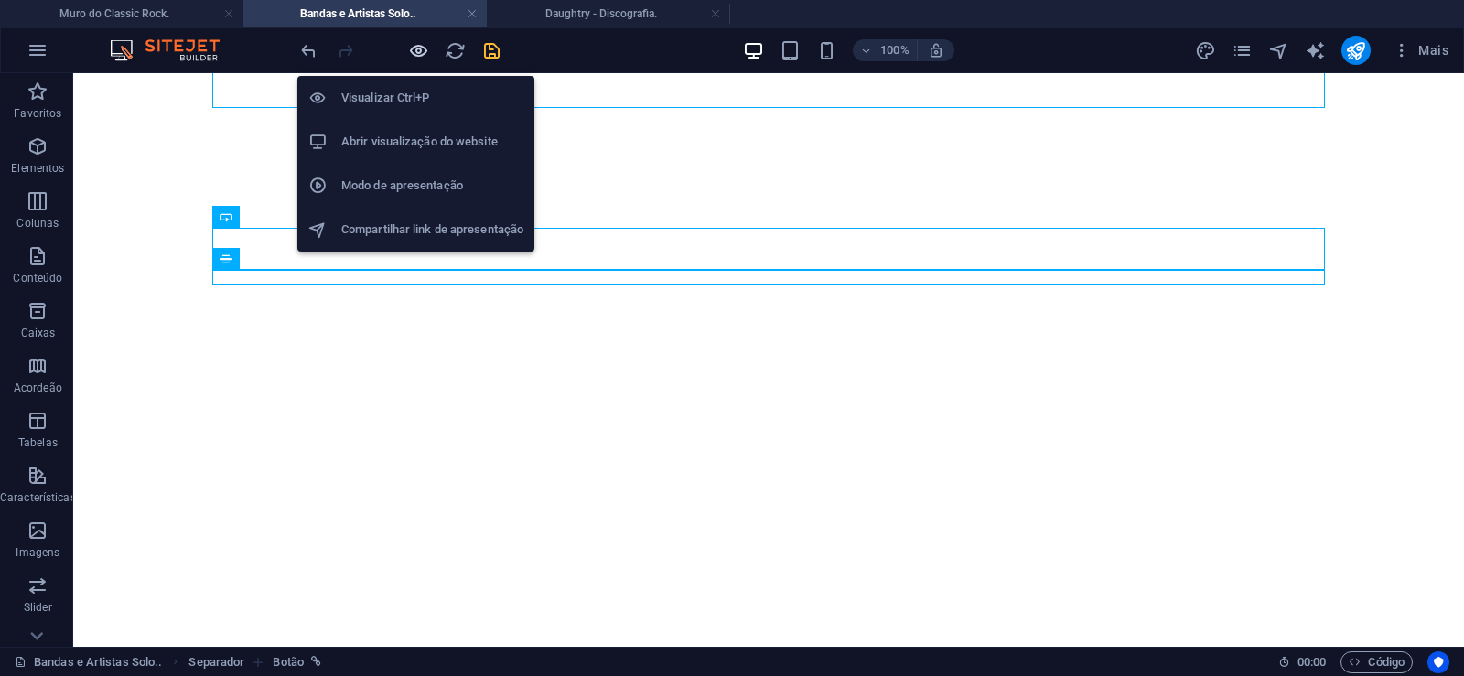
click at [422, 54] on icon "button" at bounding box center [418, 50] width 21 height 21
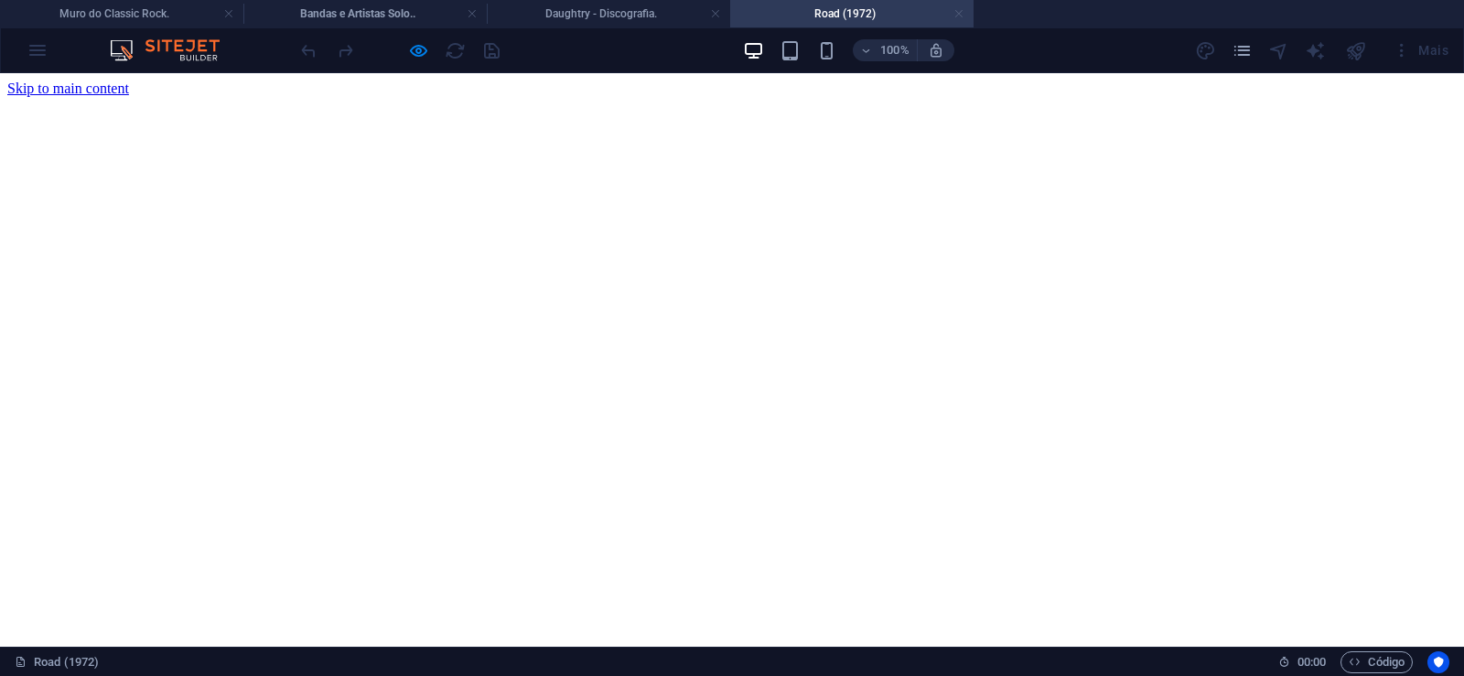
scroll to position [0, 0]
drag, startPoint x: 959, startPoint y: 14, endPoint x: 1055, endPoint y: 390, distance: 388.2
click at [959, 14] on link at bounding box center [958, 13] width 11 height 17
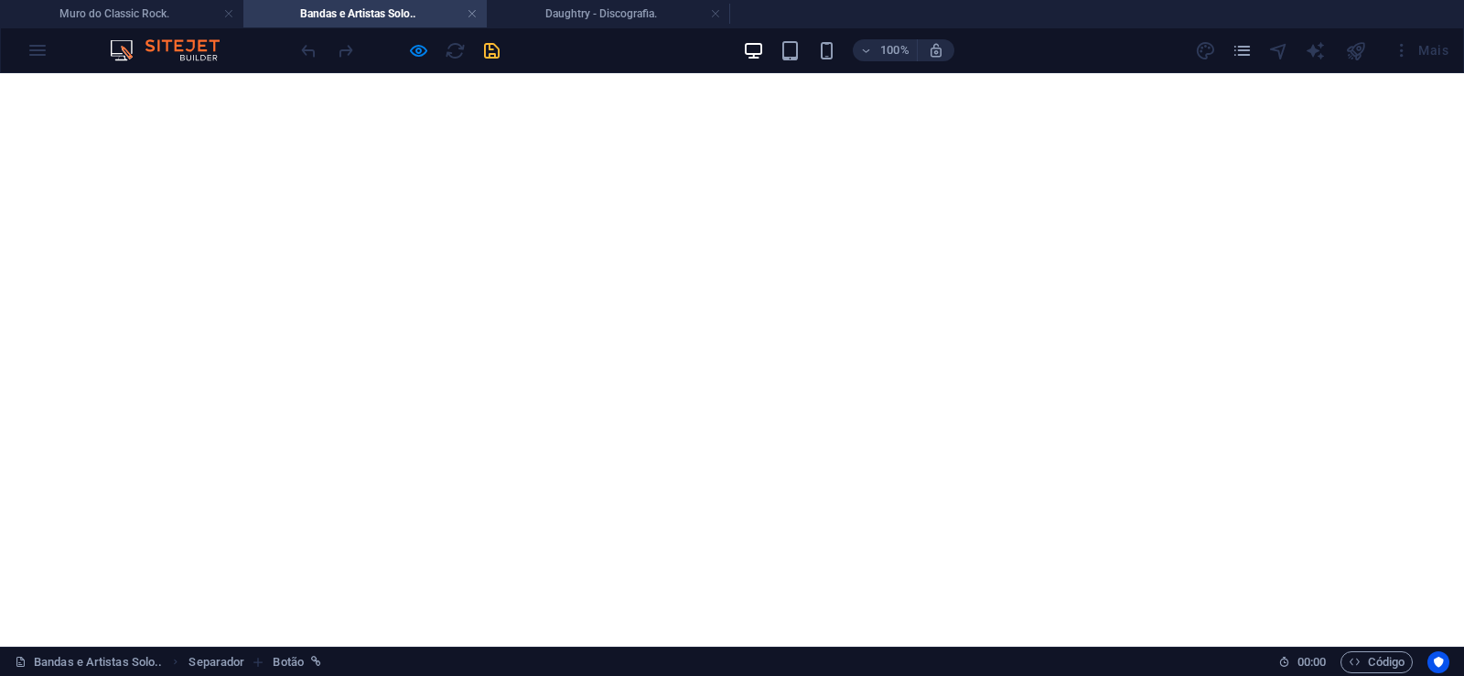
scroll to position [568, 0]
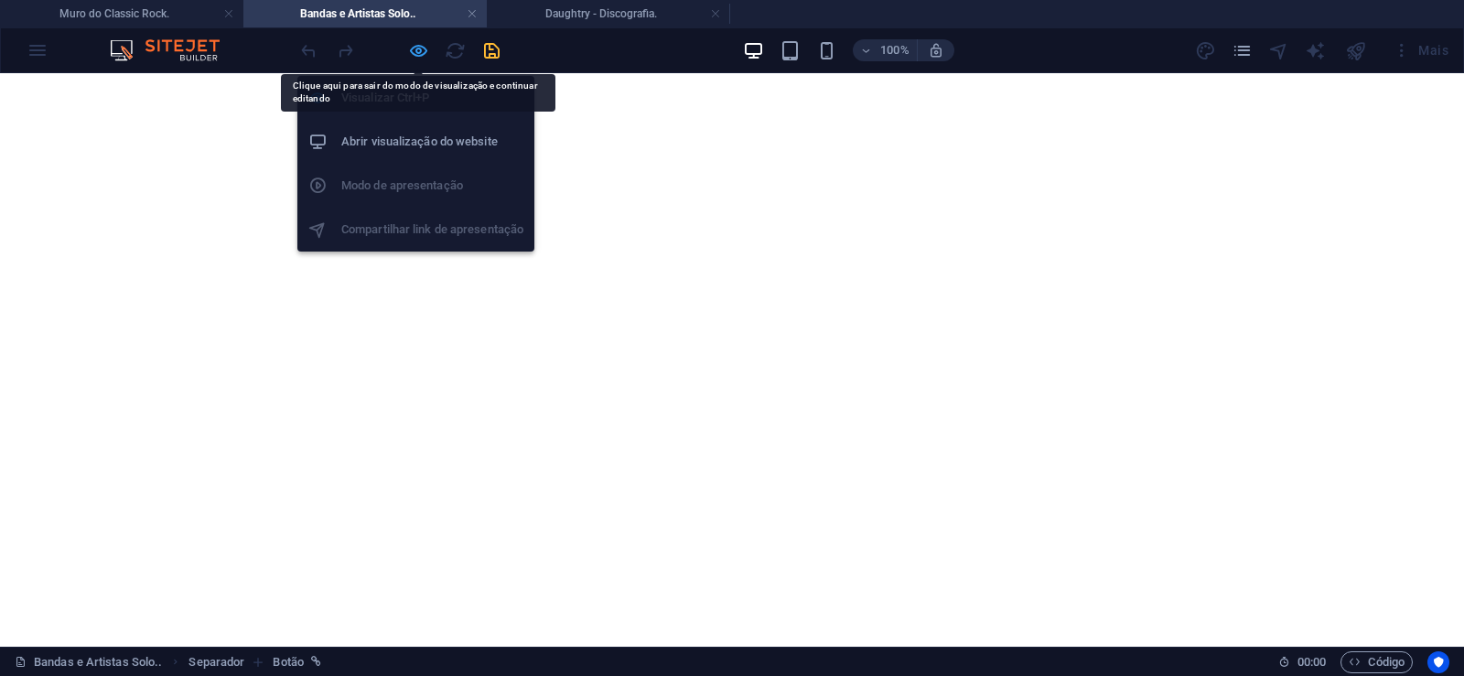
click at [412, 50] on icon "button" at bounding box center [418, 50] width 21 height 21
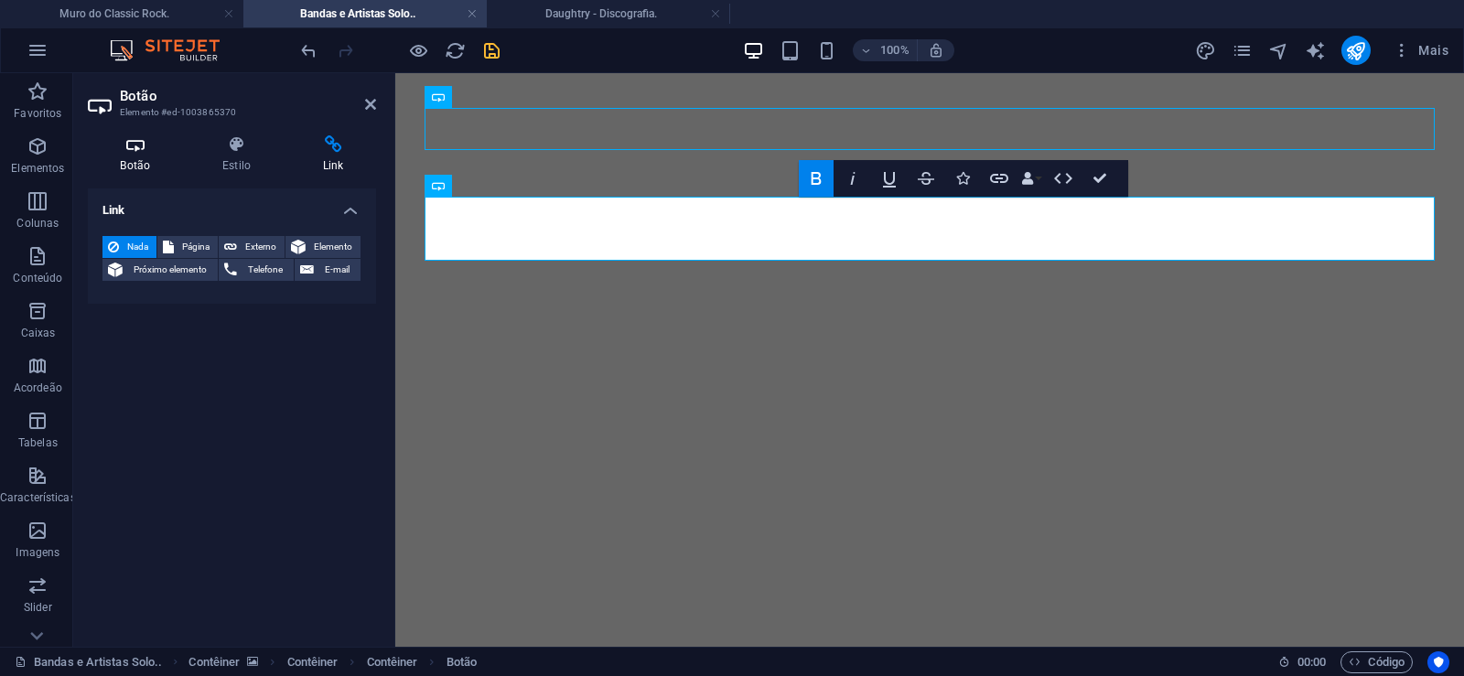
click at [143, 164] on h4 "Botão" at bounding box center [139, 154] width 102 height 38
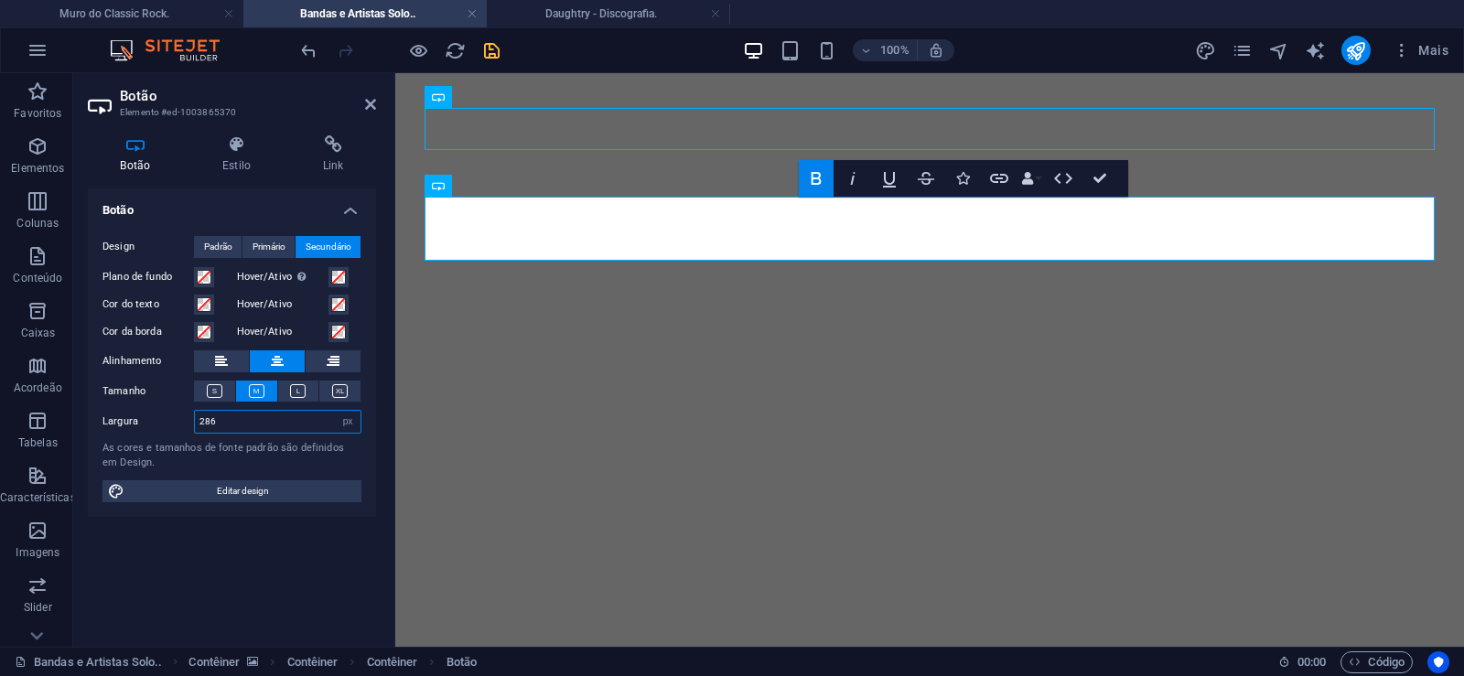
drag, startPoint x: 235, startPoint y: 424, endPoint x: 80, endPoint y: 428, distance: 155.6
click at [195, 428] on input "286" at bounding box center [278, 422] width 166 height 22
drag, startPoint x: 237, startPoint y: 416, endPoint x: 135, endPoint y: 417, distance: 101.6
click at [195, 417] on input "306" at bounding box center [278, 422] width 166 height 22
drag, startPoint x: 227, startPoint y: 427, endPoint x: 91, endPoint y: 418, distance: 136.6
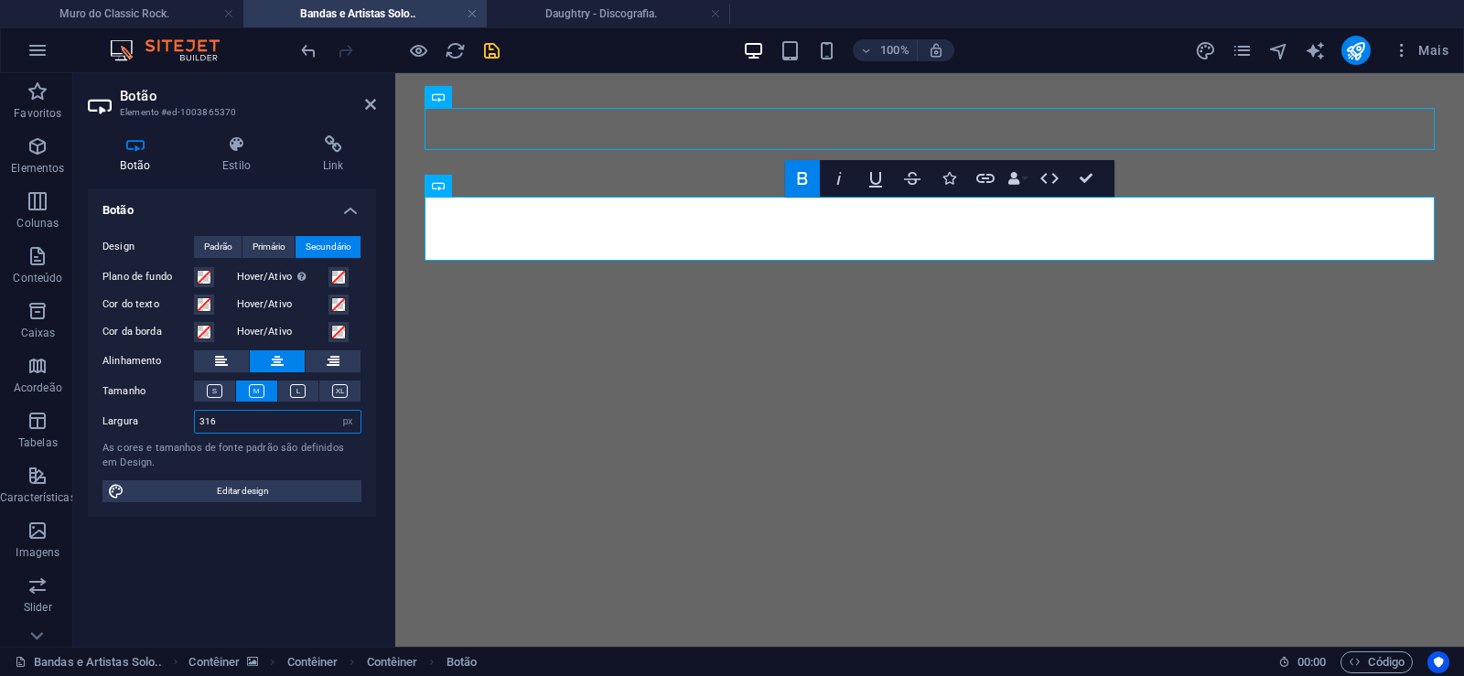
click at [195, 418] on input "316" at bounding box center [278, 422] width 166 height 22
drag, startPoint x: 229, startPoint y: 425, endPoint x: 103, endPoint y: 425, distance: 125.4
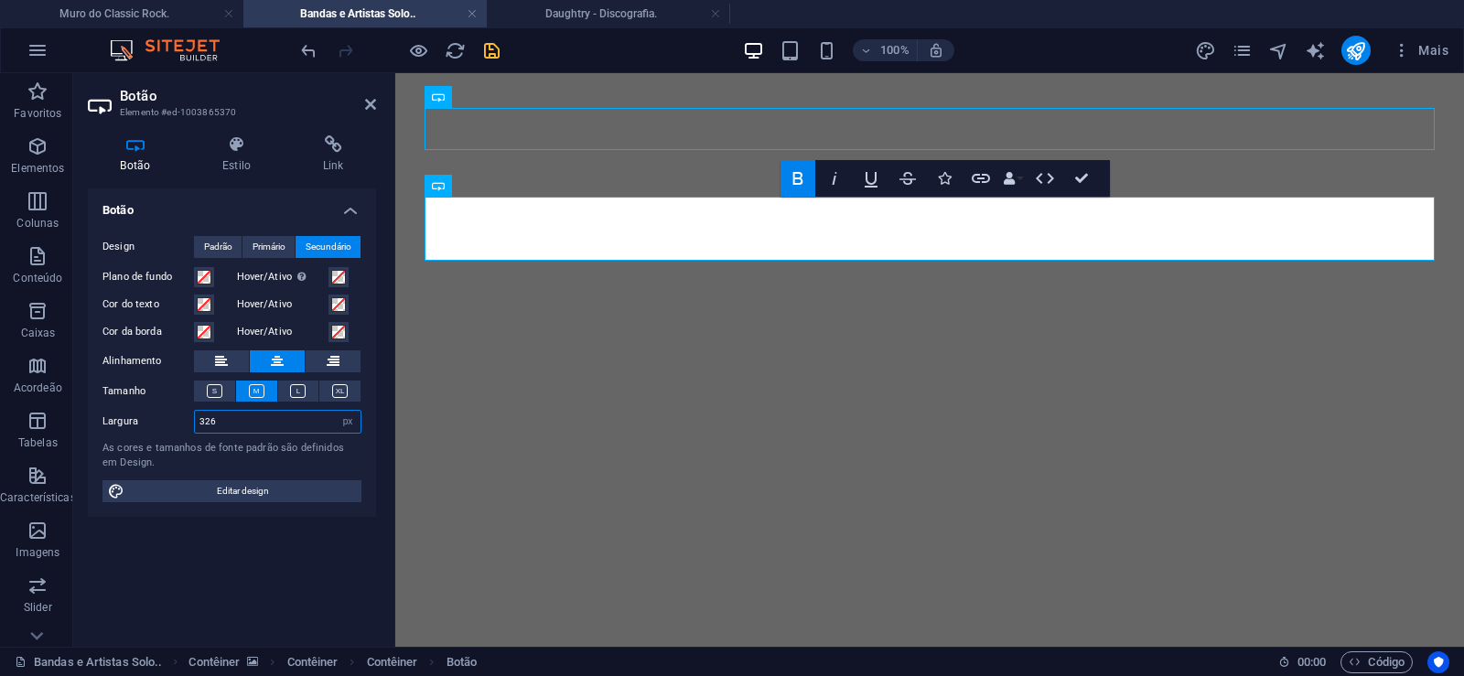
click at [195, 425] on input "326" at bounding box center [278, 422] width 166 height 22
drag, startPoint x: 223, startPoint y: 425, endPoint x: 105, endPoint y: 424, distance: 118.1
click at [195, 425] on input "336" at bounding box center [278, 422] width 166 height 22
drag, startPoint x: 229, startPoint y: 425, endPoint x: 1, endPoint y: 423, distance: 227.9
click at [195, 419] on input "346" at bounding box center [278, 422] width 166 height 22
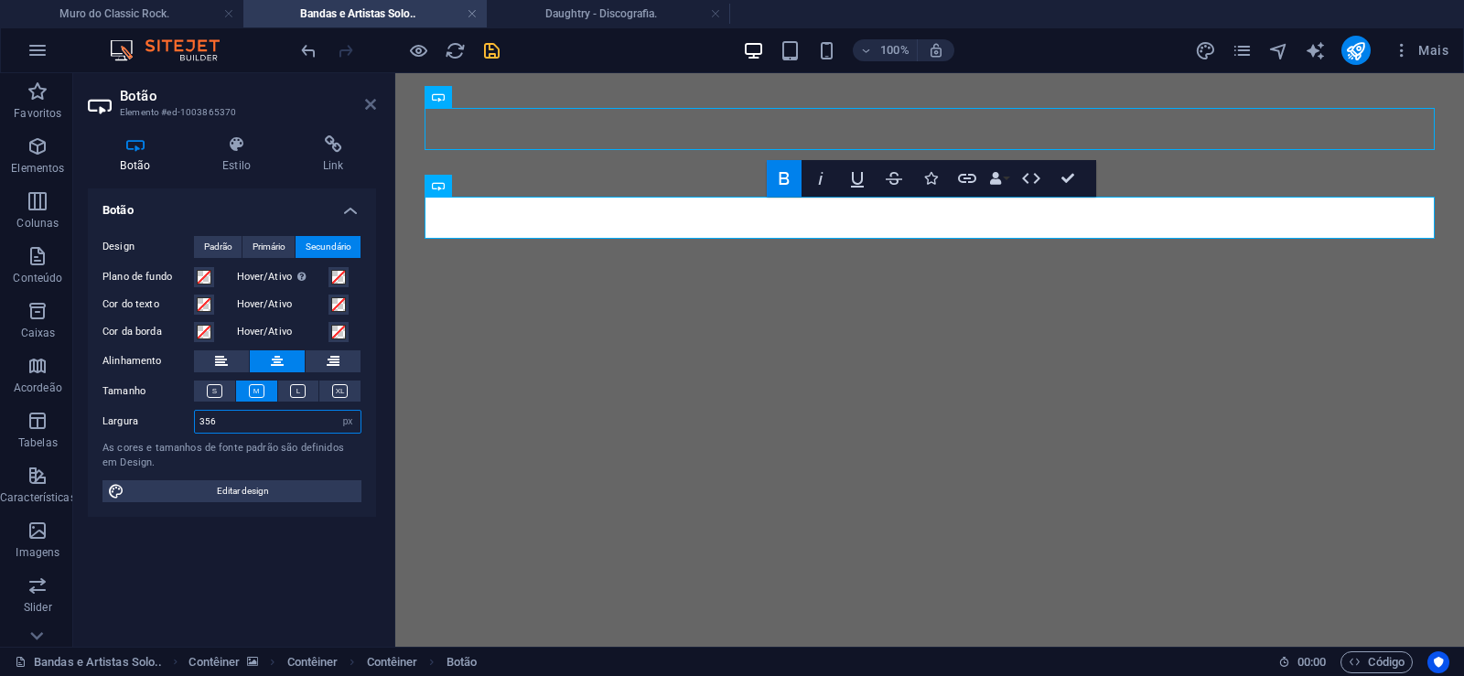
type input "356"
click at [366, 105] on icon at bounding box center [370, 104] width 11 height 15
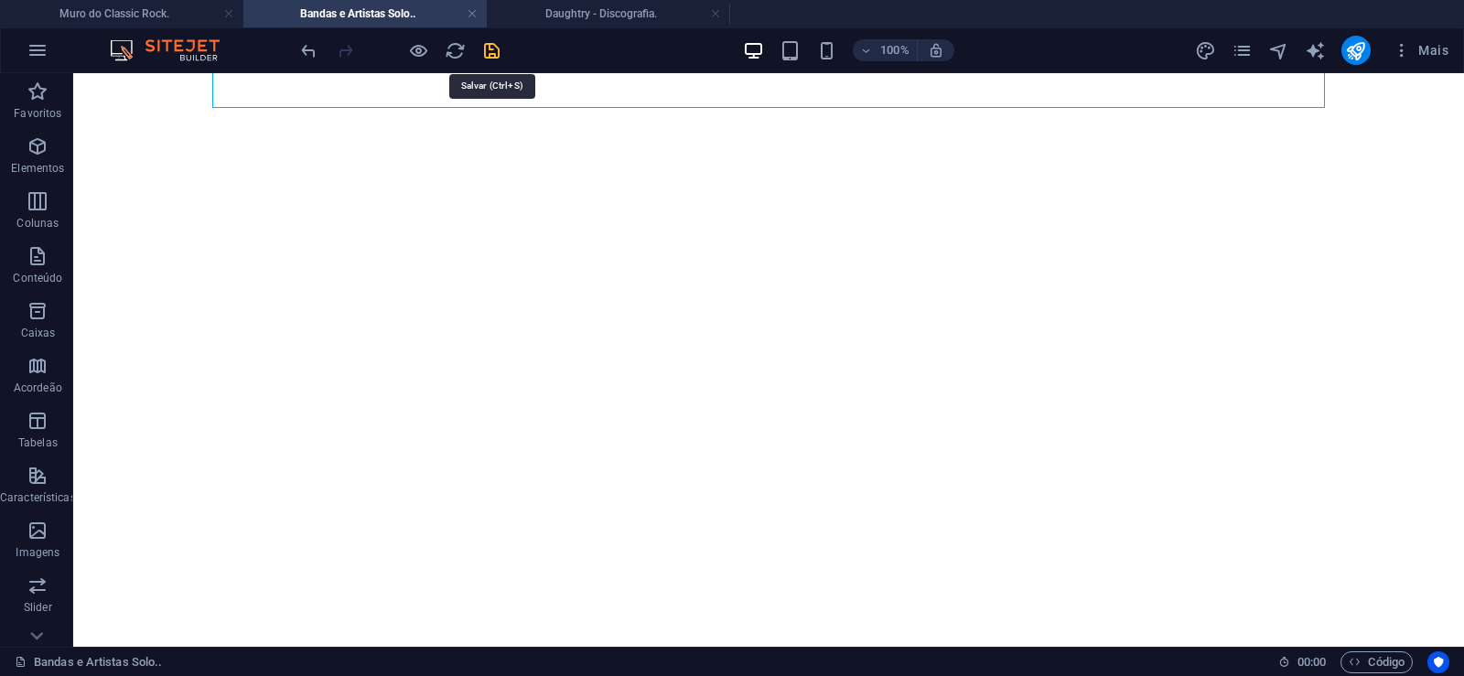
click at [489, 54] on icon "save" at bounding box center [491, 50] width 21 height 21
click at [1238, 44] on icon "pages" at bounding box center [1242, 50] width 21 height 21
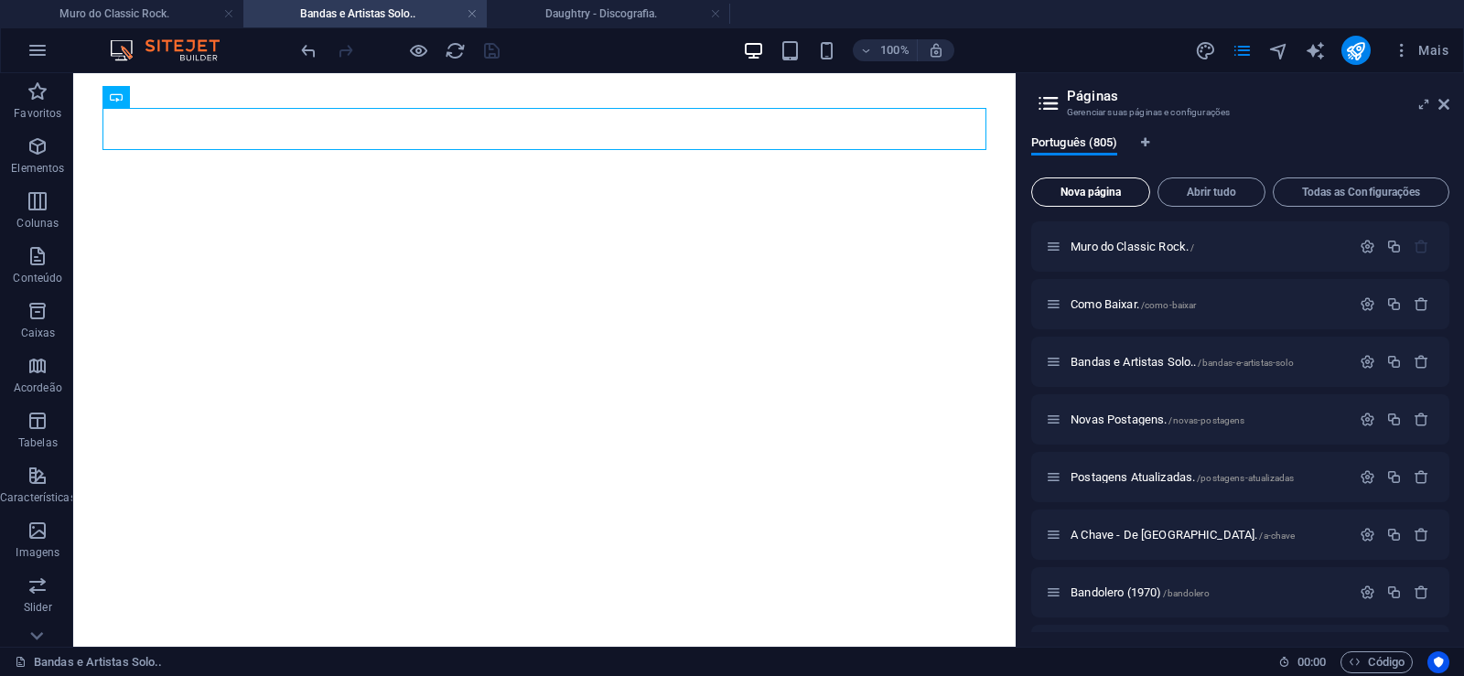
click at [1079, 190] on span "Nova página" at bounding box center [1090, 192] width 102 height 11
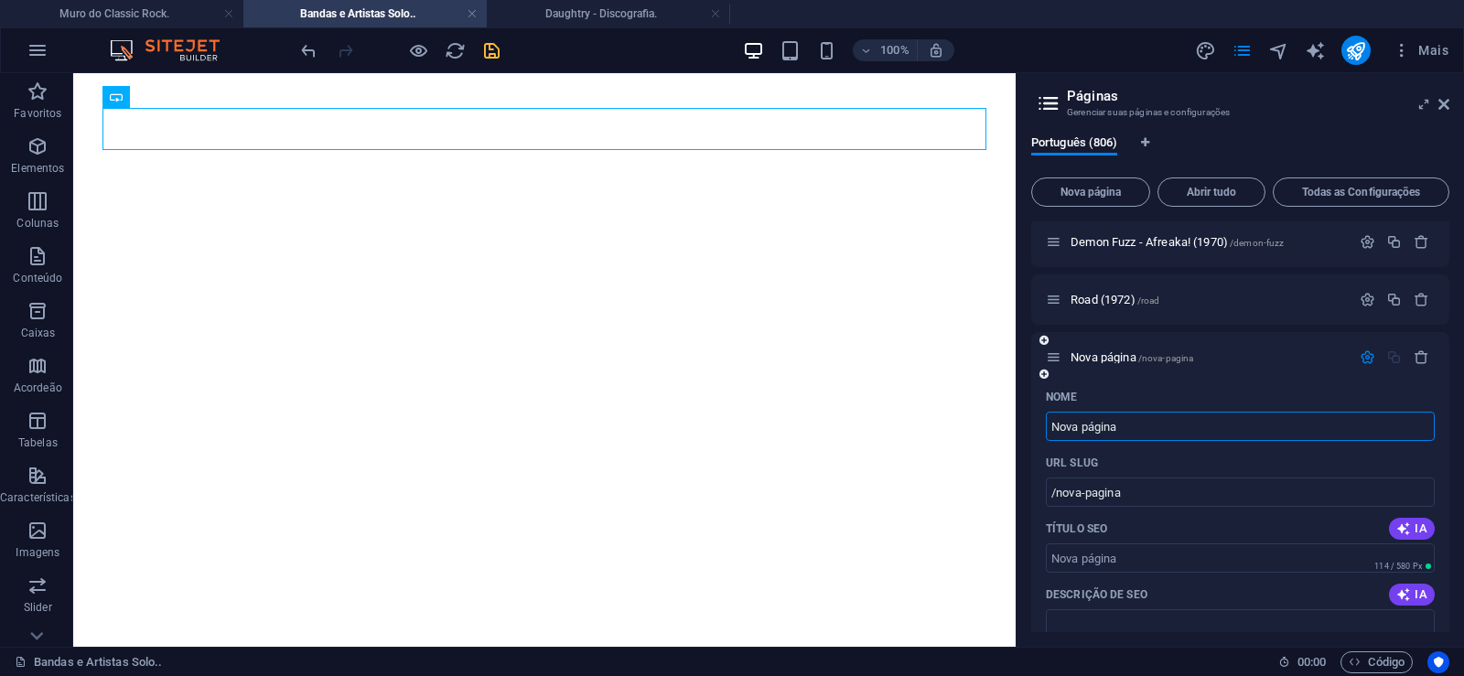
paste input "[PERSON_NAME] e a Tropa Maldita (1973)"
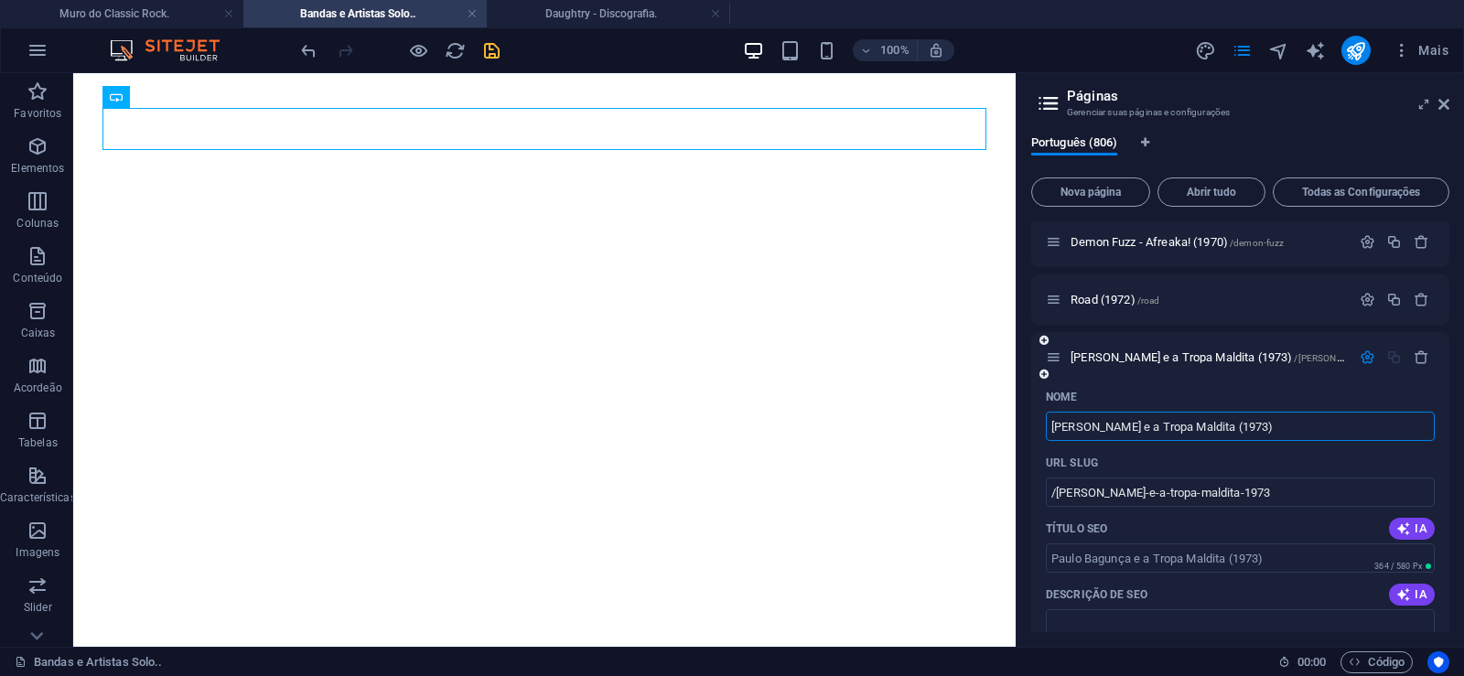
type input "[PERSON_NAME] e a Tropa Maldita (1973)"
type input "/[PERSON_NAME]-e-a-tropa-maldita-1973"
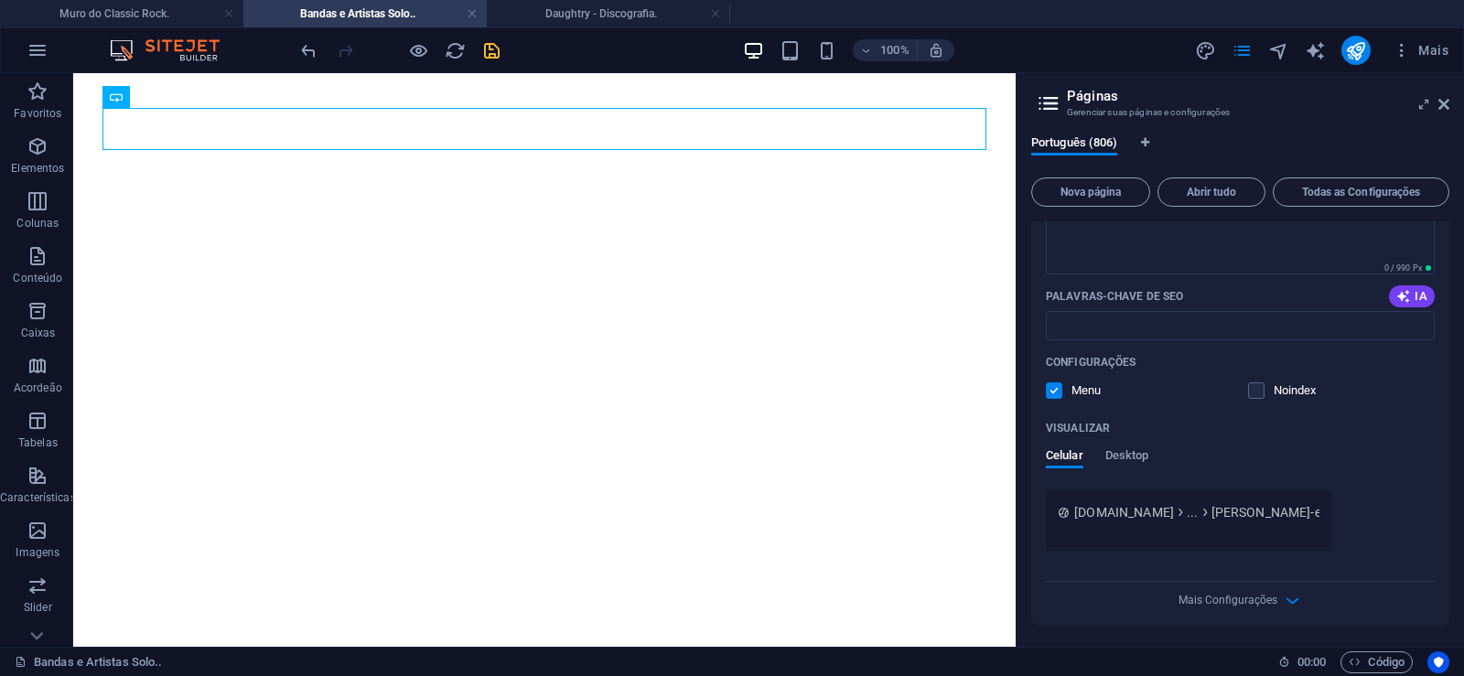
scroll to position [46690, 0]
click at [1069, 308] on div "Palavras-chave de SEO IA" at bounding box center [1240, 295] width 389 height 29
click at [1066, 328] on input "Palavras-chave de SEO" at bounding box center [1240, 324] width 389 height 29
paste input "[PERSON_NAME] e a Tropa Maldita (1973) Download."
type input "[PERSON_NAME] e a Tropa Maldita (1973) Download."
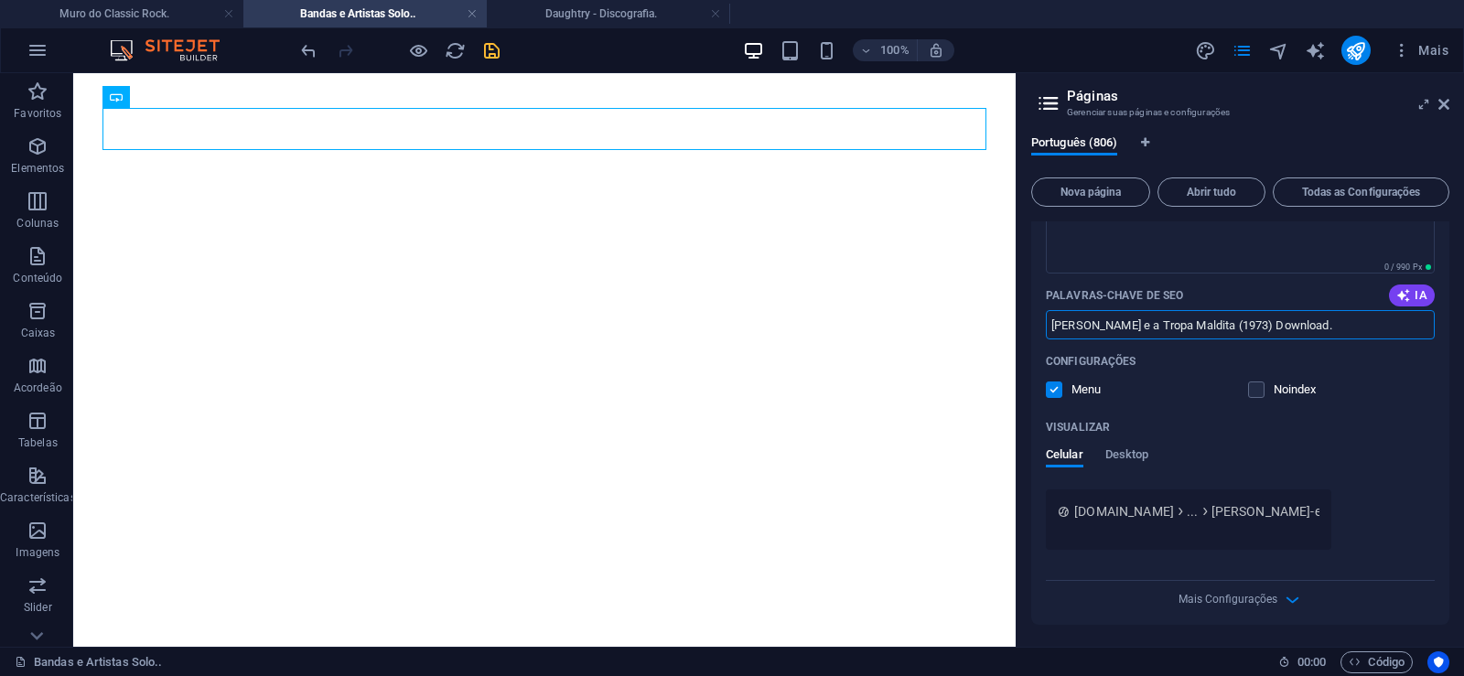
scroll to position [46526, 0]
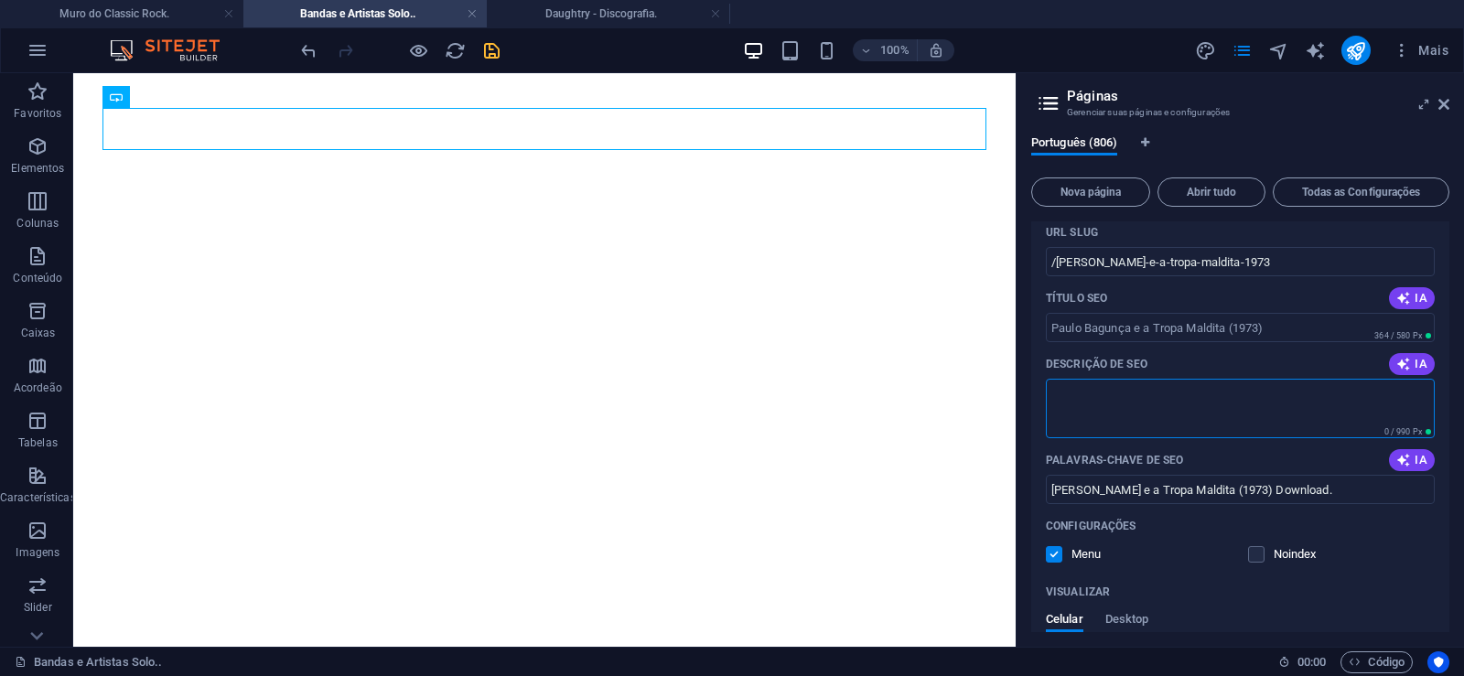
click at [1101, 395] on textarea "Descrição de SEO" at bounding box center [1240, 408] width 389 height 59
paste textarea "[PERSON_NAME] e a Tropa Maldita foi um grupo musical brasileiro formado no [GEO…"
type textarea "[PERSON_NAME] e a Tropa Maldita foi um grupo musical brasileiro formado no [GEO…"
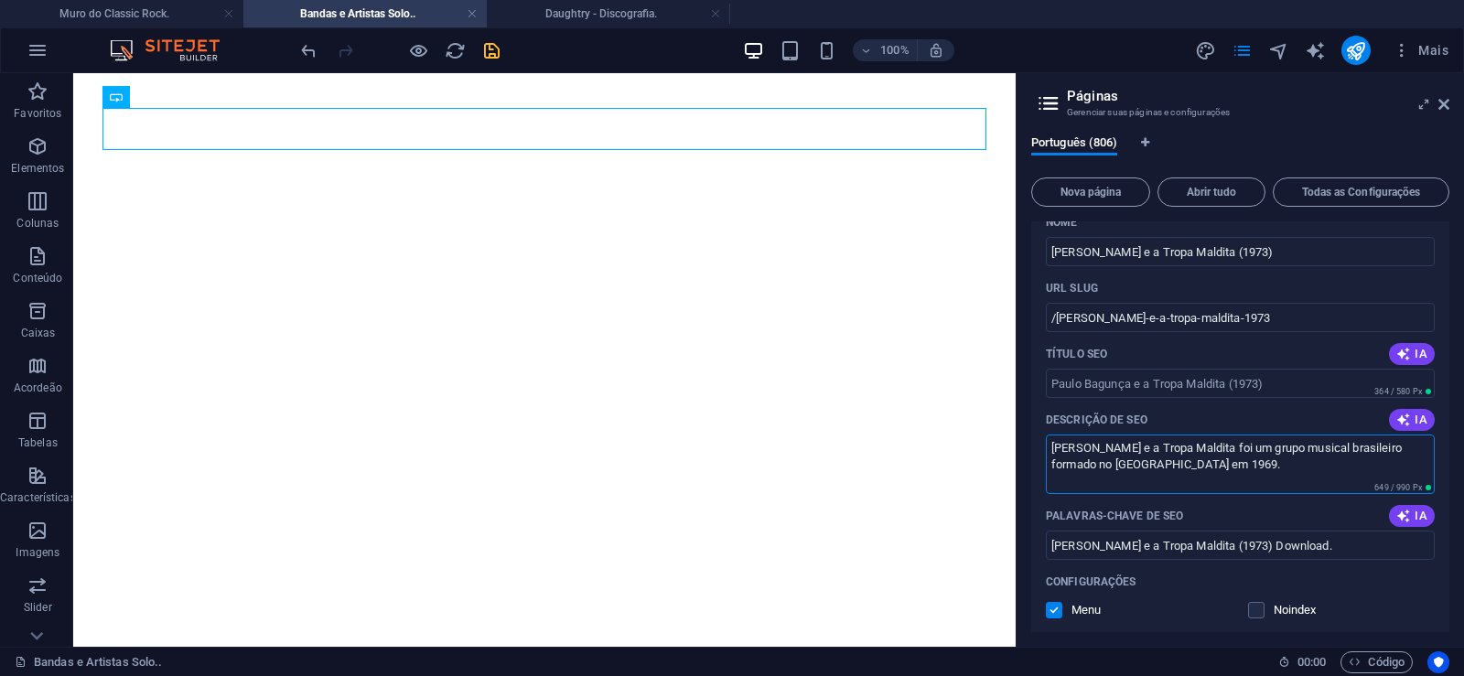
scroll to position [46443, 0]
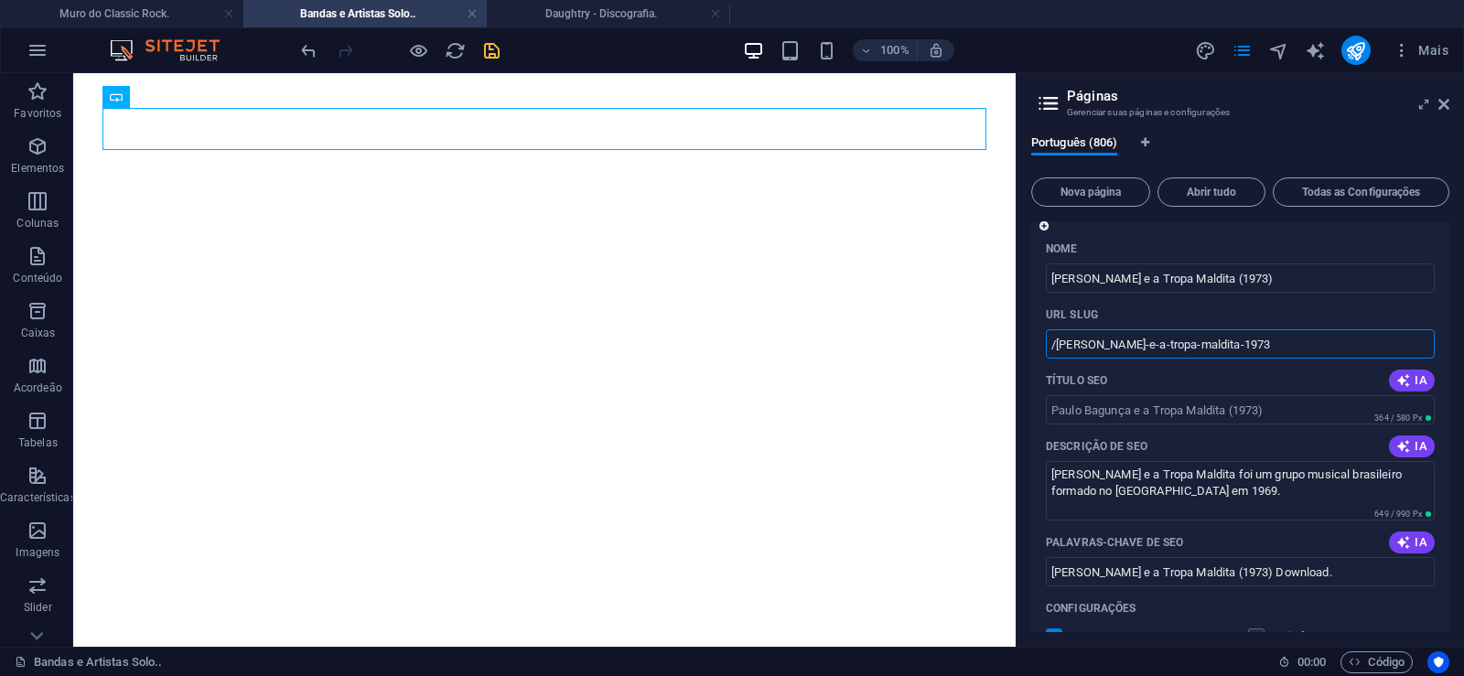
drag, startPoint x: 1136, startPoint y: 346, endPoint x: 1056, endPoint y: 363, distance: 81.5
click at [1056, 359] on input "/[PERSON_NAME]-e-a-tropa-maldita-1973" at bounding box center [1240, 343] width 389 height 29
click at [1148, 346] on input "/[PERSON_NAME]-e-a-tropa-maldita-1973" at bounding box center [1240, 343] width 389 height 29
drag, startPoint x: 1136, startPoint y: 341, endPoint x: 1295, endPoint y: 334, distance: 158.5
click at [1295, 334] on input "/[PERSON_NAME]-e-a-tropa-maldita-1973" at bounding box center [1240, 343] width 389 height 29
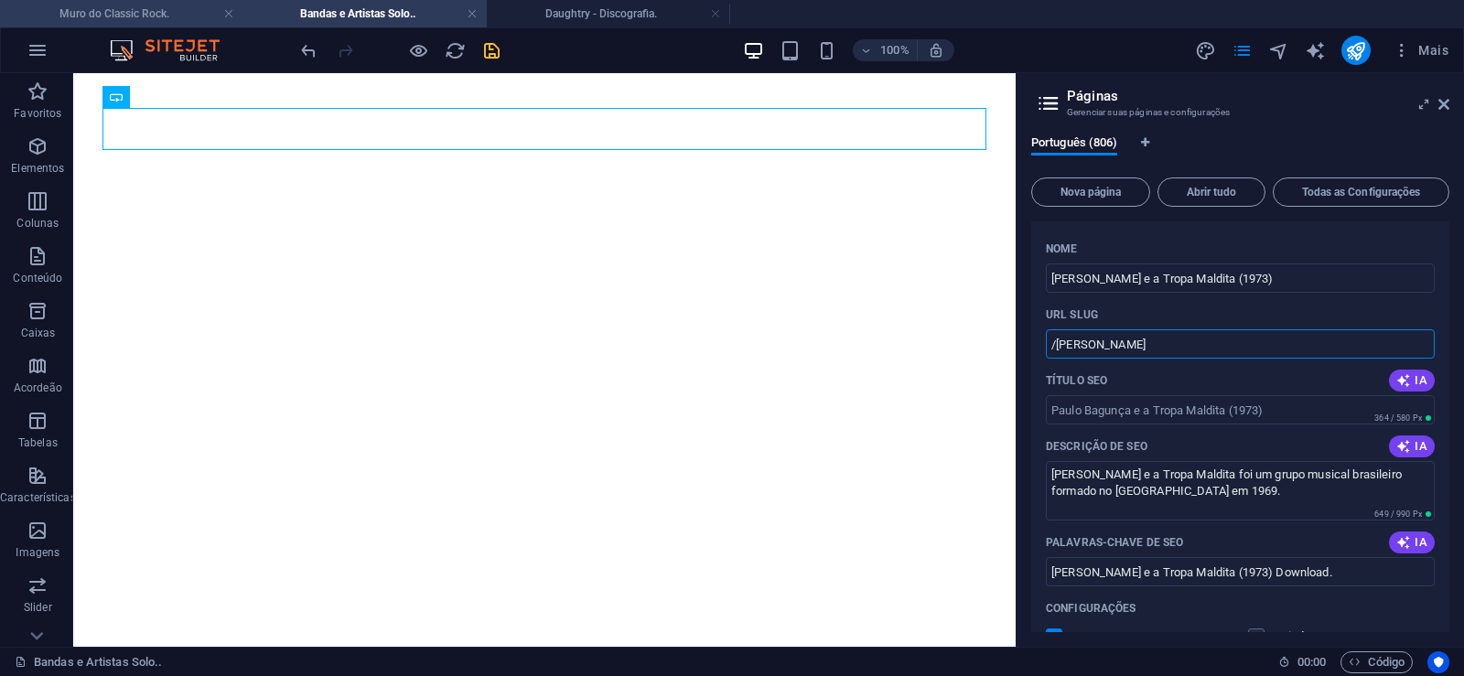
type input "/[PERSON_NAME]"
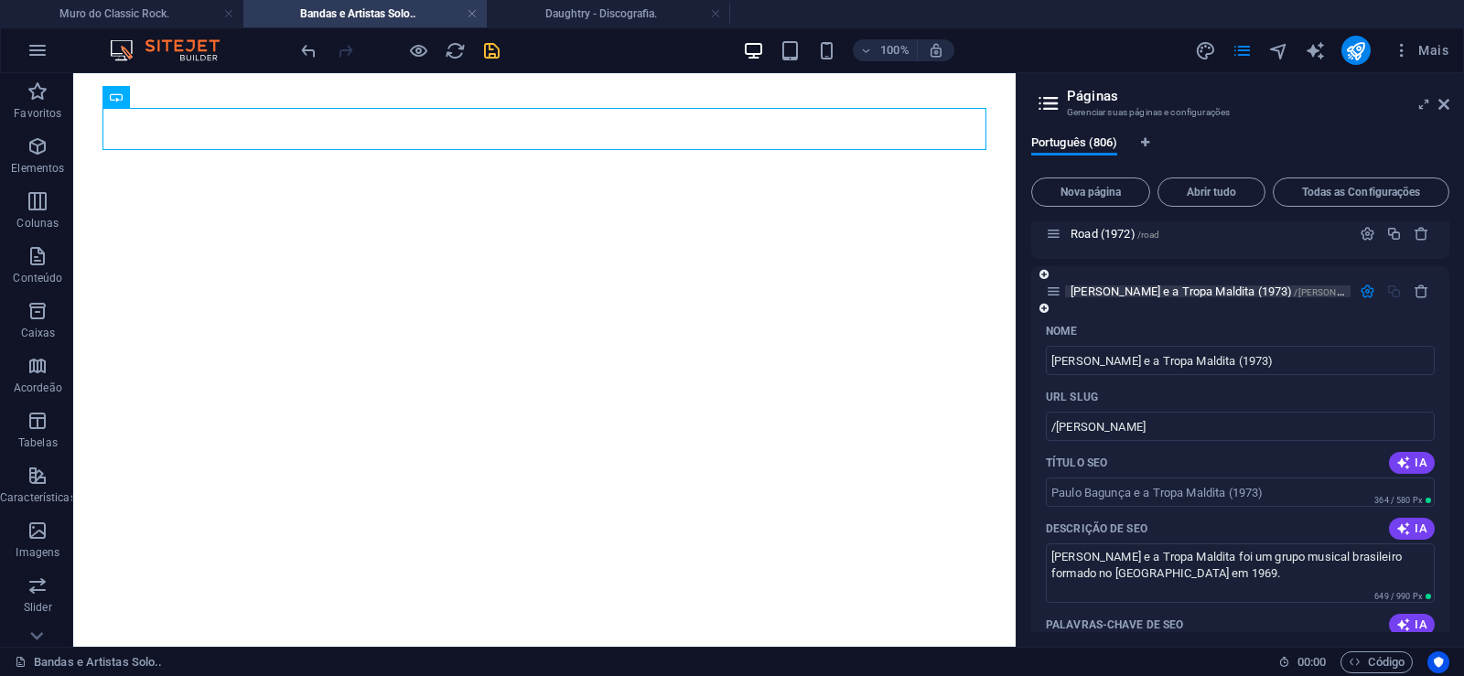
click at [1115, 294] on span "[PERSON_NAME] e a Tropa Maldita (1973) /[PERSON_NAME]" at bounding box center [1221, 292] width 300 height 14
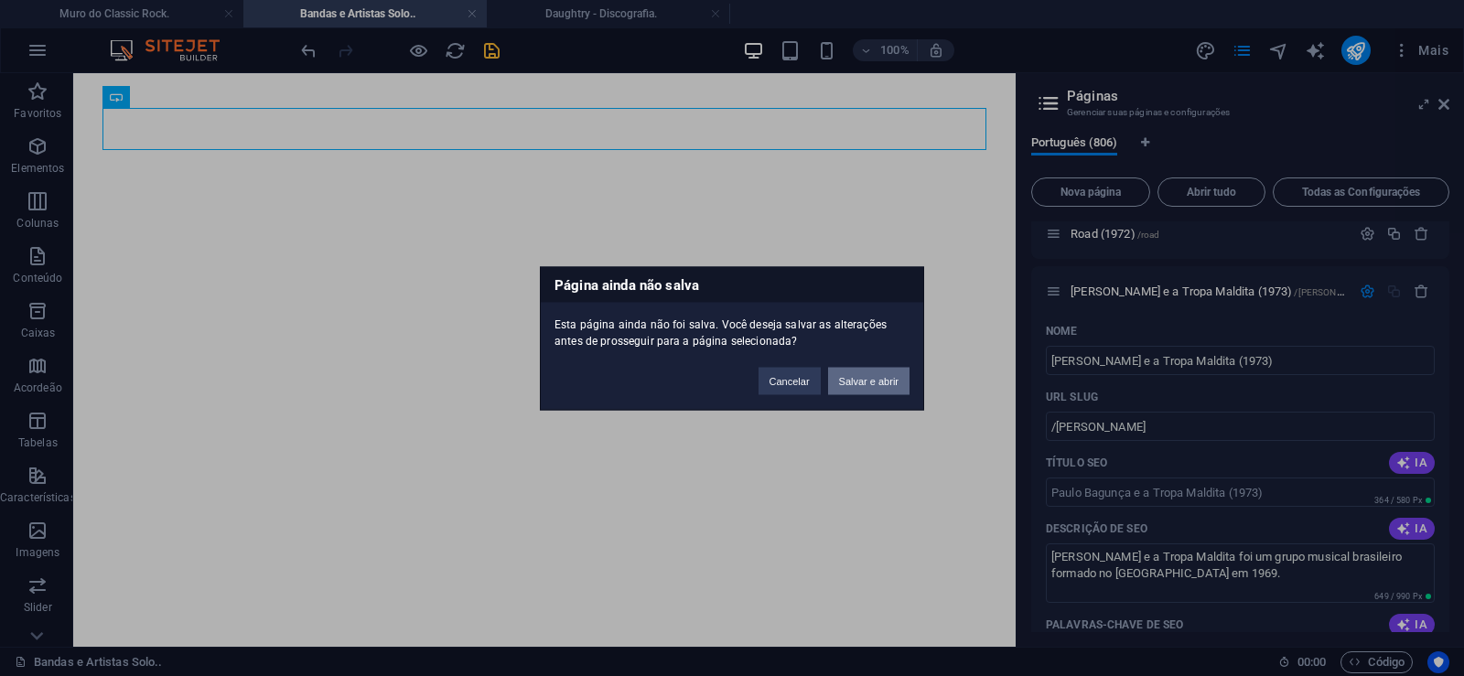
click at [874, 381] on button "Salvar e abrir" at bounding box center [868, 380] width 81 height 27
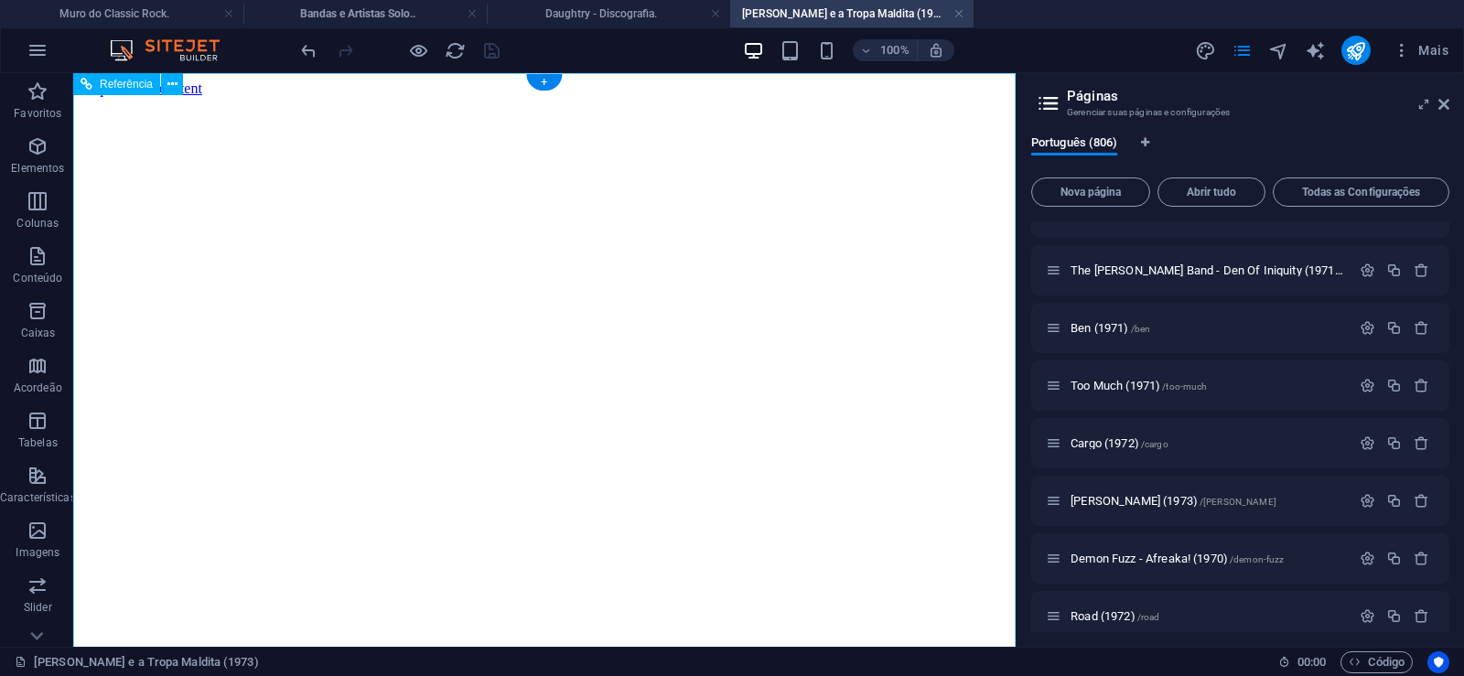
scroll to position [0, 0]
click at [1442, 102] on icon at bounding box center [1443, 104] width 11 height 15
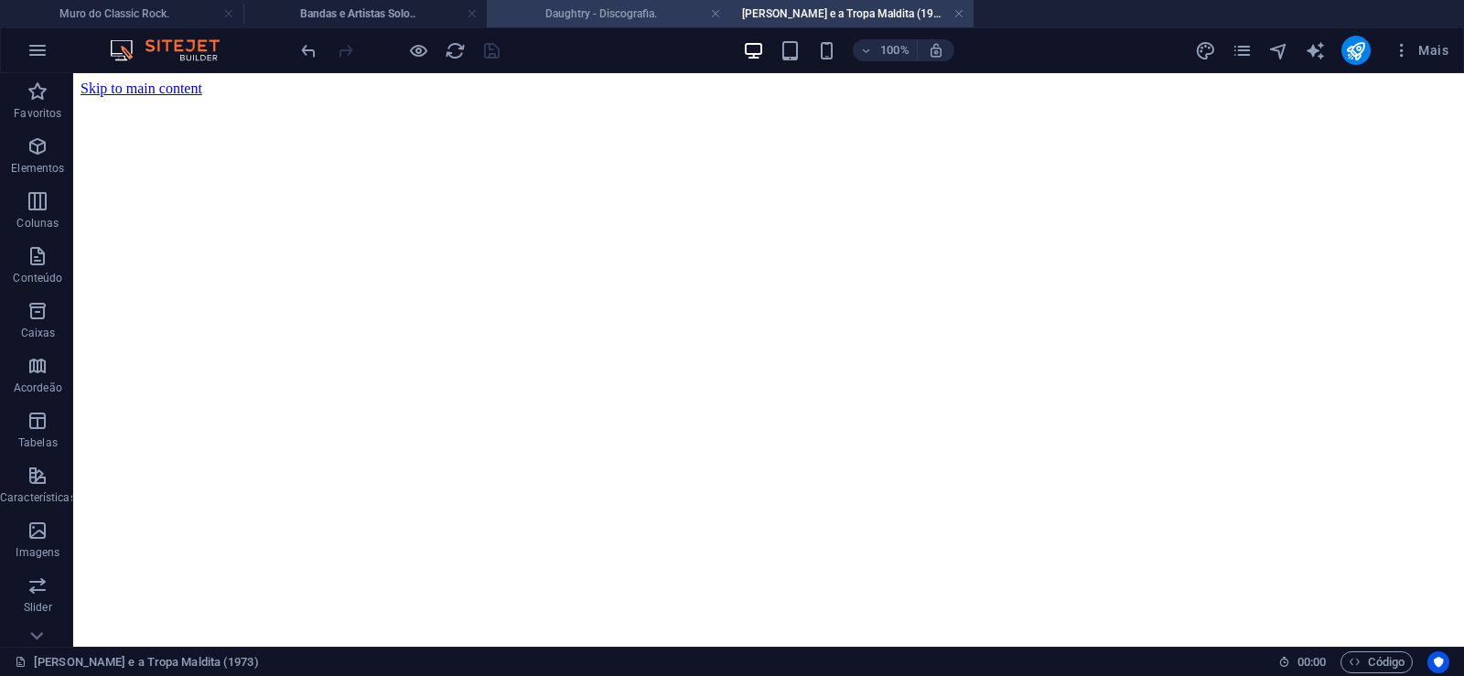
click at [559, 12] on h4 "Daughtry - Discografia." at bounding box center [608, 14] width 243 height 20
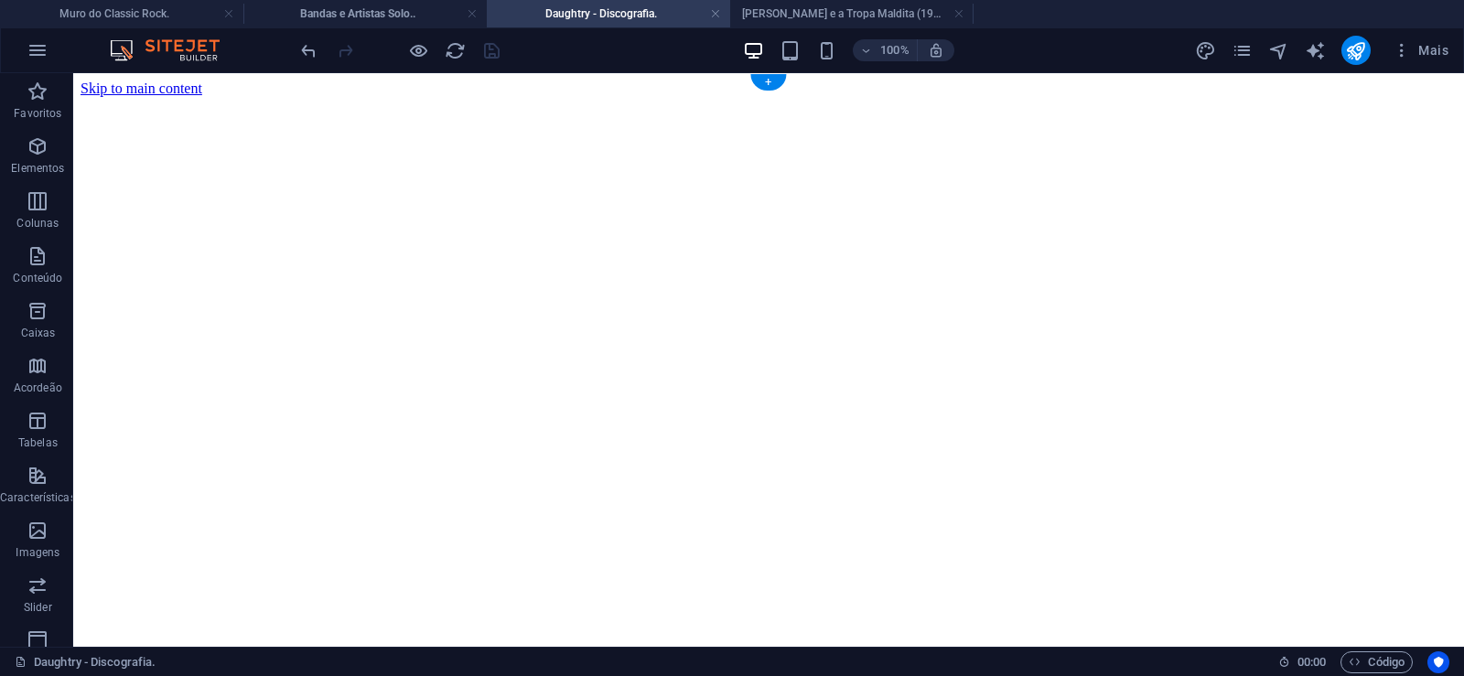
click figure
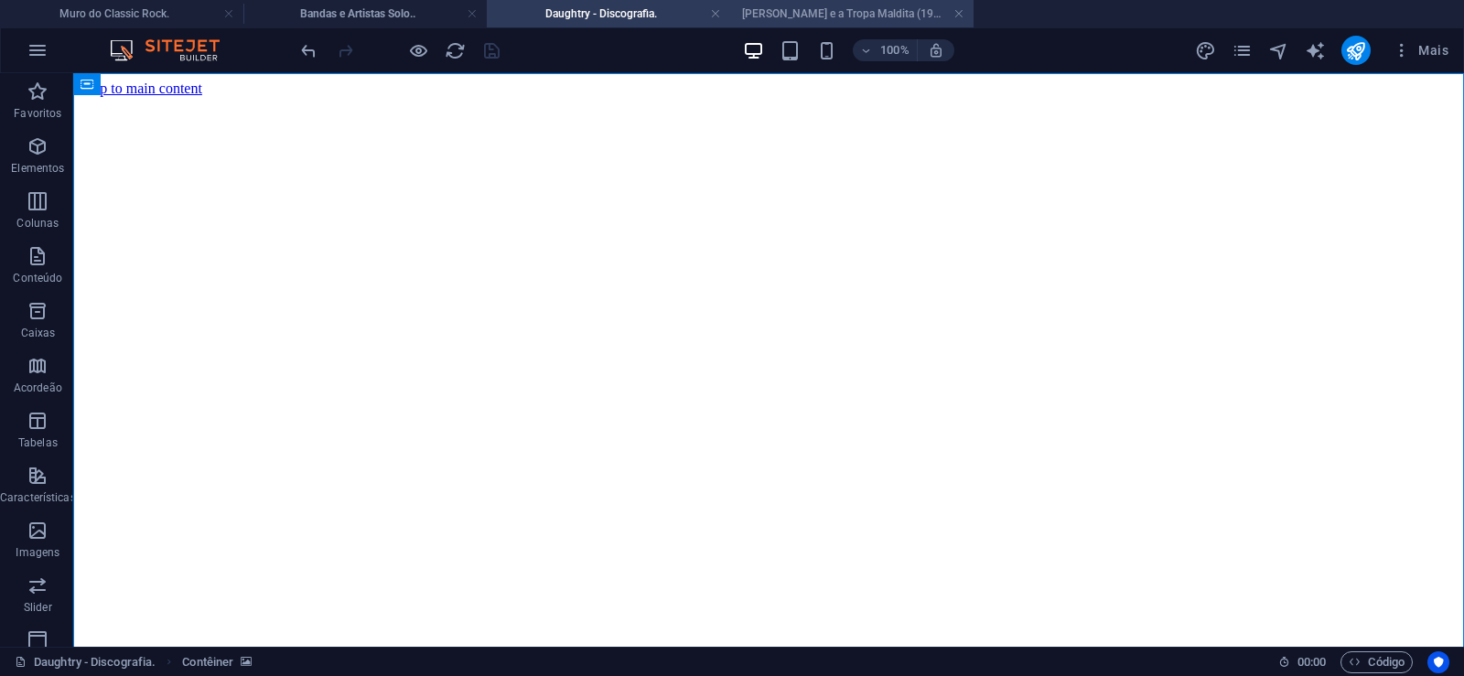
click at [845, 7] on h4 "[PERSON_NAME] e a Tropa Maldita (1973)" at bounding box center [851, 14] width 243 height 20
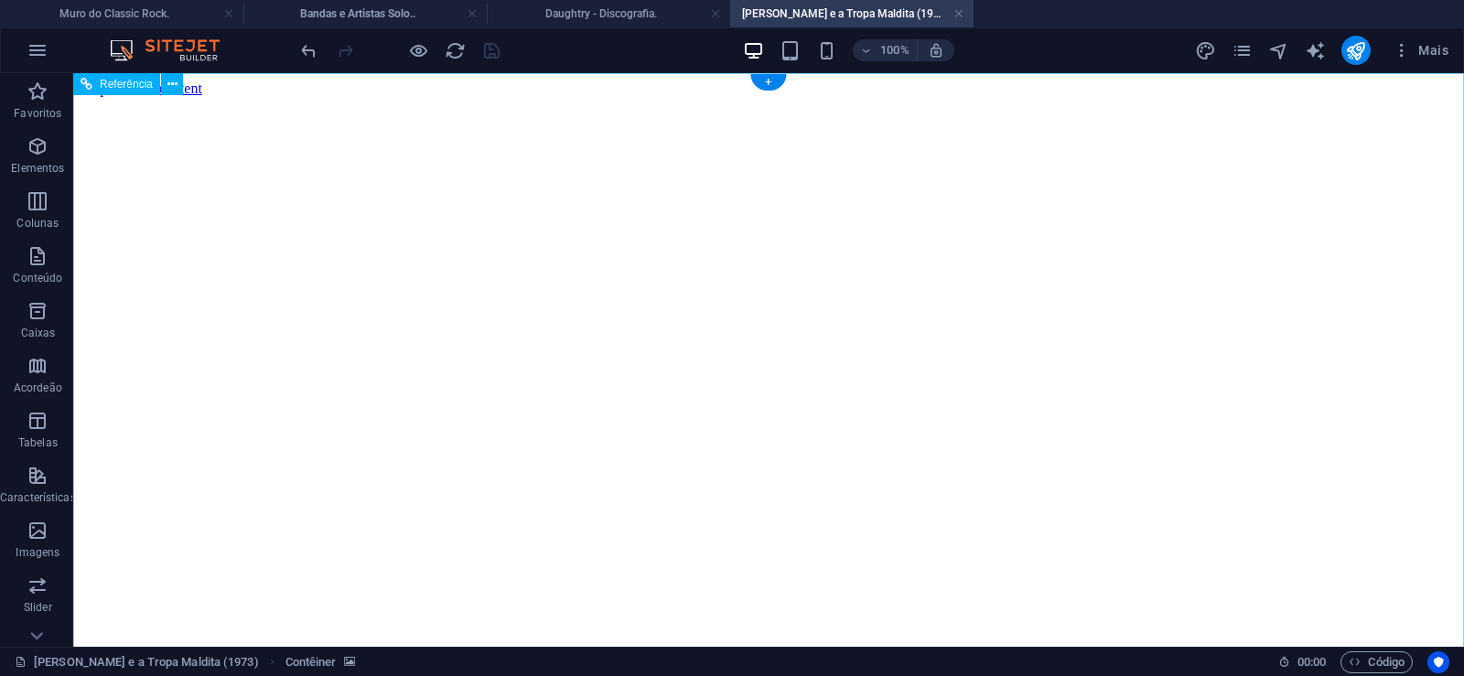
click at [138, 97] on figure at bounding box center [769, 97] width 1376 height 0
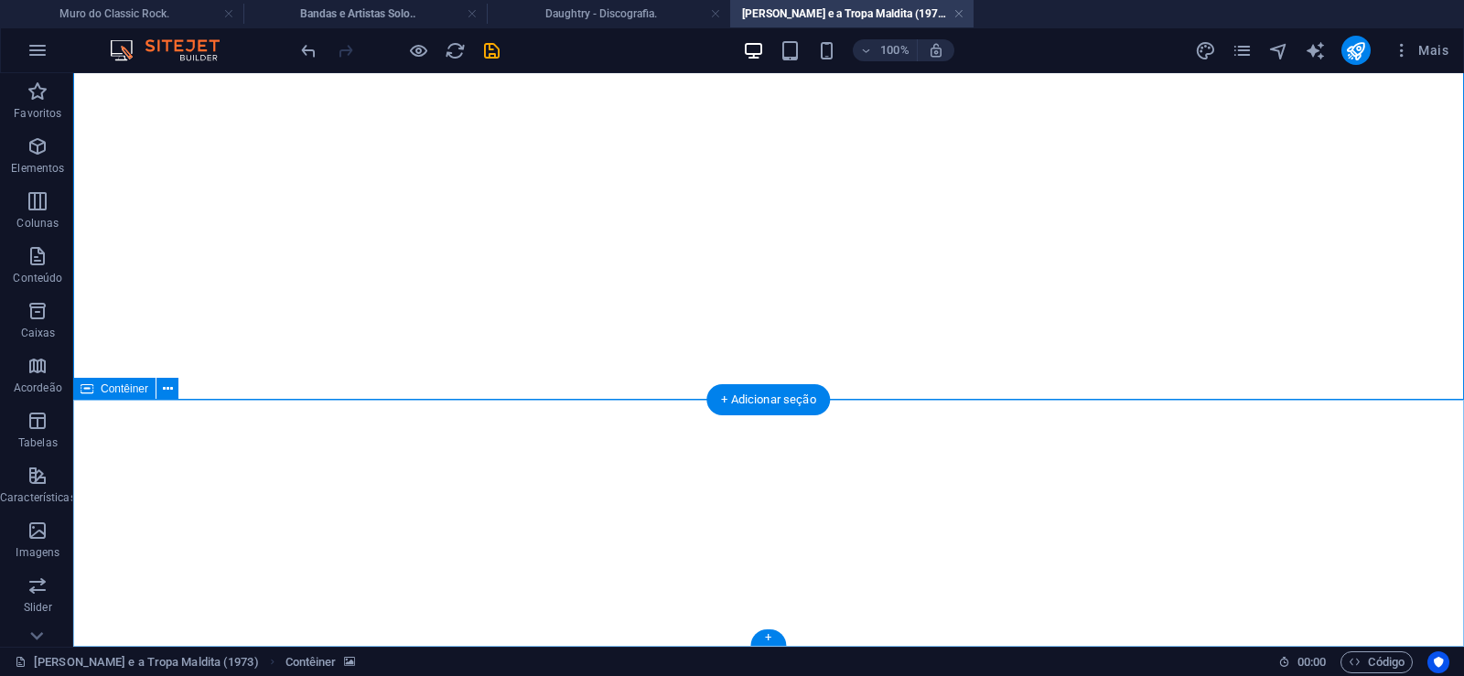
click div "Solte o conteúdo aqui ou Adicionar elementos Colar área de transferência"
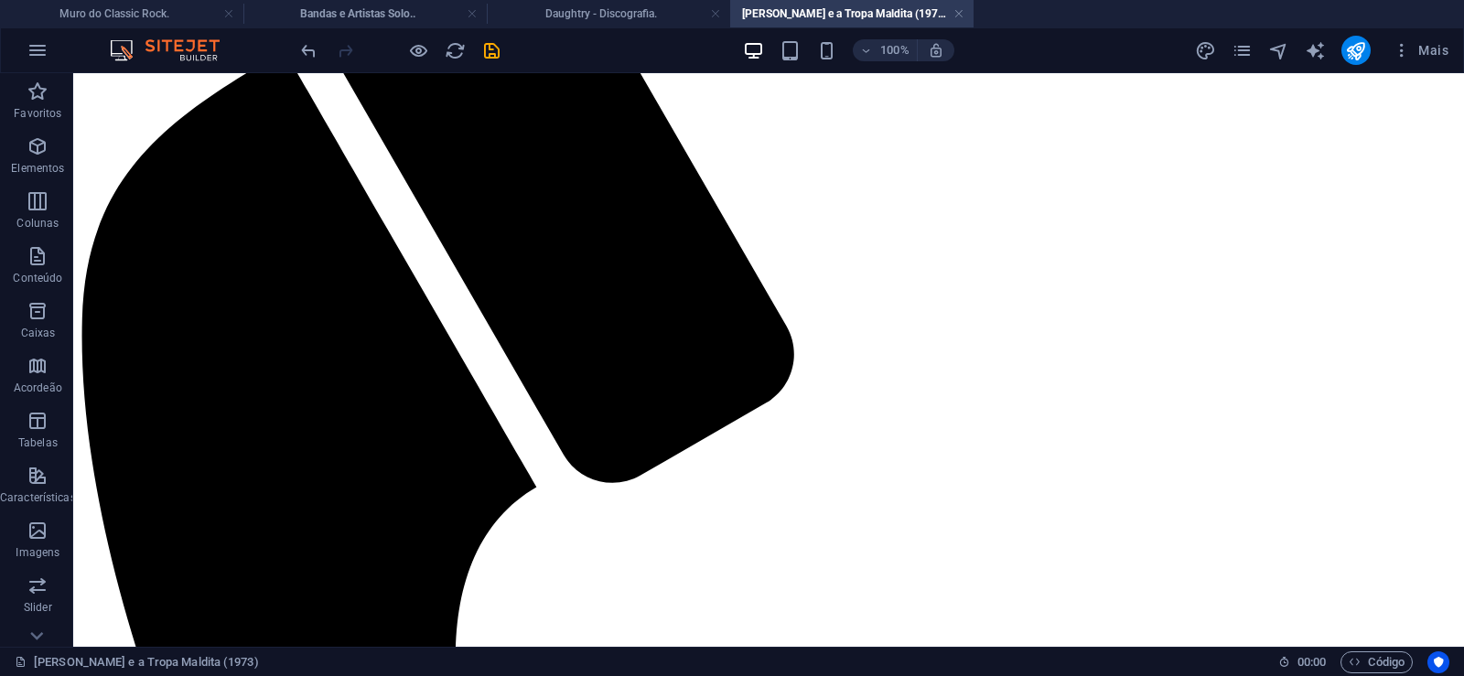
scroll to position [0, 0]
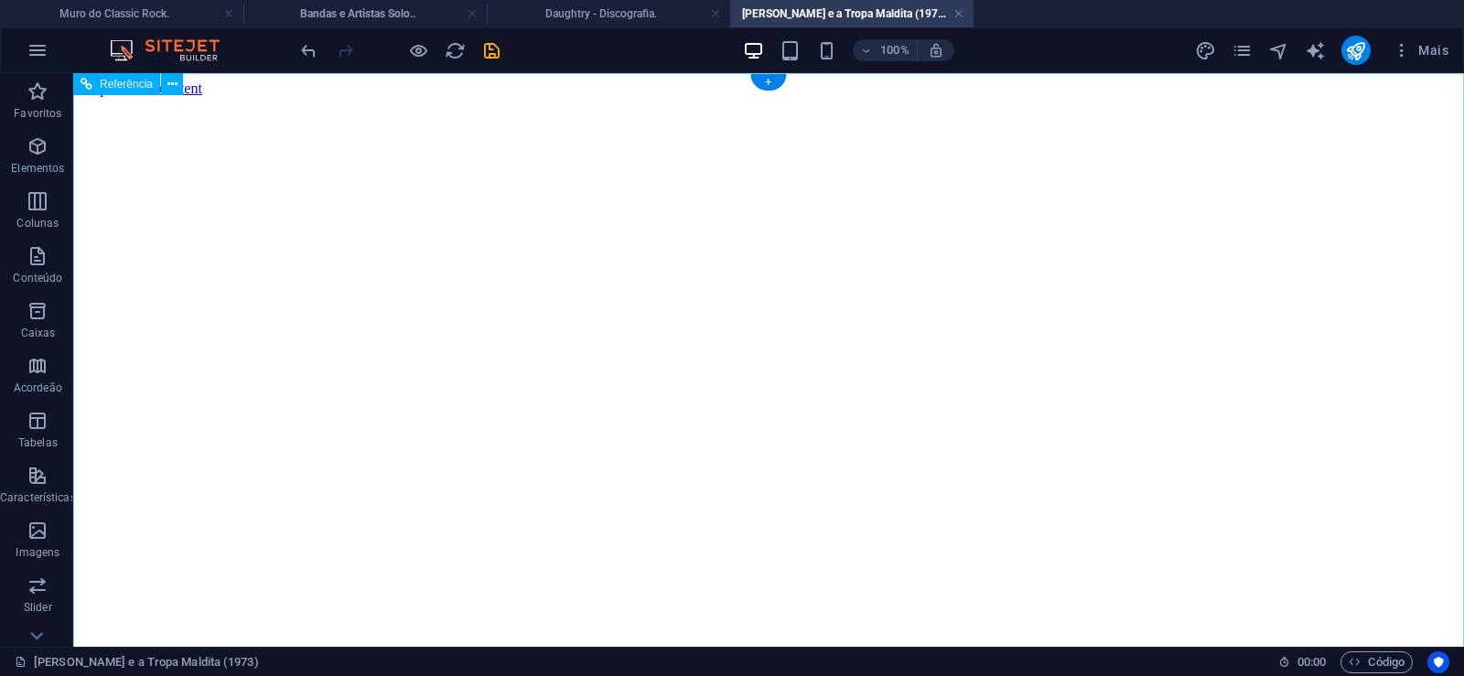
click figure
click div "Daughtry - Discografia."
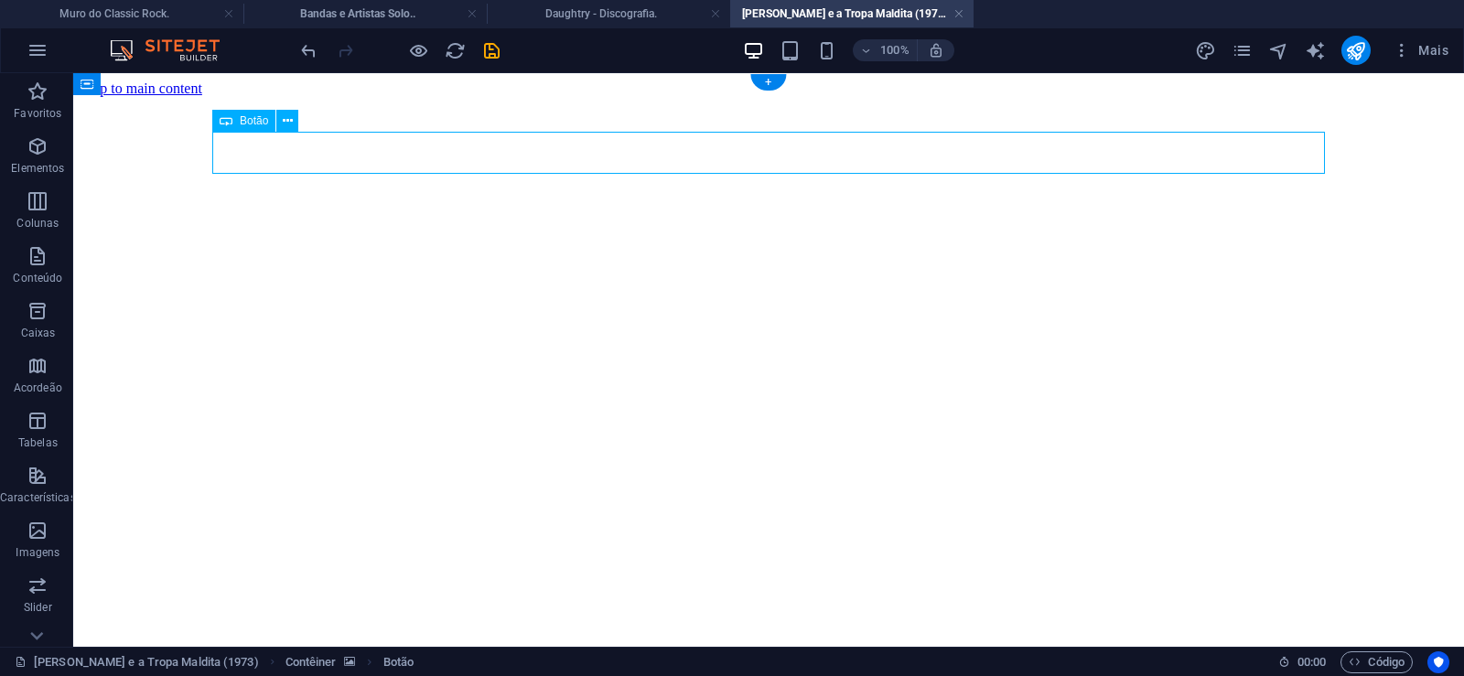
click div "Daughtry - Discografia."
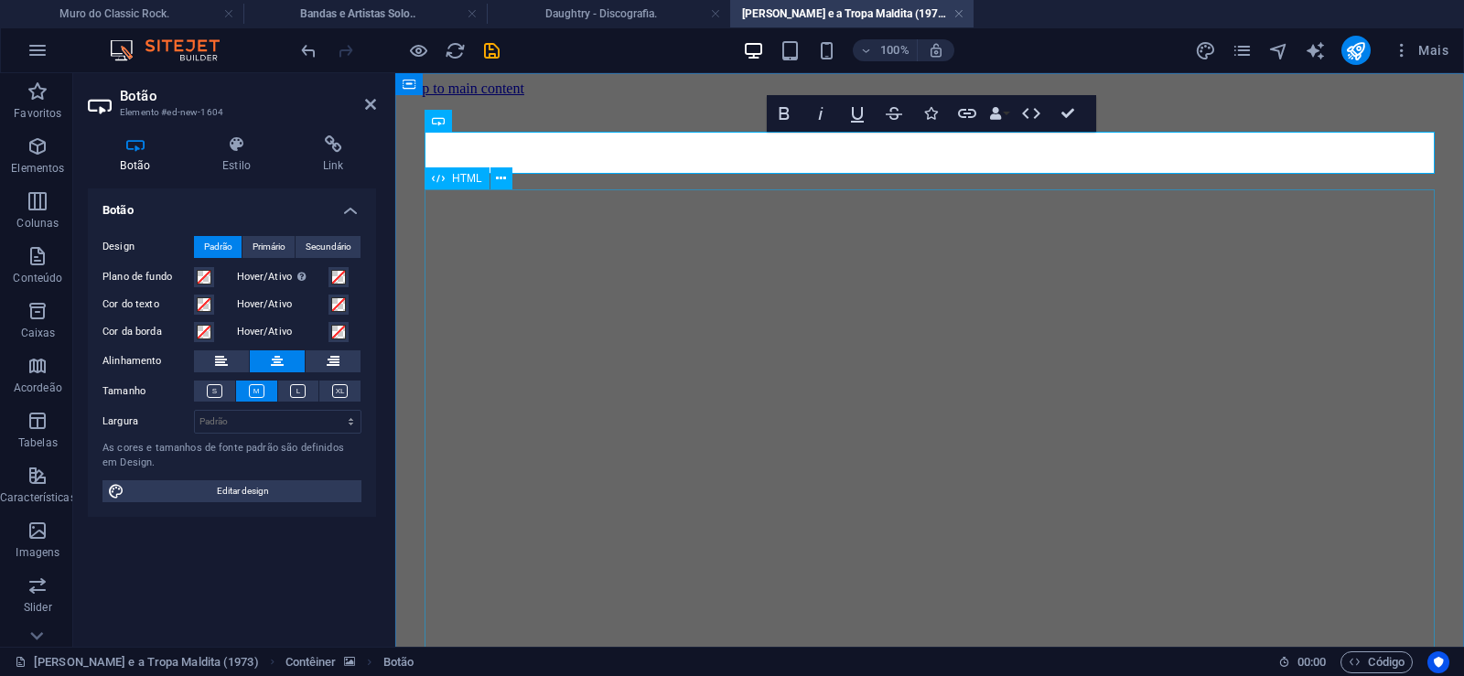
scroll to position [41, 15]
click div "Daughtry é uma banda norte-americana de rock liderada pelo ex-participante do p…"
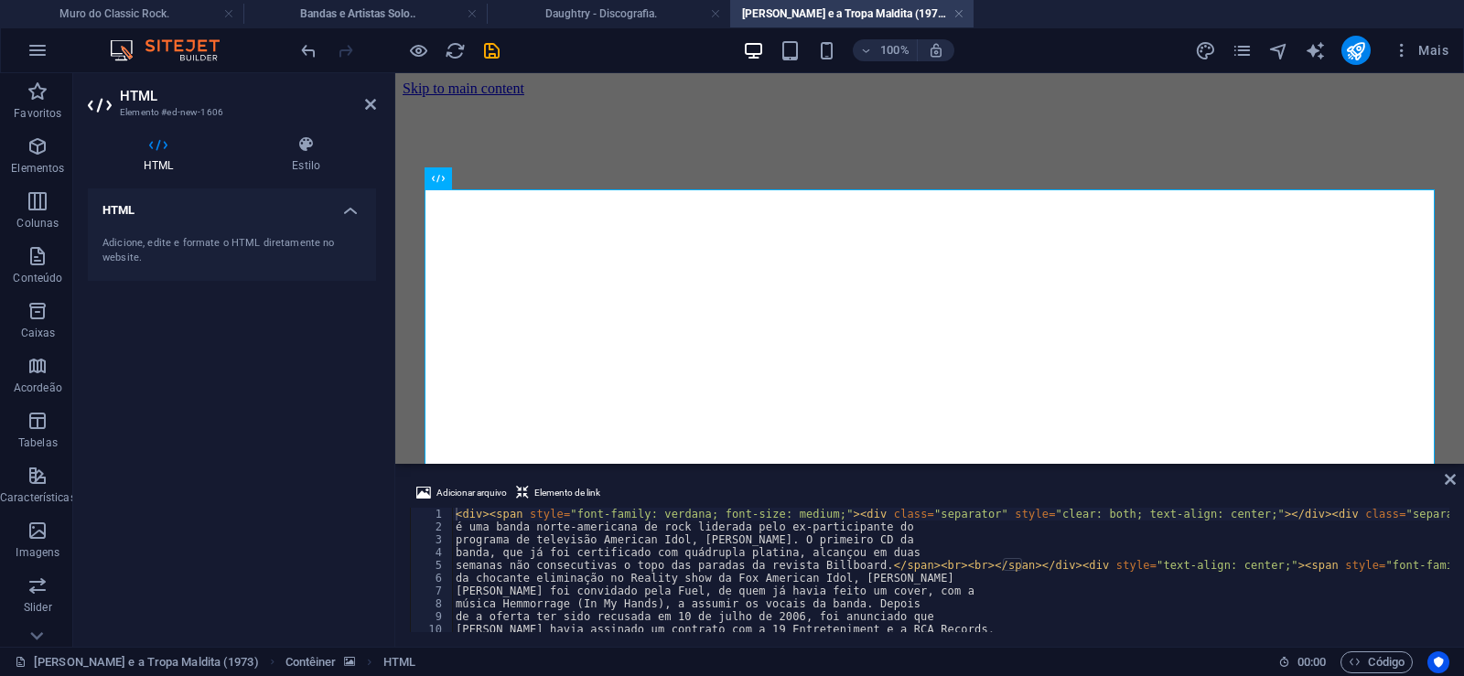
type textarea "música Hemmorrage (In My Hands), a assumir os vocais da banda. Depois"
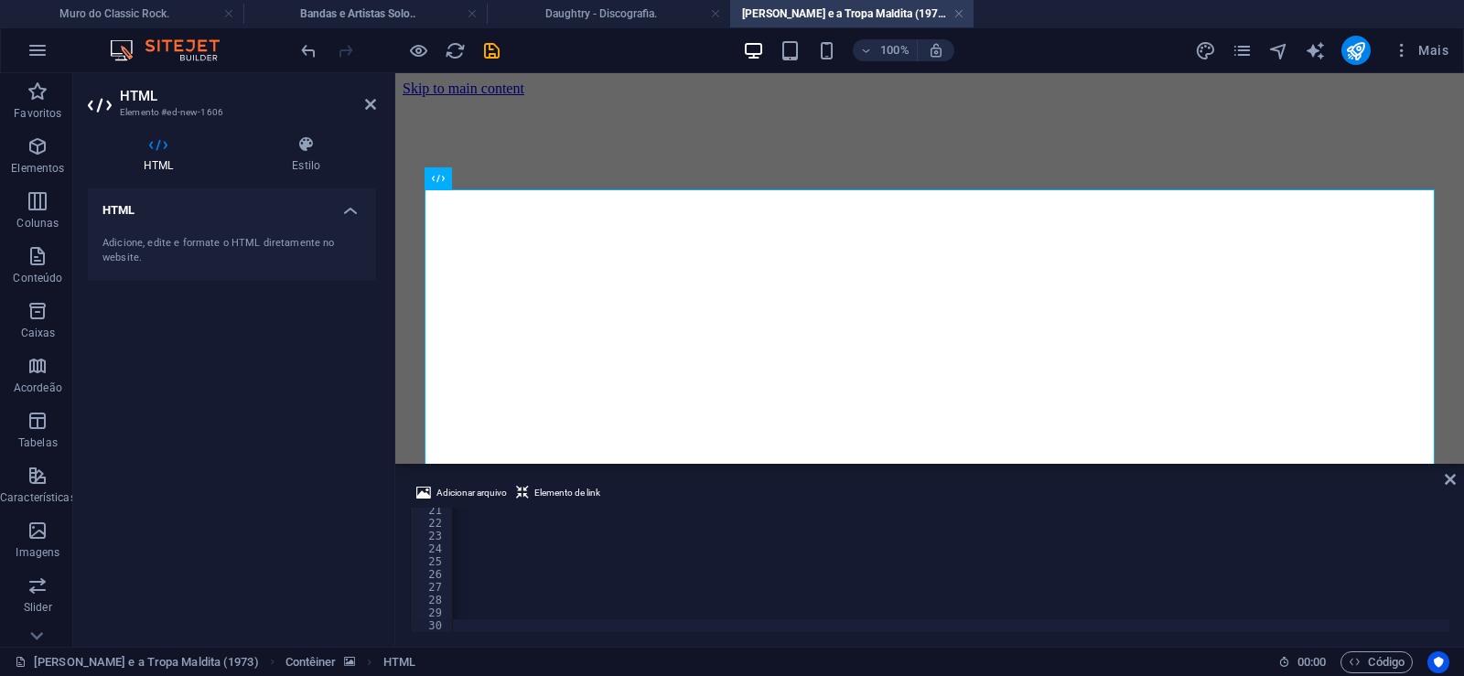
scroll to position [0, 60817]
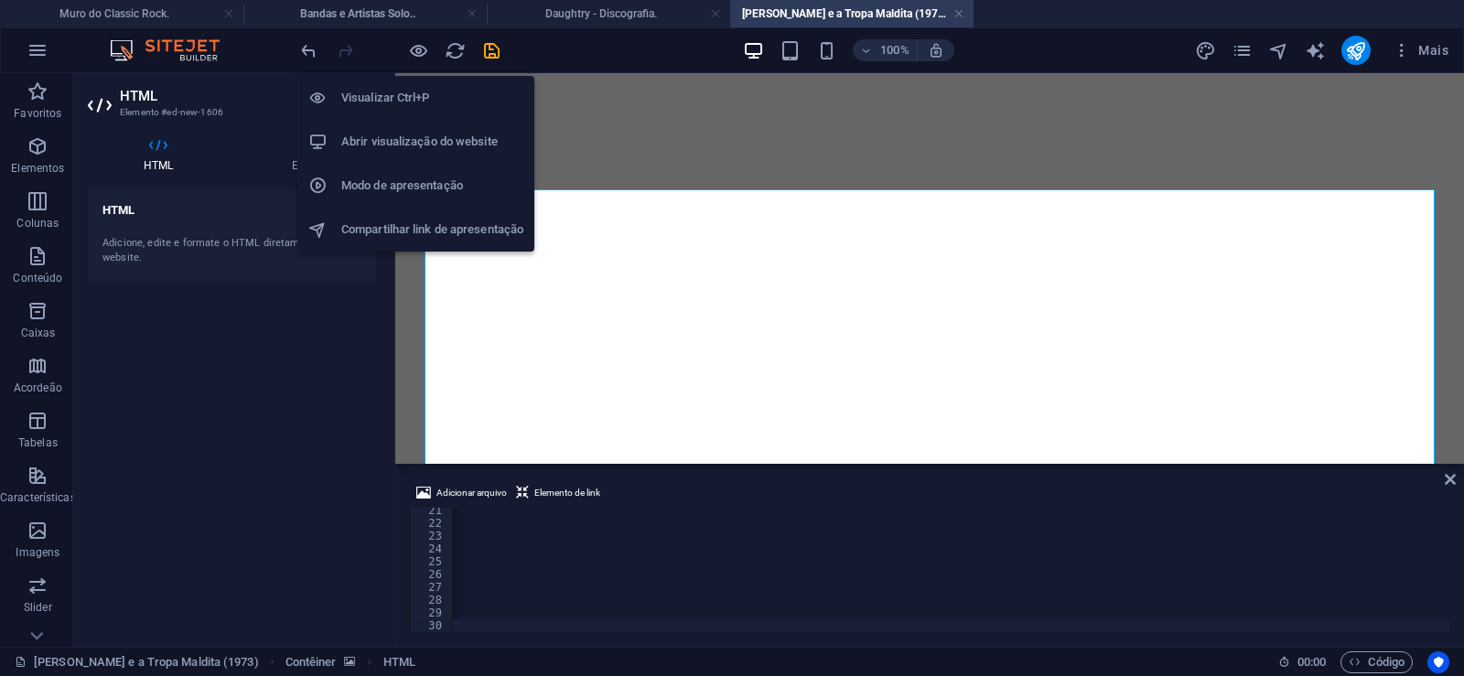
click at [419, 45] on icon "button" at bounding box center [418, 50] width 21 height 21
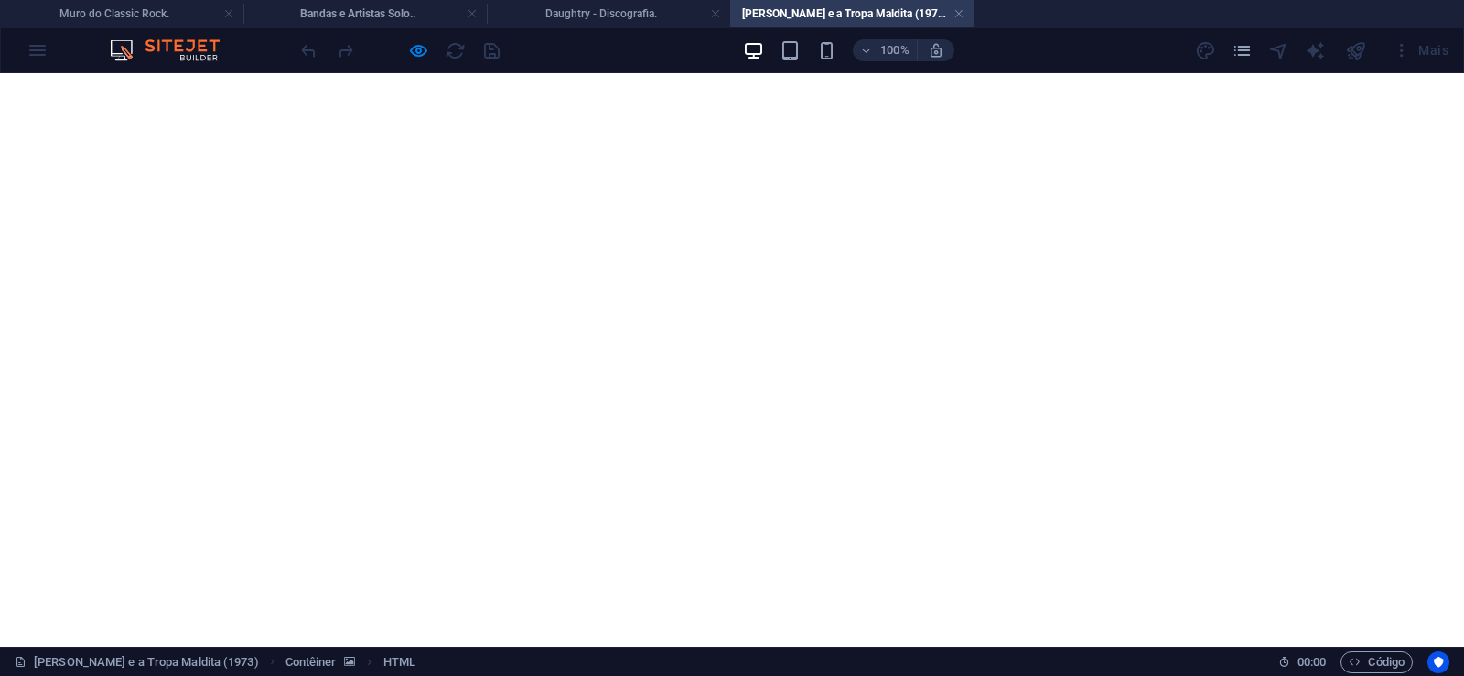
scroll to position [1944, 0]
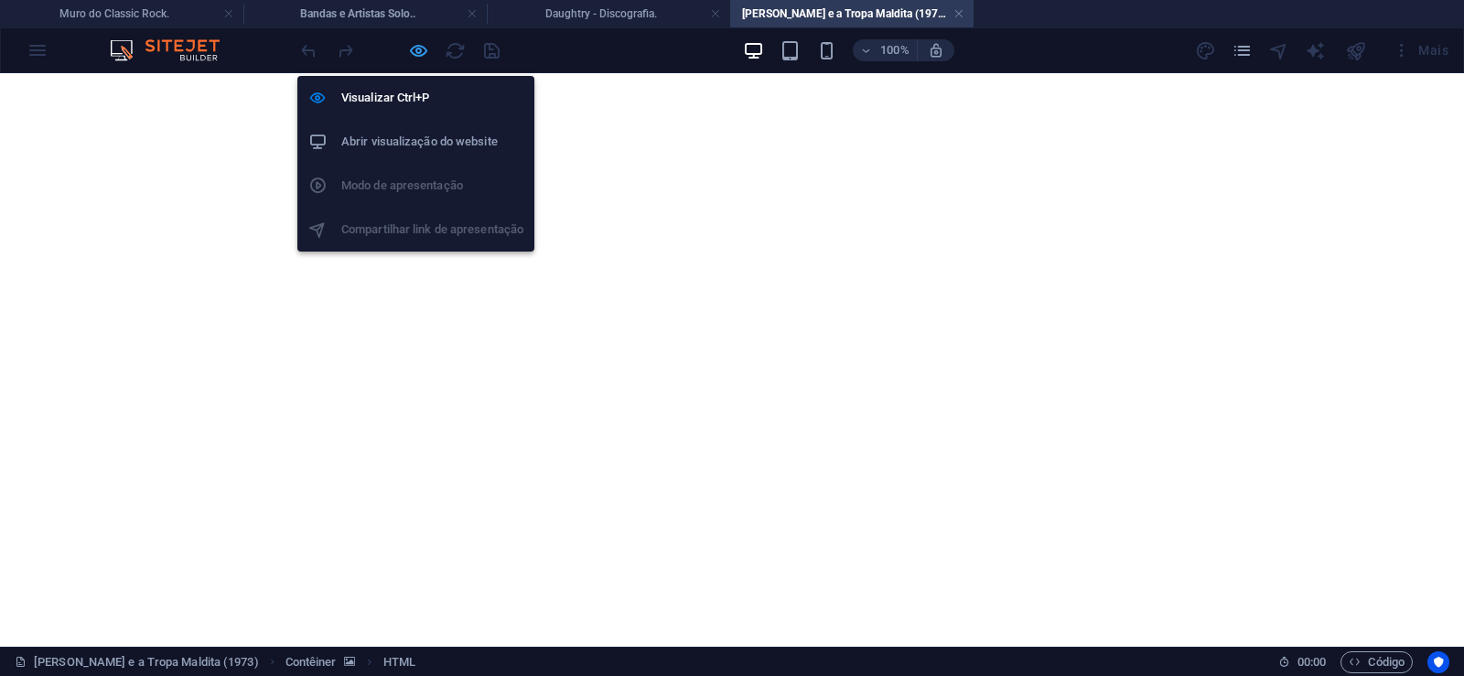
click at [421, 53] on icon "button" at bounding box center [418, 50] width 21 height 21
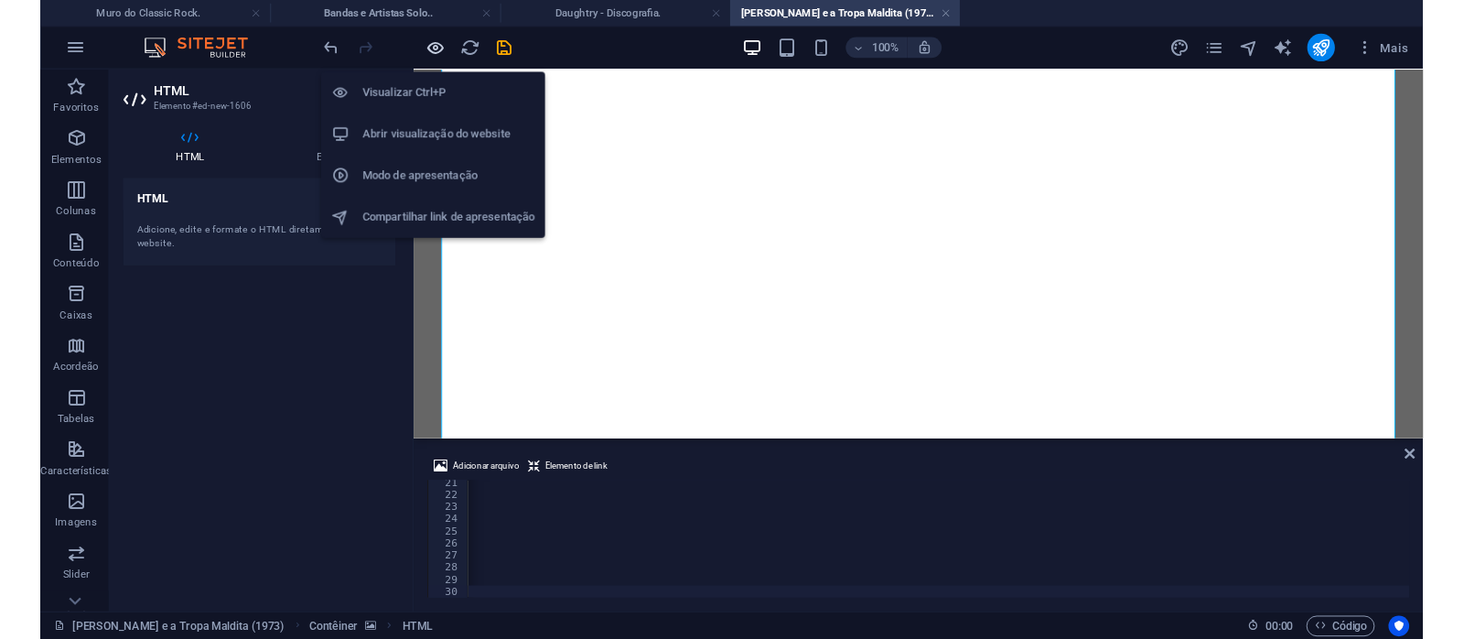
scroll to position [0, 60744]
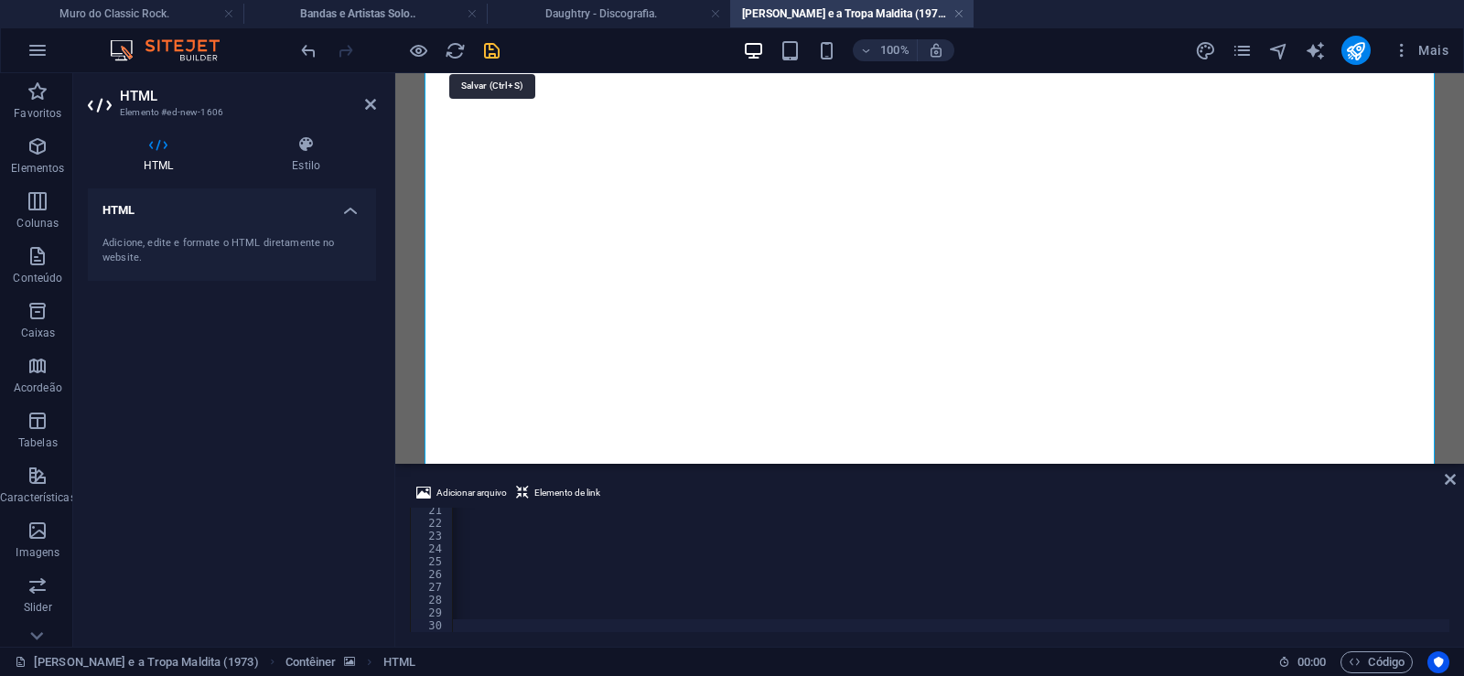
click at [491, 46] on icon "save" at bounding box center [491, 50] width 21 height 21
click at [963, 16] on link at bounding box center [958, 13] width 11 height 17
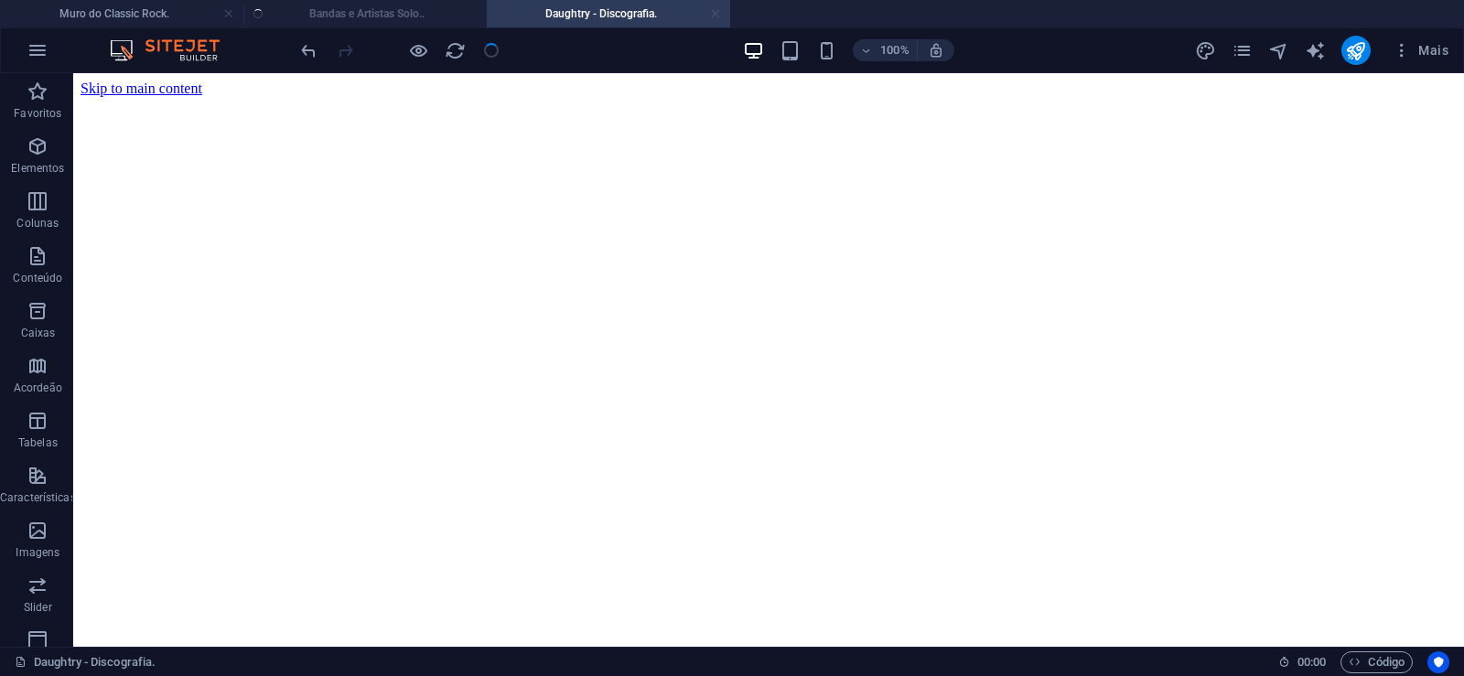
click at [715, 15] on link at bounding box center [715, 13] width 11 height 17
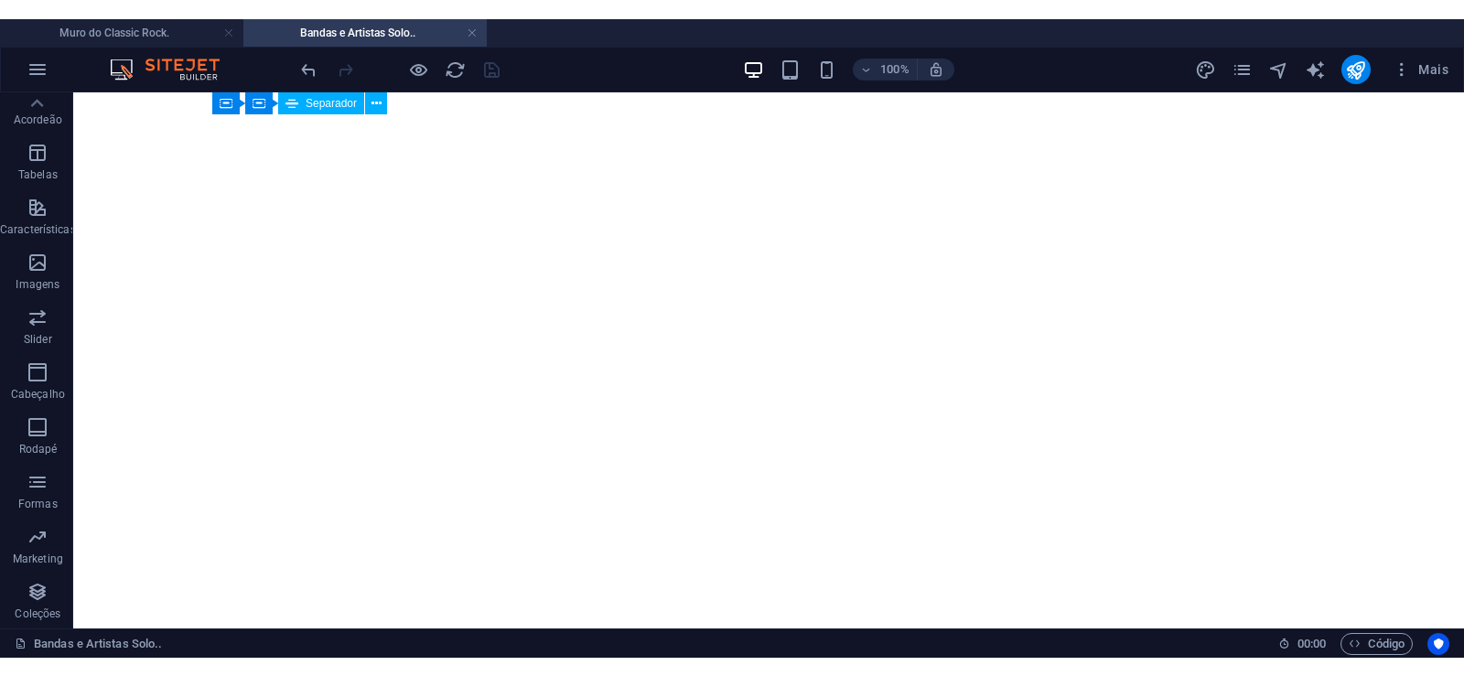
scroll to position [30856, 0]
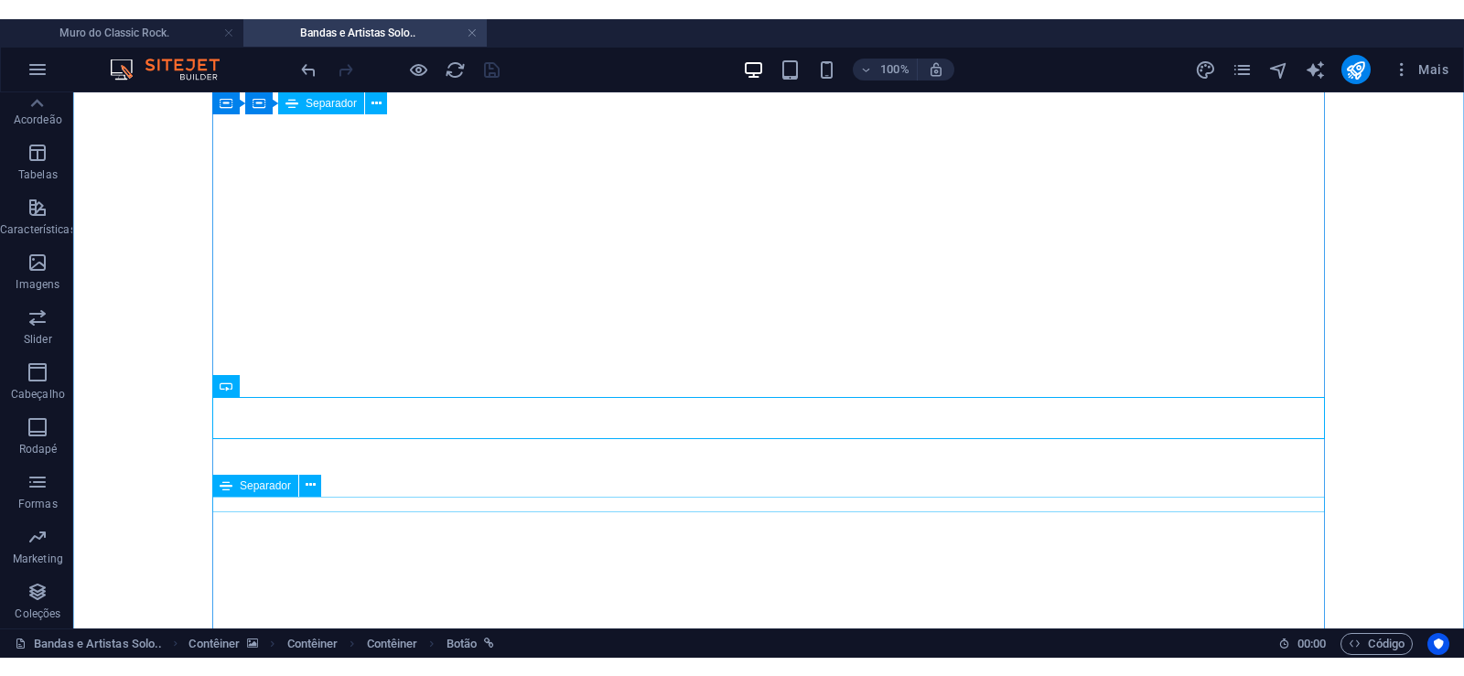
scroll to position [250, 0]
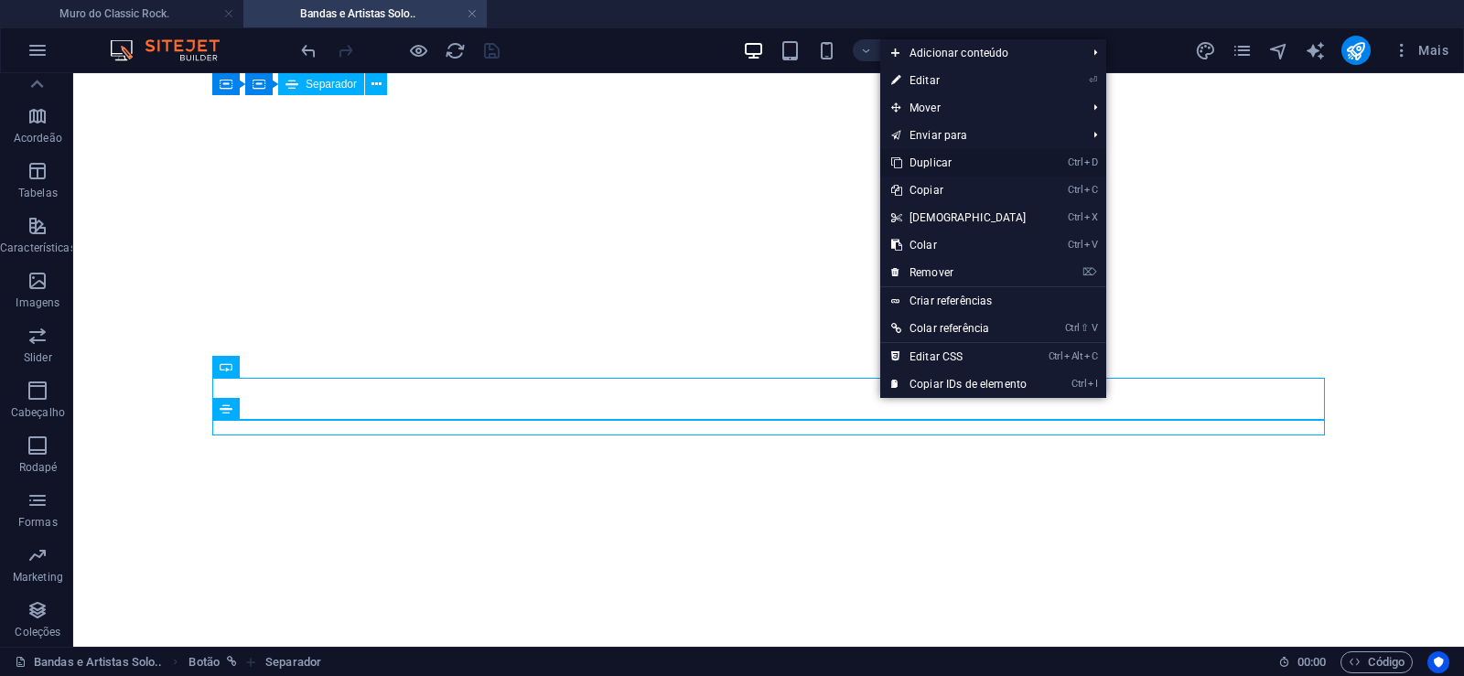
click at [921, 164] on link "Ctrl D Duplicar" at bounding box center [958, 162] width 157 height 27
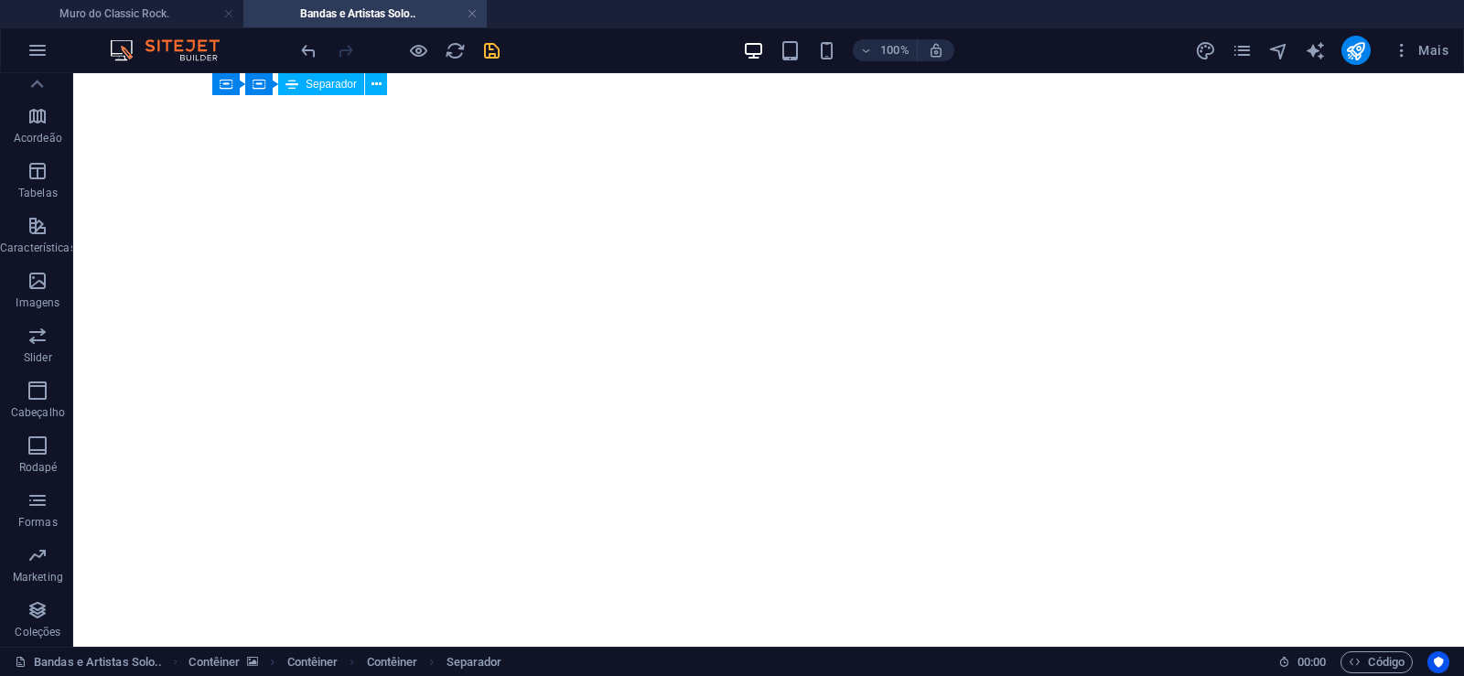
drag, startPoint x: 874, startPoint y: 468, endPoint x: 873, endPoint y: 433, distance: 35.7
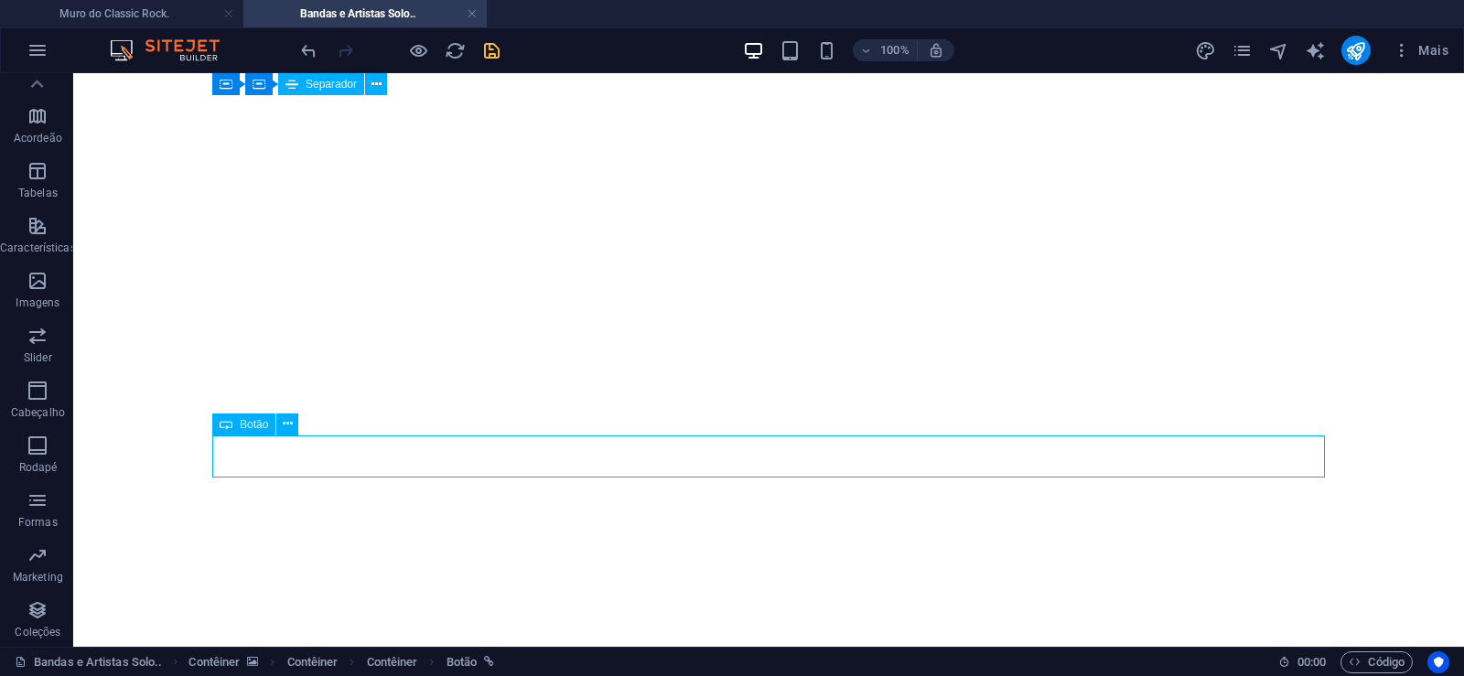
select select "px"
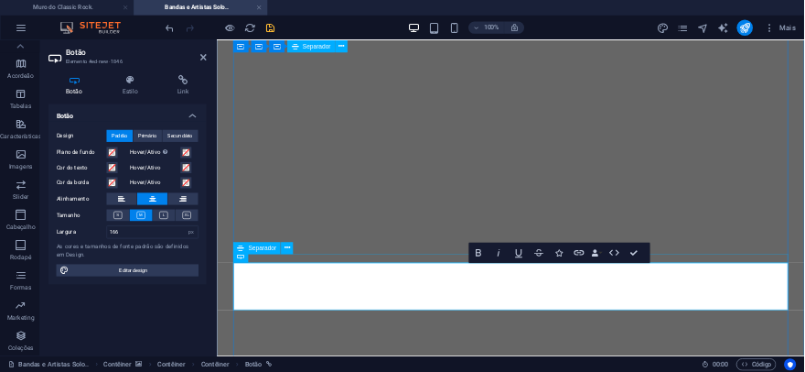
scroll to position [0, 13]
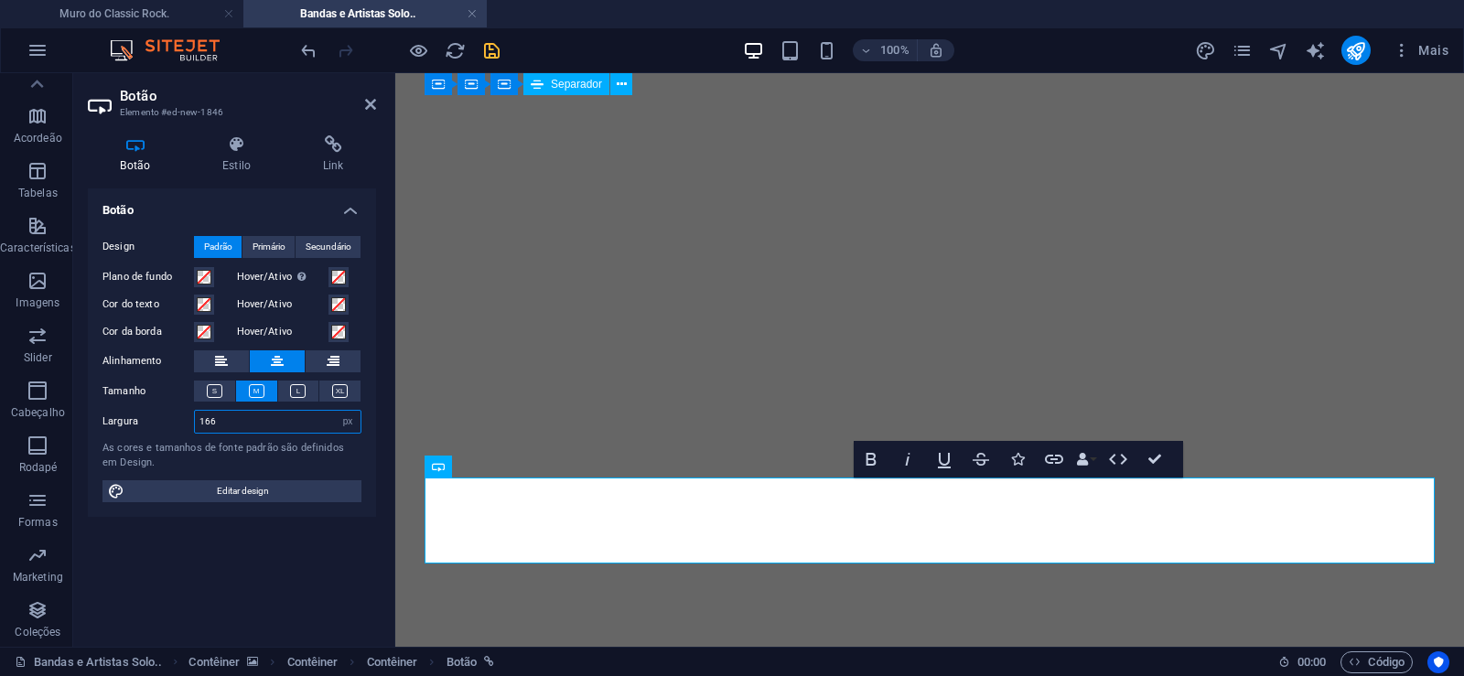
drag, startPoint x: 229, startPoint y: 424, endPoint x: 145, endPoint y: 425, distance: 83.3
click at [195, 424] on input "166" at bounding box center [278, 422] width 166 height 22
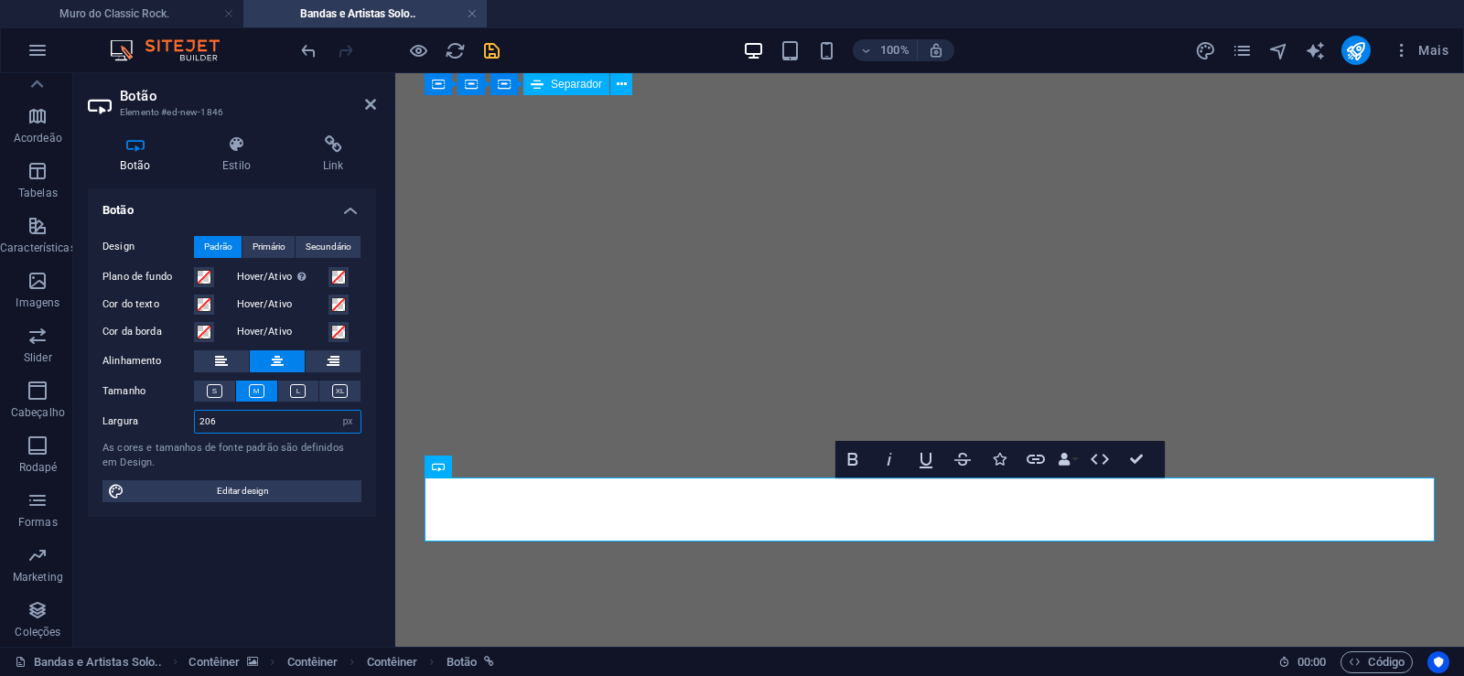
drag, startPoint x: 239, startPoint y: 428, endPoint x: 115, endPoint y: 429, distance: 123.5
click at [195, 428] on input "206" at bounding box center [278, 422] width 166 height 22
drag, startPoint x: 230, startPoint y: 431, endPoint x: 0, endPoint y: 405, distance: 231.1
click at [195, 411] on input "226" at bounding box center [278, 422] width 166 height 22
drag, startPoint x: 223, startPoint y: 419, endPoint x: 54, endPoint y: 414, distance: 169.4
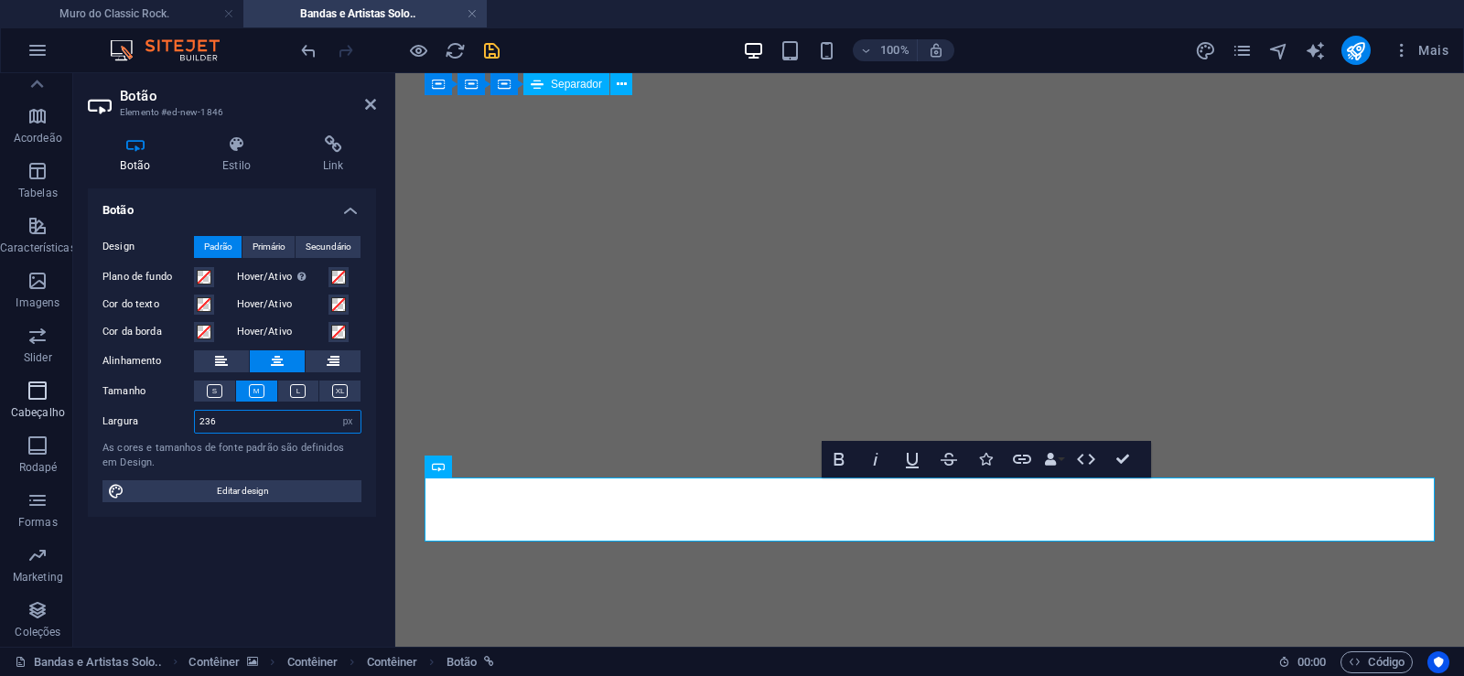
click at [195, 414] on input "236" at bounding box center [278, 422] width 166 height 22
drag, startPoint x: 227, startPoint y: 423, endPoint x: 60, endPoint y: 418, distance: 166.6
click at [195, 415] on input "246" at bounding box center [278, 422] width 166 height 22
drag, startPoint x: 227, startPoint y: 426, endPoint x: 55, endPoint y: 419, distance: 172.2
click at [195, 419] on input "256" at bounding box center [278, 422] width 166 height 22
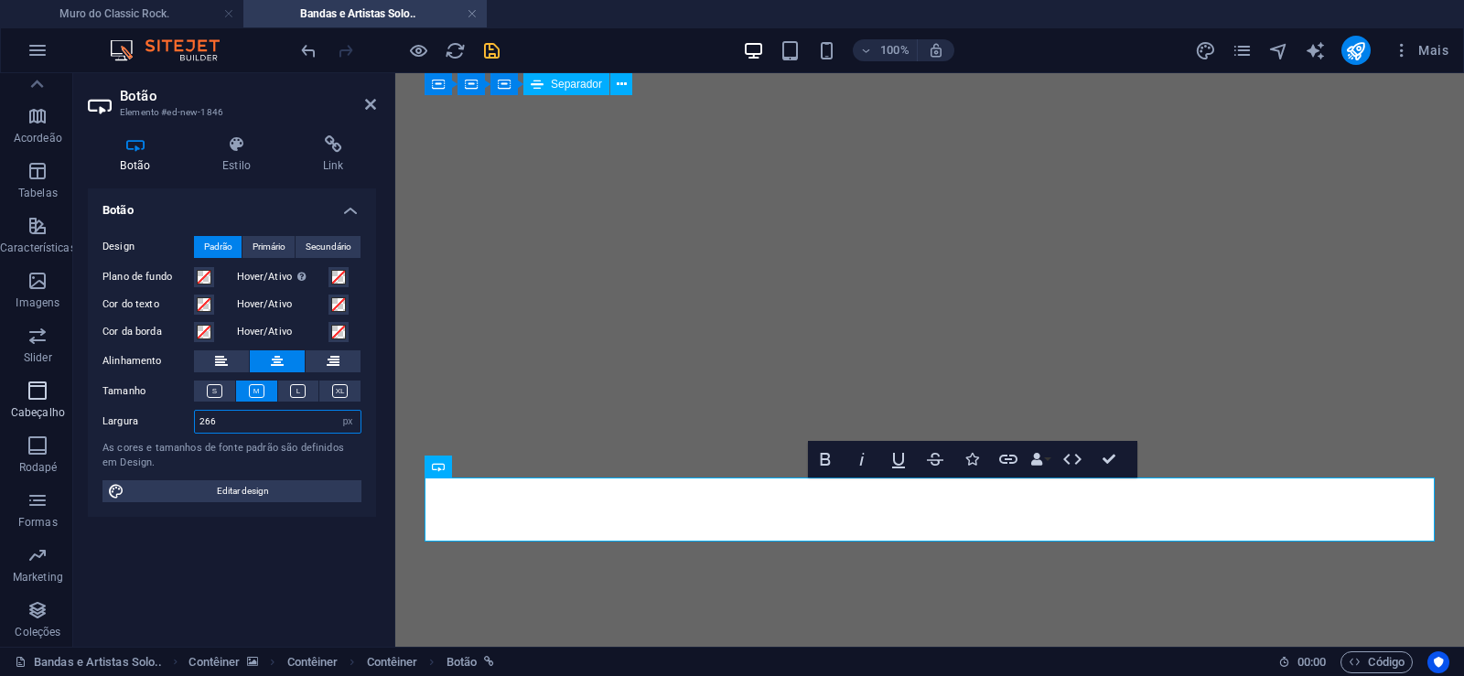
drag, startPoint x: 81, startPoint y: 410, endPoint x: 59, endPoint y: 410, distance: 22.0
click at [195, 411] on input "266" at bounding box center [278, 422] width 166 height 22
click at [195, 420] on input "276" at bounding box center [278, 422] width 166 height 22
drag, startPoint x: 211, startPoint y: 425, endPoint x: 59, endPoint y: 419, distance: 152.9
click at [195, 419] on input "286" at bounding box center [278, 422] width 166 height 22
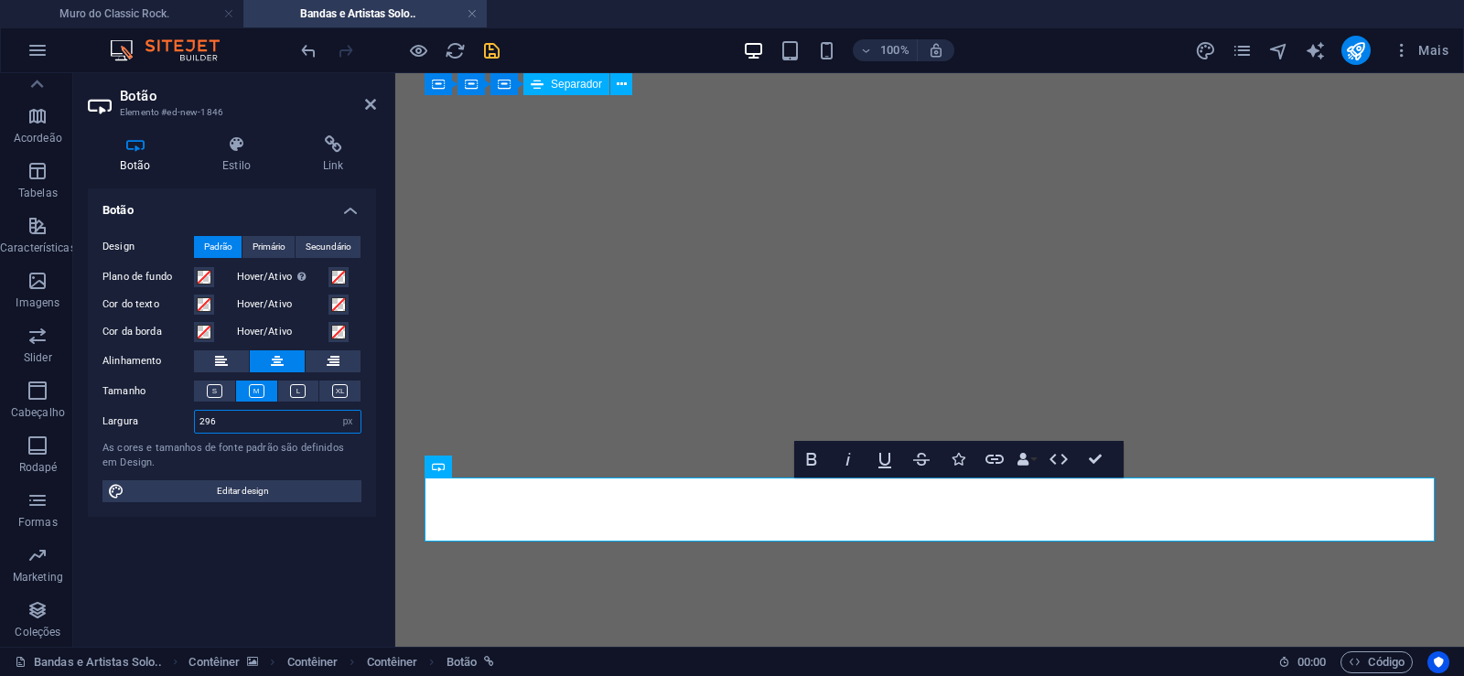
drag, startPoint x: 228, startPoint y: 429, endPoint x: 89, endPoint y: 415, distance: 139.8
click at [195, 415] on input "296" at bounding box center [278, 422] width 166 height 22
drag, startPoint x: 237, startPoint y: 416, endPoint x: 74, endPoint y: 417, distance: 162.9
click at [195, 417] on input "306" at bounding box center [278, 422] width 166 height 22
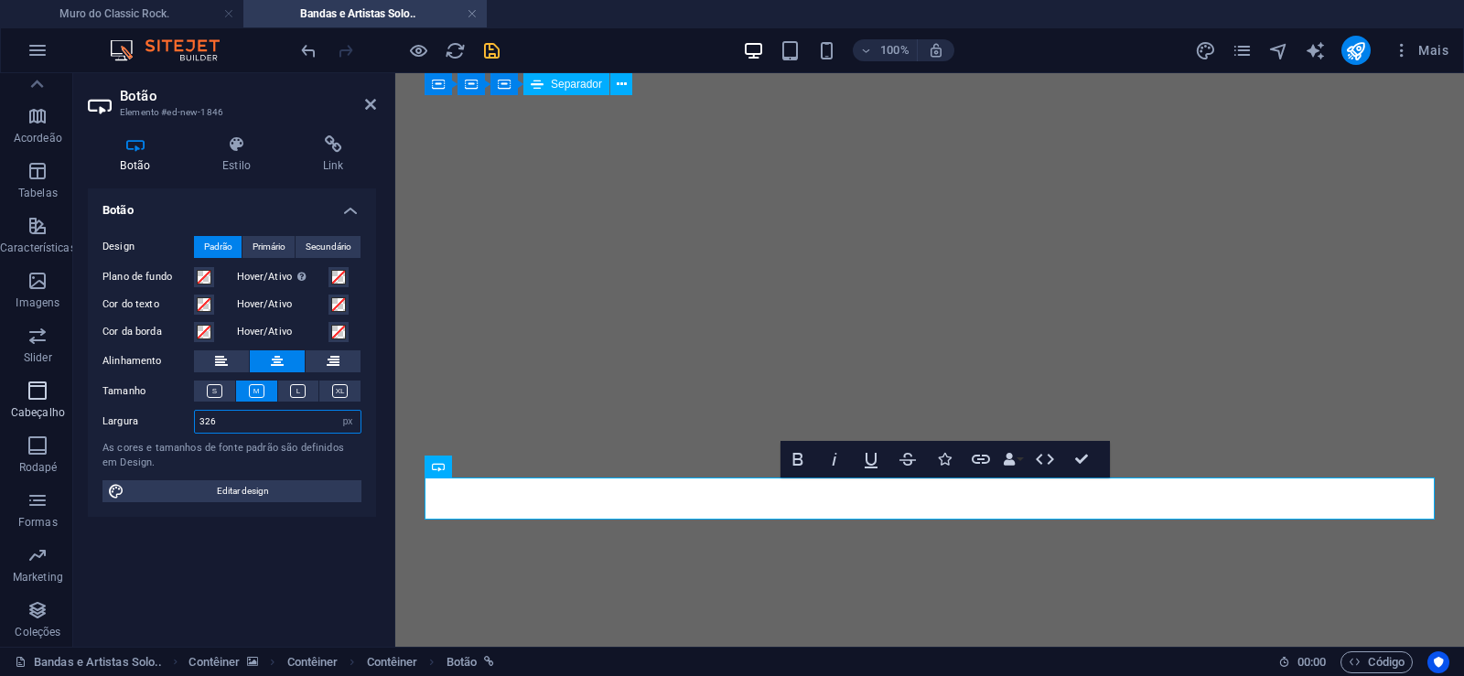
drag, startPoint x: 232, startPoint y: 429, endPoint x: 59, endPoint y: 420, distance: 173.2
click at [195, 419] on input "326" at bounding box center [278, 422] width 166 height 22
type input "316"
click at [335, 144] on icon at bounding box center [333, 144] width 86 height 18
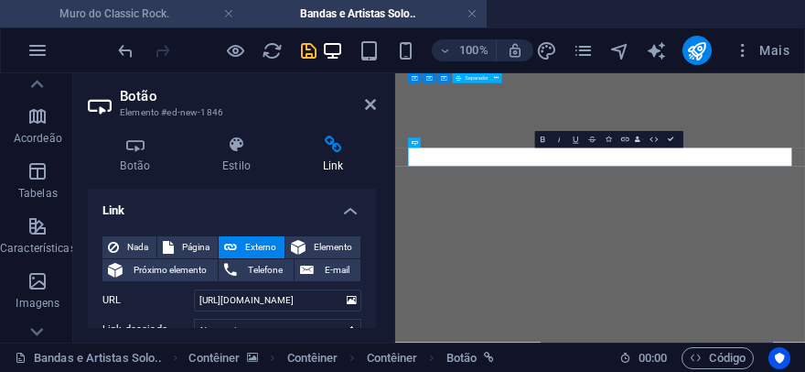
scroll to position [0, 12]
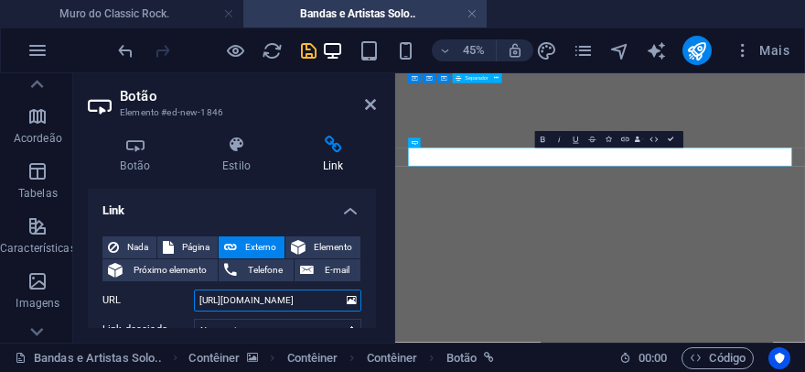
drag, startPoint x: 271, startPoint y: 304, endPoint x: 332, endPoint y: 300, distance: 61.4
click at [332, 300] on input "[URL][DOMAIN_NAME]" at bounding box center [277, 300] width 167 height 22
paste input "o-bagunca"
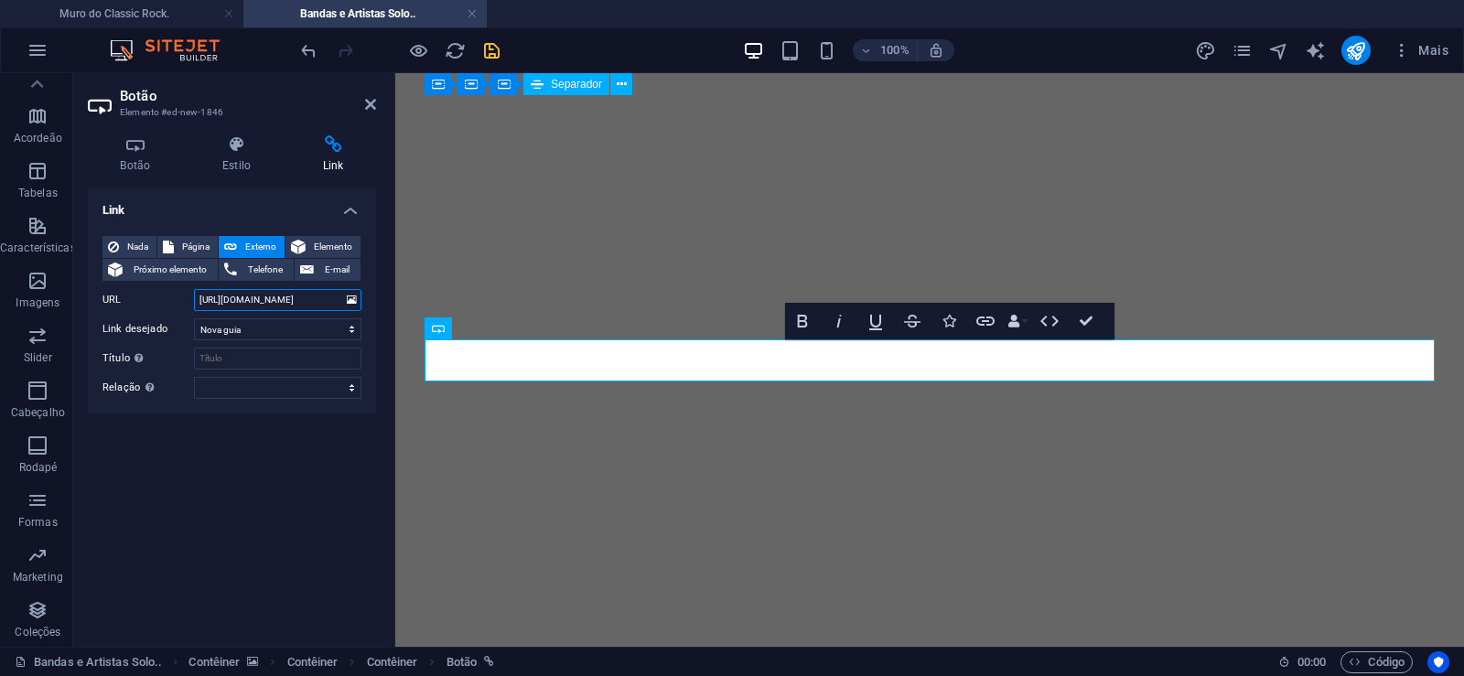
scroll to position [30994, 0]
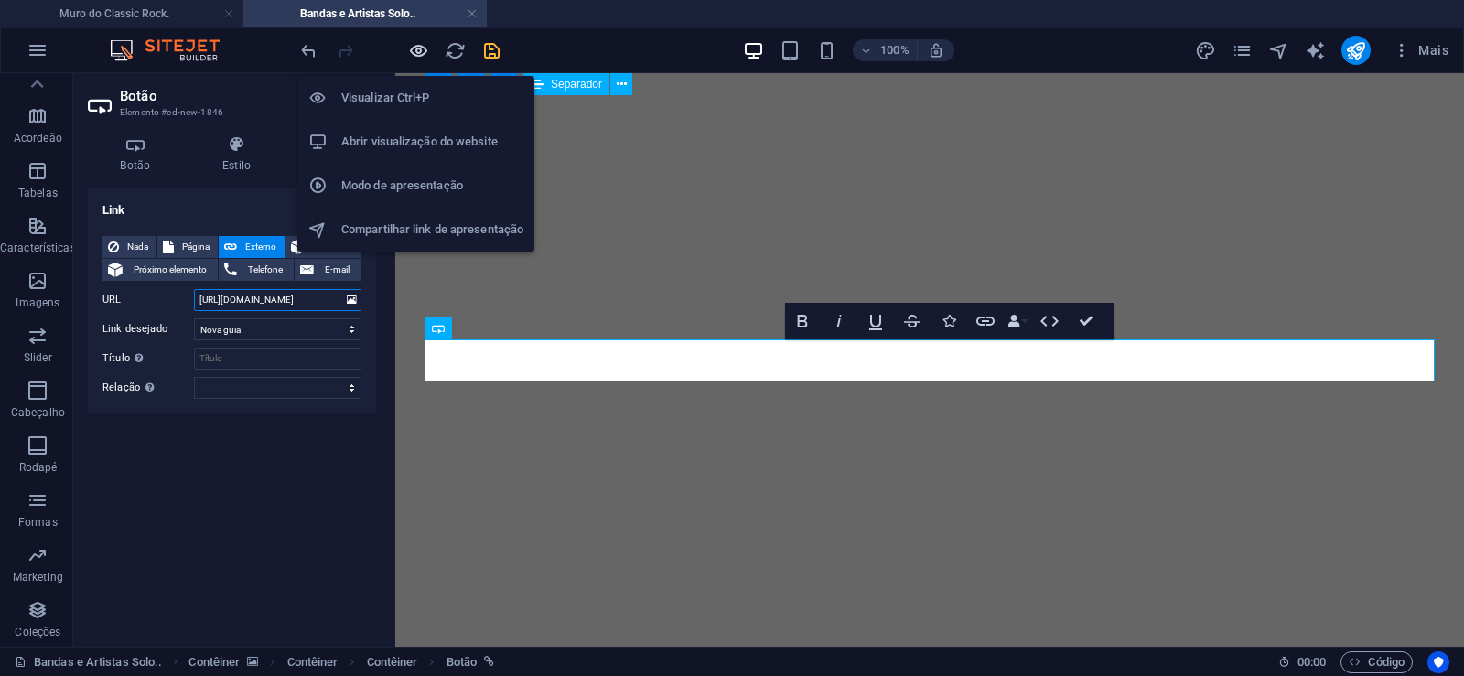
type input "[URL][DOMAIN_NAME]"
drag, startPoint x: 415, startPoint y: 45, endPoint x: 378, endPoint y: 373, distance: 330.5
click at [415, 45] on icon "button" at bounding box center [418, 50] width 21 height 21
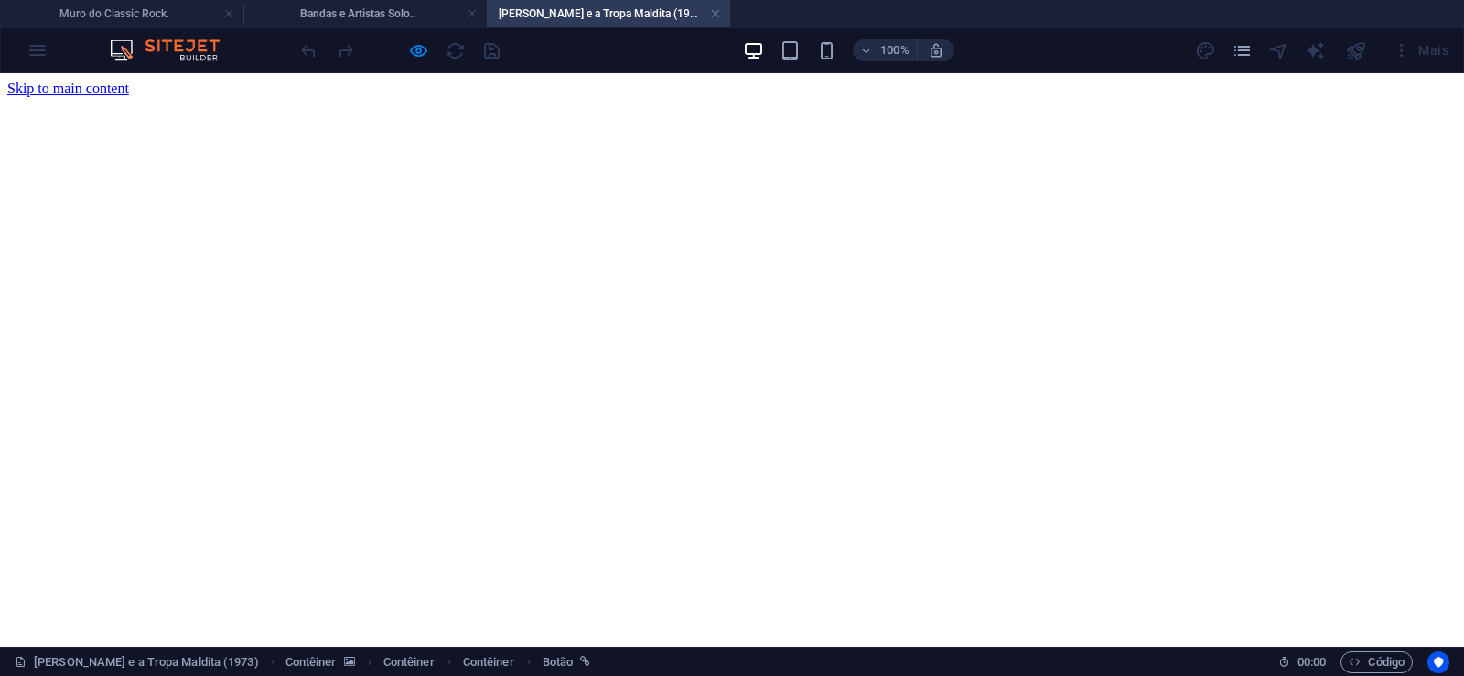
scroll to position [0, 0]
click at [720, 11] on link at bounding box center [715, 13] width 11 height 17
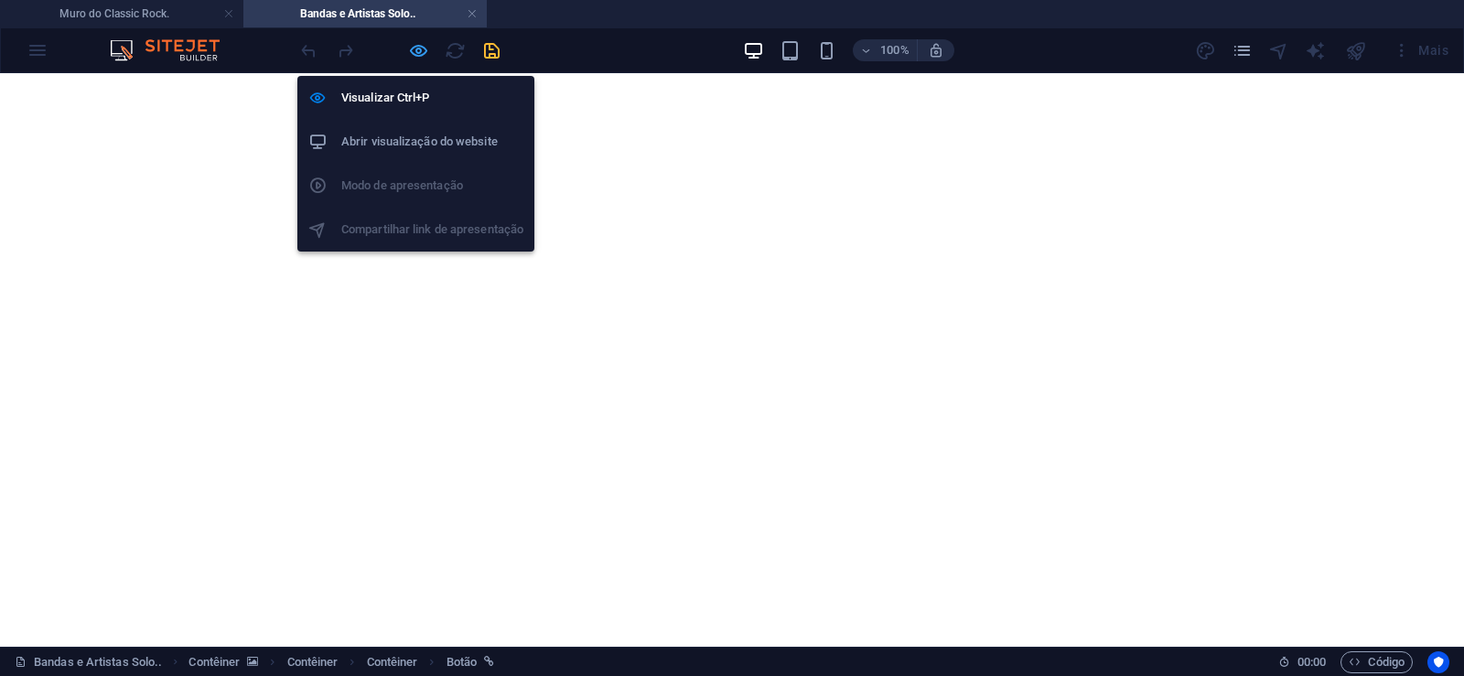
click at [415, 48] on icon "button" at bounding box center [418, 50] width 21 height 21
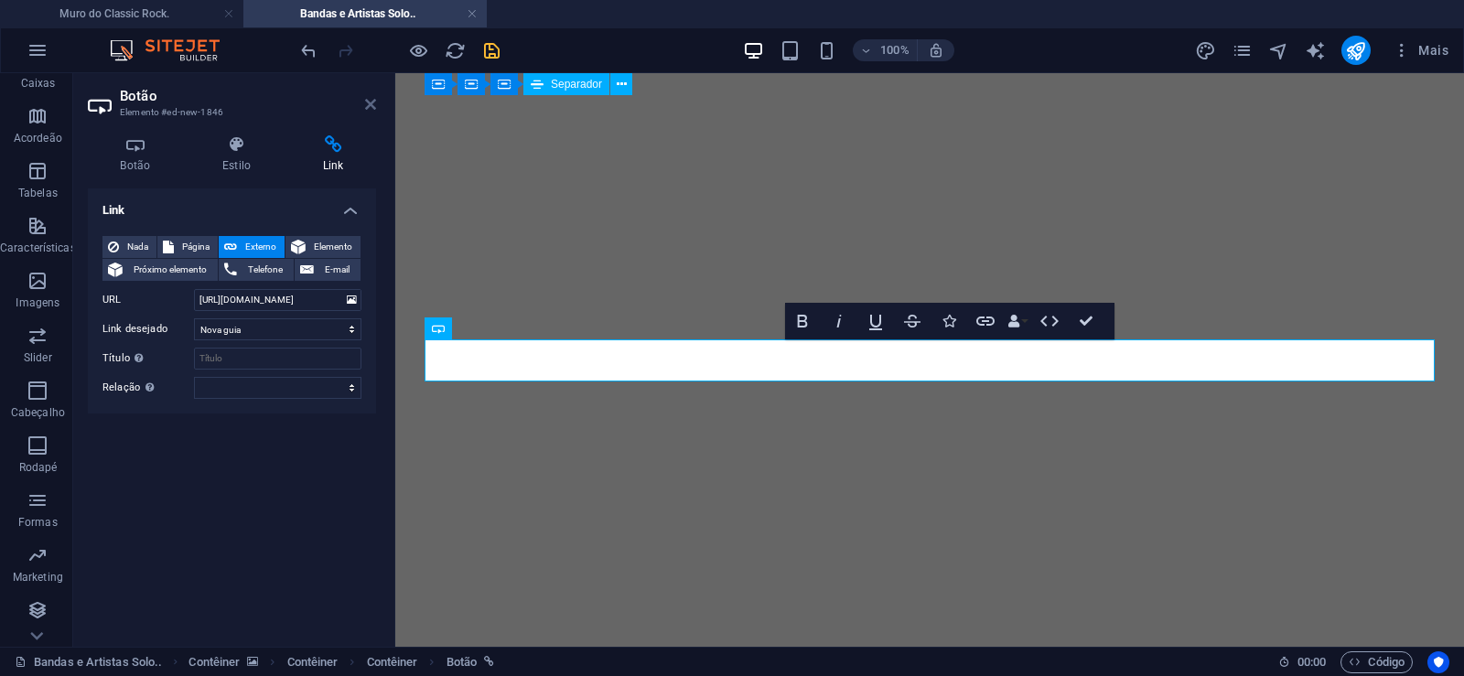
click at [369, 103] on icon at bounding box center [370, 104] width 11 height 15
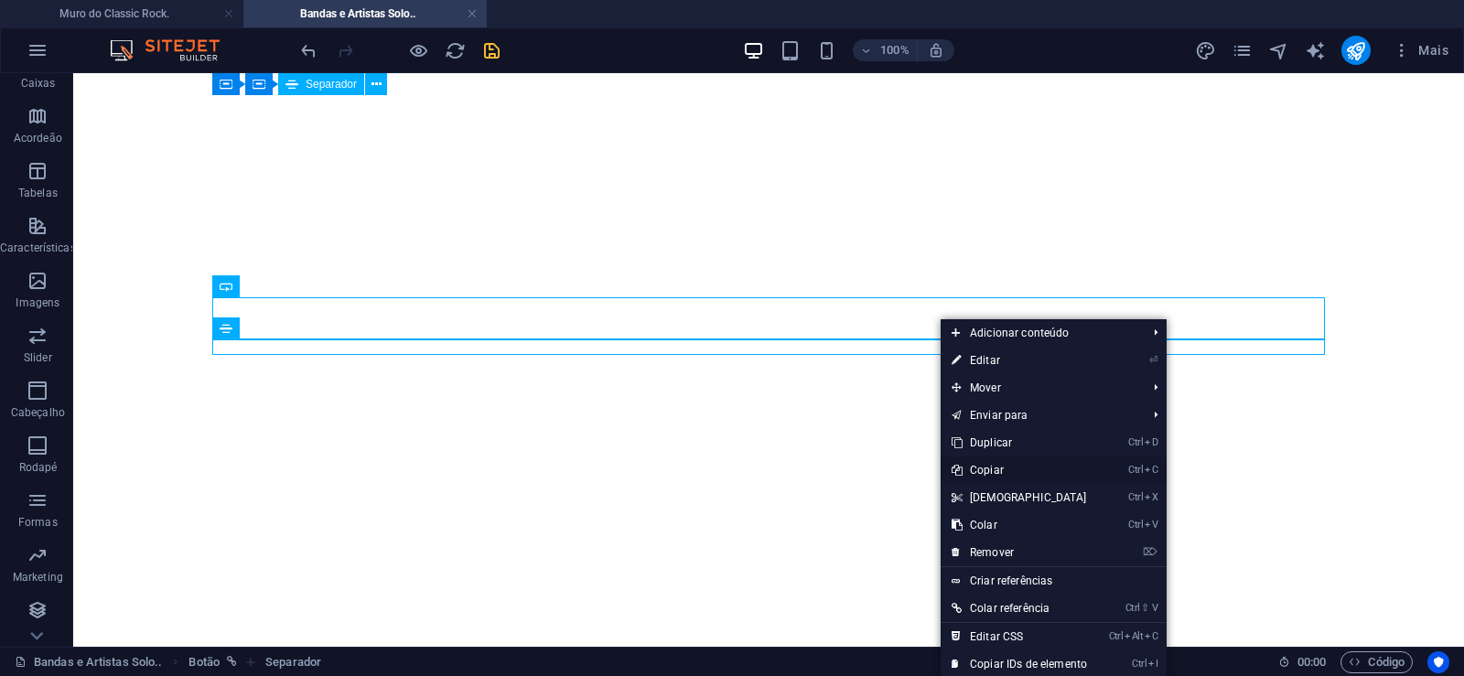
click at [989, 465] on link "Ctrl C Copiar" at bounding box center [1019, 470] width 157 height 27
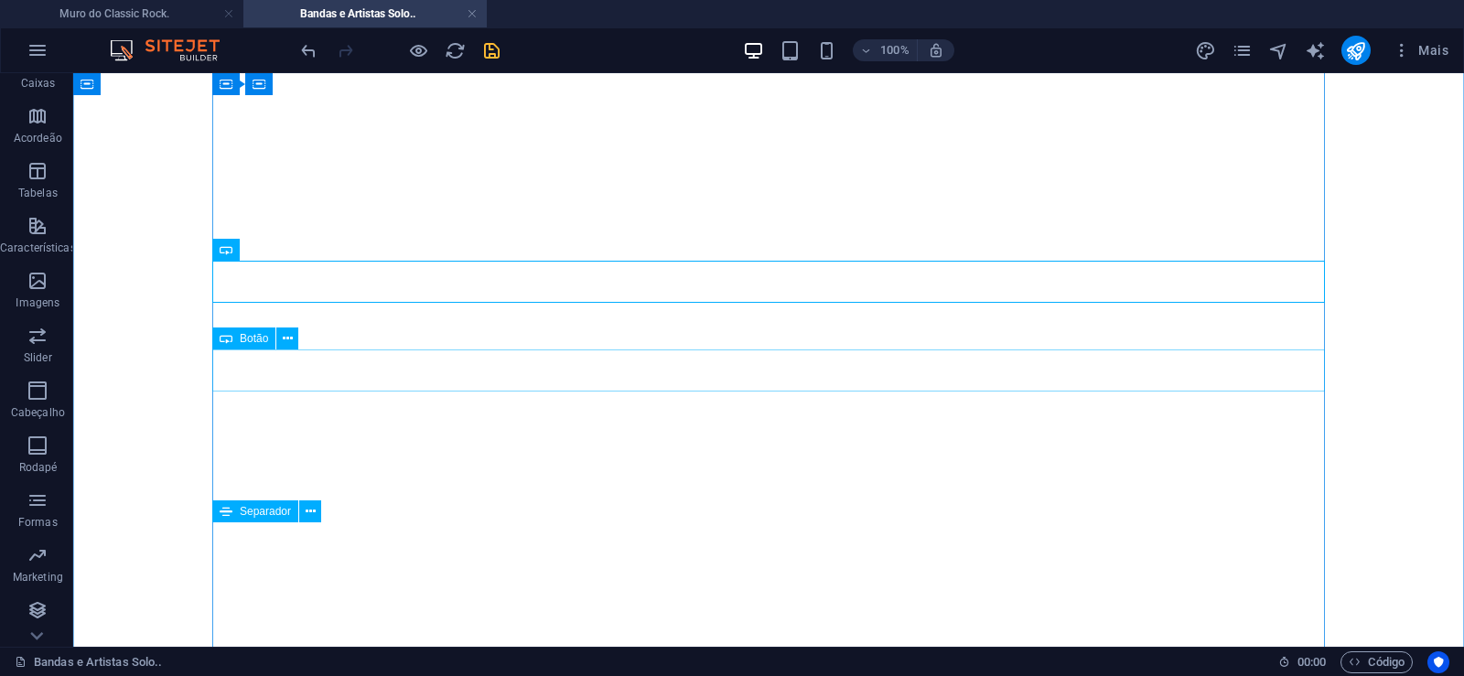
scroll to position [373, 0]
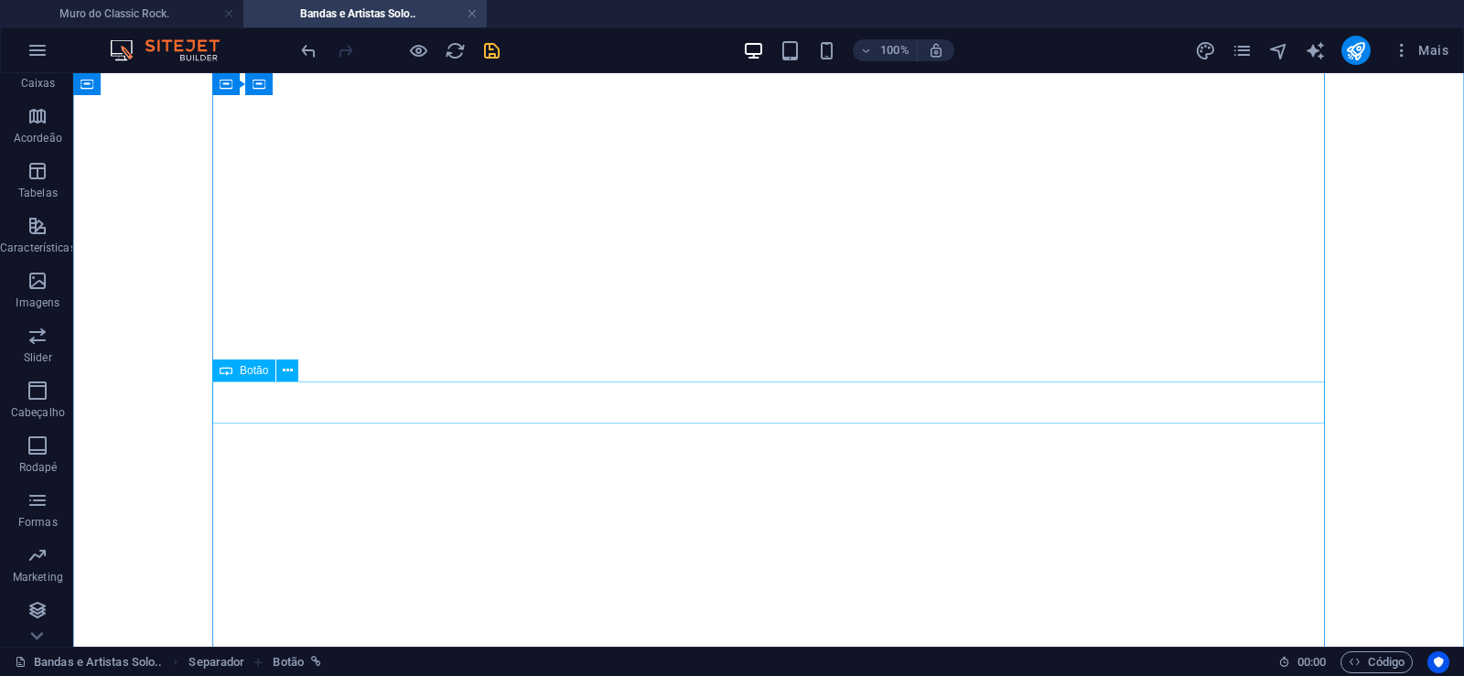
scroll to position [933, 0]
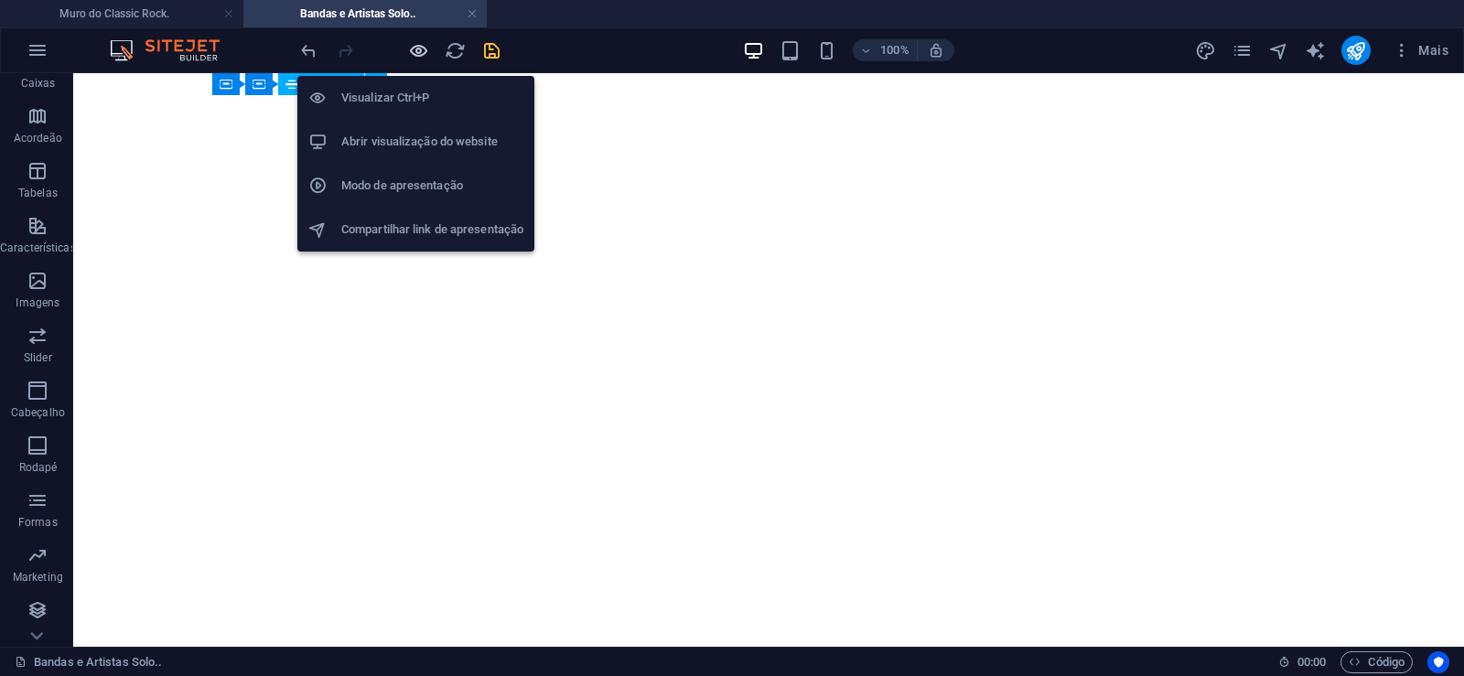
click at [417, 42] on icon "button" at bounding box center [418, 50] width 21 height 21
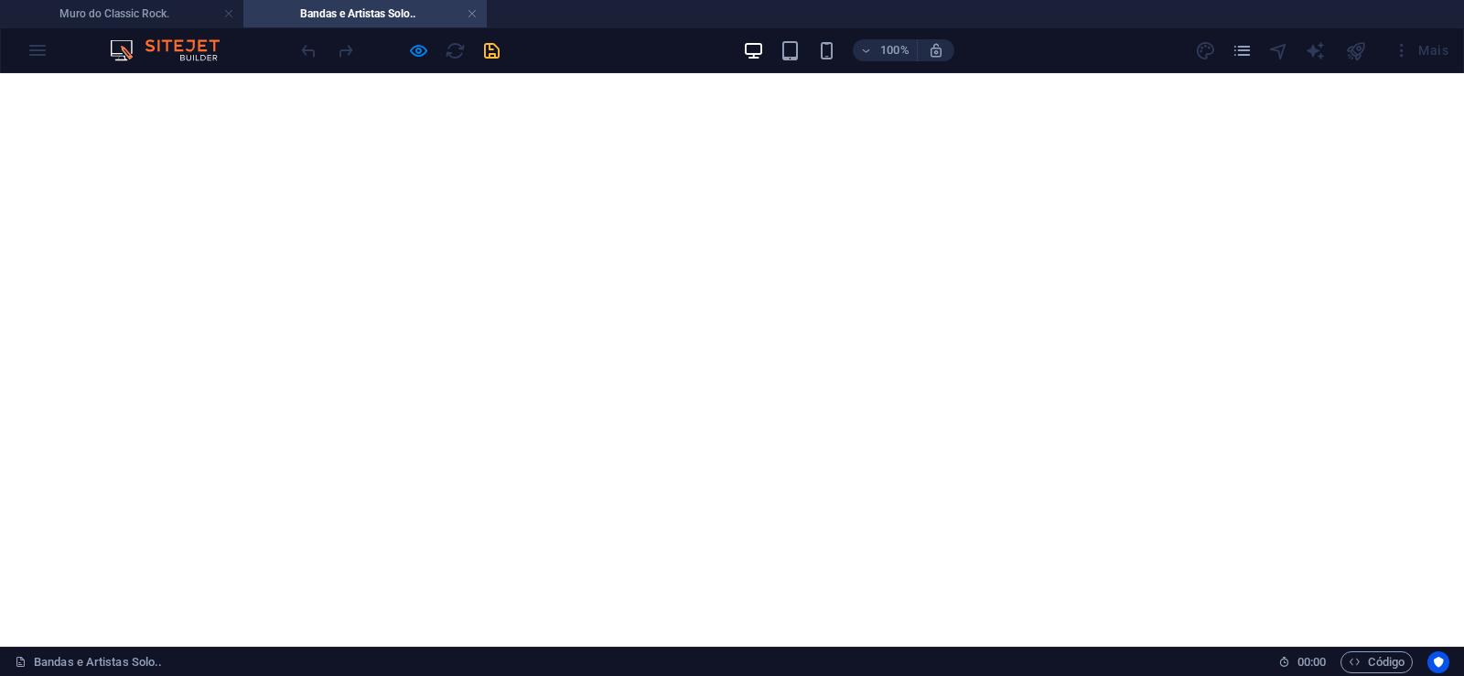
scroll to position [560, 0]
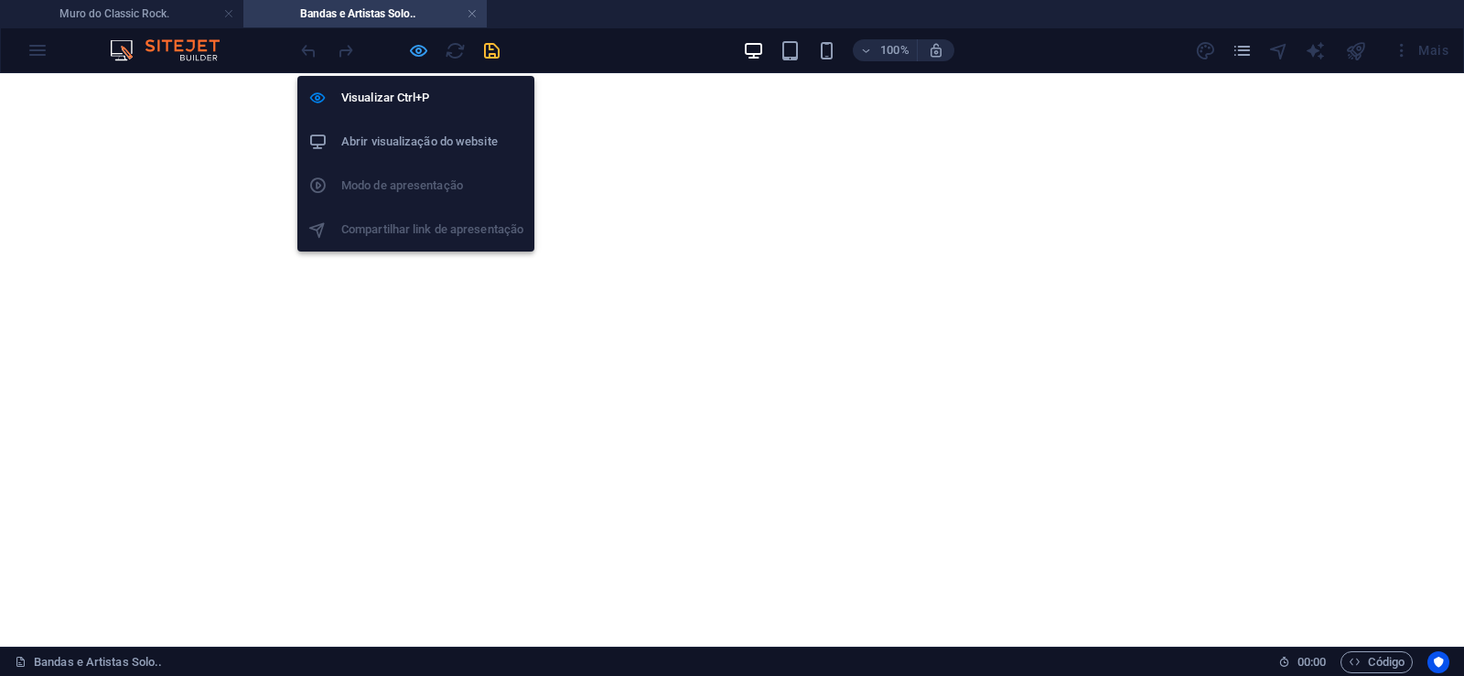
click at [412, 53] on icon "button" at bounding box center [418, 50] width 21 height 21
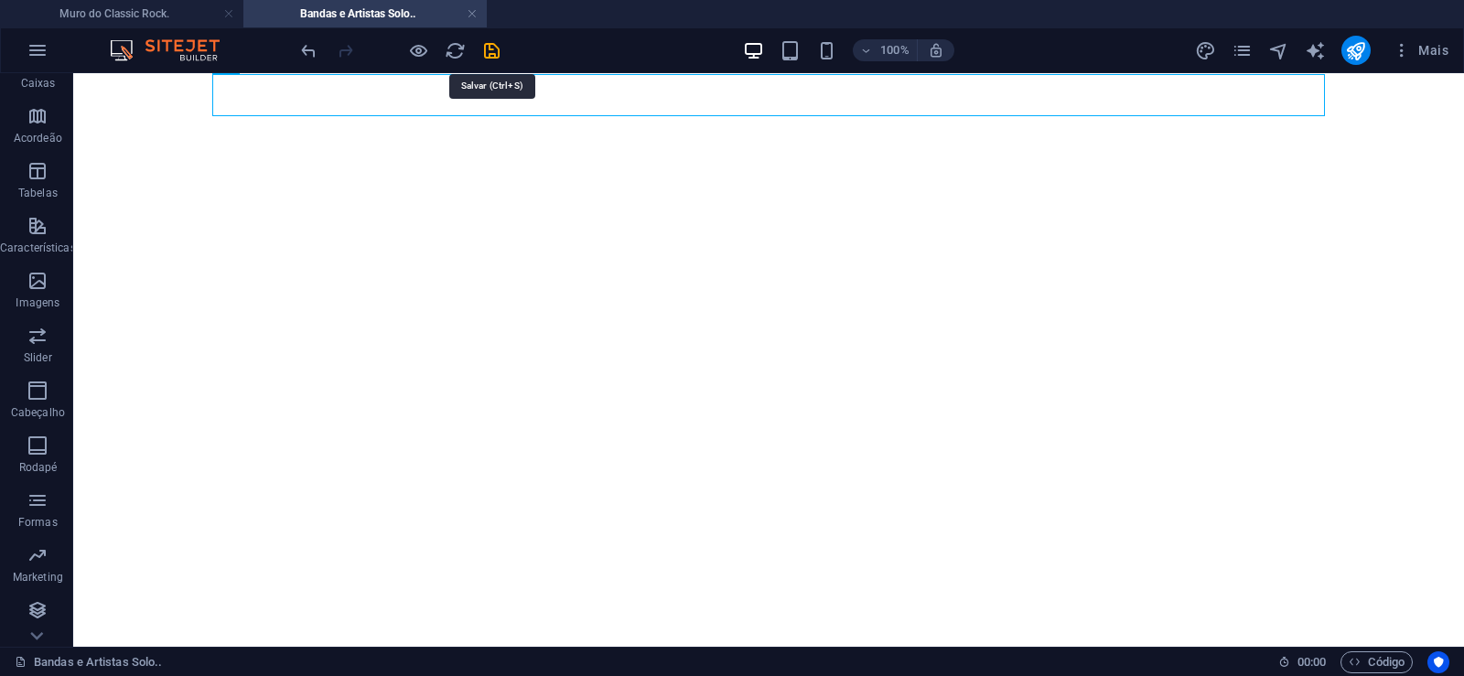
click at [490, 51] on icon "save" at bounding box center [491, 50] width 21 height 21
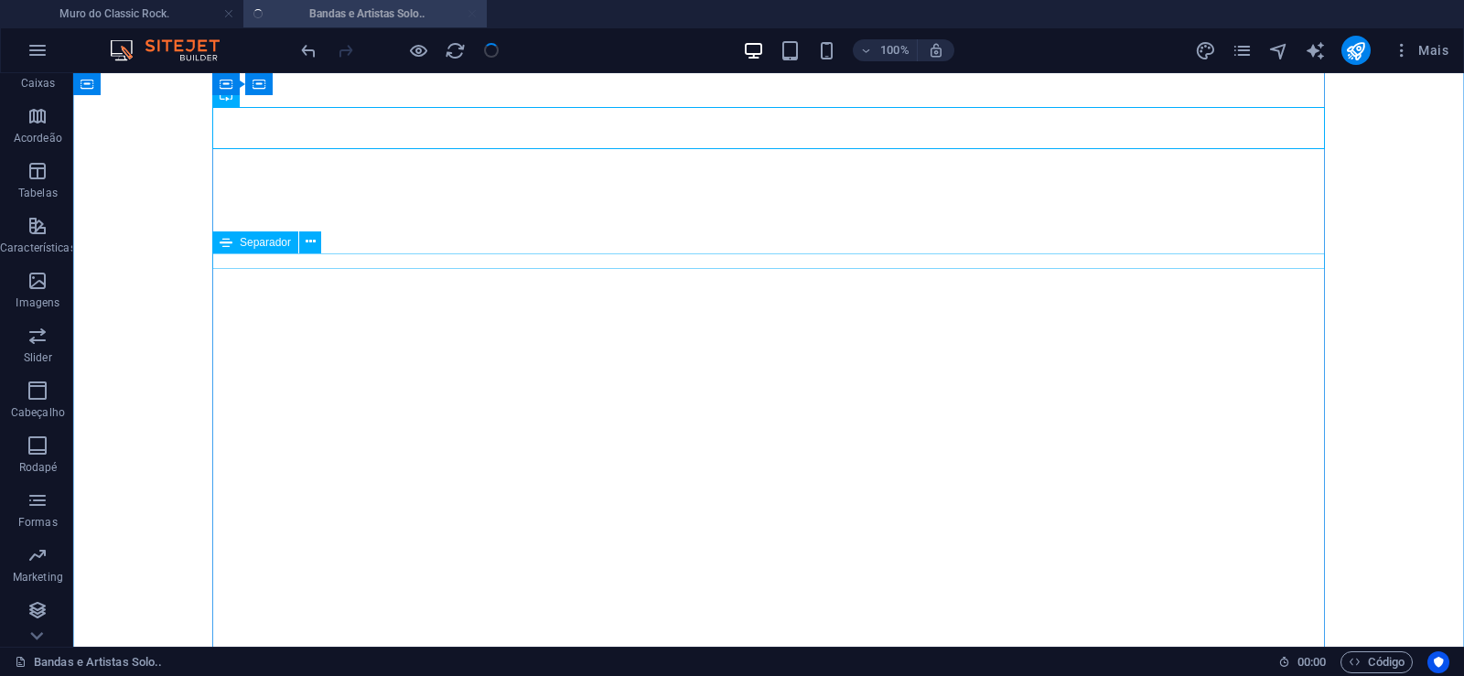
scroll to position [467, 0]
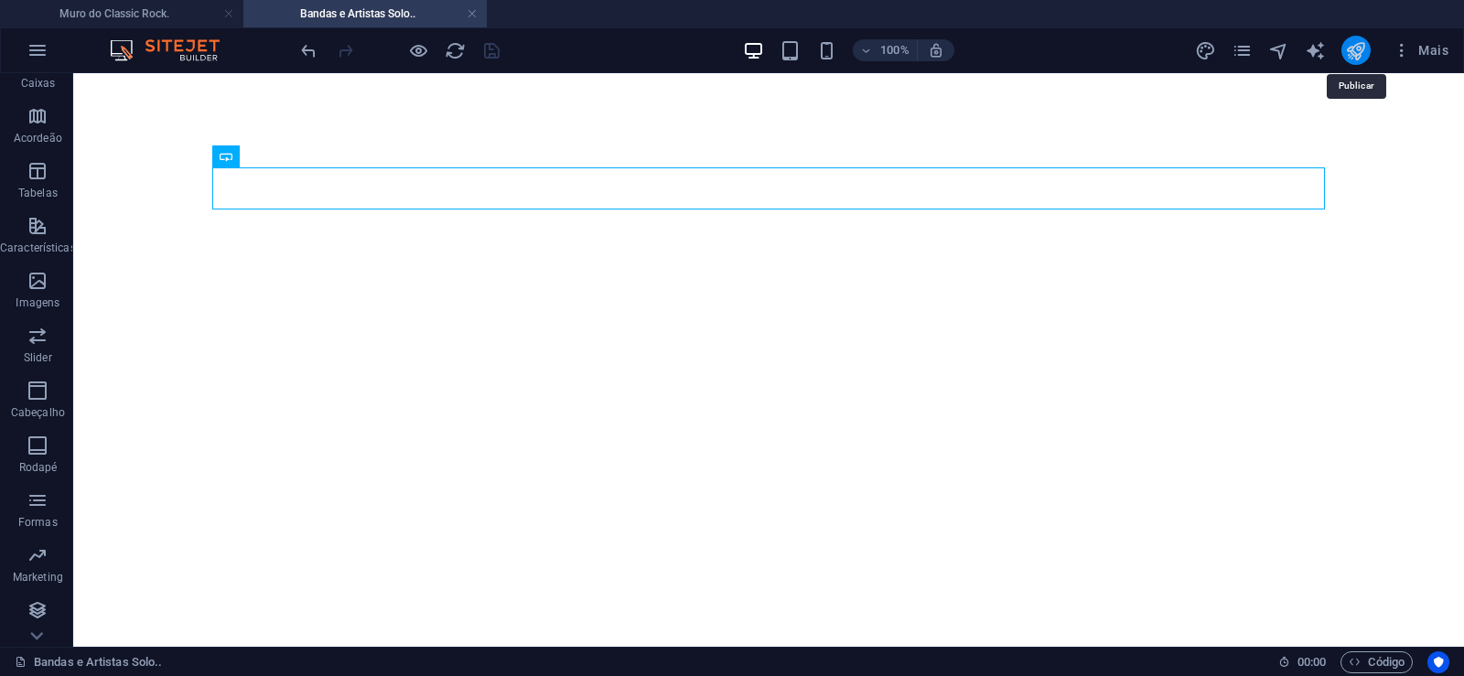
click at [1348, 57] on icon "publish" at bounding box center [1355, 50] width 21 height 21
